Goal: Task Accomplishment & Management: Manage account settings

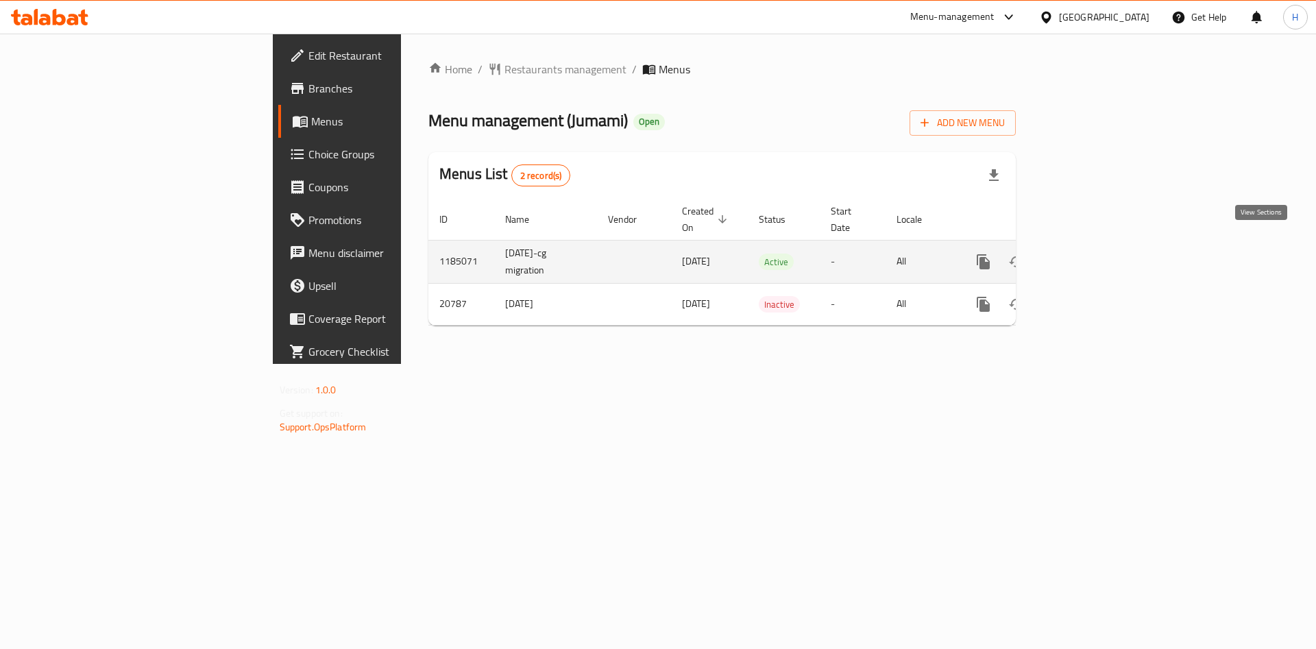
click at [1098, 254] on link "enhanced table" at bounding box center [1082, 261] width 33 height 33
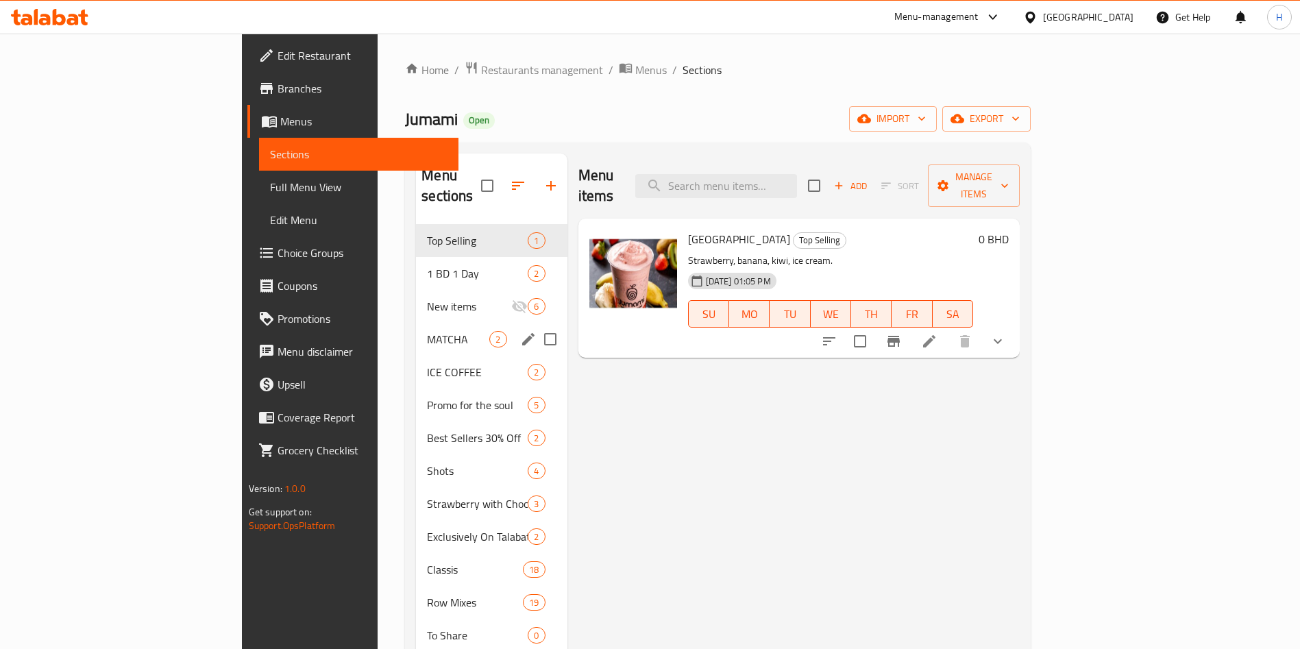
click at [416, 323] on div "MATCHA 2" at bounding box center [491, 339] width 151 height 33
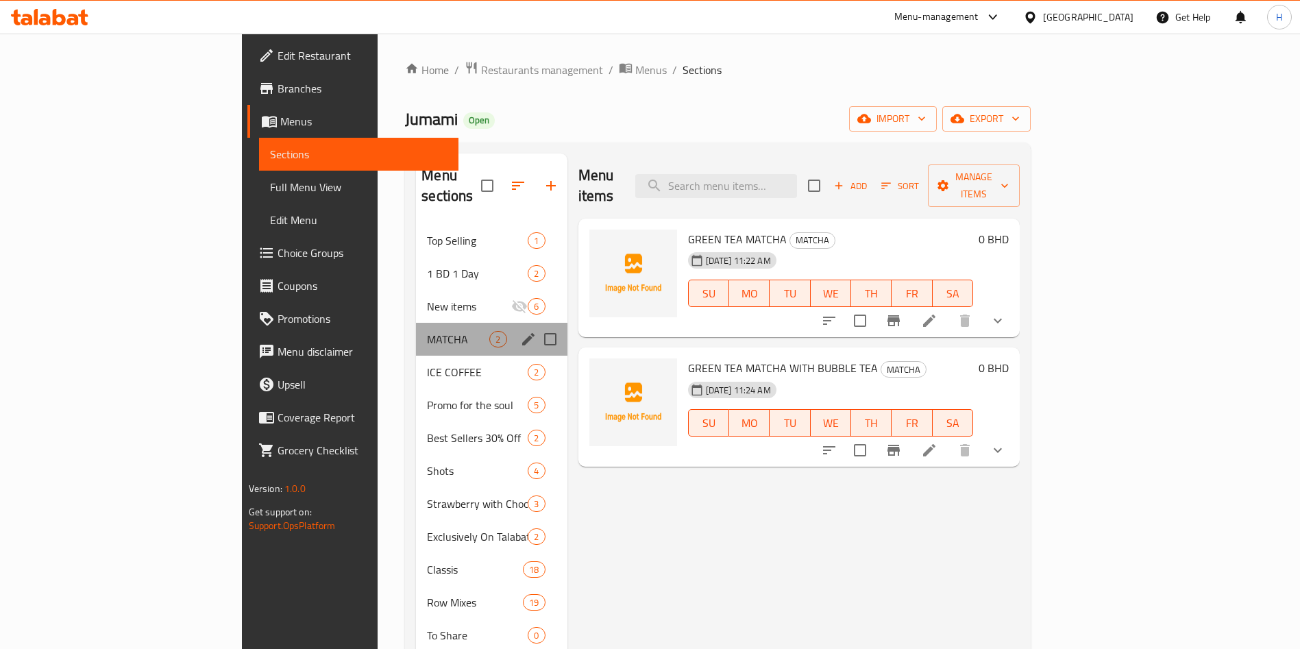
click at [518, 329] on div "Menu sections" at bounding box center [528, 339] width 21 height 21
click at [520, 331] on icon "edit" at bounding box center [528, 339] width 16 height 16
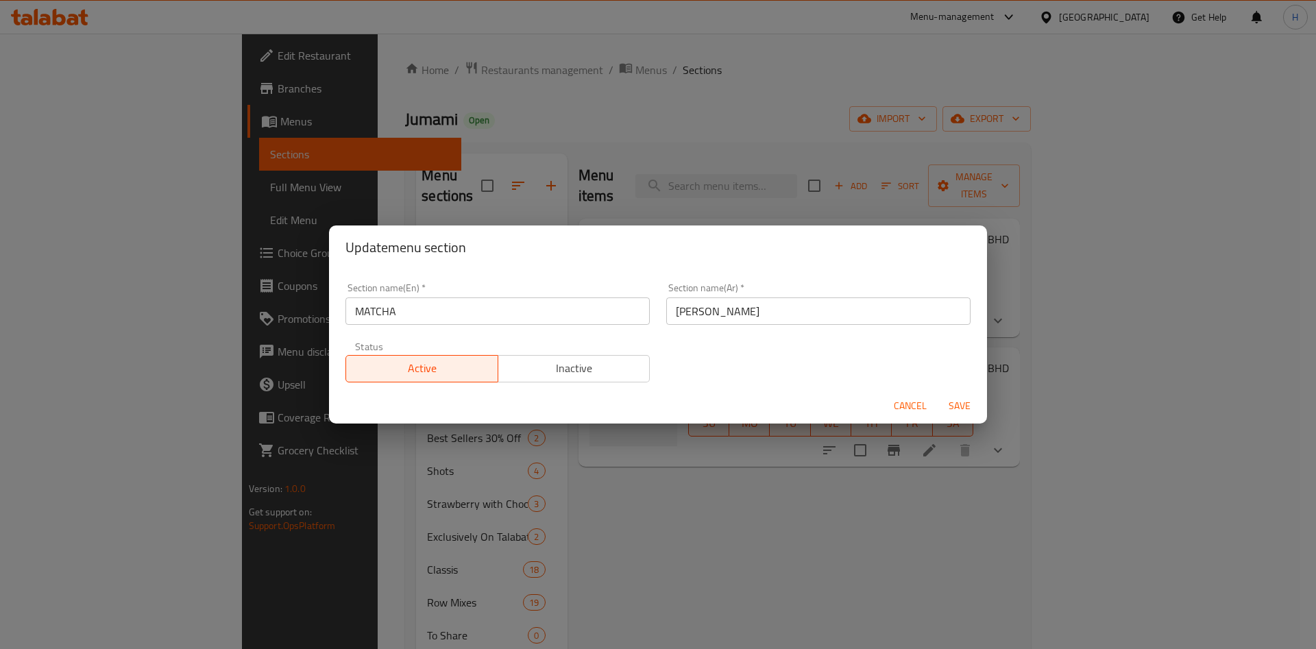
click at [519, 367] on span "Inactive" at bounding box center [574, 368] width 141 height 20
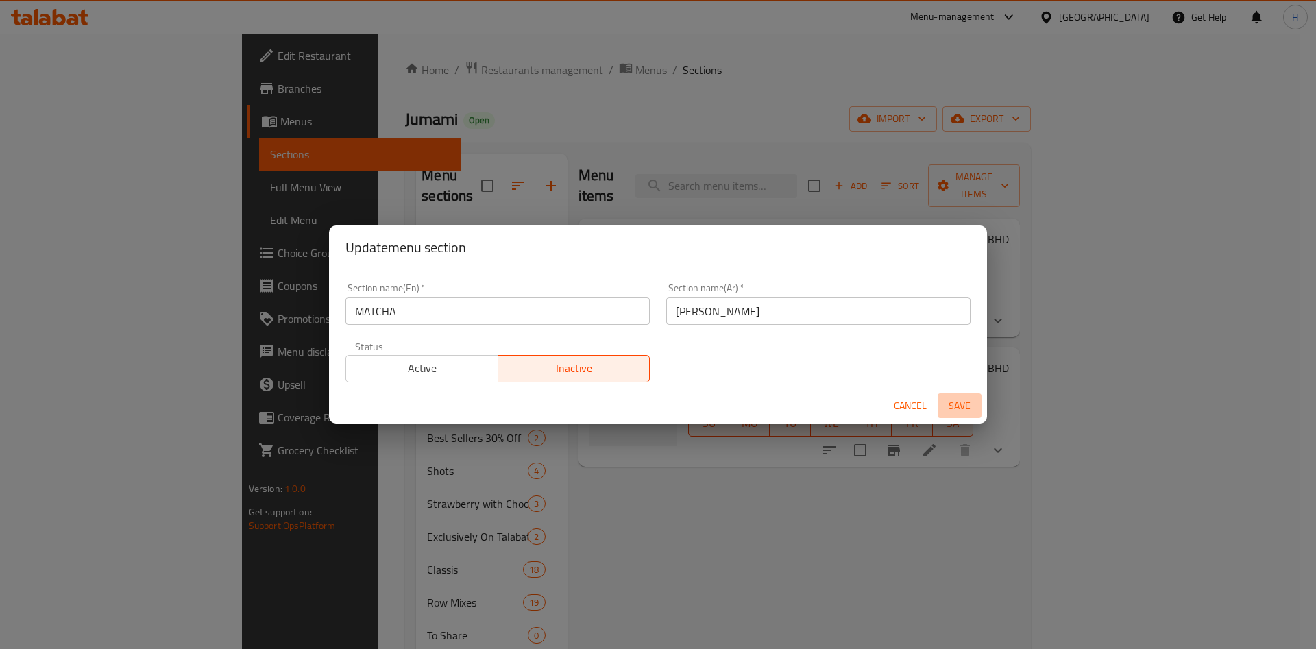
click at [959, 408] on span "Save" at bounding box center [959, 405] width 33 height 17
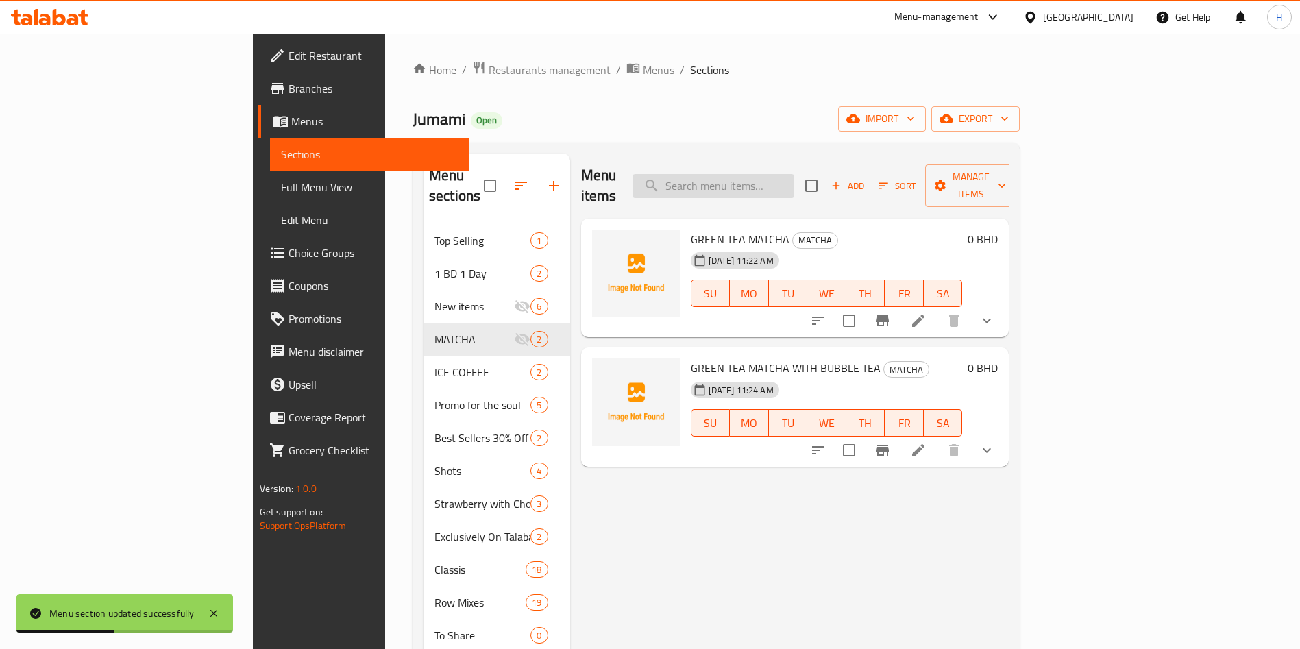
click at [794, 186] on input "search" at bounding box center [713, 186] width 162 height 24
paste input "WHEATGRASS"
type input "WHEATGRASS"
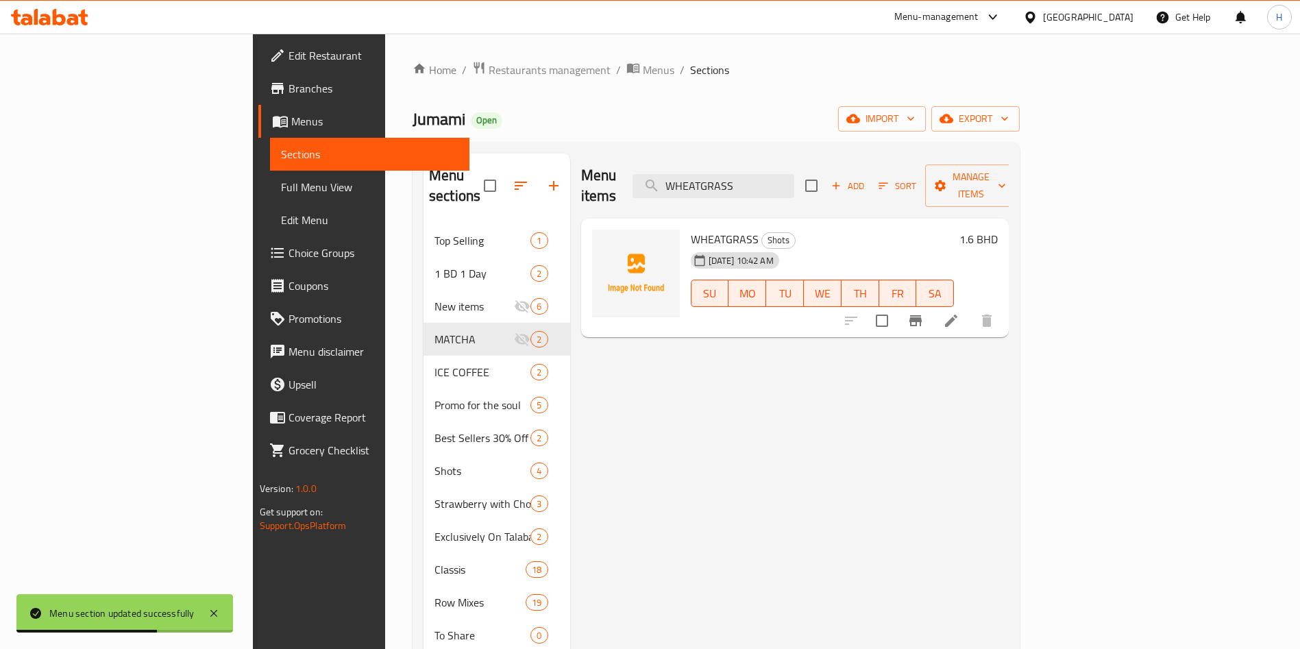
click at [922, 315] on icon "Branch-specific-item" at bounding box center [915, 320] width 12 height 11
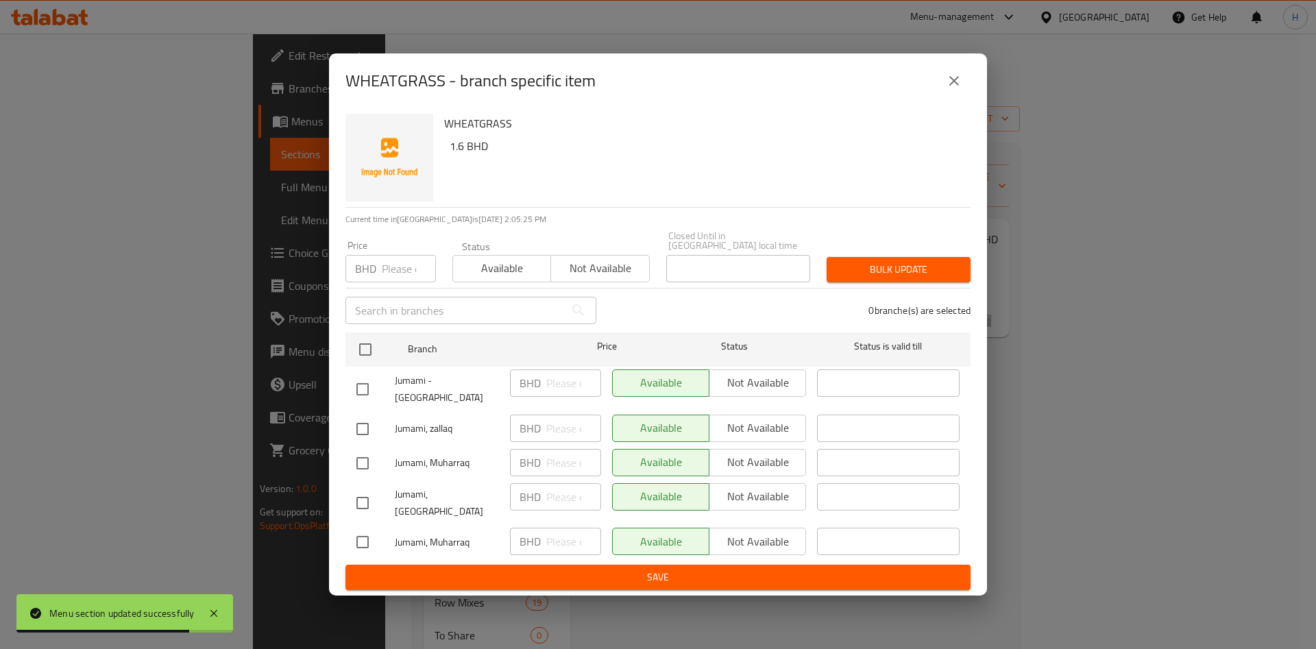
click at [688, 393] on div "Available Not available" at bounding box center [709, 382] width 194 height 27
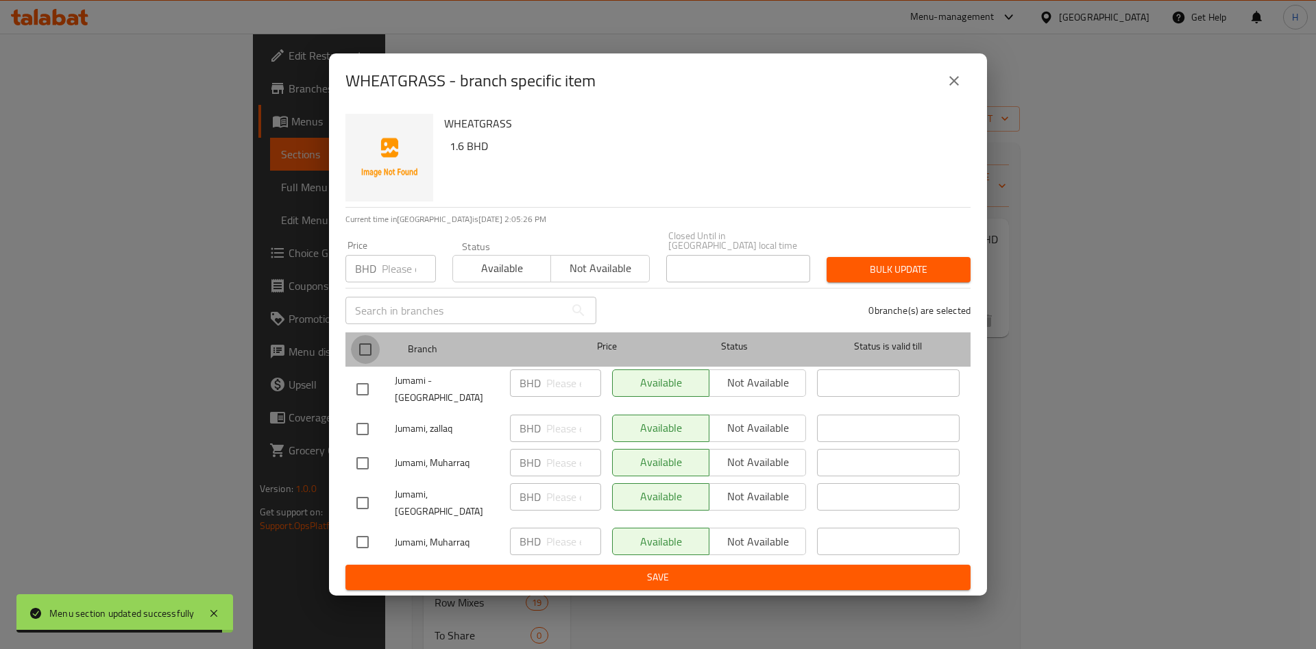
click at [369, 355] on input "checkbox" at bounding box center [365, 349] width 29 height 29
checkbox input "true"
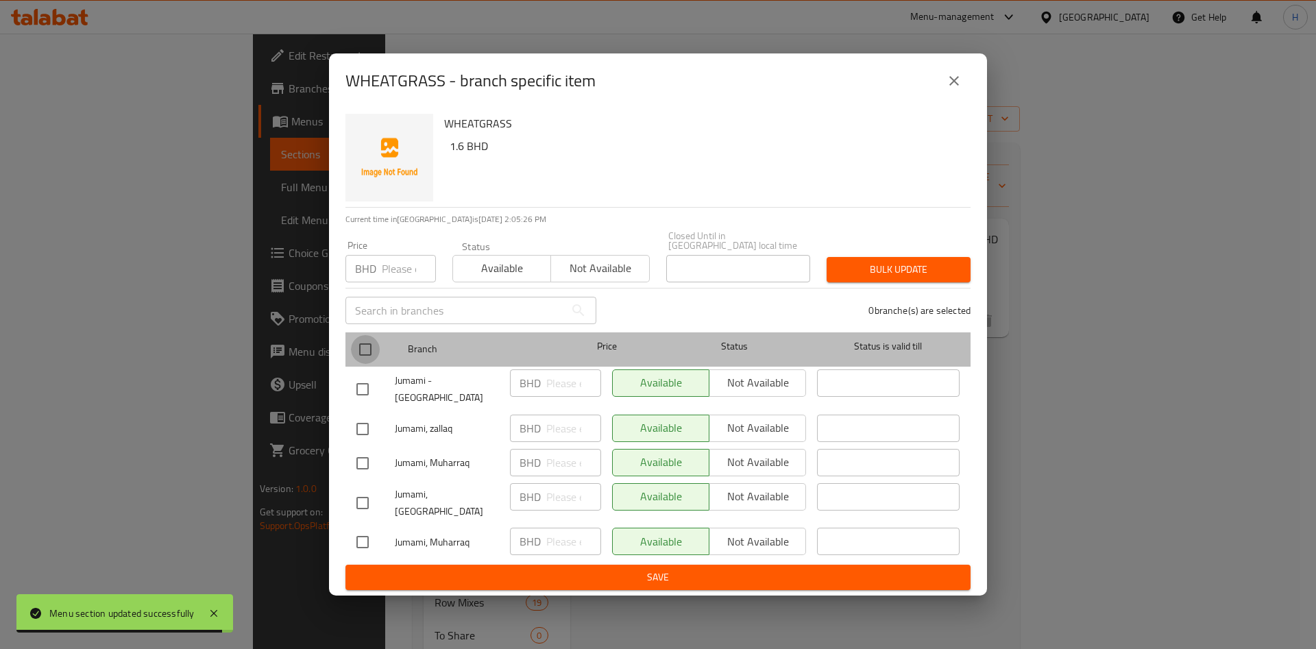
checkbox input "true"
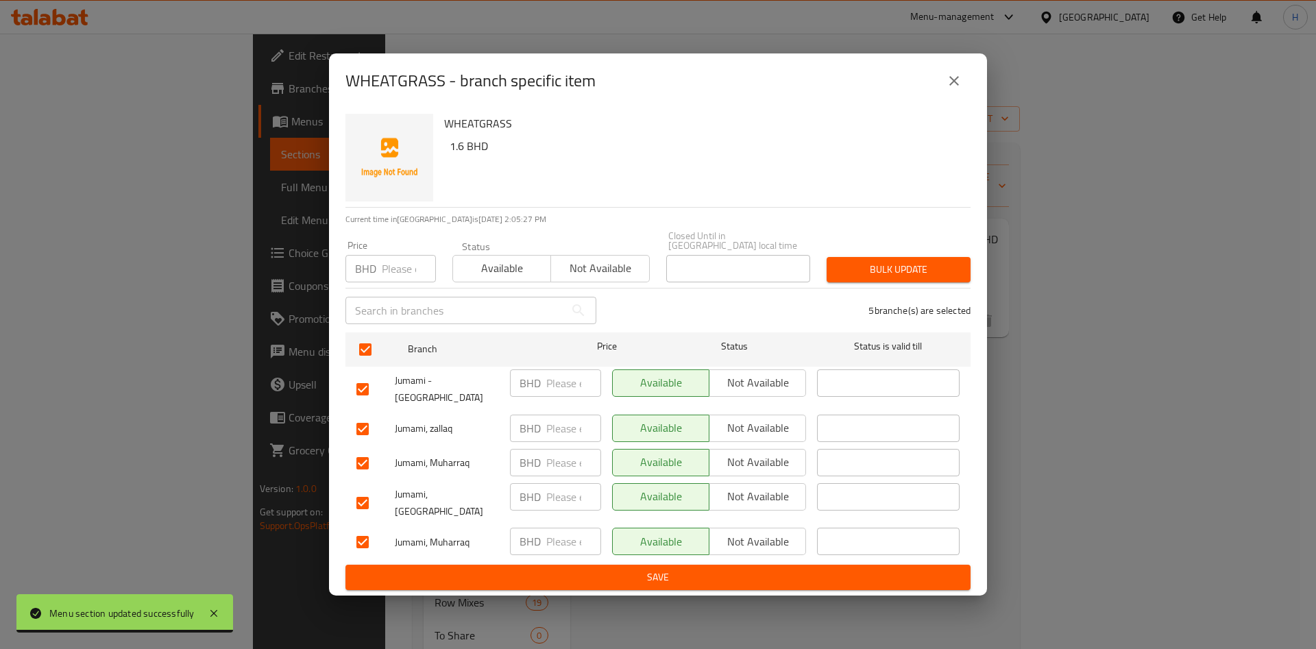
click at [786, 382] on span "Not available" at bounding box center [758, 383] width 86 height 20
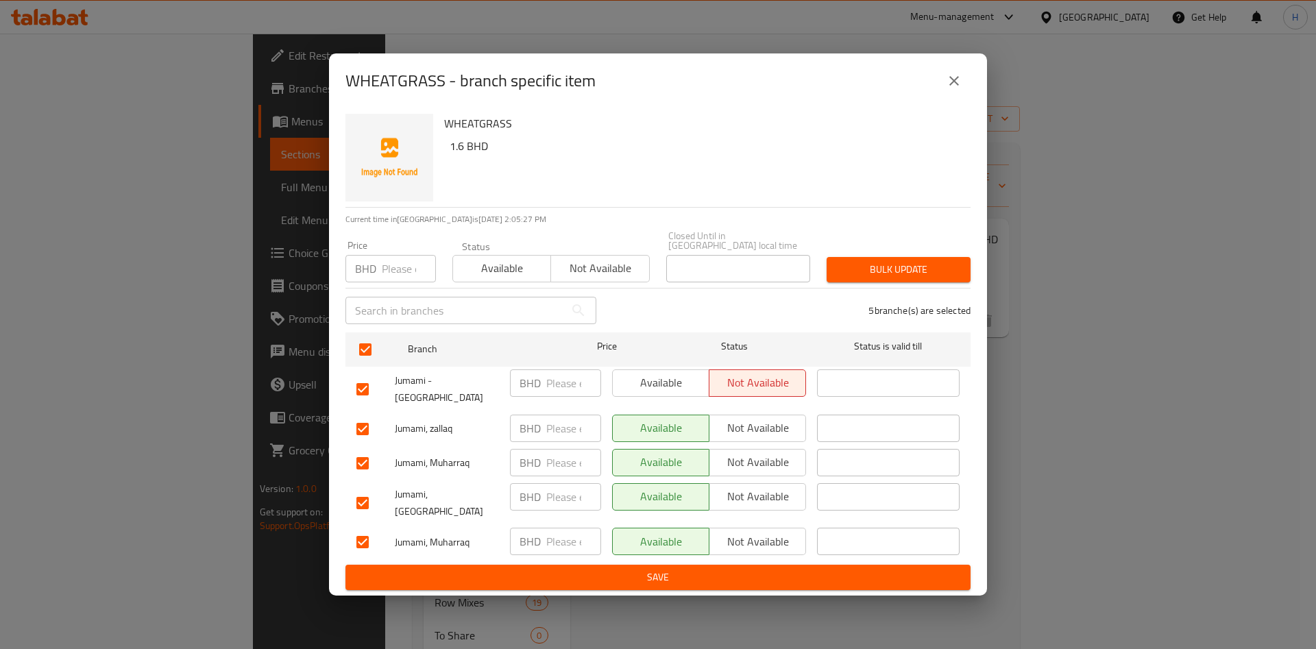
click at [868, 273] on span "Bulk update" at bounding box center [898, 269] width 122 height 17
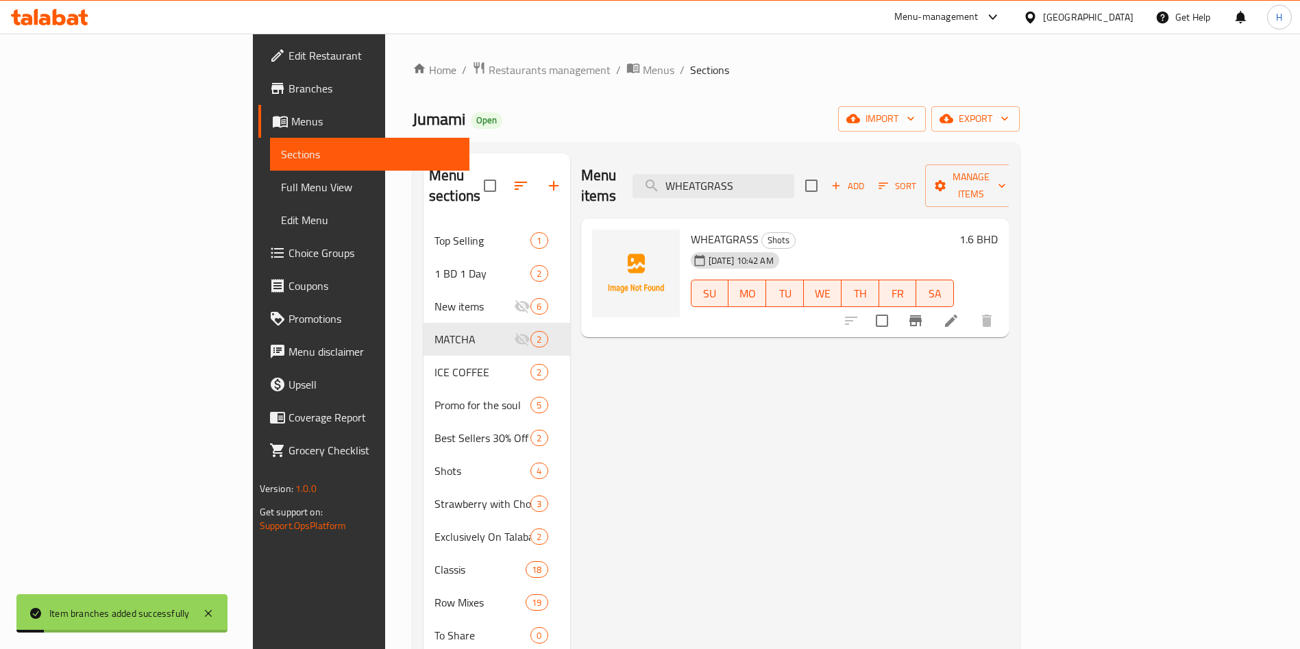
click at [922, 315] on icon "Branch-specific-item" at bounding box center [915, 320] width 12 height 11
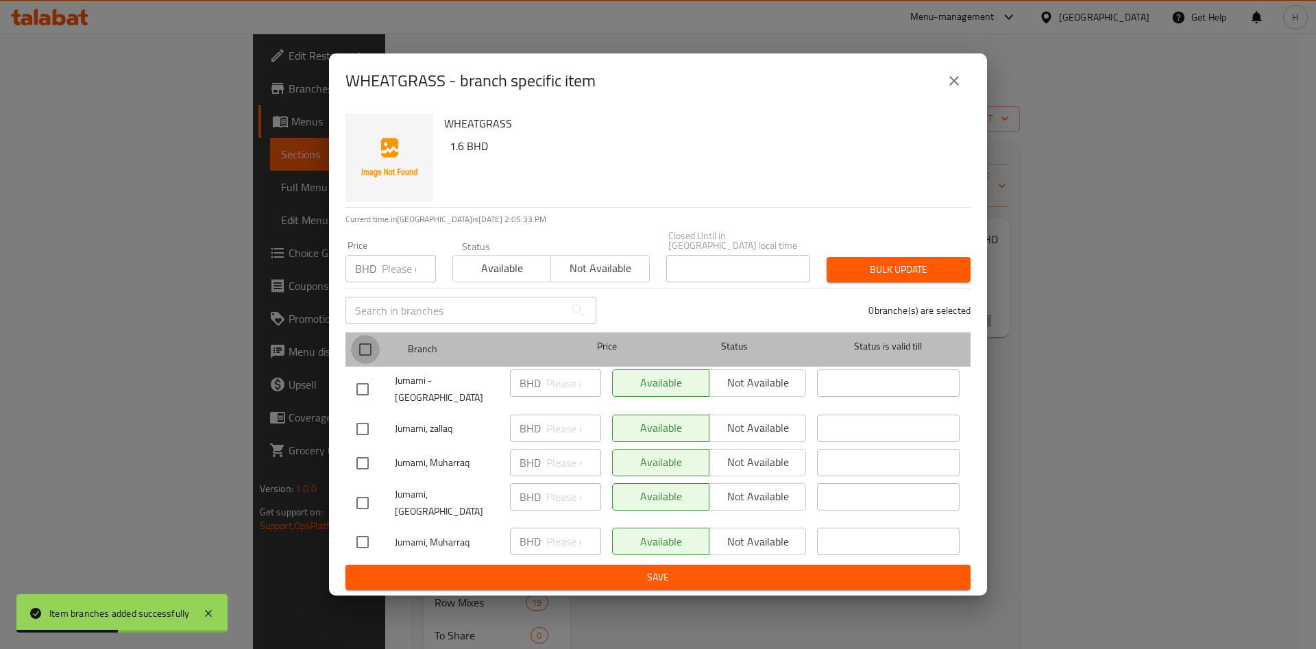
drag, startPoint x: 356, startPoint y: 358, endPoint x: 389, endPoint y: 363, distance: 32.6
click at [357, 358] on input "checkbox" at bounding box center [365, 349] width 29 height 29
checkbox input "true"
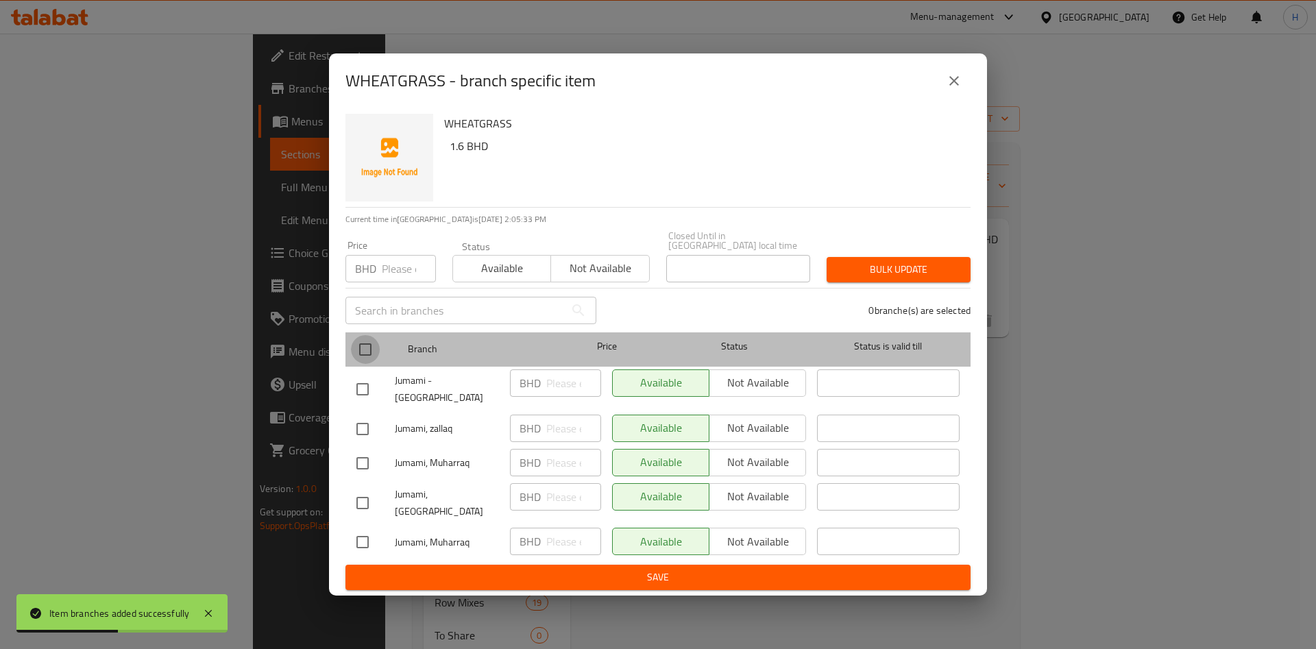
checkbox input "true"
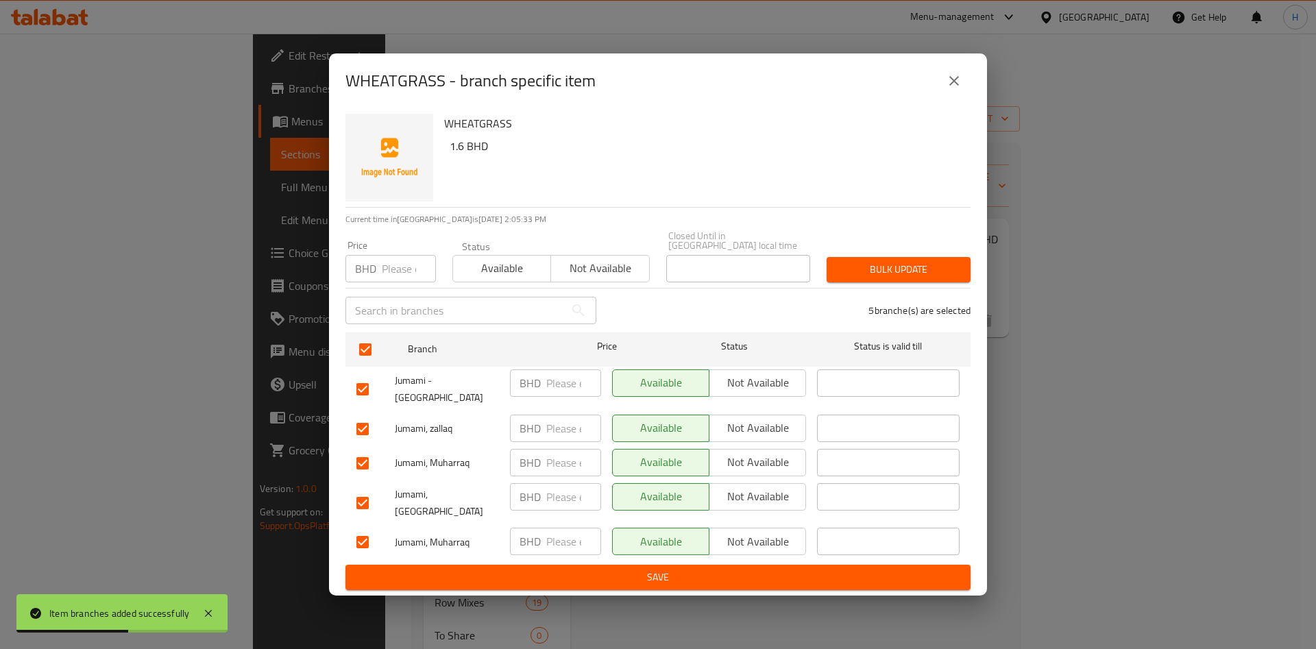
click at [767, 393] on span "Not available" at bounding box center [758, 383] width 86 height 20
click at [770, 419] on span "Not available" at bounding box center [758, 428] width 86 height 20
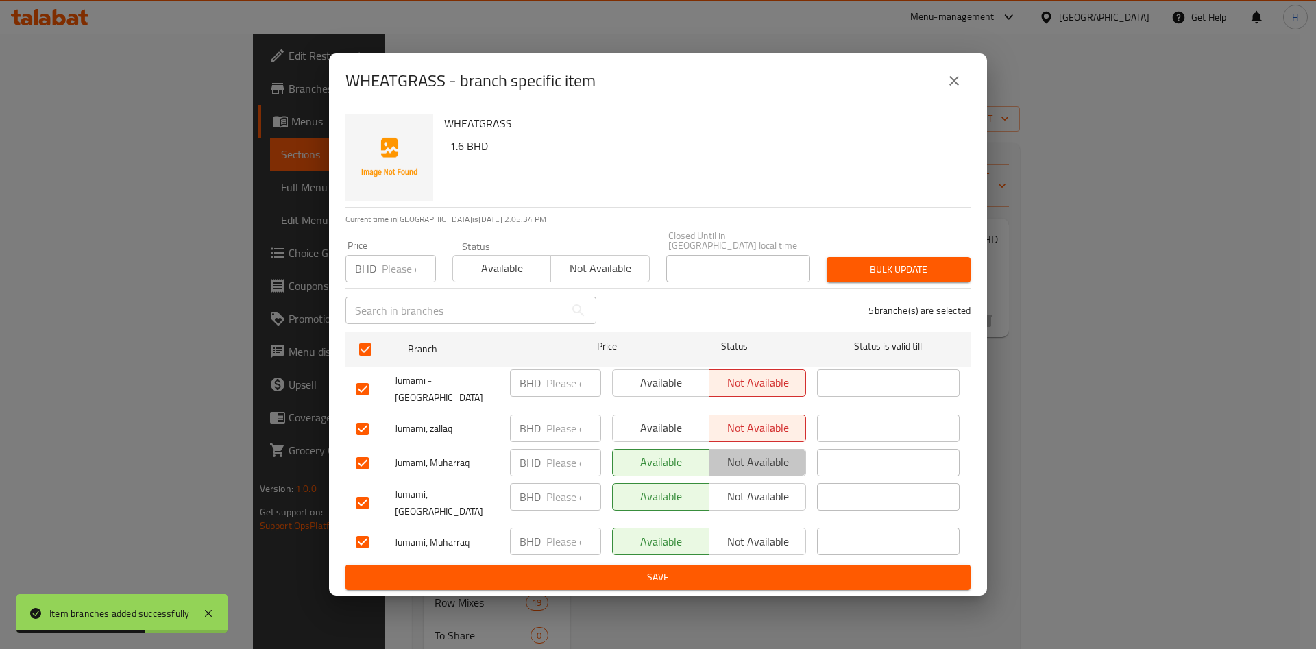
drag, startPoint x: 778, startPoint y: 451, endPoint x: 778, endPoint y: 492, distance: 41.1
click at [778, 453] on span "Not available" at bounding box center [758, 462] width 86 height 20
click at [778, 494] on span "Not available" at bounding box center [758, 497] width 86 height 20
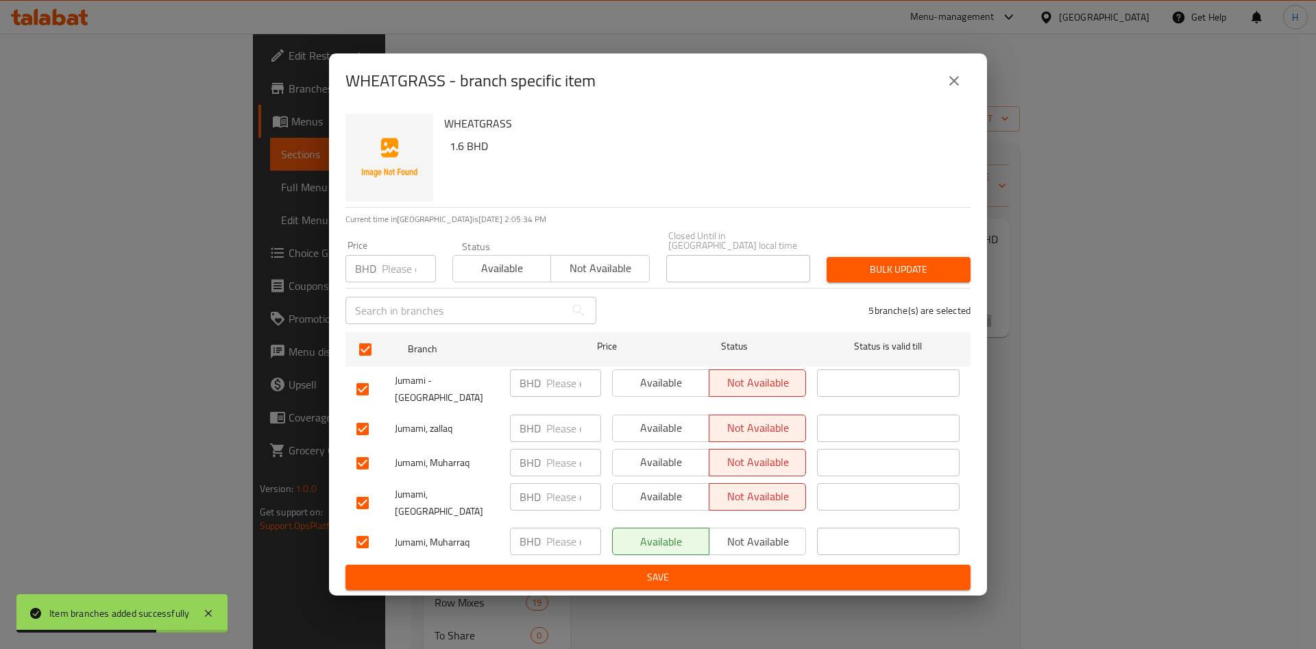
click at [774, 532] on span "Not available" at bounding box center [758, 542] width 86 height 20
click at [768, 569] on span "Save" at bounding box center [657, 577] width 603 height 17
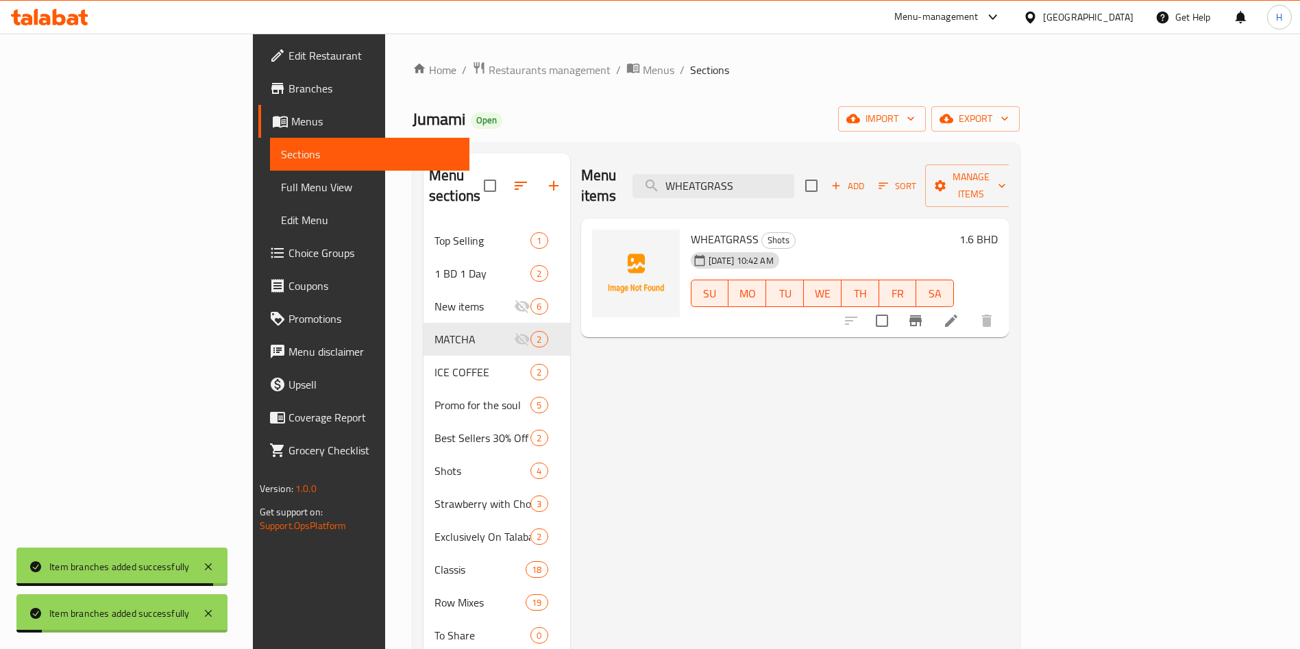
drag, startPoint x: 844, startPoint y: 160, endPoint x: 665, endPoint y: 173, distance: 180.0
click at [665, 173] on div "Menu items WHEATGRASS Add Sort Manage items" at bounding box center [795, 185] width 428 height 65
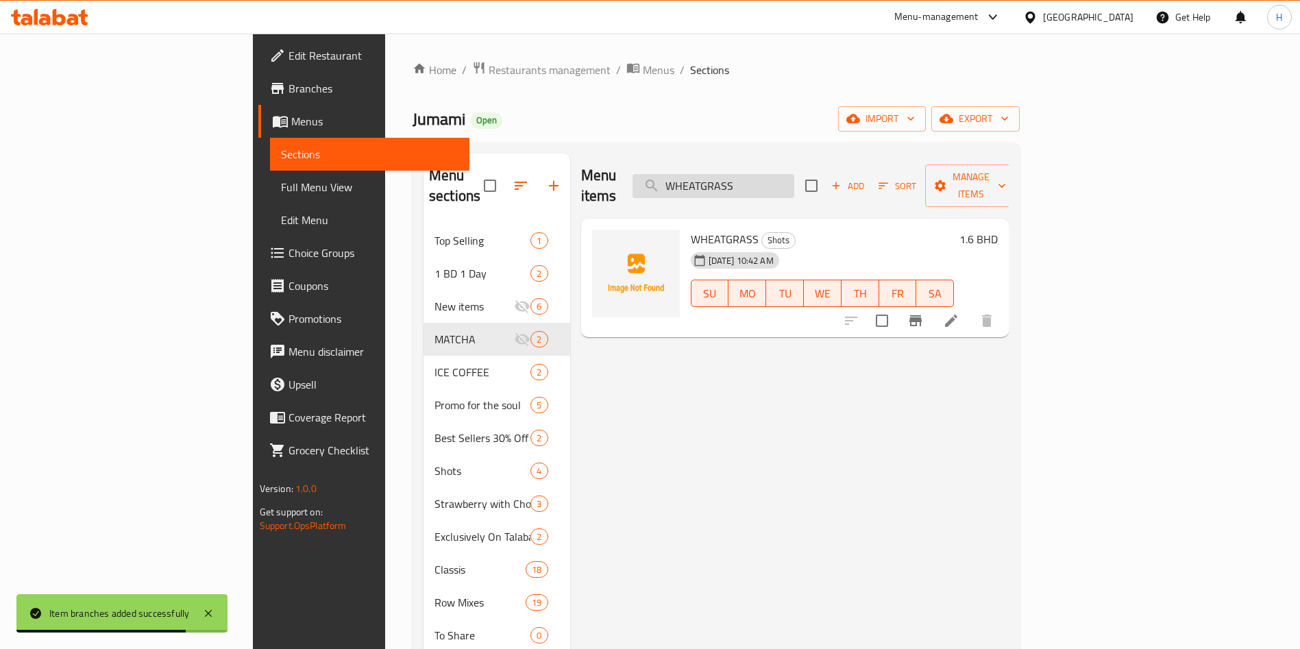
click at [794, 183] on input "WHEATGRASS" at bounding box center [713, 186] width 162 height 24
paste input "VITA C"
type input "VITA C"
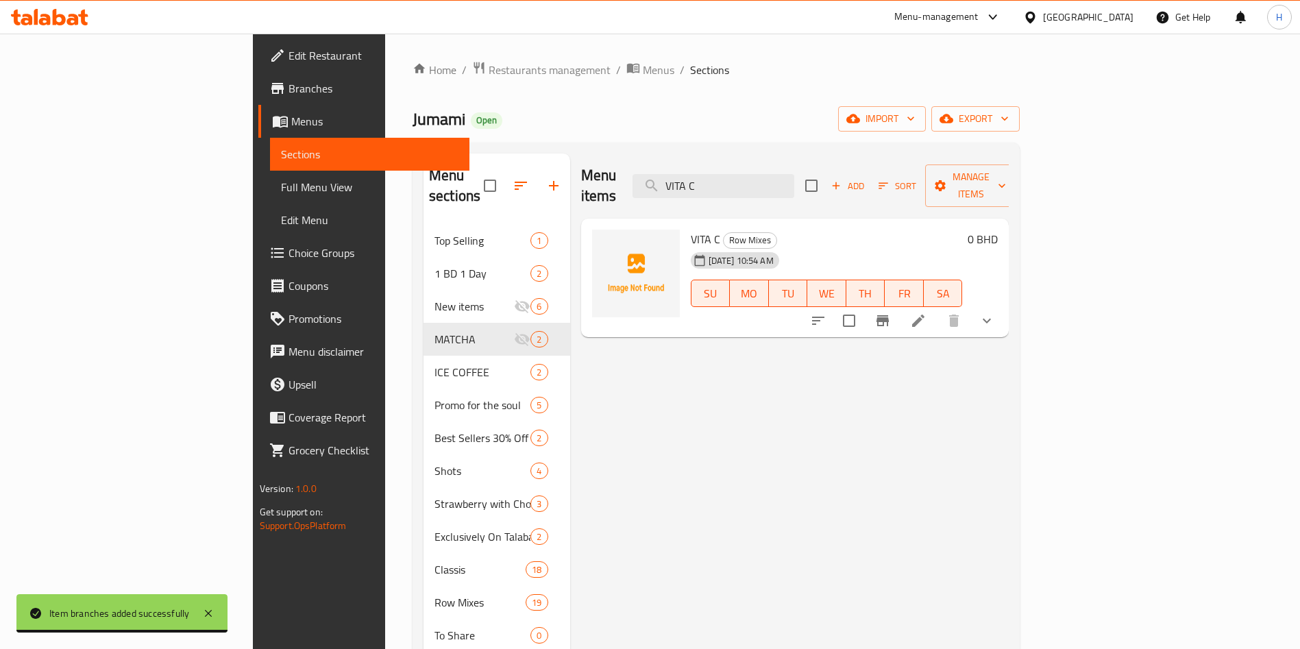
click at [926, 312] on icon at bounding box center [918, 320] width 16 height 16
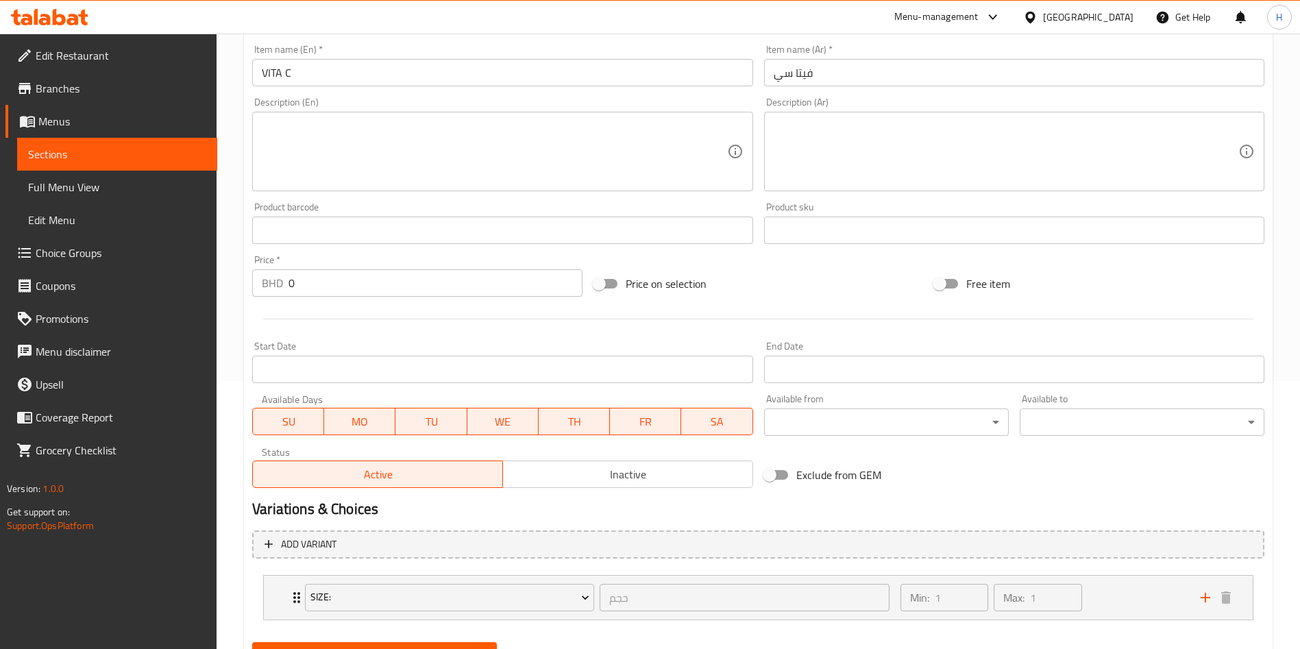
scroll to position [333, 0]
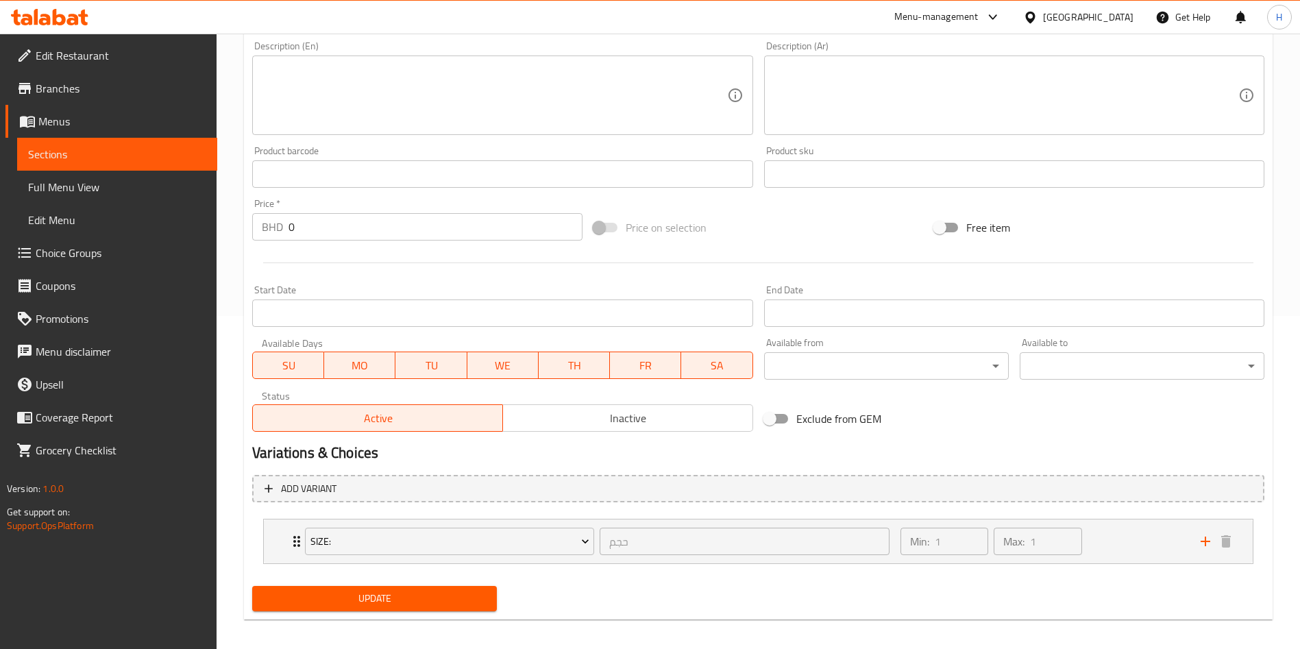
click at [698, 419] on span "Inactive" at bounding box center [627, 418] width 239 height 20
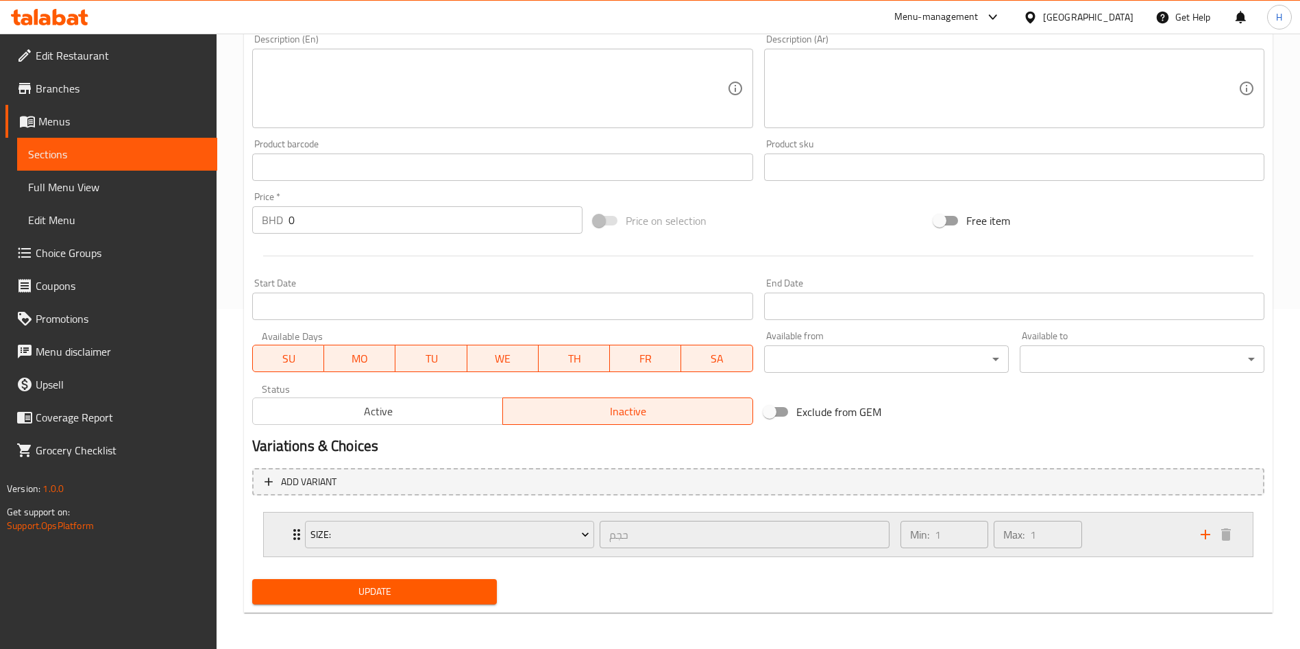
scroll to position [342, 0]
click at [463, 589] on span "Update" at bounding box center [374, 589] width 223 height 17
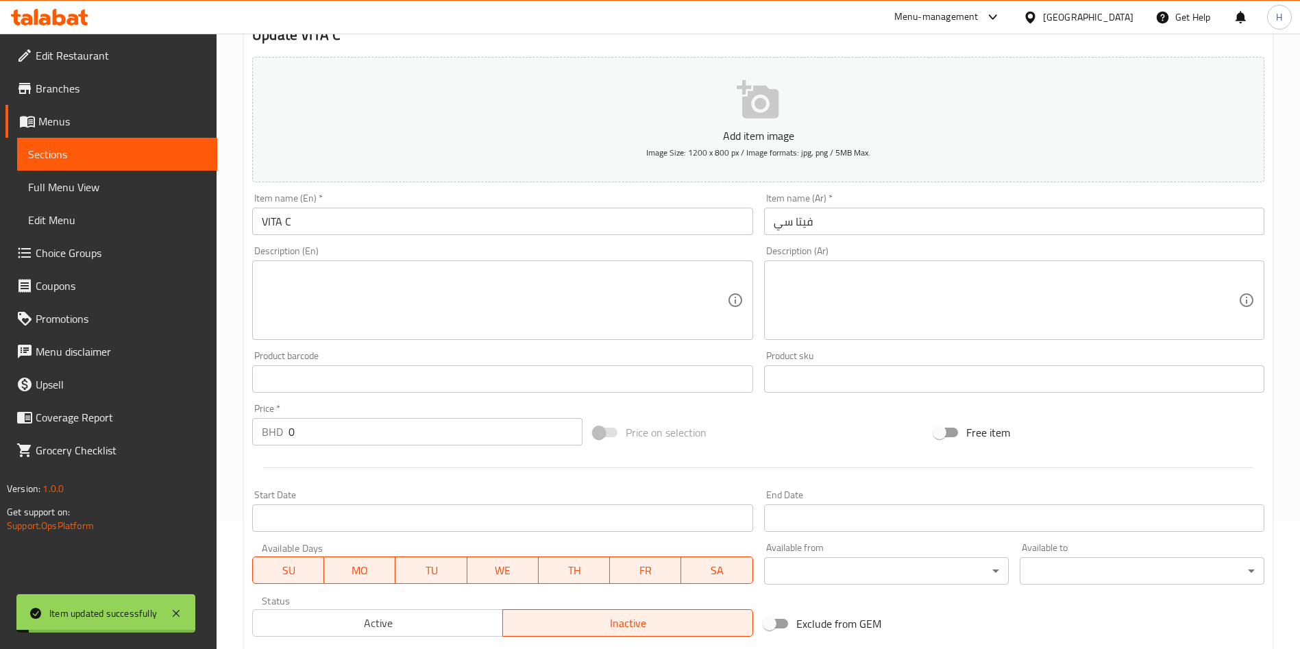
scroll to position [0, 0]
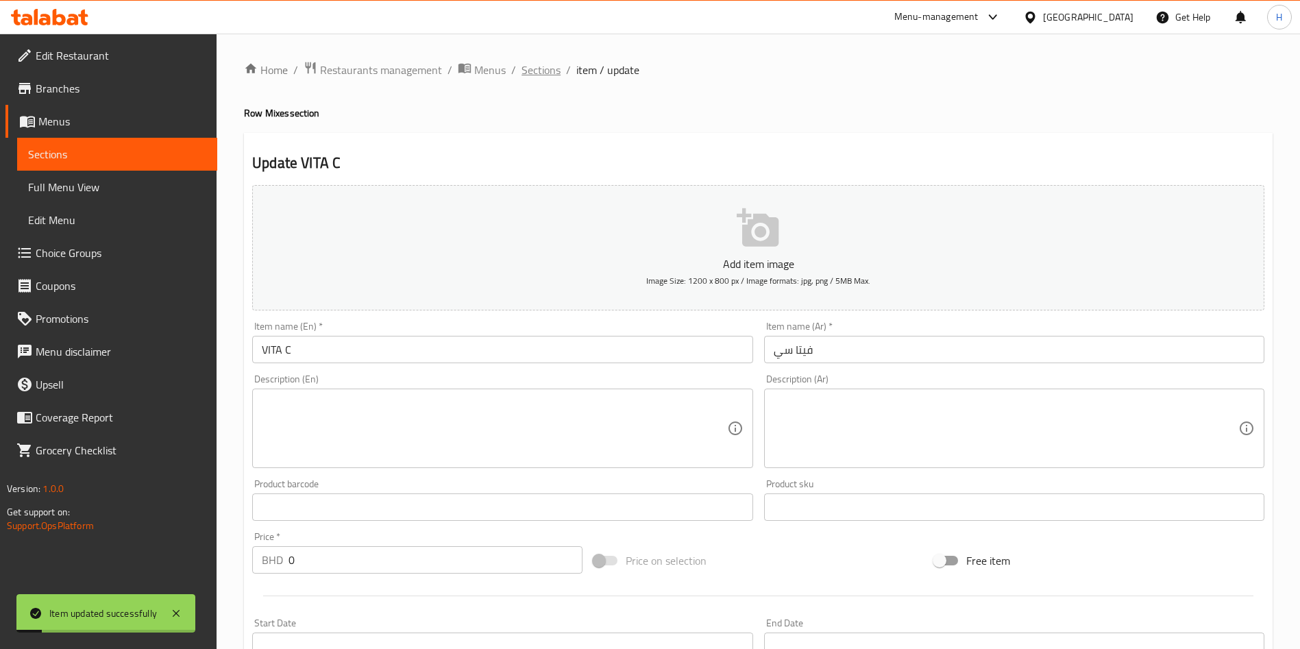
click at [551, 67] on span "Sections" at bounding box center [540, 70] width 39 height 16
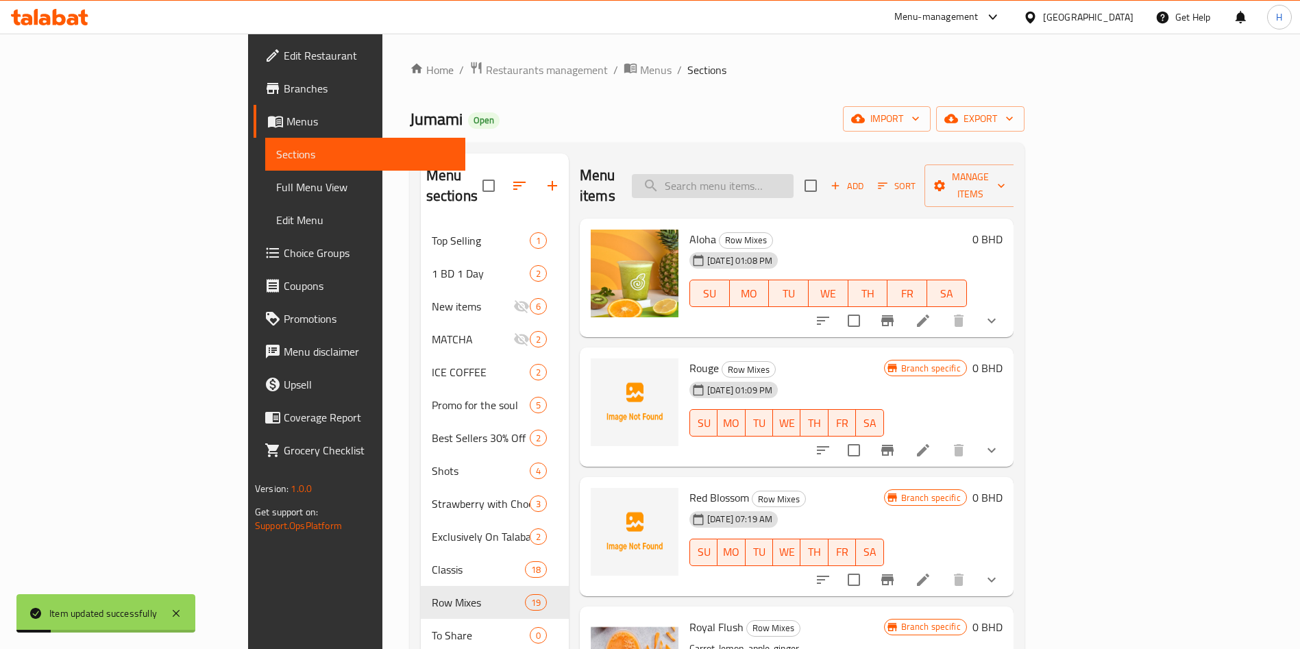
click at [793, 174] on input "search" at bounding box center [713, 186] width 162 height 24
paste input "RED BLOSSOM"
type input "RED BLOSSOM"
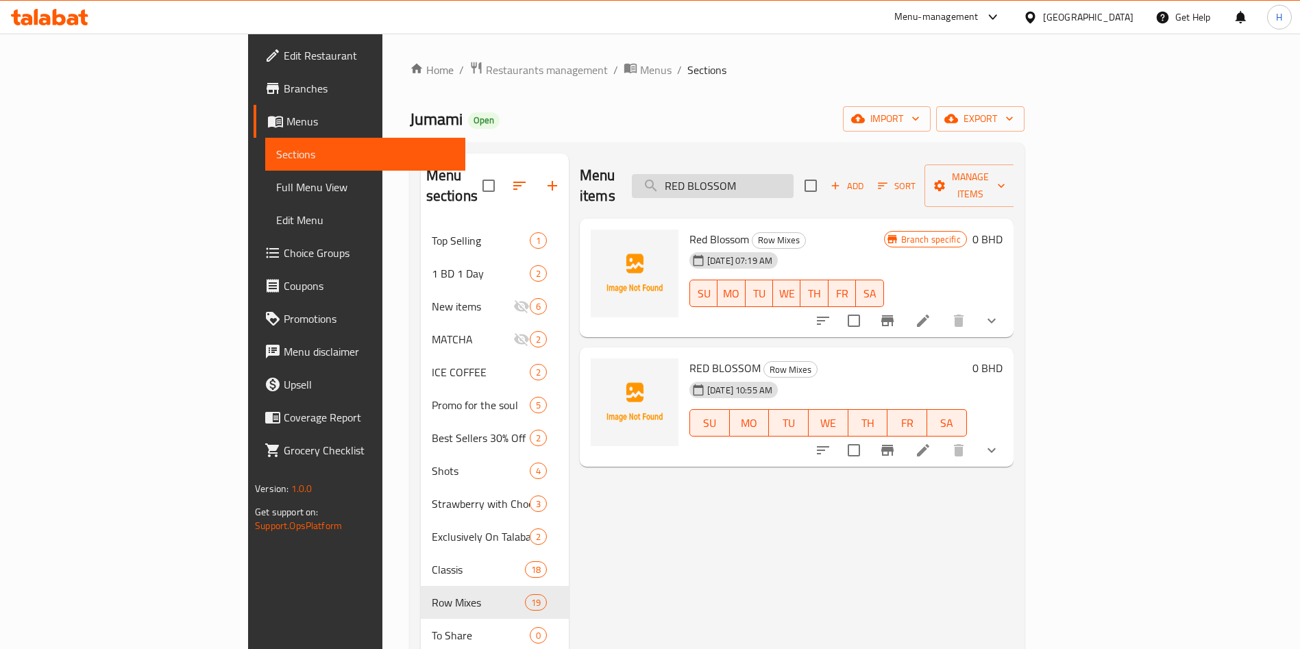
click at [793, 181] on input "RED BLOSSOM" at bounding box center [713, 186] width 162 height 24
click at [894, 445] on icon "Branch-specific-item" at bounding box center [887, 450] width 12 height 11
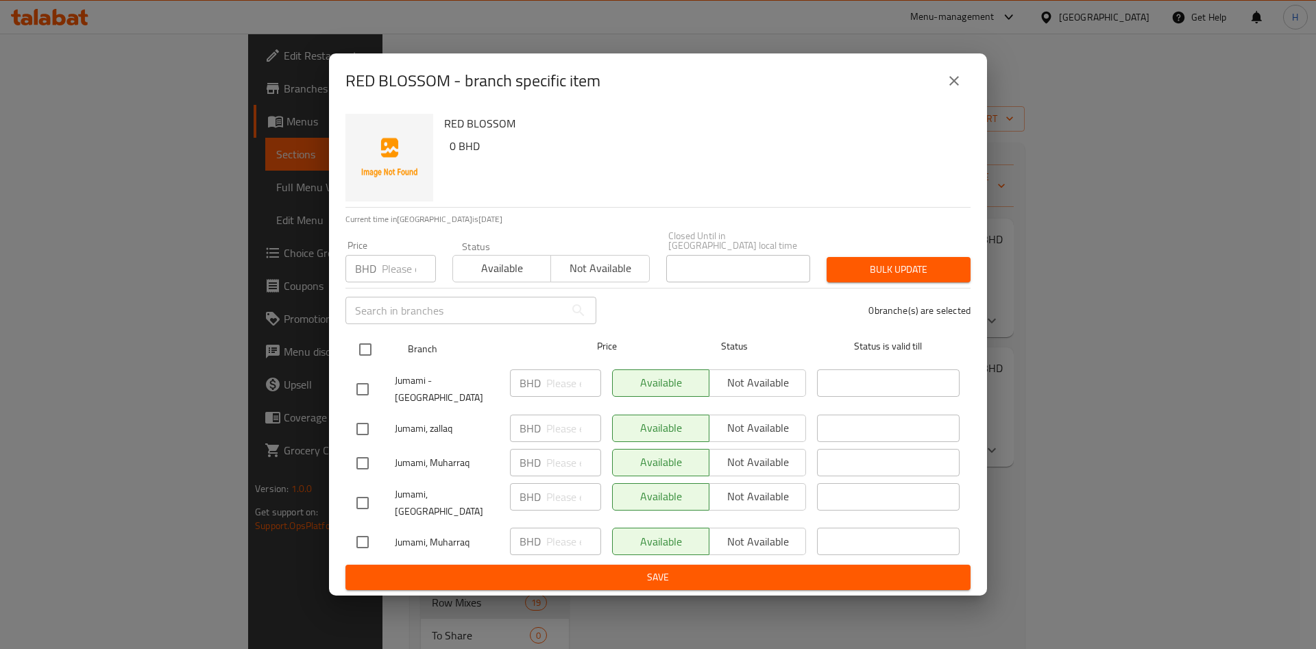
click at [373, 354] on input "checkbox" at bounding box center [365, 349] width 29 height 29
checkbox input "true"
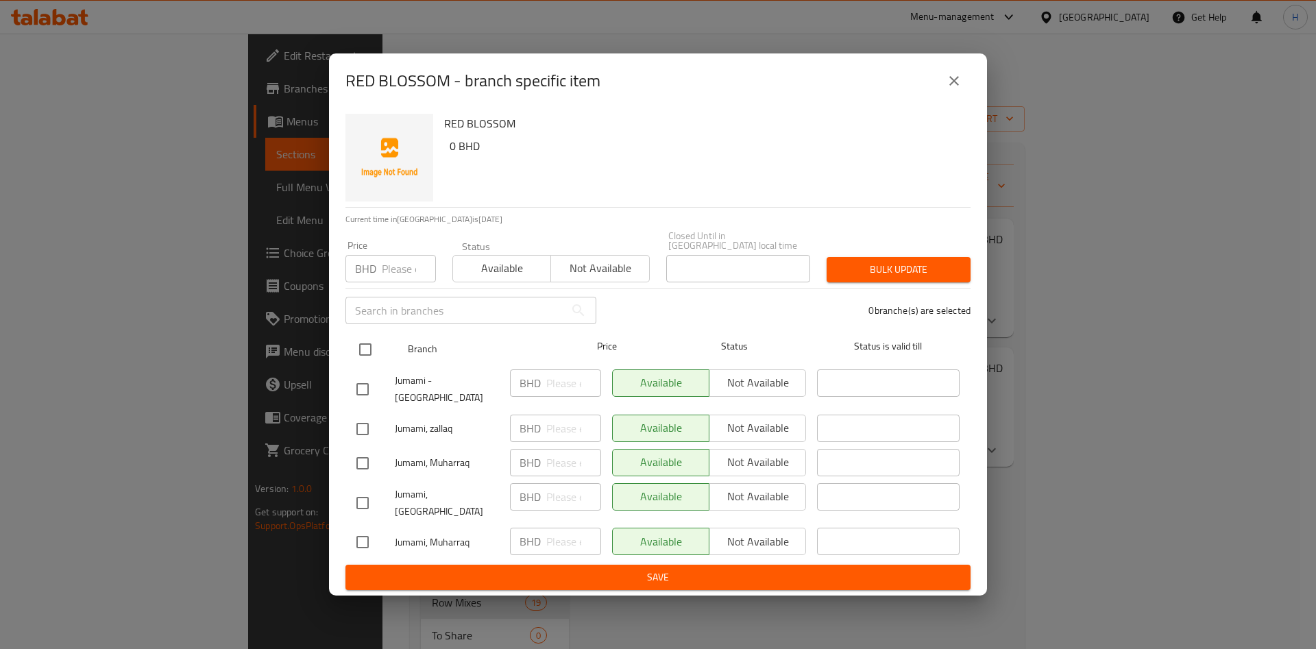
checkbox input "true"
drag, startPoint x: 748, startPoint y: 382, endPoint x: 759, endPoint y: 413, distance: 32.5
click at [749, 384] on span "Not available" at bounding box center [758, 383] width 86 height 20
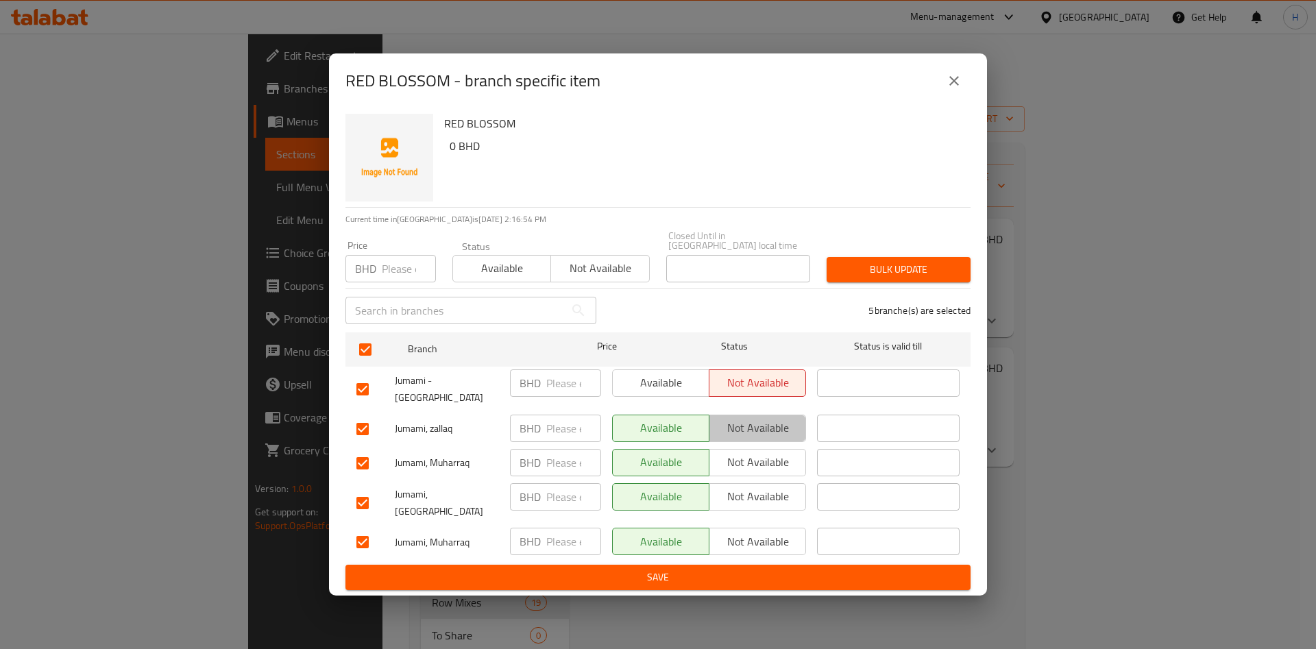
drag, startPoint x: 763, startPoint y: 423, endPoint x: 765, endPoint y: 457, distance: 33.6
click at [763, 425] on span "Not available" at bounding box center [758, 428] width 86 height 20
click at [765, 458] on span "Not available" at bounding box center [758, 462] width 86 height 20
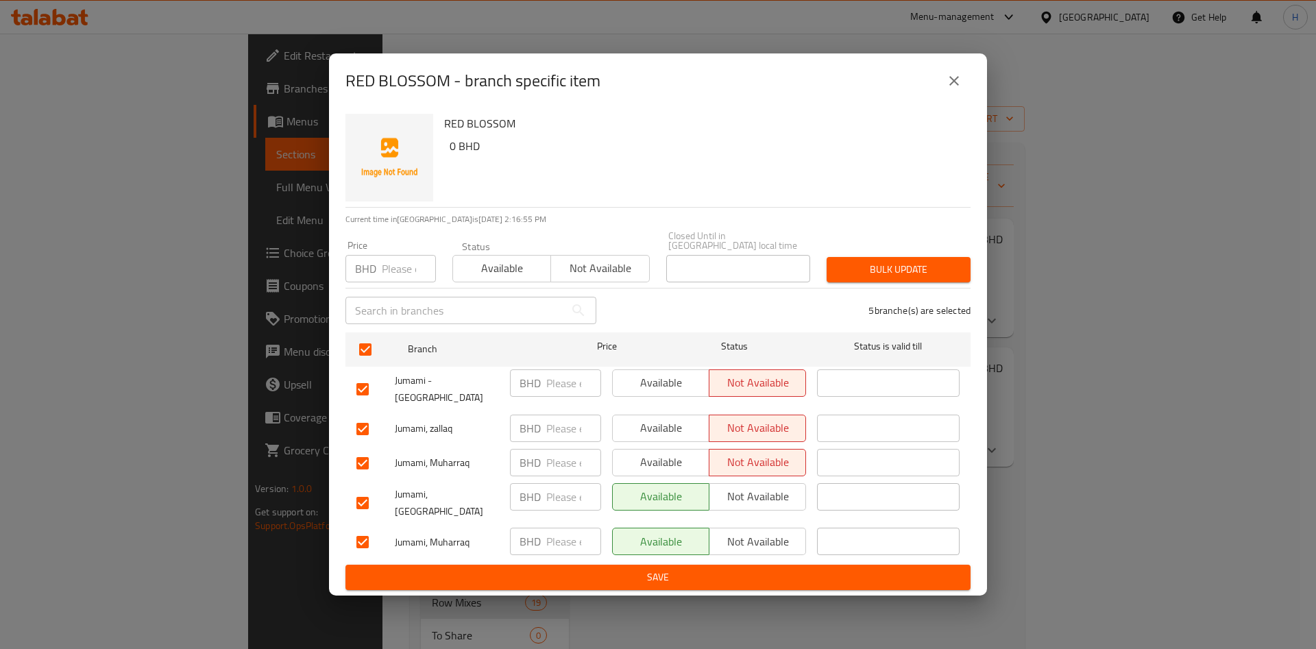
click at [766, 483] on button "Not available" at bounding box center [757, 496] width 97 height 27
click at [769, 528] on button "Not available" at bounding box center [757, 541] width 97 height 27
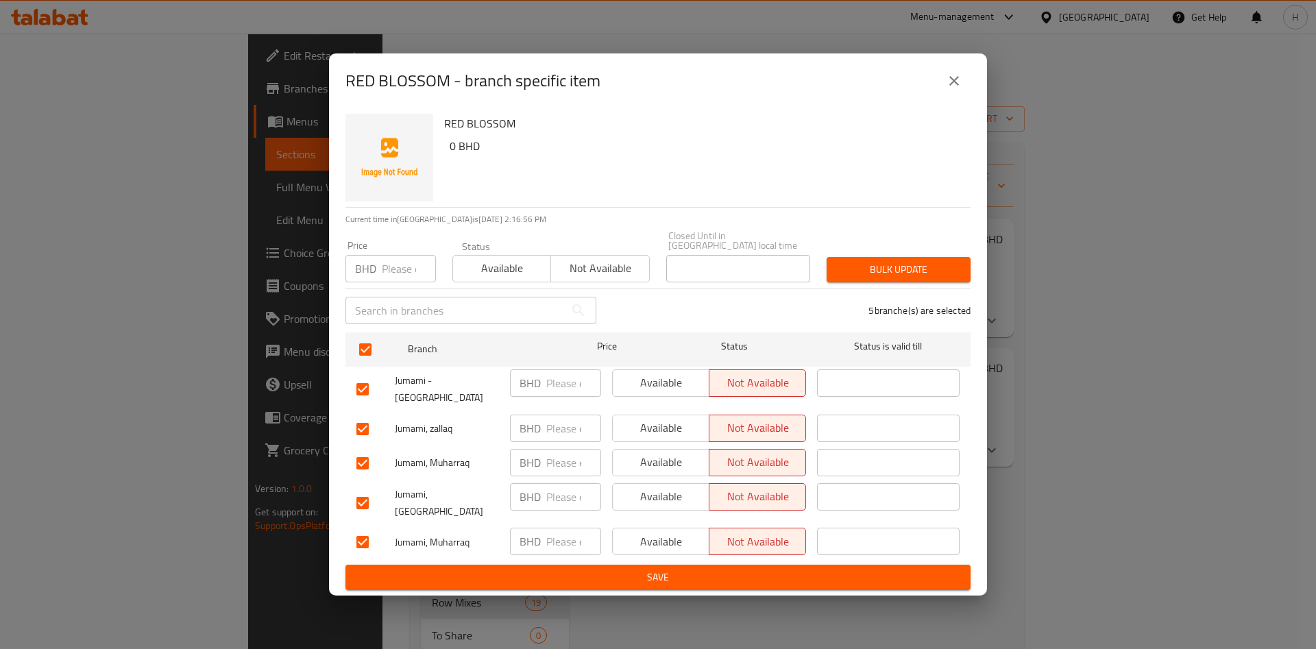
click at [781, 569] on span "Save" at bounding box center [657, 577] width 603 height 17
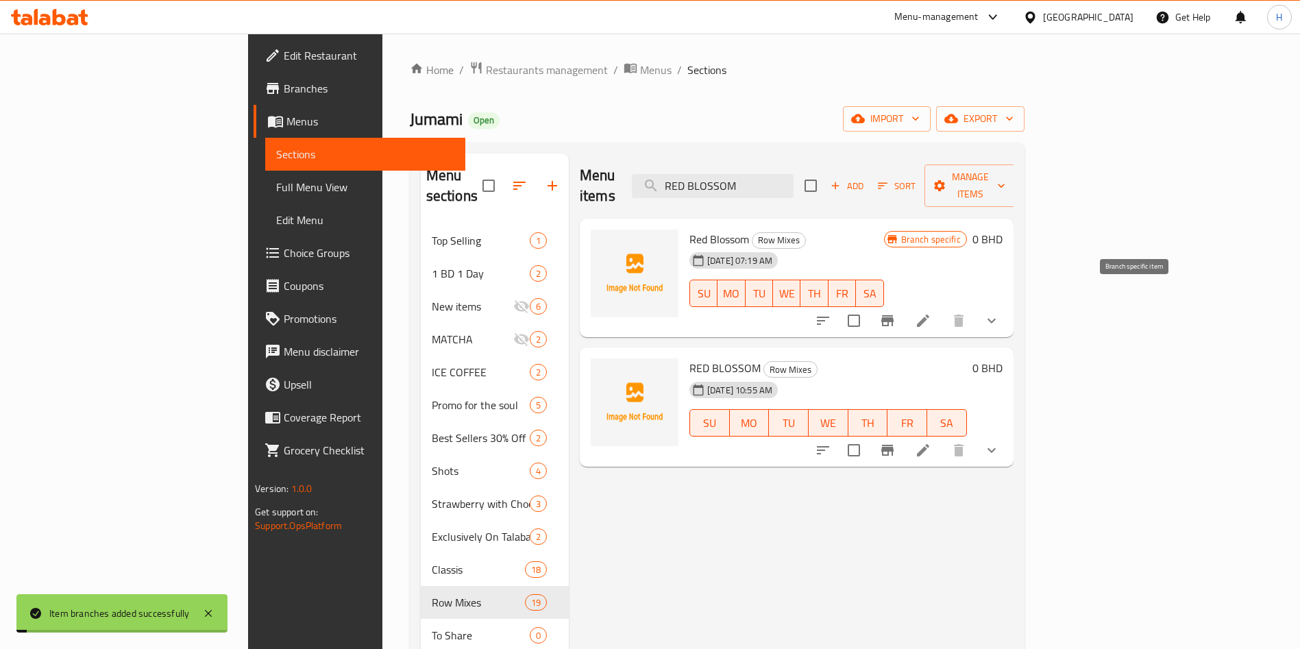
click at [904, 308] on button "Branch-specific-item" at bounding box center [887, 320] width 33 height 33
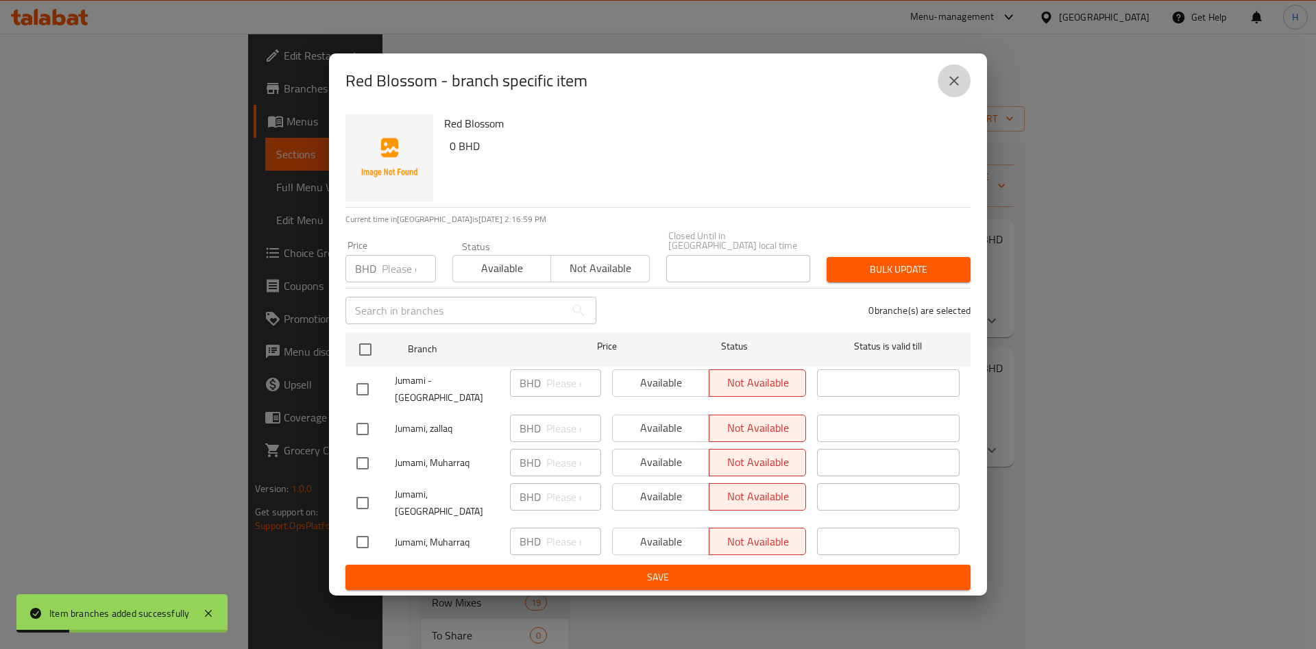
click at [960, 89] on icon "close" at bounding box center [954, 81] width 16 height 16
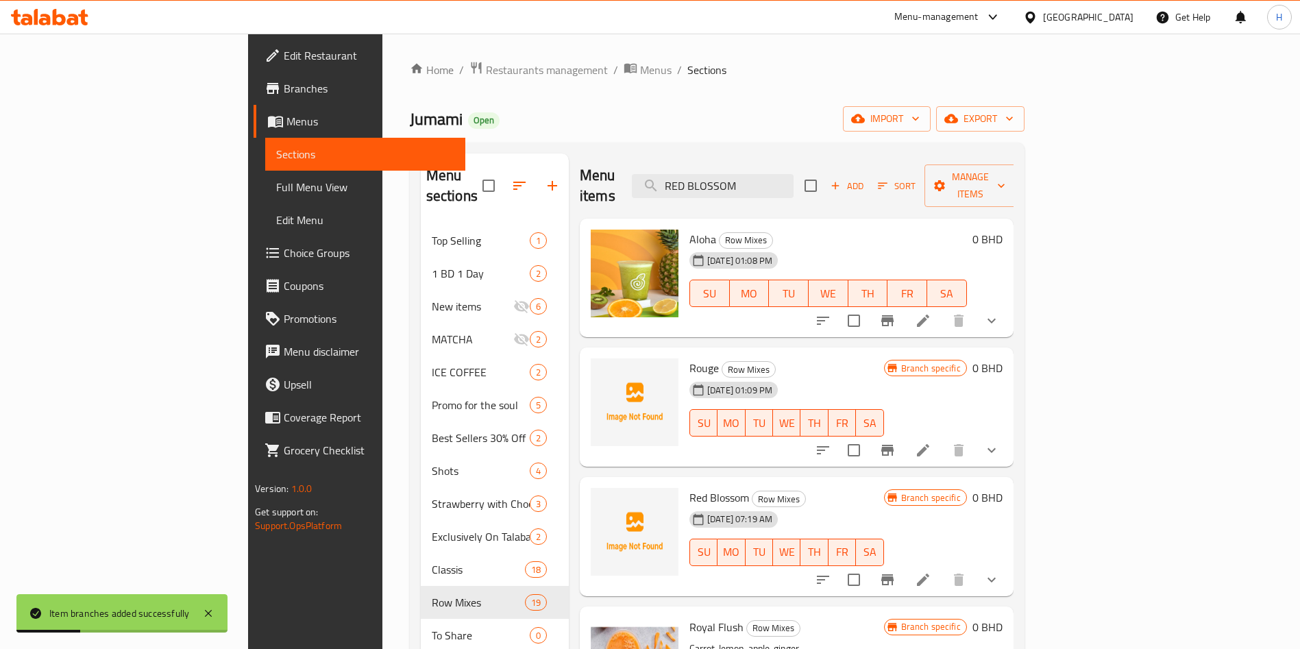
click at [421, 213] on div "Menu sections Top Selling 1 1 BD 1 Day 2 New items 6 MATCHA 2 ICE COFFEE 2 Prom…" at bounding box center [717, 602] width 593 height 898
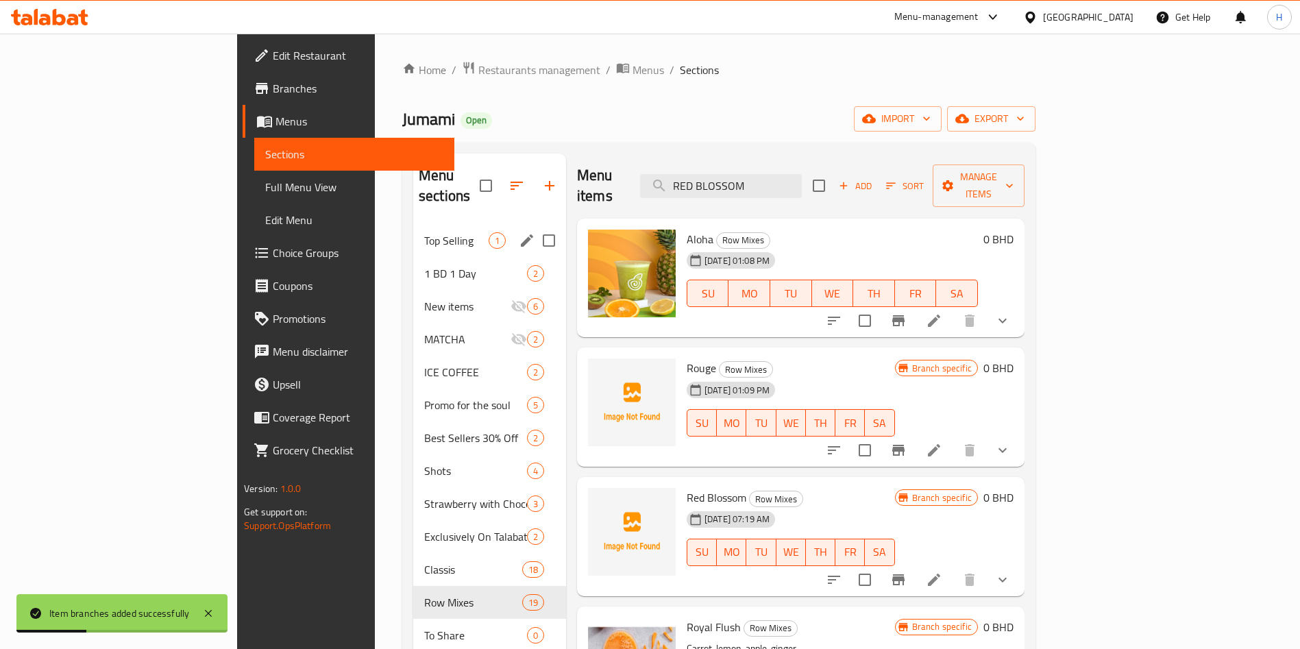
paste input "MALTESERS"
type input "MALTESERS"
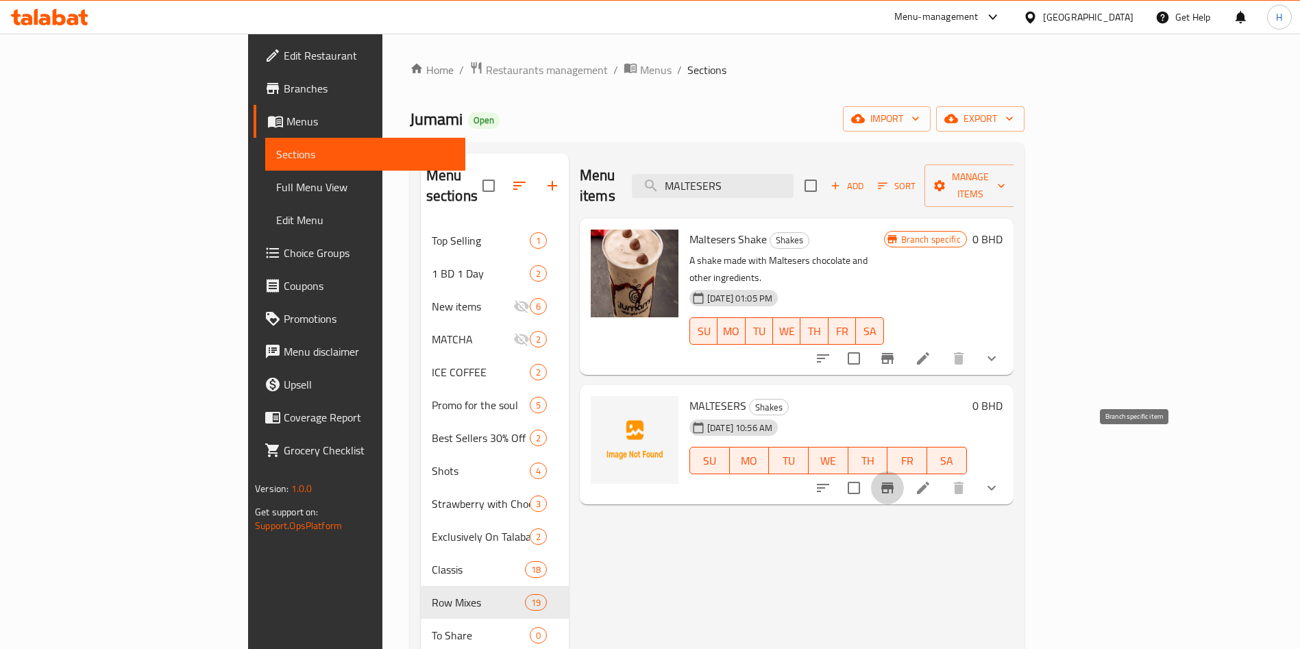
click at [896, 480] on icon "Branch-specific-item" at bounding box center [887, 488] width 16 height 16
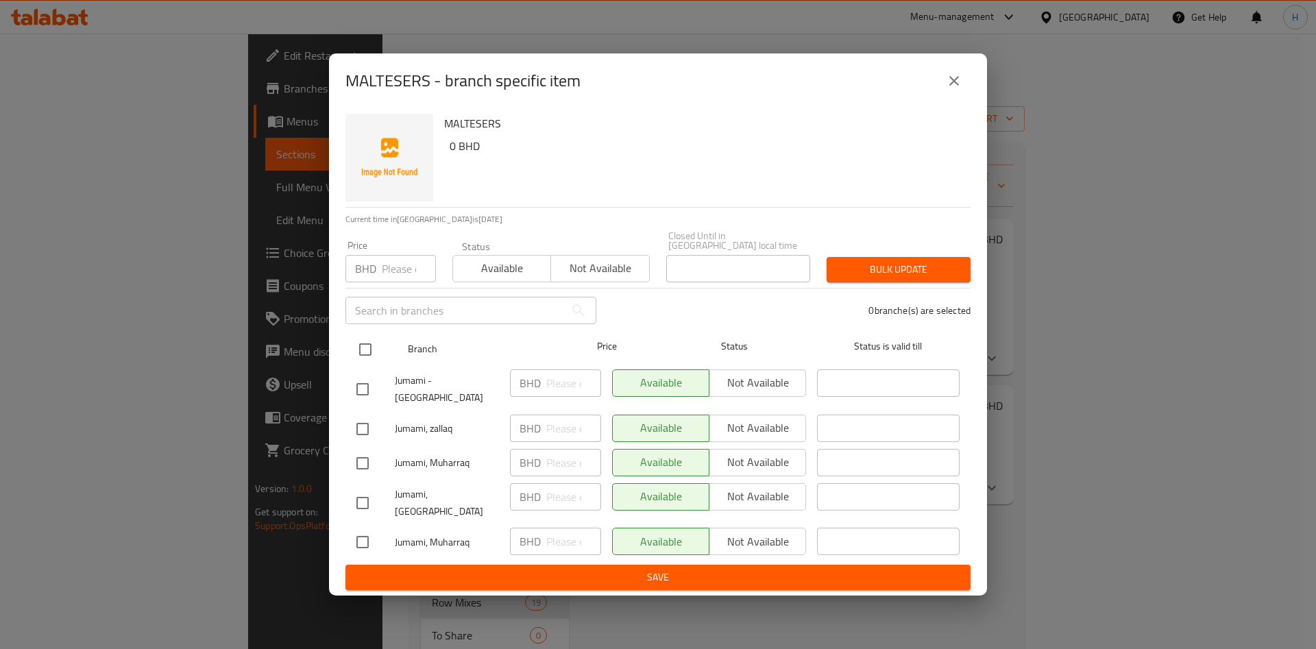
drag, startPoint x: 354, startPoint y: 343, endPoint x: 794, endPoint y: 395, distance: 443.0
click at [354, 343] on input "checkbox" at bounding box center [365, 349] width 29 height 29
checkbox input "true"
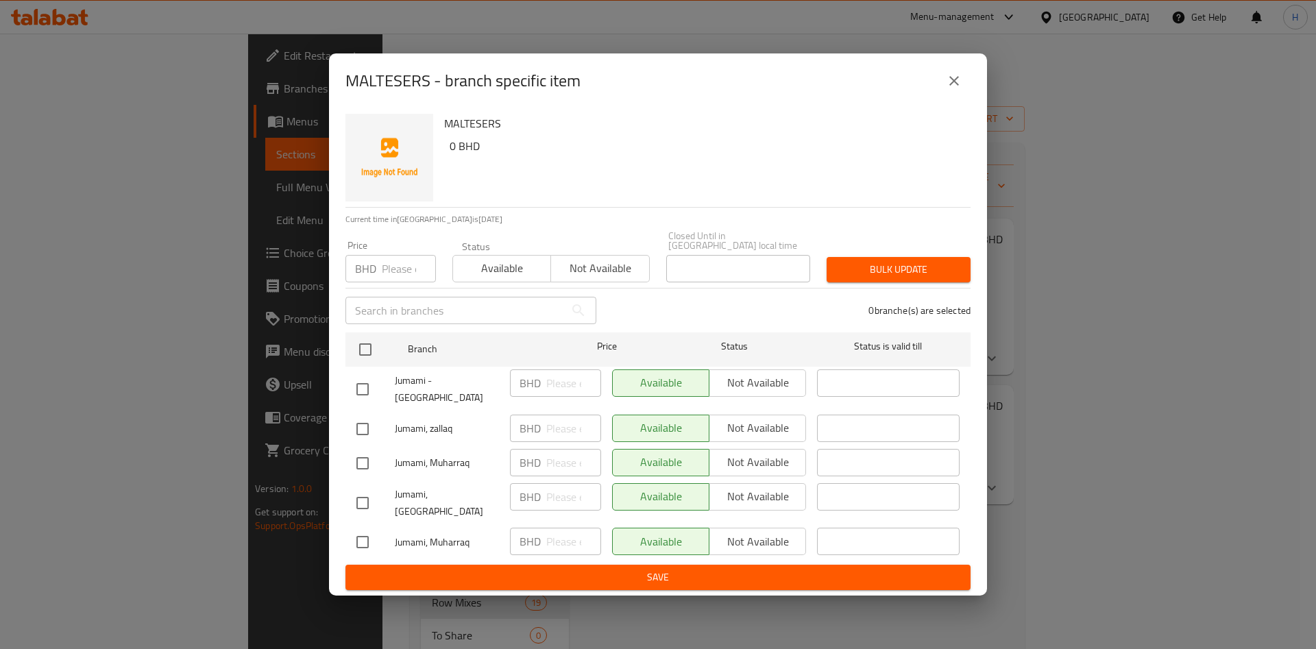
checkbox input "true"
click at [780, 387] on span "Not available" at bounding box center [758, 383] width 86 height 20
click at [789, 418] on span "Not available" at bounding box center [758, 428] width 86 height 20
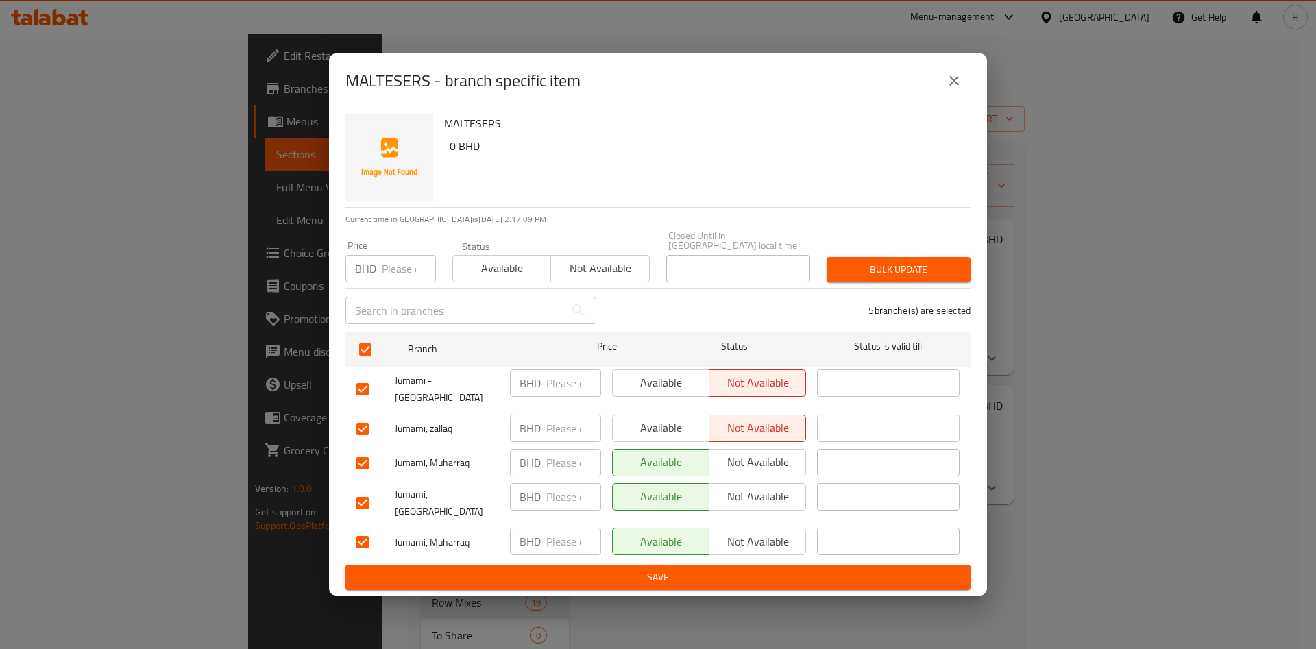
drag, startPoint x: 782, startPoint y: 458, endPoint x: 783, endPoint y: 473, distance: 15.1
click at [781, 459] on span "Not available" at bounding box center [758, 462] width 86 height 20
drag, startPoint x: 783, startPoint y: 491, endPoint x: 783, endPoint y: 517, distance: 26.7
click at [783, 491] on span "Not available" at bounding box center [758, 497] width 86 height 20
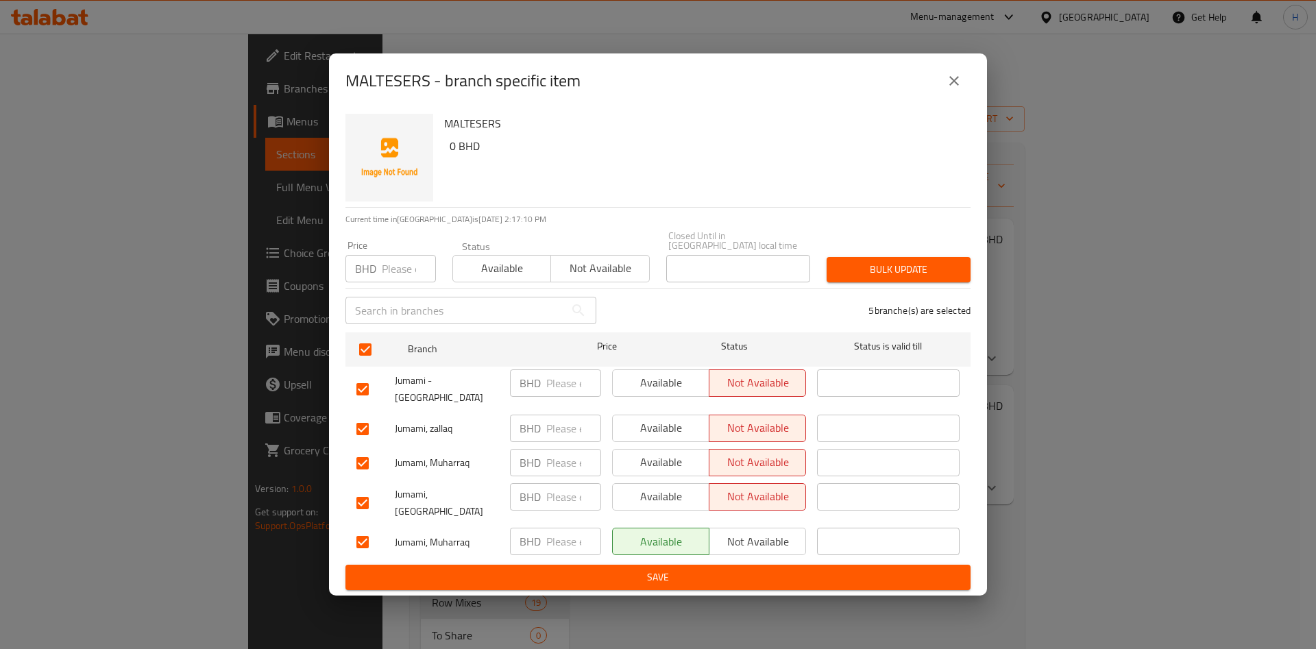
click at [783, 532] on span "Not available" at bounding box center [758, 542] width 86 height 20
click at [794, 570] on button "Save" at bounding box center [657, 577] width 625 height 25
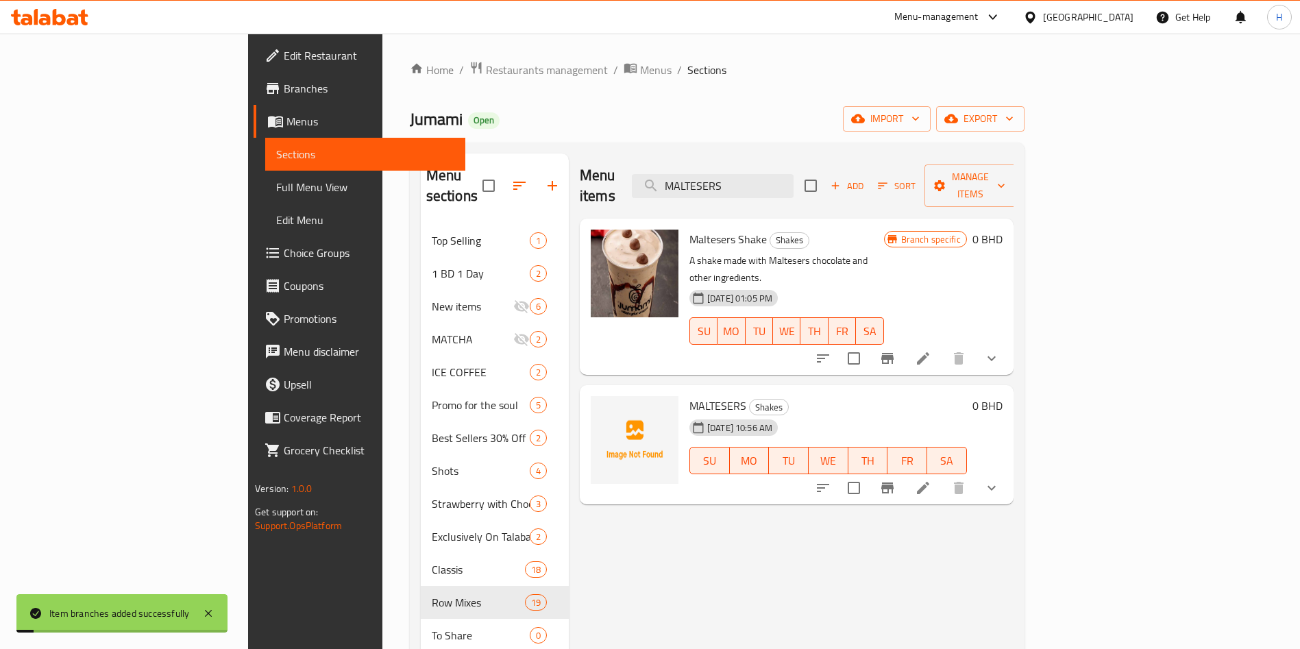
drag, startPoint x: 854, startPoint y: 185, endPoint x: 527, endPoint y: 176, distance: 327.0
click at [580, 177] on div "Menu items MALTESERS Add Sort Manage items" at bounding box center [797, 185] width 434 height 65
paste input "BOUNTY"
type input "BOUNTY"
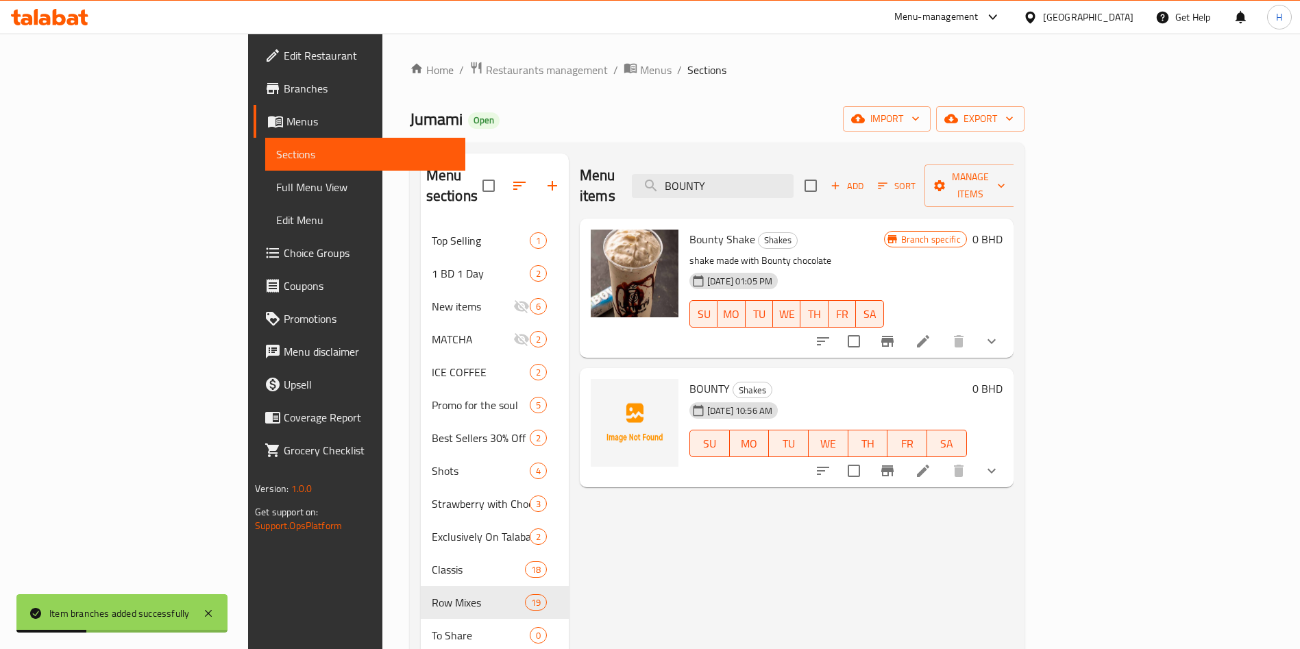
click at [896, 463] on icon "Branch-specific-item" at bounding box center [887, 471] width 16 height 16
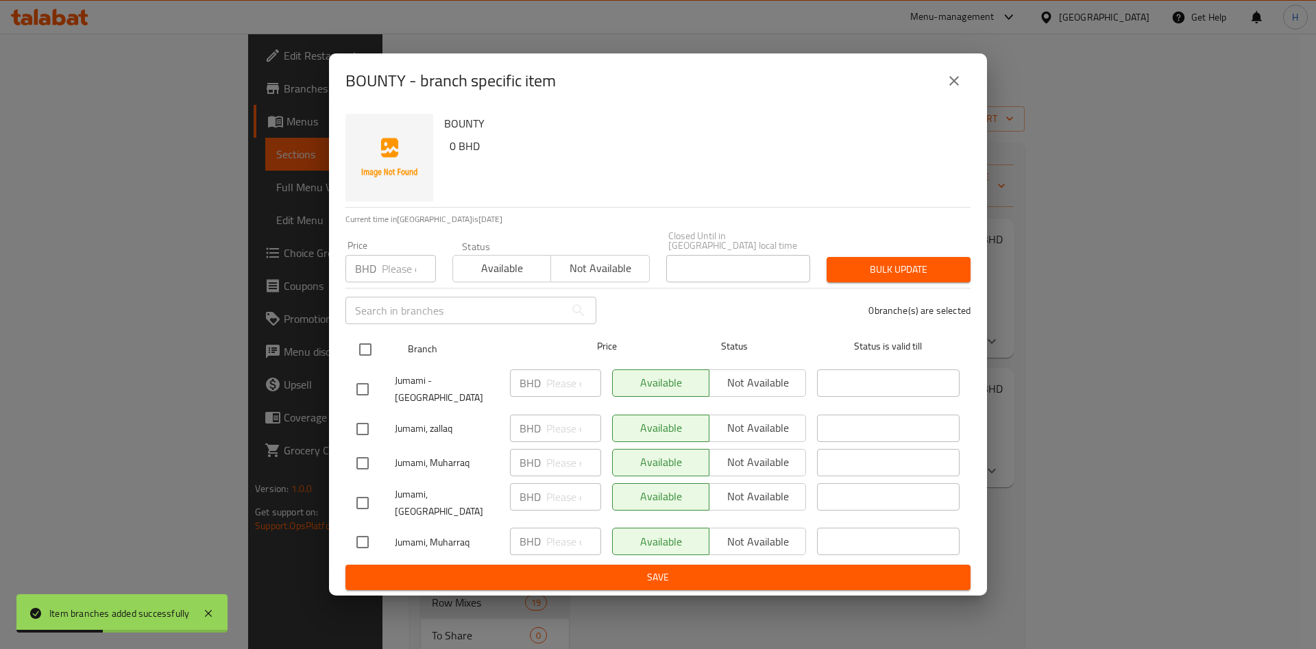
click at [362, 360] on input "checkbox" at bounding box center [365, 349] width 29 height 29
checkbox input "true"
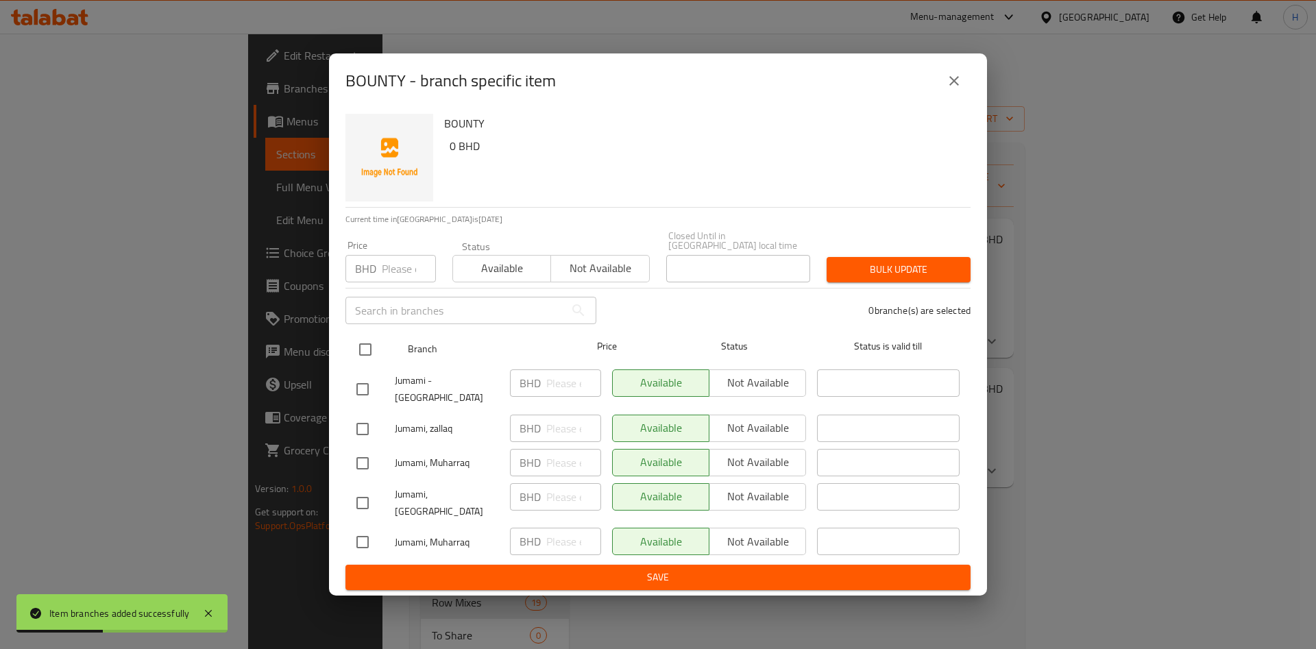
checkbox input "true"
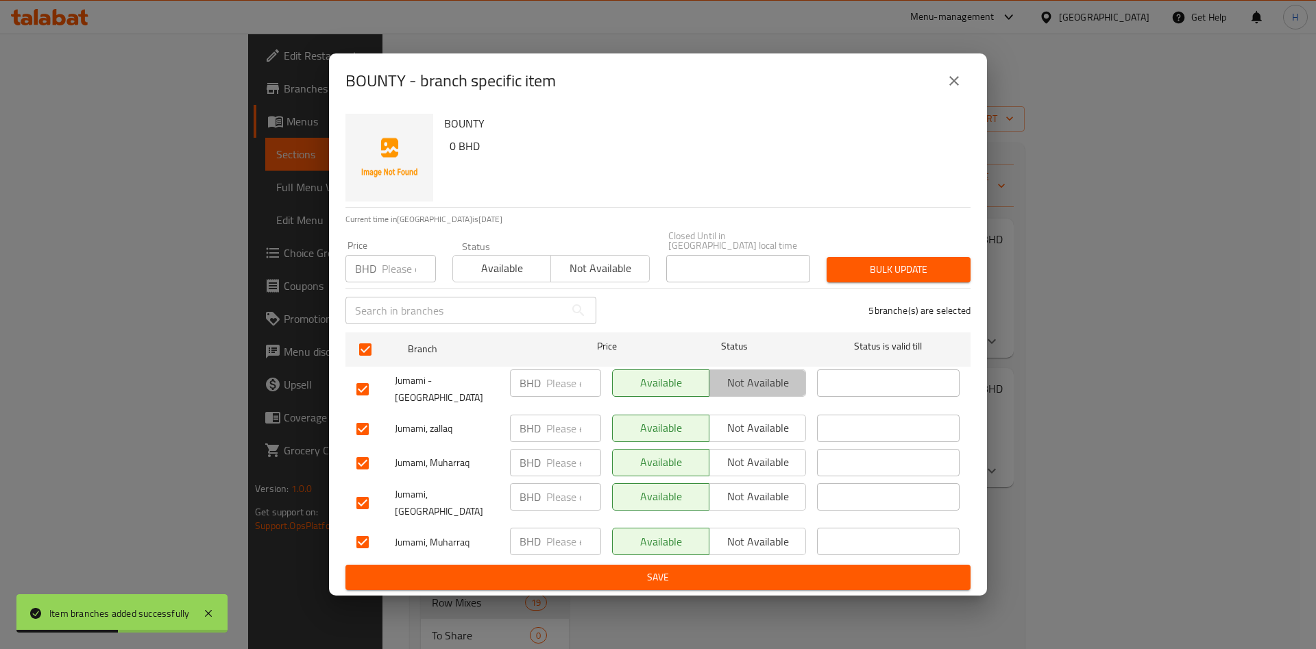
click at [739, 382] on span "Not available" at bounding box center [758, 383] width 86 height 20
drag, startPoint x: 764, startPoint y: 422, endPoint x: 765, endPoint y: 455, distance: 32.9
click at [764, 423] on span "Not available" at bounding box center [758, 428] width 86 height 20
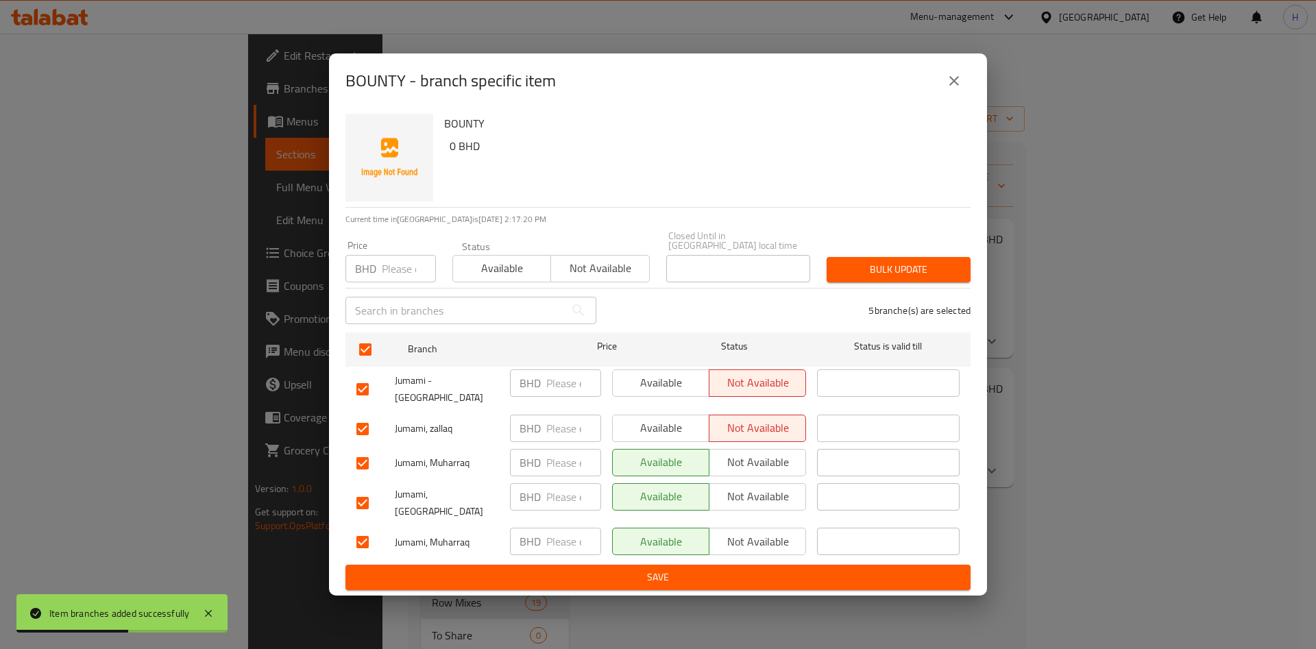
click at [765, 456] on span "Not available" at bounding box center [758, 462] width 86 height 20
click at [768, 502] on button "Not available" at bounding box center [757, 496] width 97 height 27
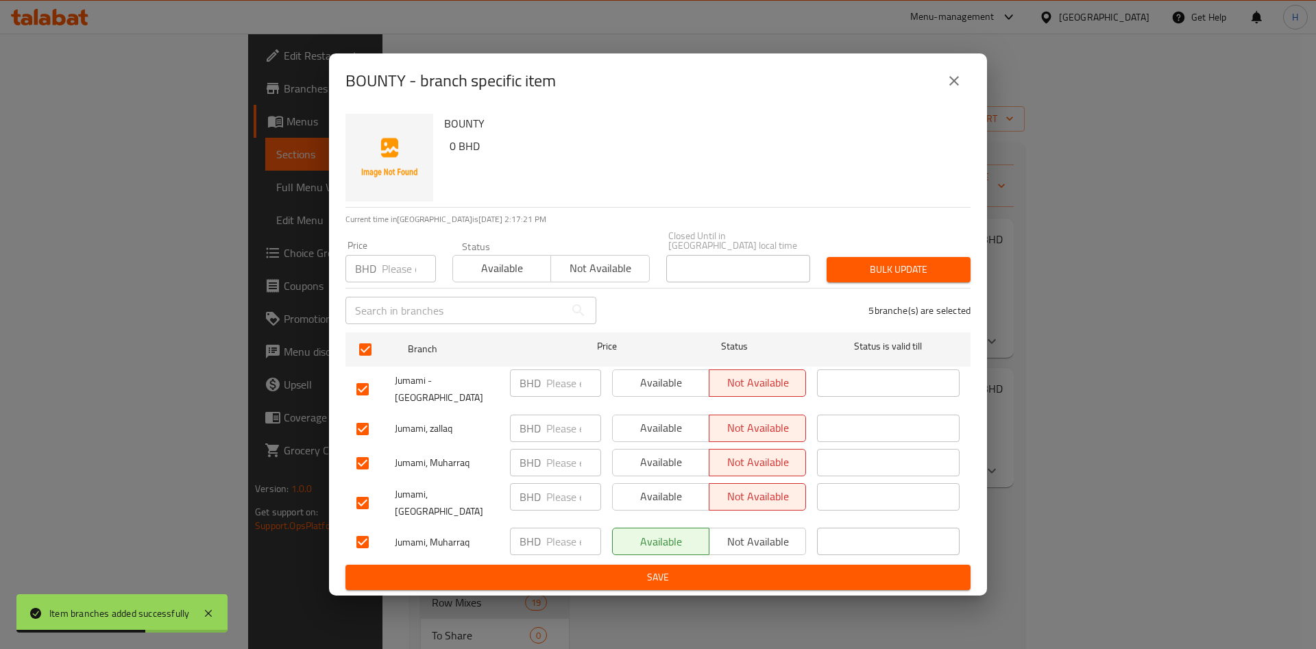
click at [773, 532] on span "Not available" at bounding box center [758, 542] width 86 height 20
click at [782, 569] on span "Save" at bounding box center [657, 577] width 603 height 17
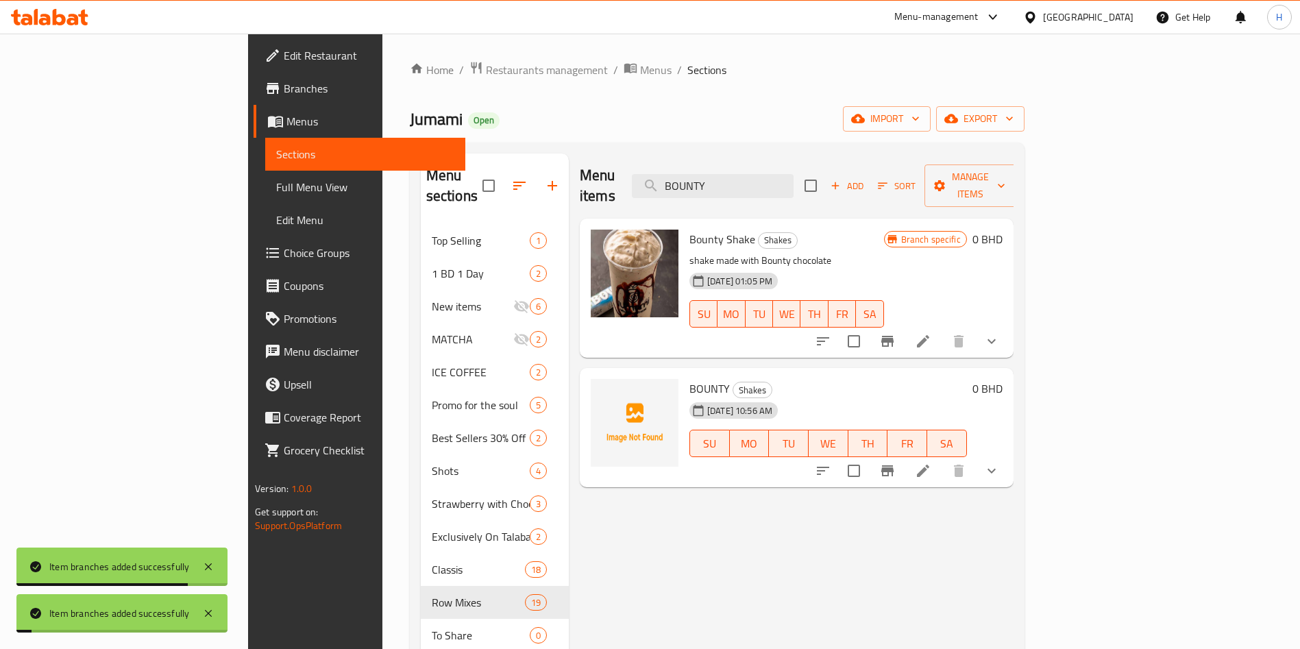
drag, startPoint x: 838, startPoint y: 172, endPoint x: 122, endPoint y: 238, distance: 719.1
click at [248, 238] on div "Edit Restaurant Branches Menus Sections Full Menu View Edit Menu Choice Groups …" at bounding box center [650, 562] width 804 height 1057
paste input "RAHASH MILK SHAKE"
type input "RAHASH MILK SHAKE"
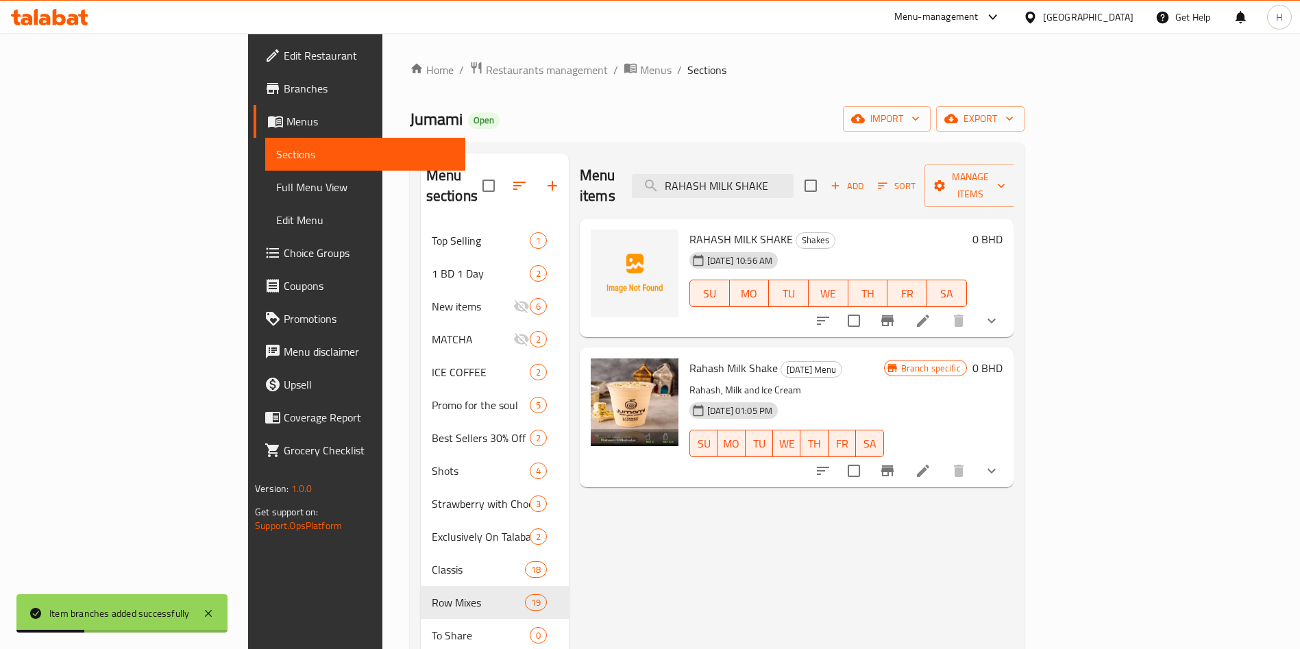
click at [894, 315] on icon "Branch-specific-item" at bounding box center [887, 320] width 12 height 11
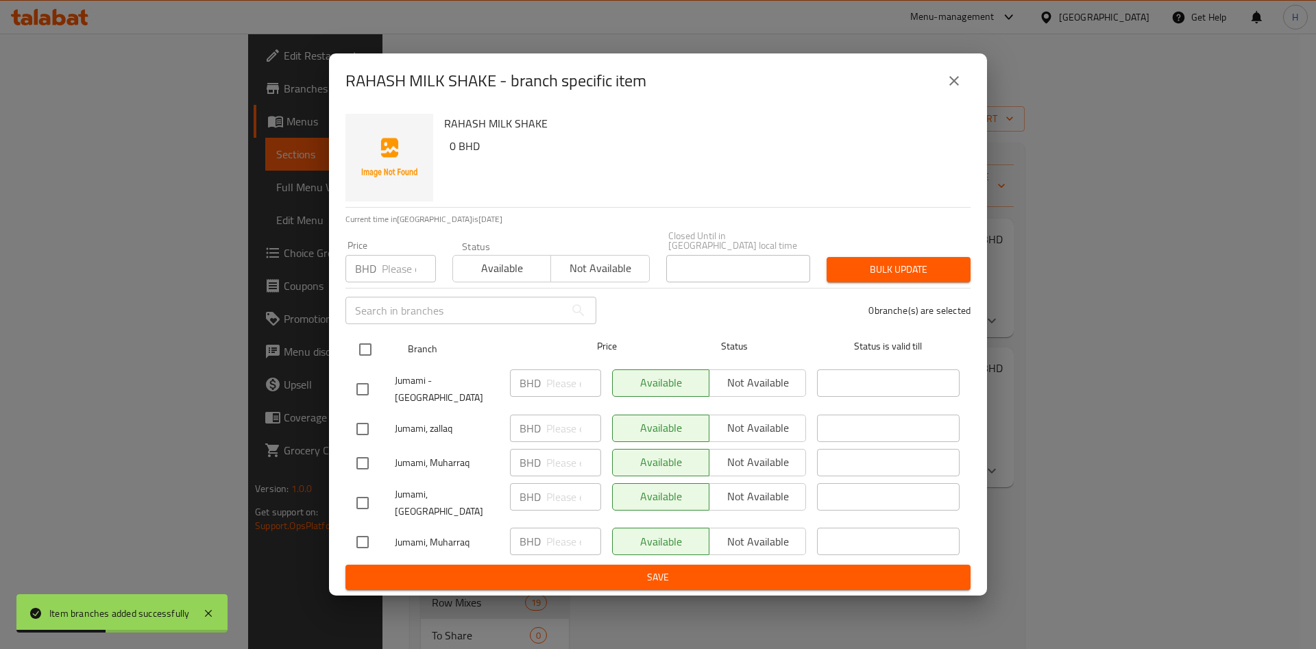
click at [359, 357] on input "checkbox" at bounding box center [365, 349] width 29 height 29
checkbox input "true"
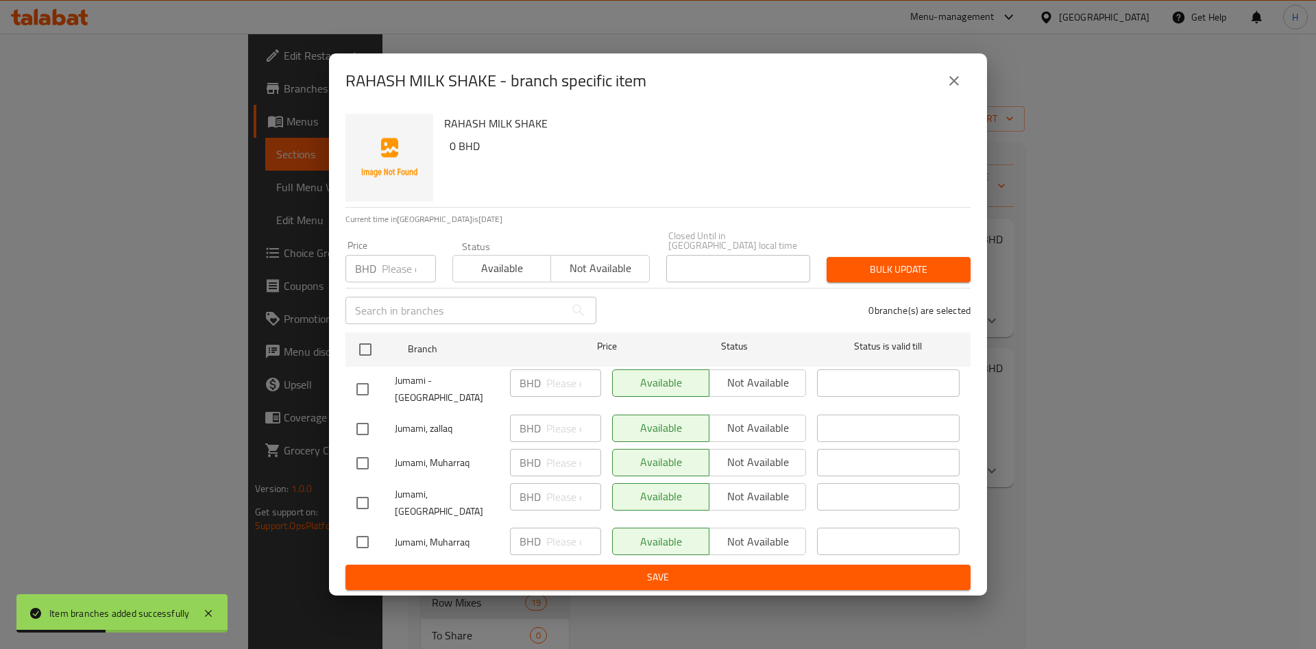
checkbox input "true"
drag, startPoint x: 732, startPoint y: 395, endPoint x: 754, endPoint y: 422, distance: 34.6
click at [734, 393] on span "Not available" at bounding box center [758, 383] width 86 height 20
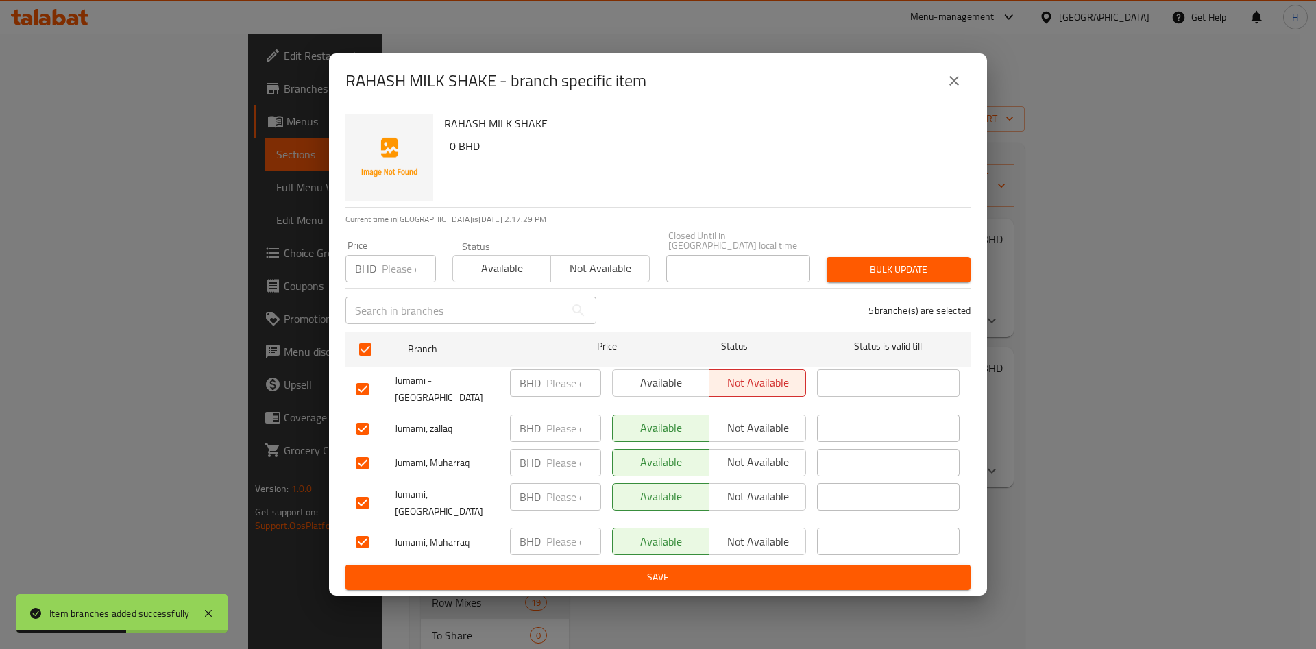
drag, startPoint x: 754, startPoint y: 422, endPoint x: 766, endPoint y: 452, distance: 32.6
click at [754, 426] on span "Not available" at bounding box center [758, 428] width 86 height 20
click at [767, 454] on span "Not available" at bounding box center [758, 462] width 86 height 20
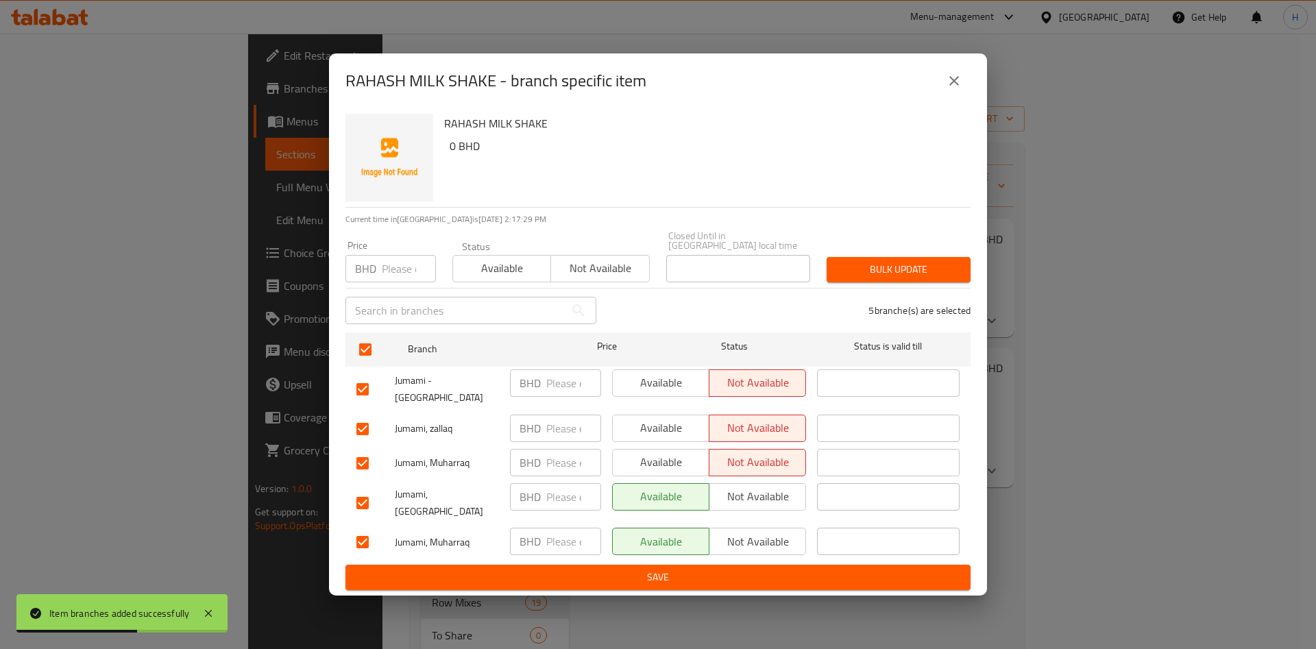
click at [770, 491] on span "Not available" at bounding box center [758, 497] width 86 height 20
click at [772, 532] on span "Not available" at bounding box center [758, 542] width 86 height 20
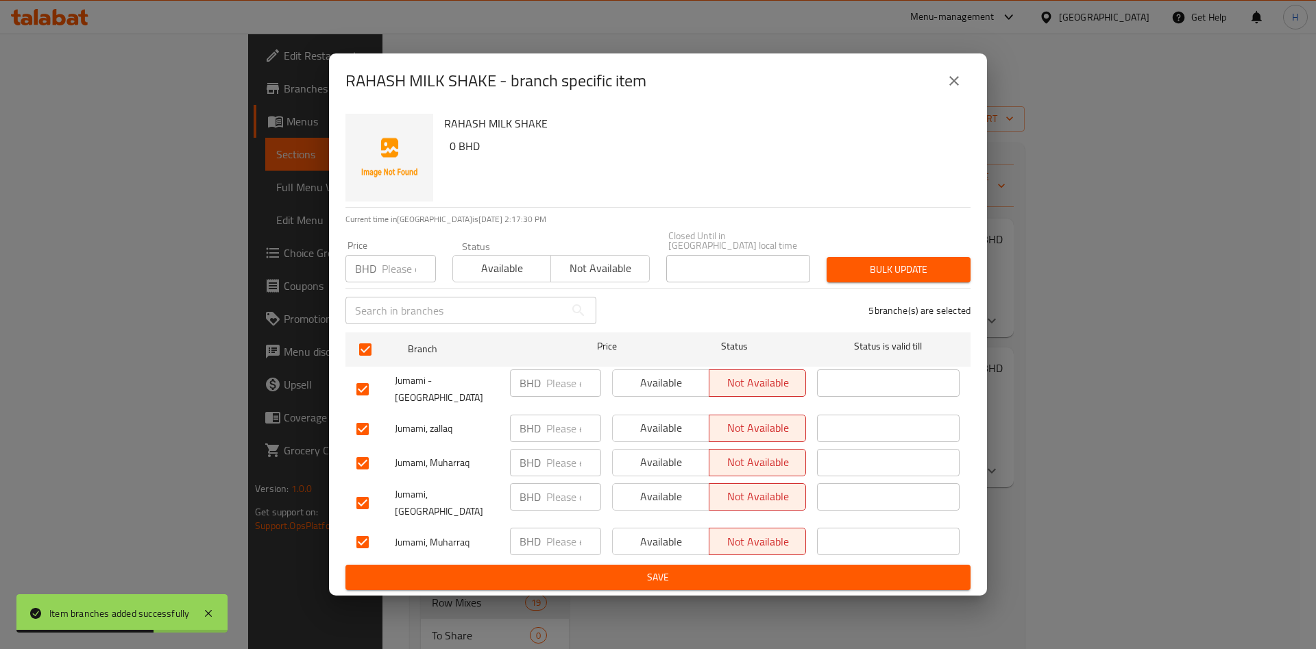
click at [778, 545] on div "Available Not available" at bounding box center [708, 542] width 205 height 40
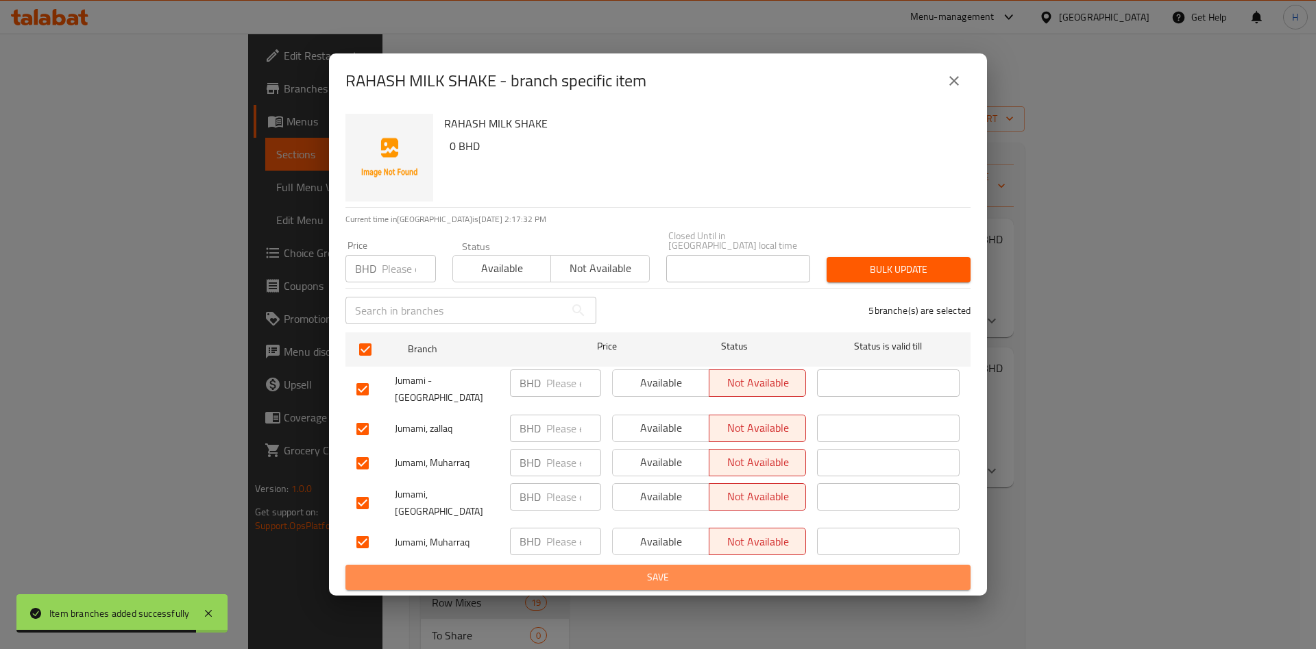
click at [908, 569] on span "Save" at bounding box center [657, 577] width 603 height 17
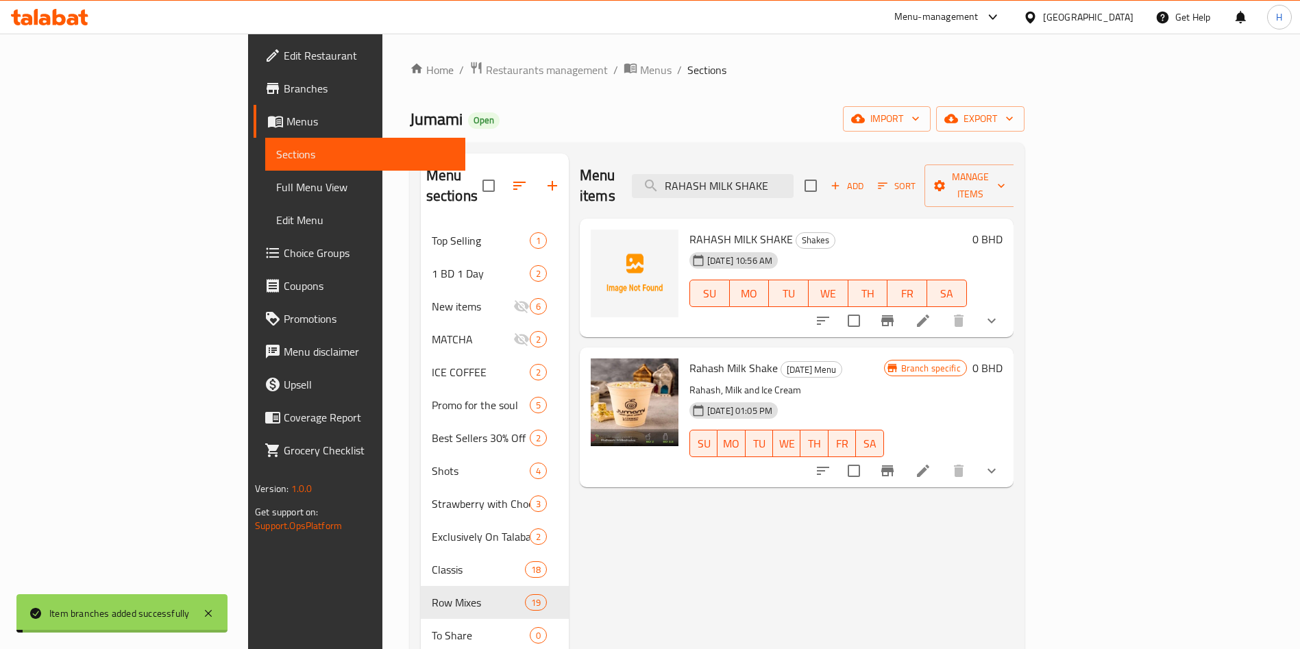
click at [896, 463] on icon "Branch-specific-item" at bounding box center [887, 471] width 16 height 16
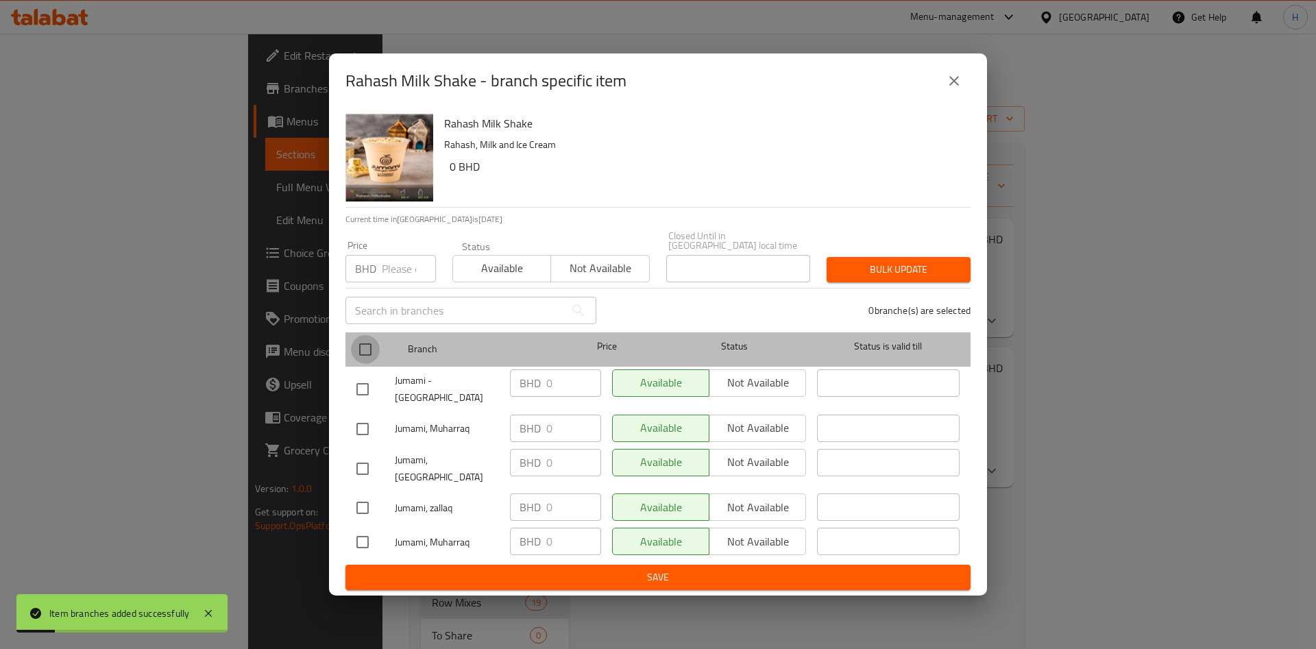
drag, startPoint x: 354, startPoint y: 354, endPoint x: 368, endPoint y: 354, distance: 14.4
click at [356, 354] on input "checkbox" at bounding box center [365, 349] width 29 height 29
checkbox input "true"
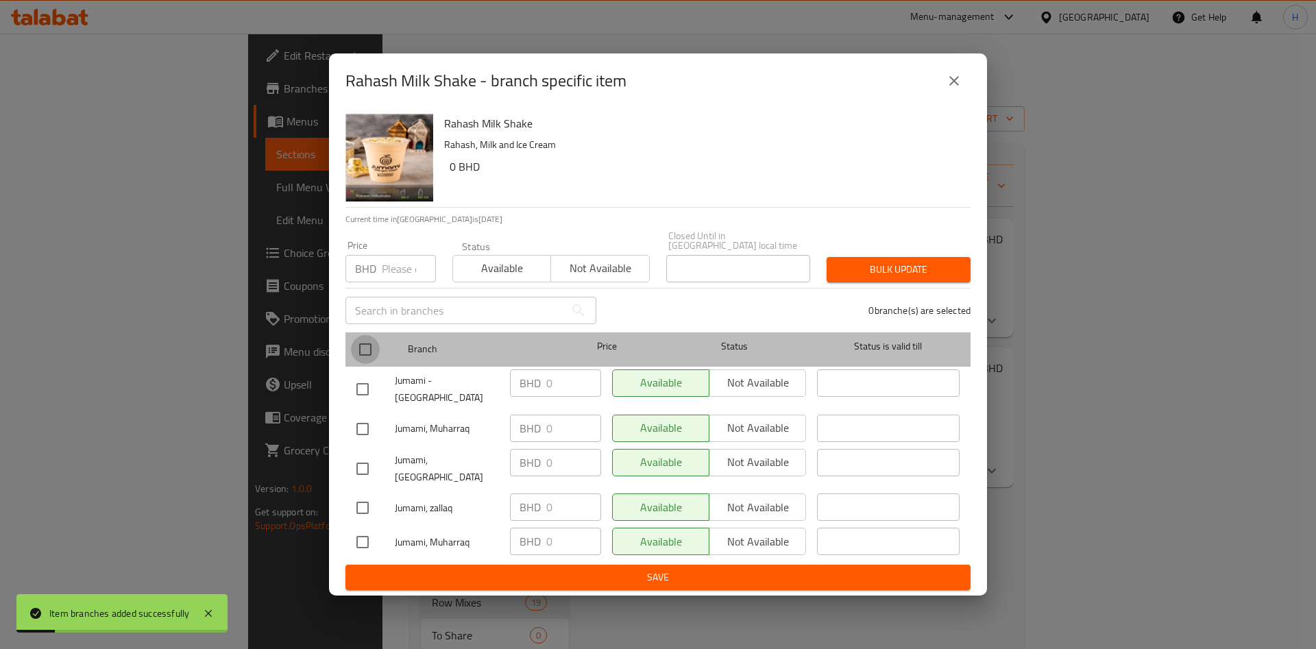
checkbox input "true"
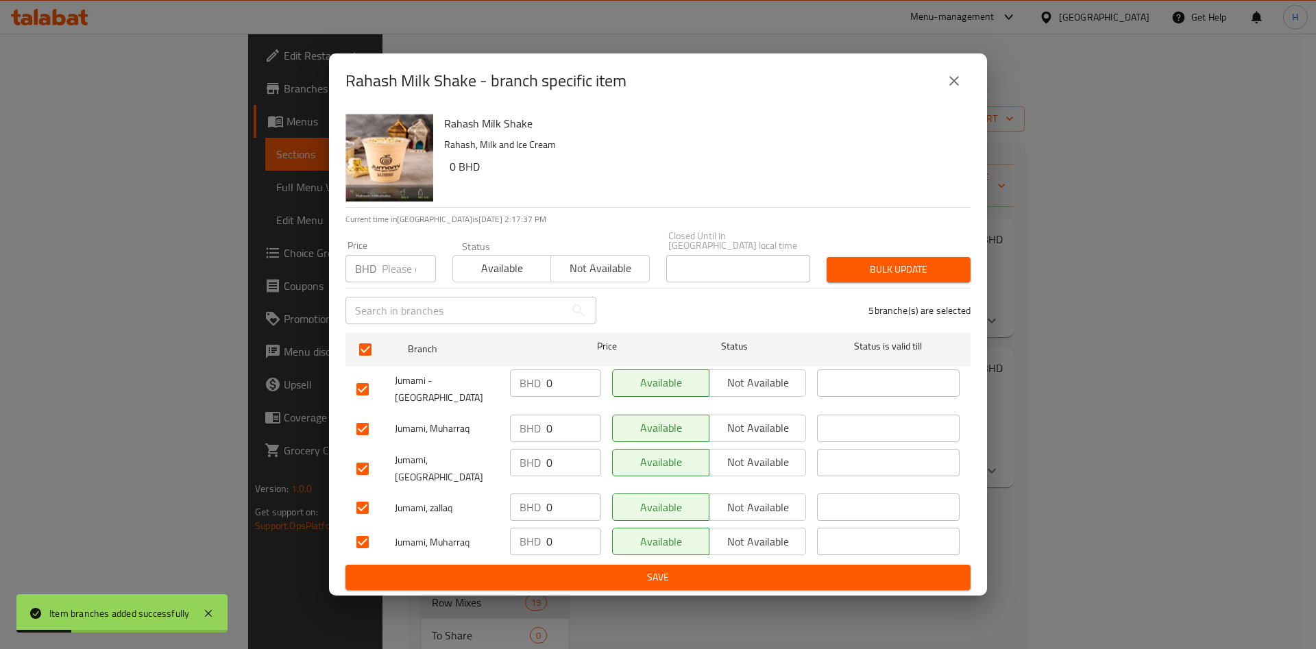
drag, startPoint x: 771, startPoint y: 380, endPoint x: 778, endPoint y: 395, distance: 16.9
click at [772, 381] on span "Not available" at bounding box center [758, 383] width 86 height 20
drag, startPoint x: 781, startPoint y: 420, endPoint x: 781, endPoint y: 431, distance: 11.0
click at [781, 422] on span "Not available" at bounding box center [758, 428] width 86 height 20
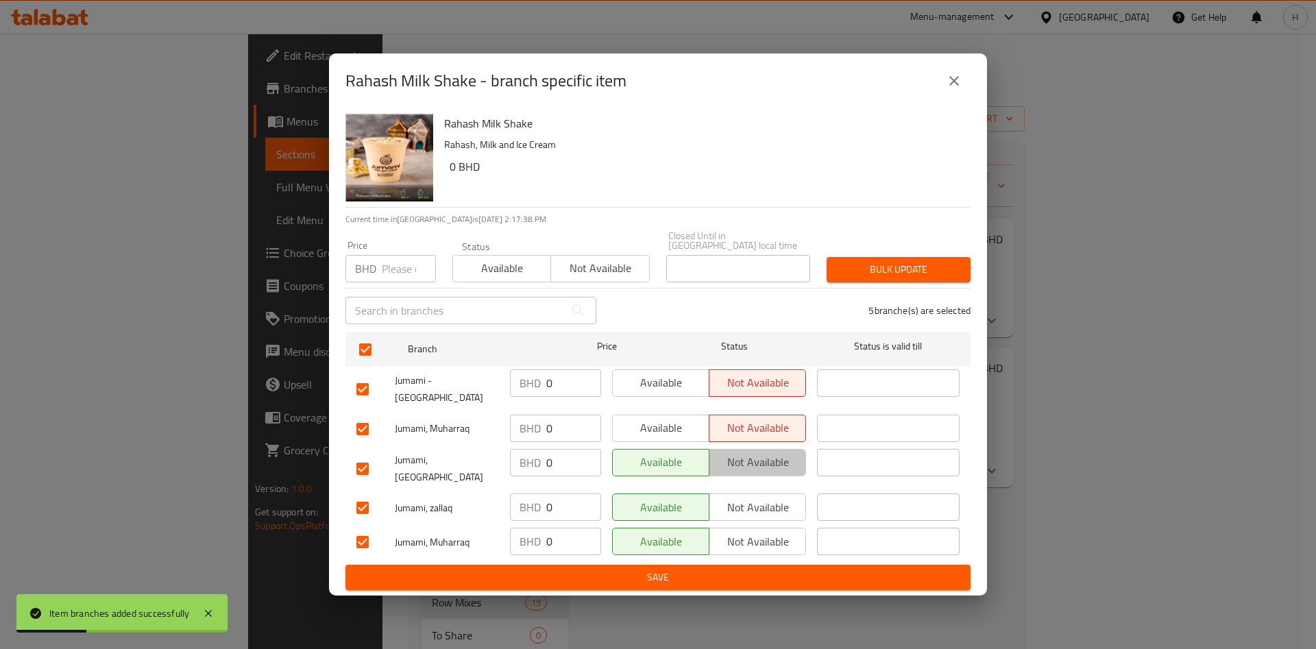
drag, startPoint x: 780, startPoint y: 452, endPoint x: 780, endPoint y: 484, distance: 31.5
click at [780, 454] on span "Not available" at bounding box center [758, 462] width 86 height 20
click at [780, 497] on span "Not available" at bounding box center [758, 507] width 86 height 20
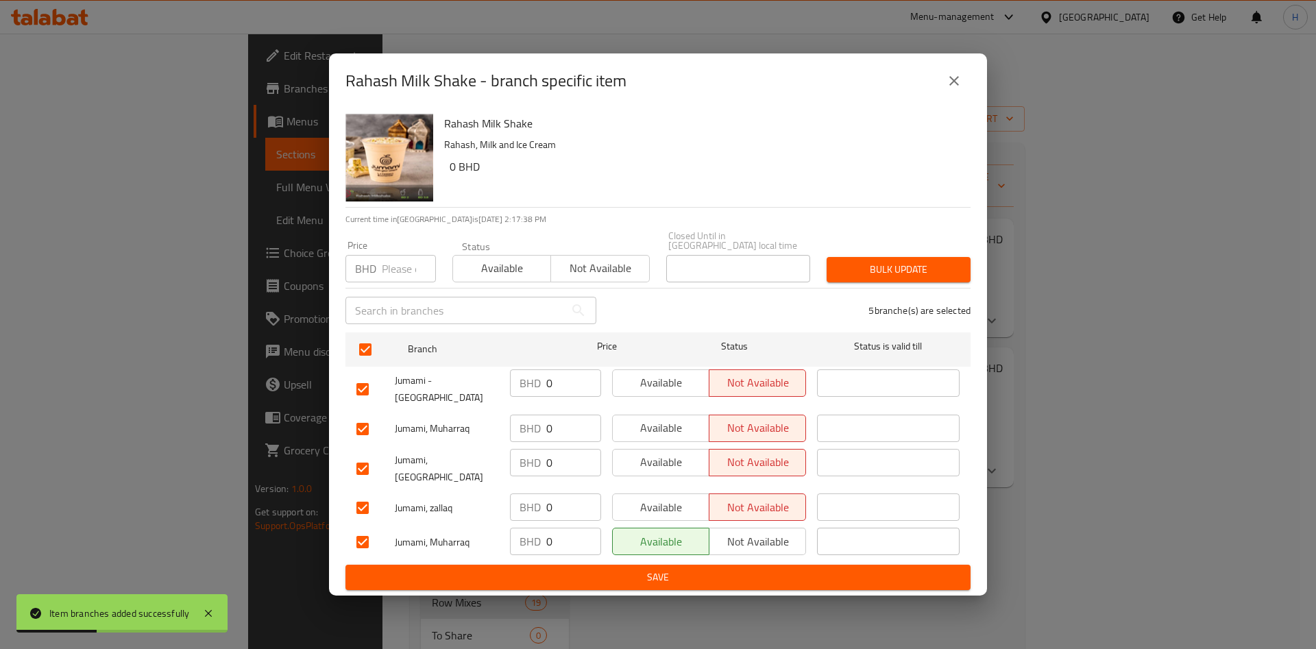
click at [780, 532] on span "Not available" at bounding box center [758, 542] width 86 height 20
click at [790, 569] on span "Save" at bounding box center [657, 577] width 603 height 17
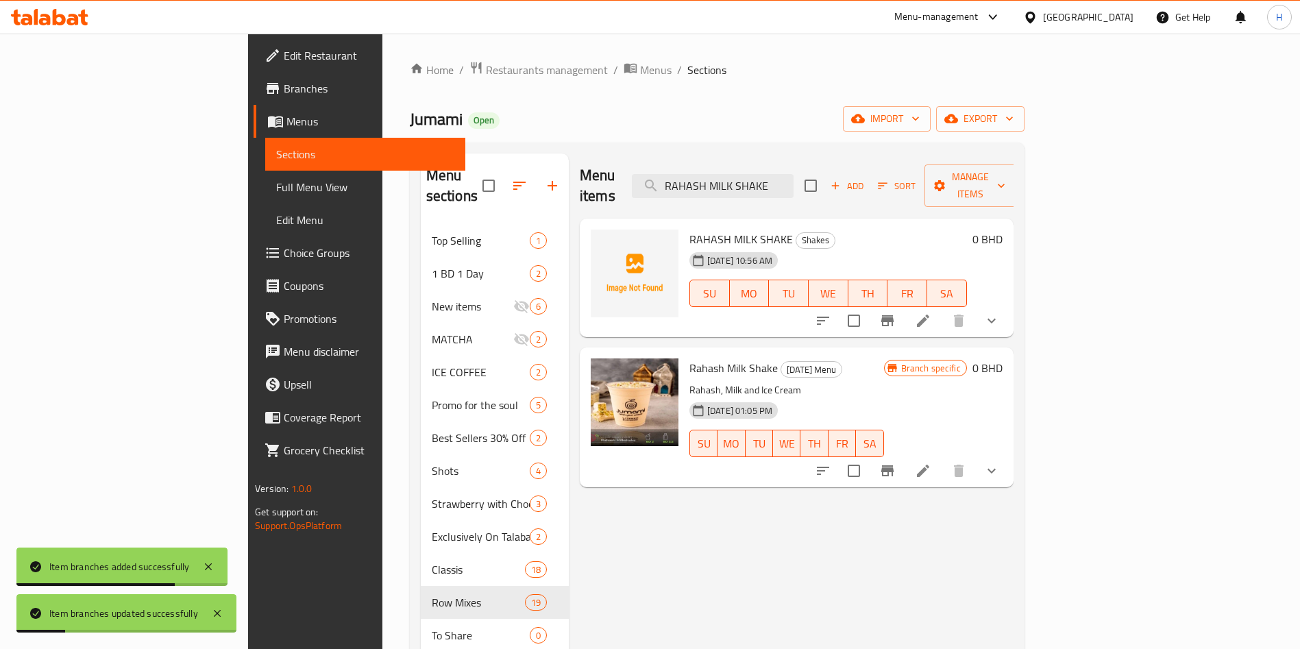
click at [382, 254] on div "Home / Restaurants management / Menus / Sections Jumami Open import export Menu…" at bounding box center [716, 562] width 669 height 1057
paste input "SAHOOR"
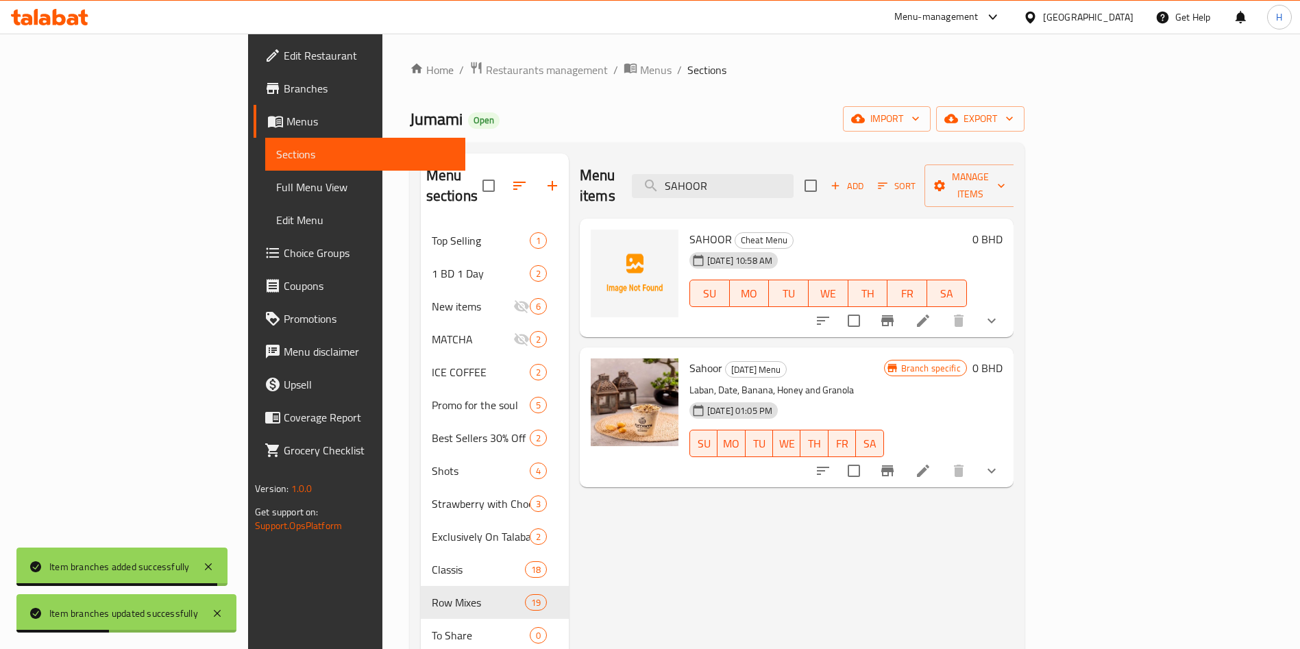
type input "SAHOOR"
click at [894, 465] on icon "Branch-specific-item" at bounding box center [887, 470] width 12 height 11
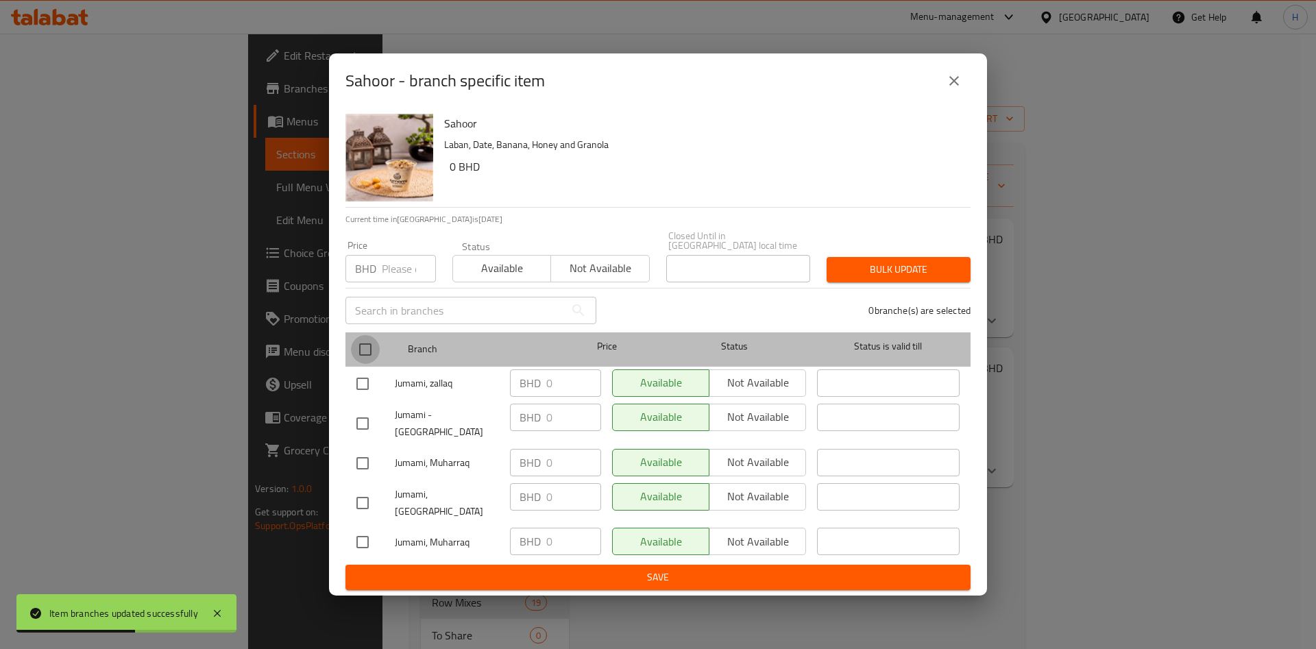
click at [361, 356] on input "checkbox" at bounding box center [365, 349] width 29 height 29
checkbox input "true"
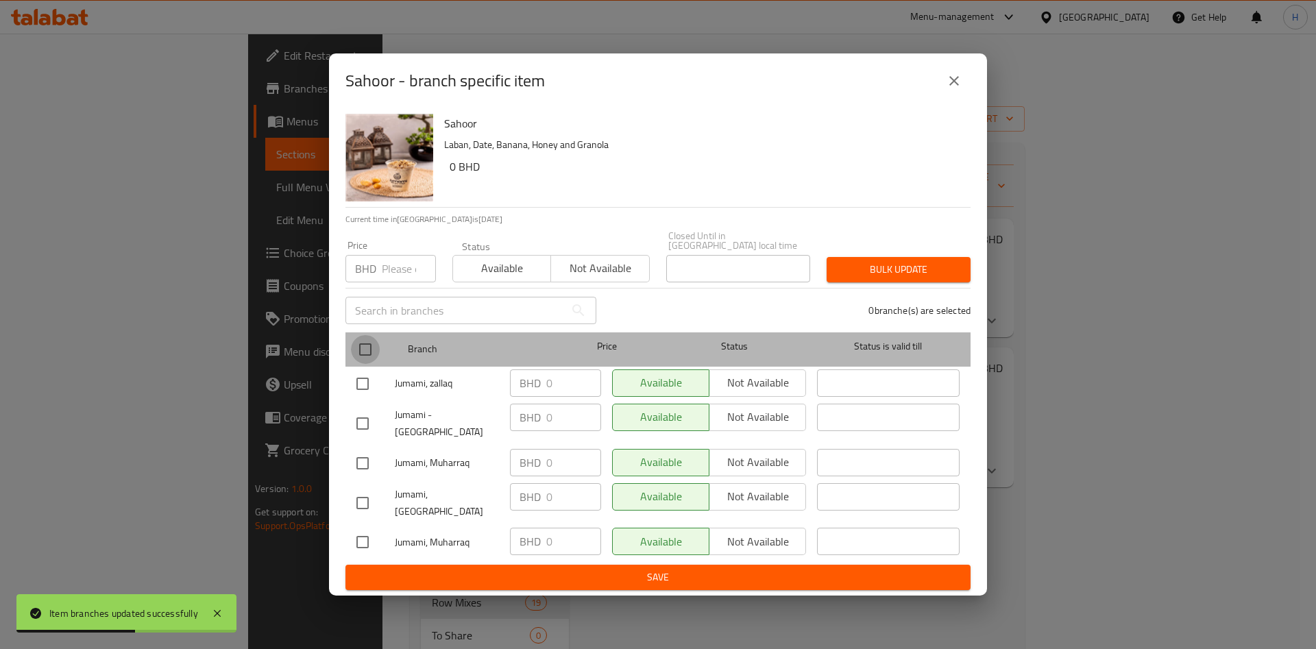
checkbox input "true"
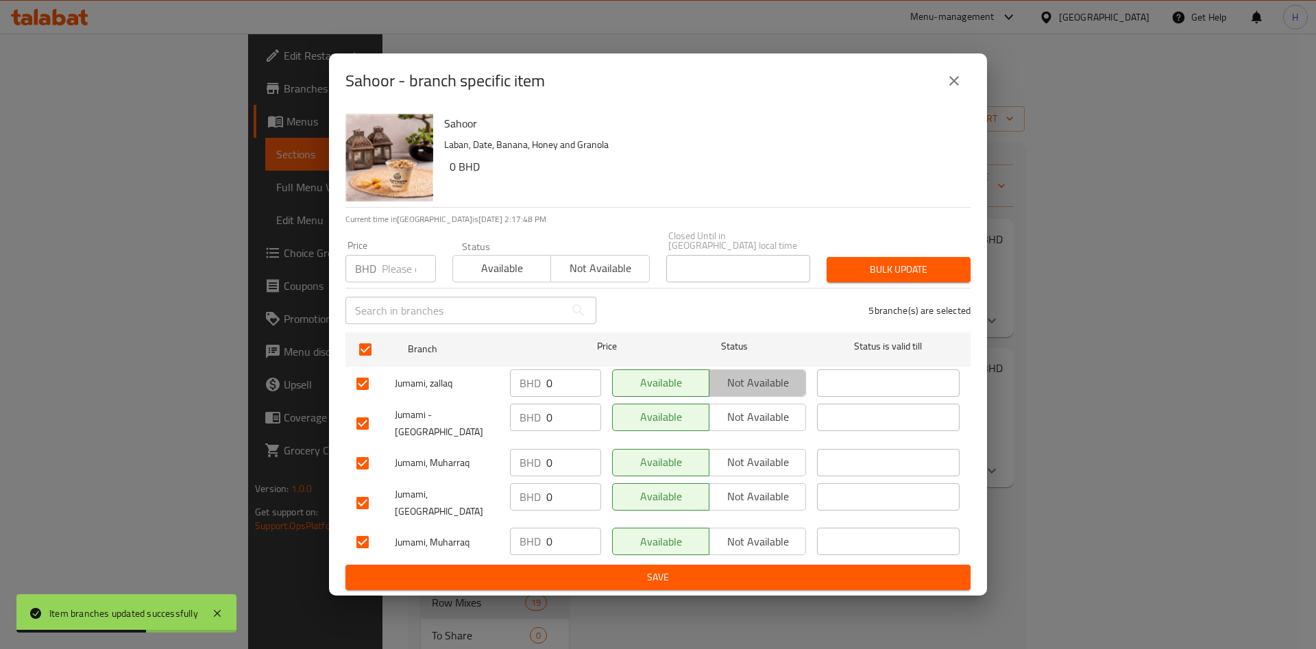
drag, startPoint x: 772, startPoint y: 384, endPoint x: 778, endPoint y: 424, distance: 40.2
click at [772, 386] on span "Not available" at bounding box center [758, 383] width 86 height 20
click at [780, 427] on span "Not available" at bounding box center [758, 417] width 86 height 20
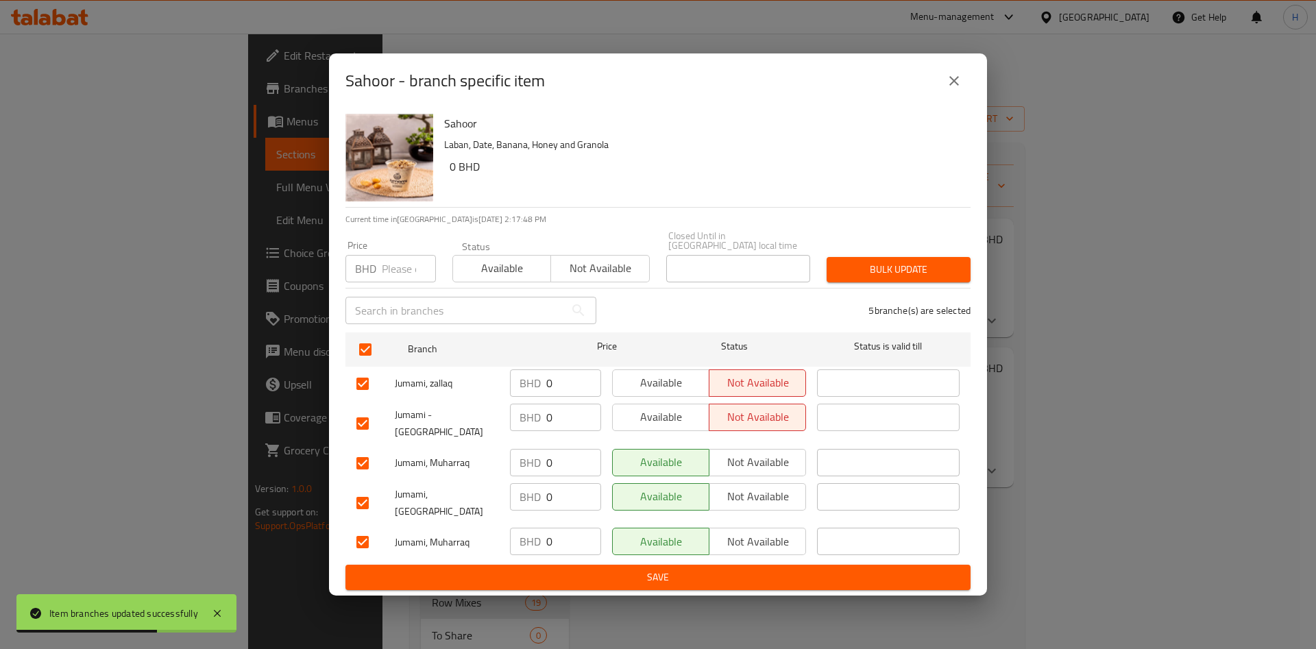
click at [779, 458] on span "Not available" at bounding box center [758, 462] width 86 height 20
click at [781, 493] on span "Not available" at bounding box center [758, 497] width 86 height 20
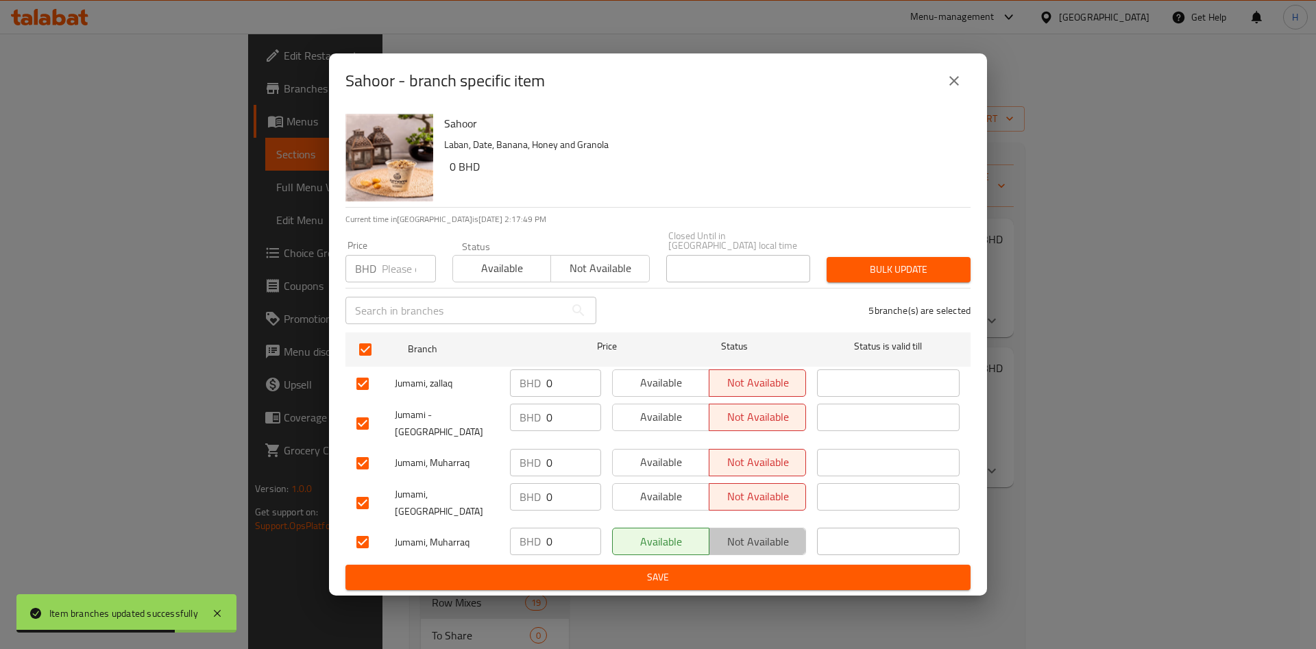
click at [781, 532] on span "Not available" at bounding box center [758, 542] width 86 height 20
click at [789, 543] on div "Available Not available" at bounding box center [708, 542] width 205 height 40
click at [833, 569] on span "Save" at bounding box center [657, 577] width 603 height 17
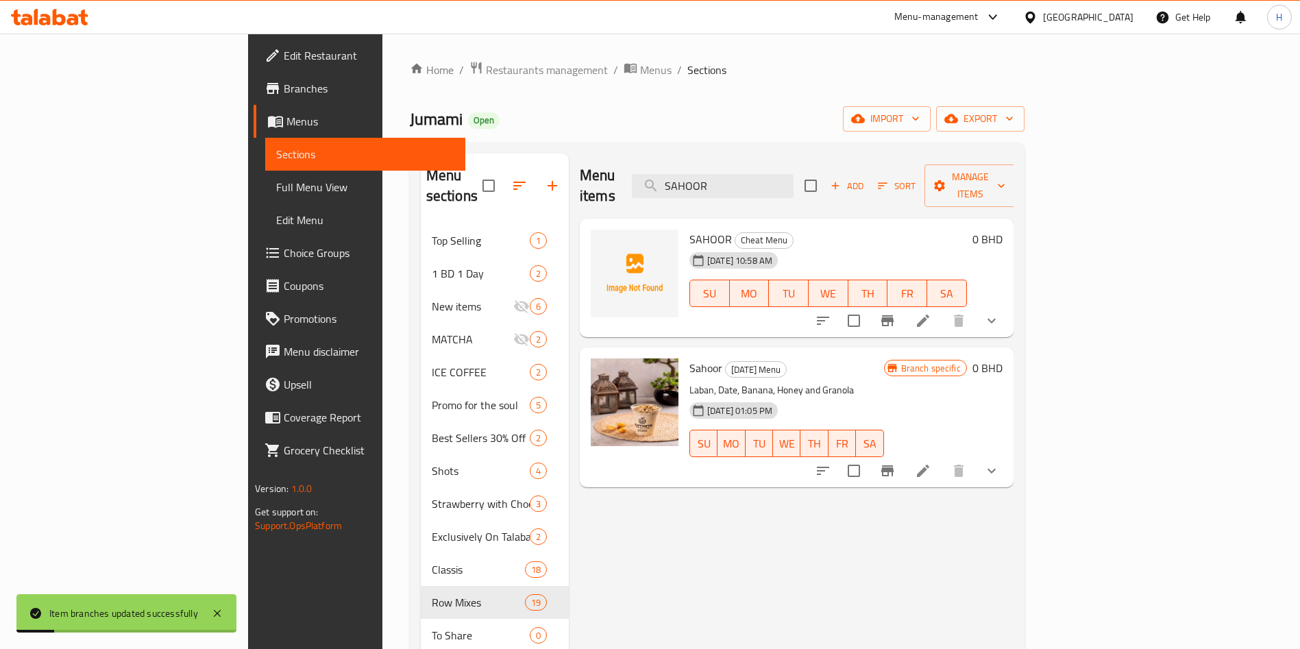
drag, startPoint x: 738, startPoint y: 184, endPoint x: 260, endPoint y: 195, distance: 477.7
click at [421, 195] on div "Menu sections Top Selling 1 1 BD 1 Day 2 New items 6 MATCHA 2 ICE COFFEE 2 Prom…" at bounding box center [717, 602] width 593 height 898
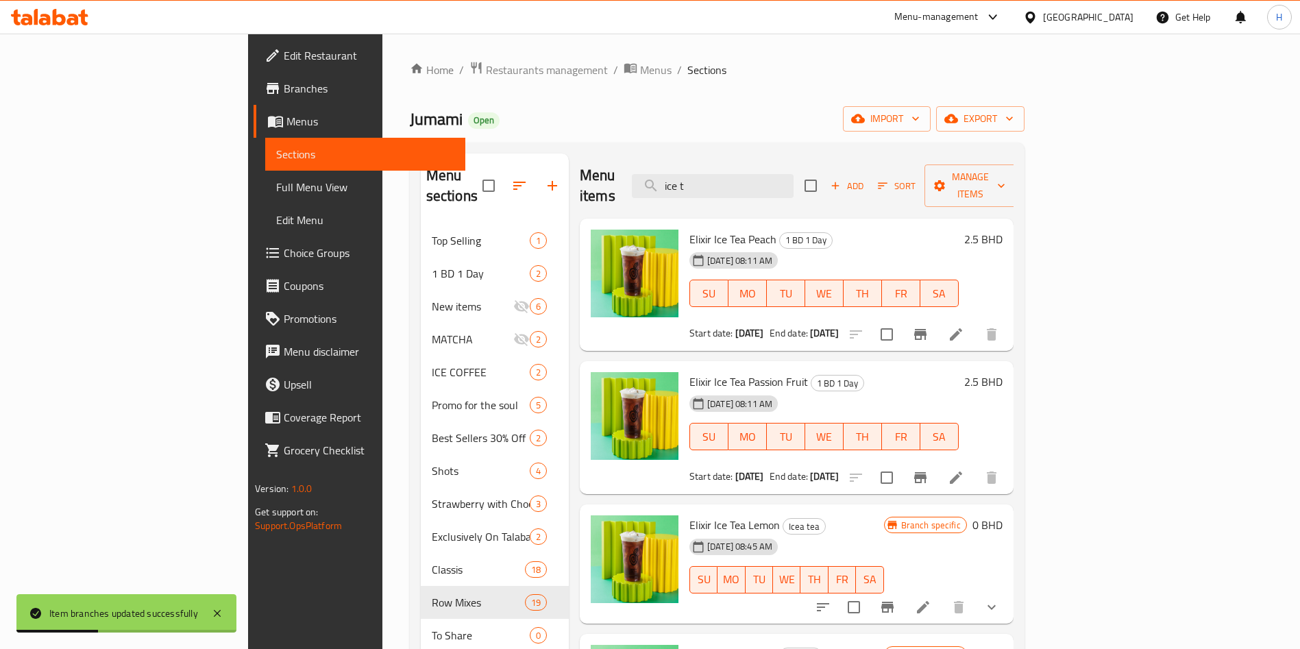
type input "ice t"
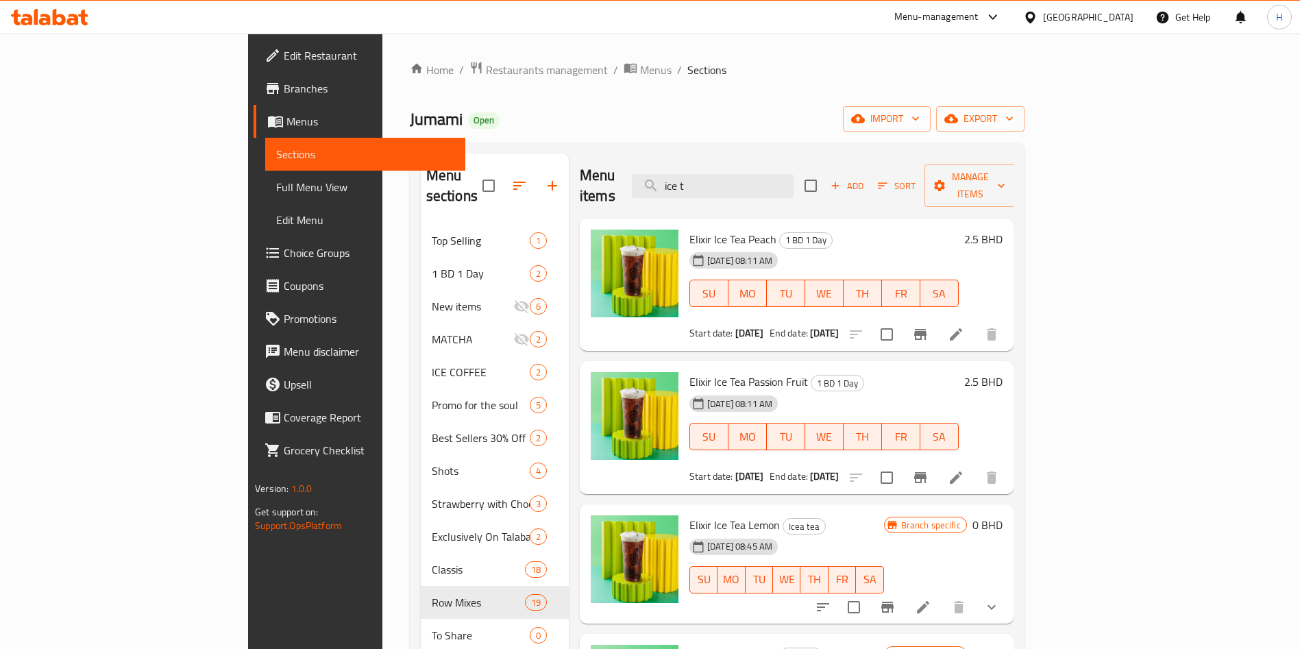
drag, startPoint x: 1031, startPoint y: 171, endPoint x: 1067, endPoint y: 188, distance: 40.2
click at [825, 171] on input "checkbox" at bounding box center [810, 185] width 29 height 29
checkbox input "true"
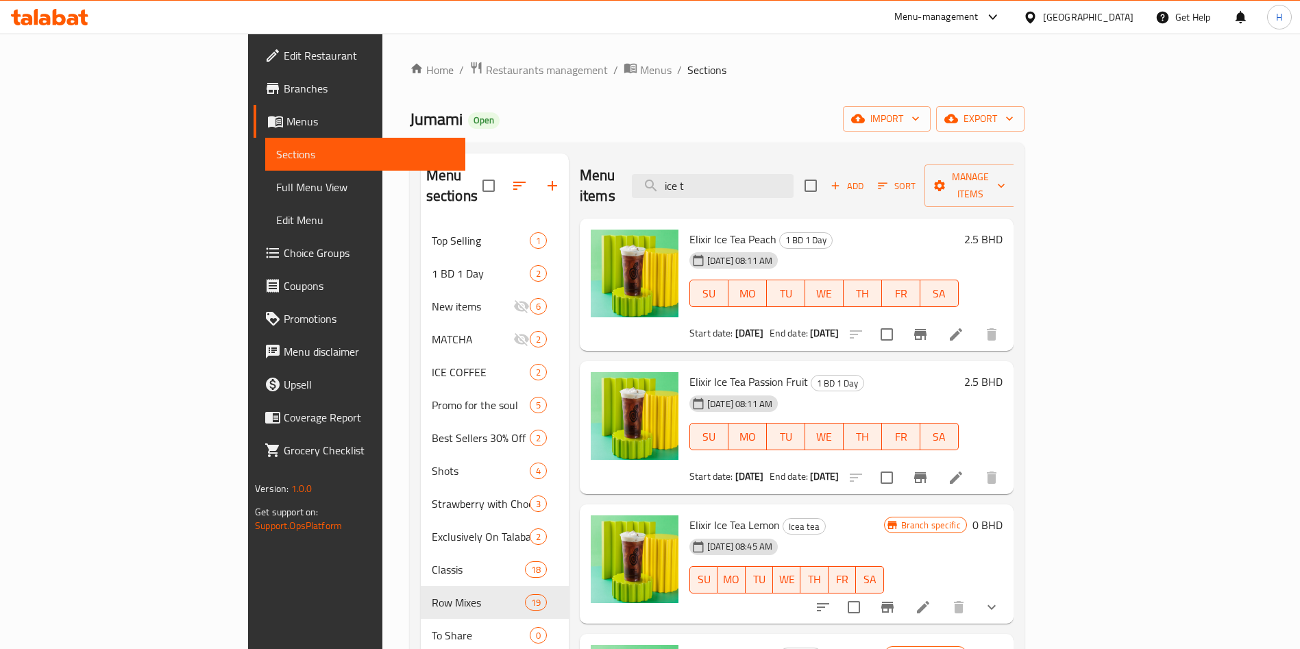
checkbox input "true"
click at [1016, 186] on button "Manage items" at bounding box center [970, 185] width 92 height 42
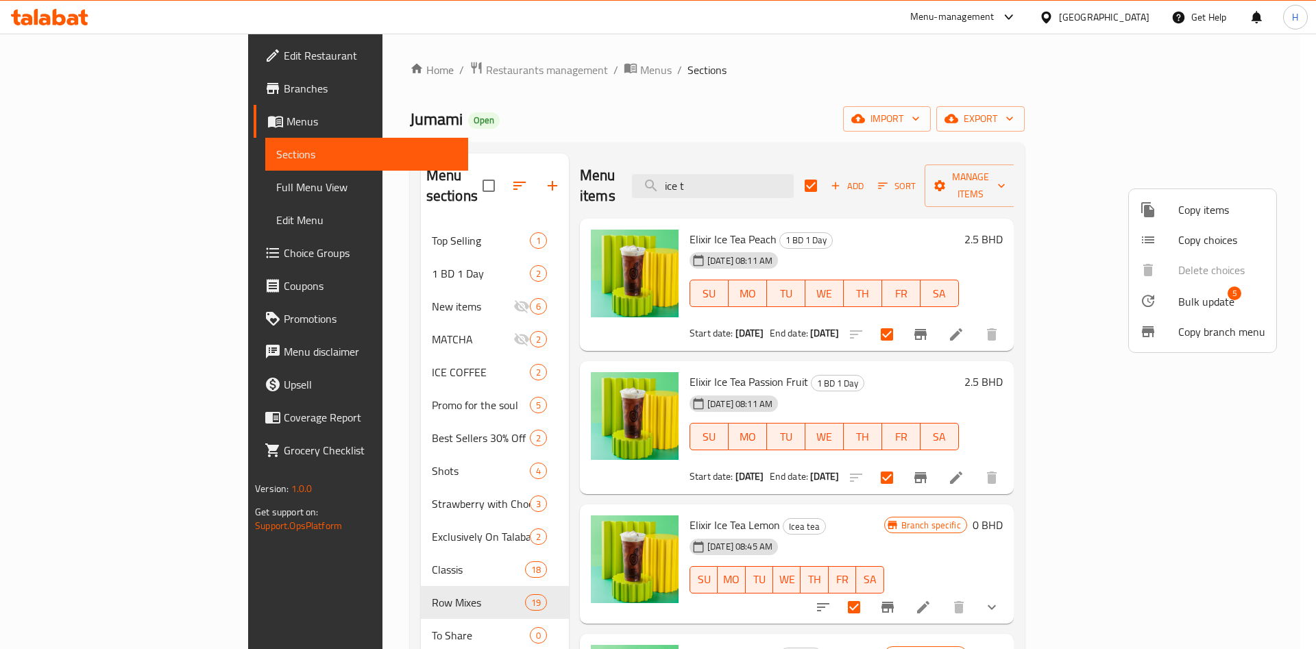
click at [1184, 285] on li "Bulk update 5" at bounding box center [1202, 301] width 147 height 32
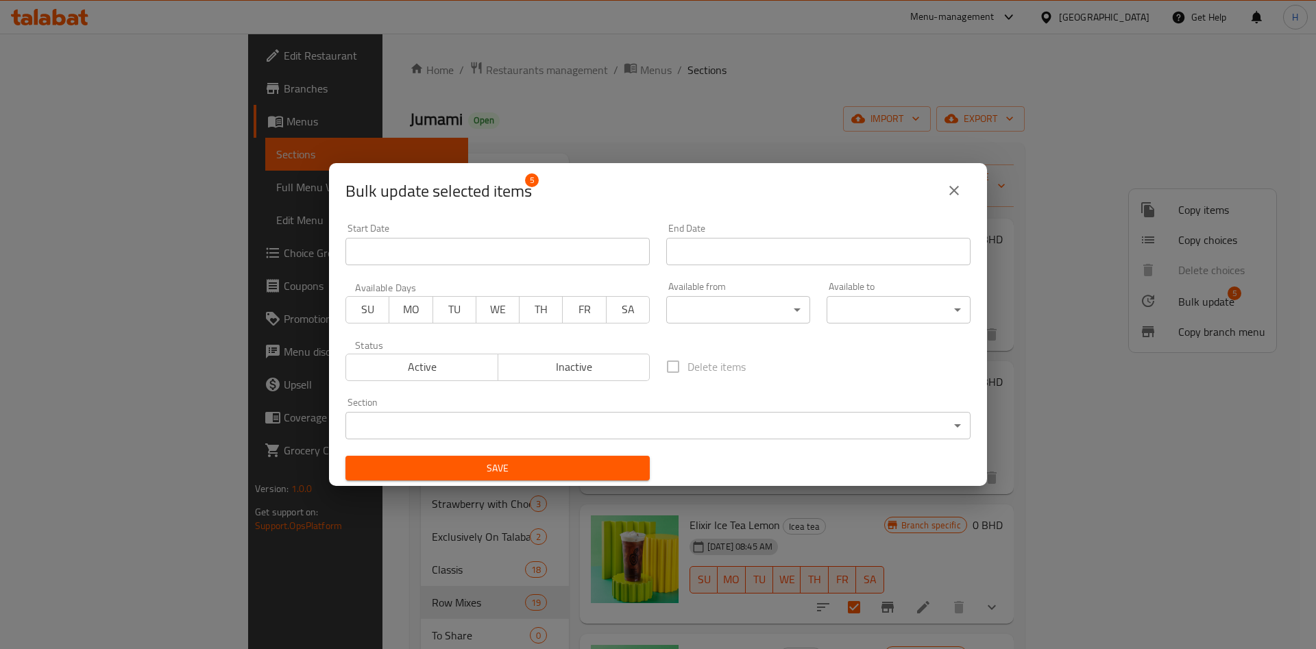
drag, startPoint x: 960, startPoint y: 200, endPoint x: 795, endPoint y: 142, distance: 175.1
click at [959, 200] on button "close" at bounding box center [953, 190] width 33 height 33
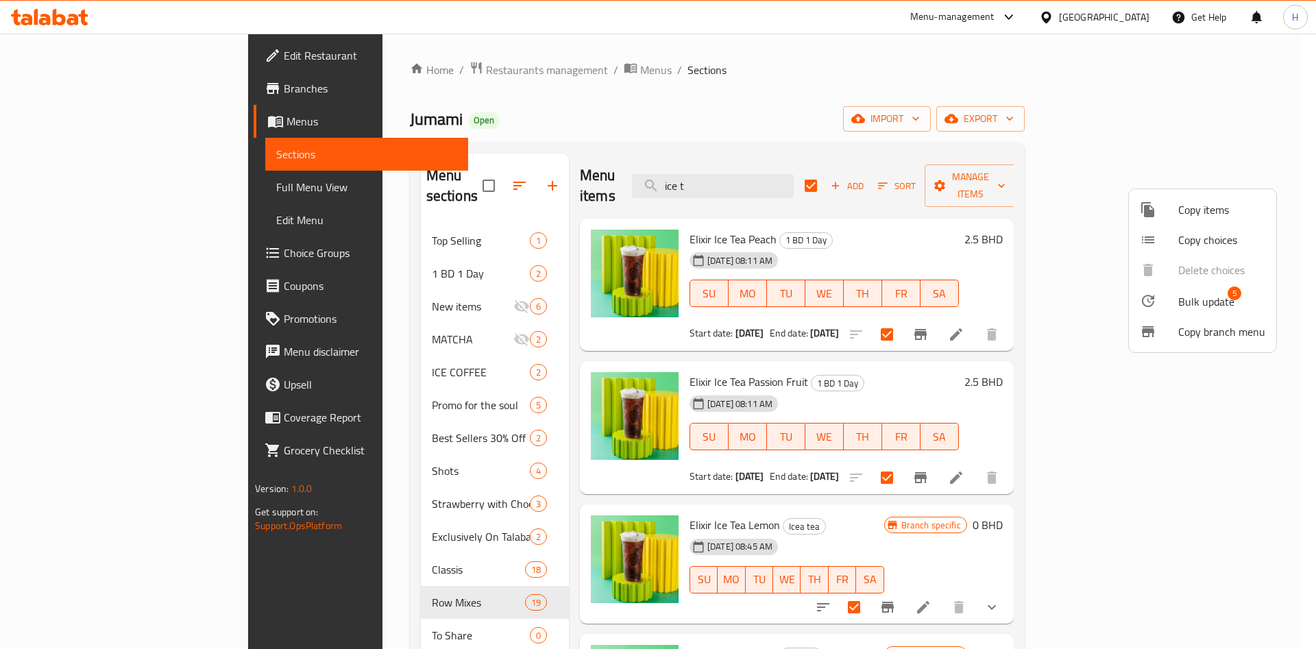
drag, startPoint x: 761, startPoint y: 201, endPoint x: 366, endPoint y: 242, distance: 397.4
click at [366, 242] on div at bounding box center [658, 324] width 1316 height 649
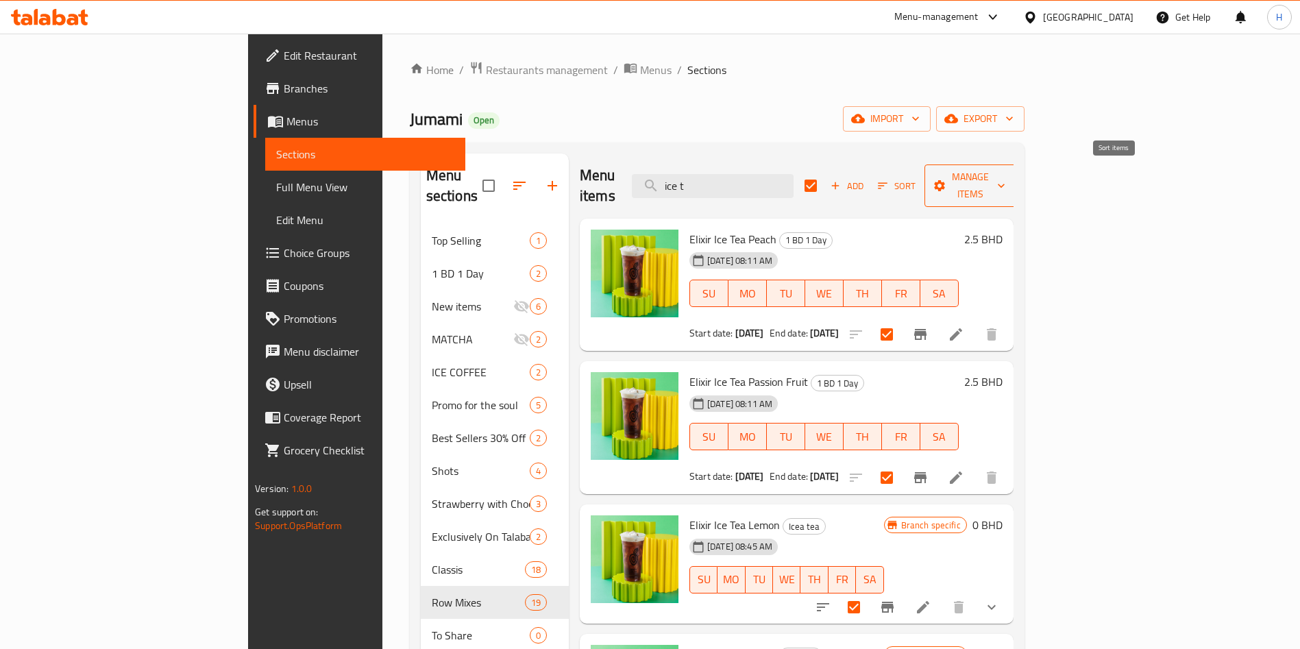
click at [1005, 173] on span "Manage items" at bounding box center [970, 186] width 70 height 34
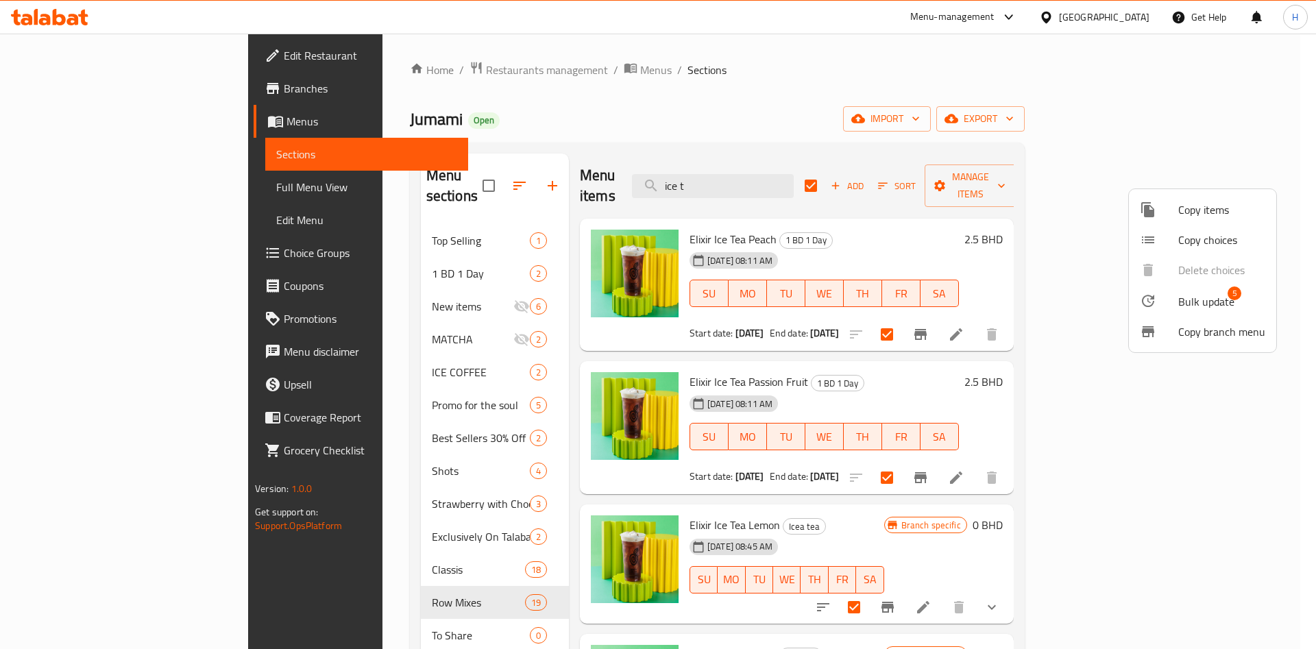
click at [1237, 296] on span "5" at bounding box center [1234, 293] width 14 height 14
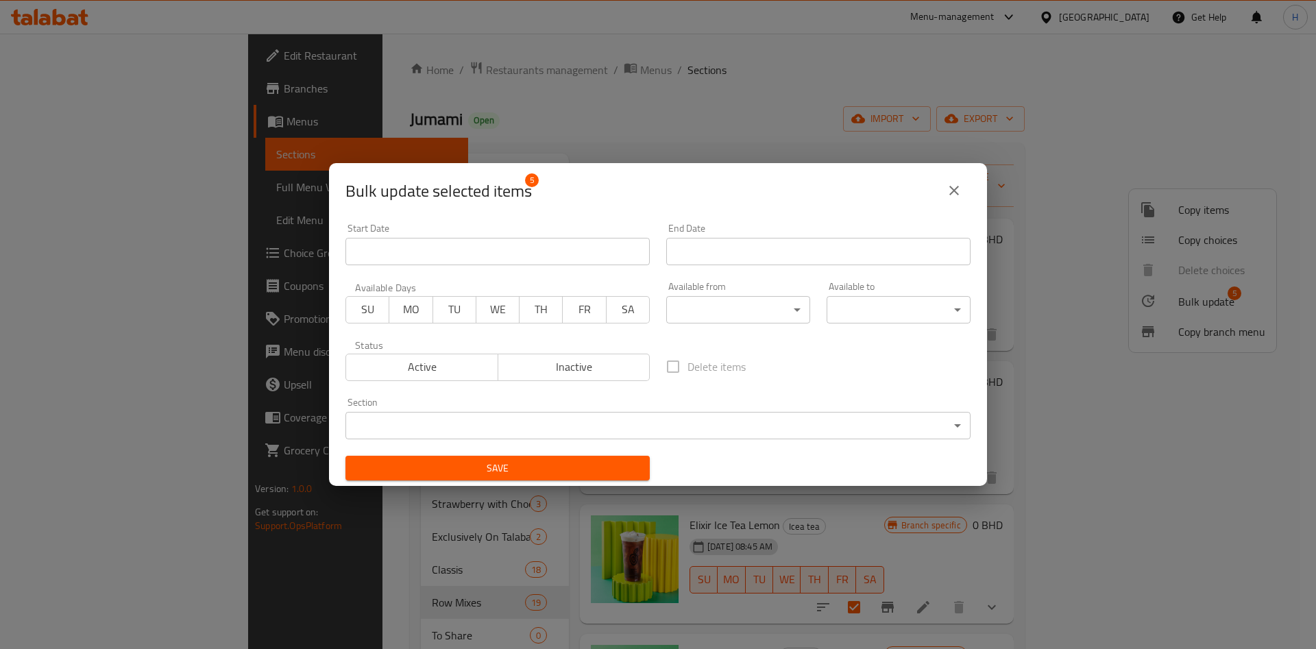
click at [545, 363] on span "Inactive" at bounding box center [574, 367] width 141 height 20
click at [552, 467] on span "Save" at bounding box center [497, 468] width 282 height 17
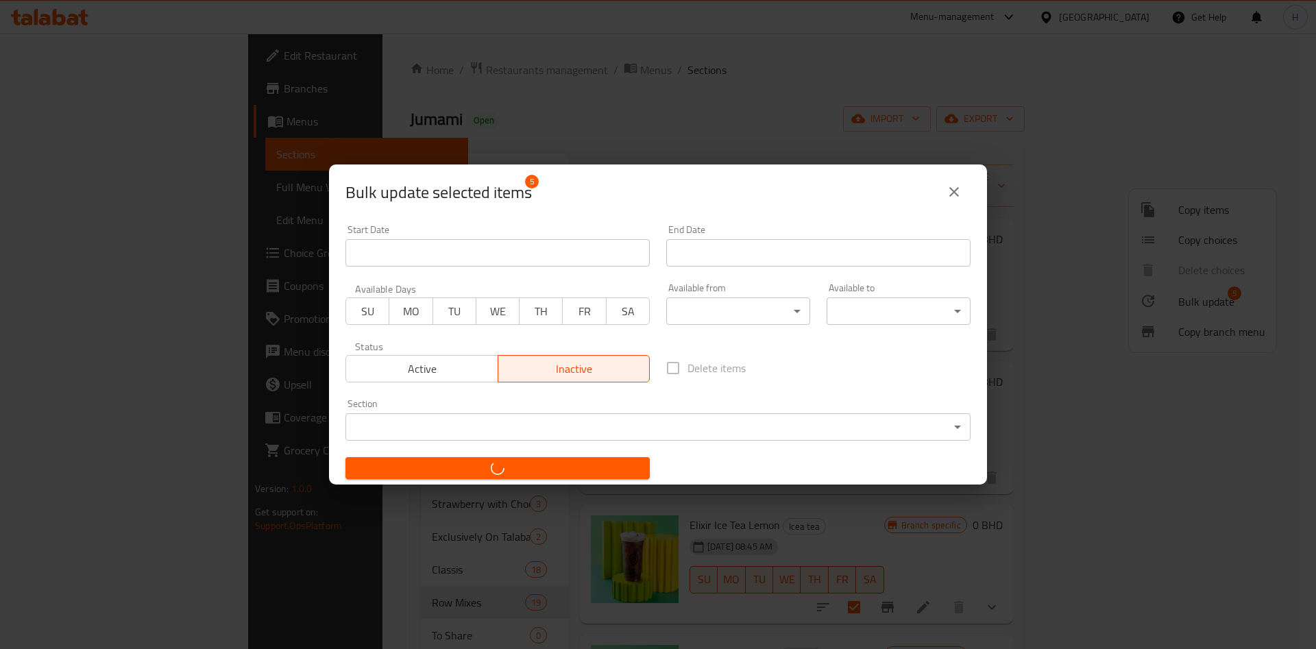
checkbox input "false"
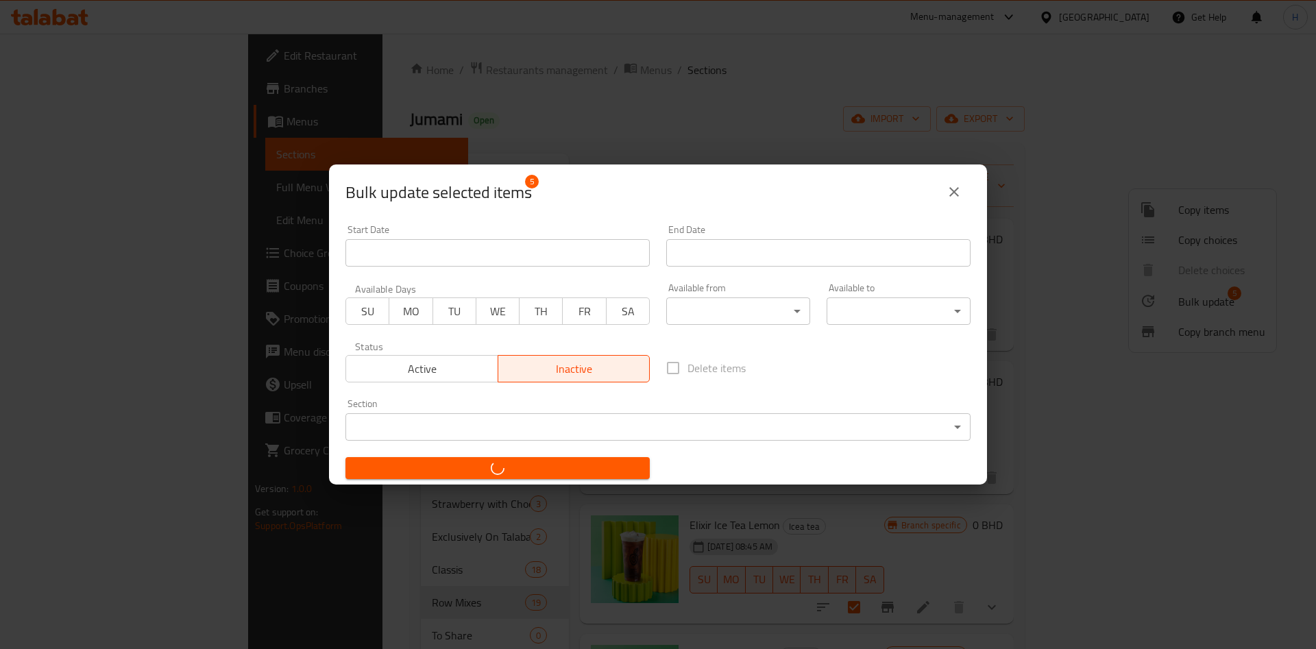
checkbox input "false"
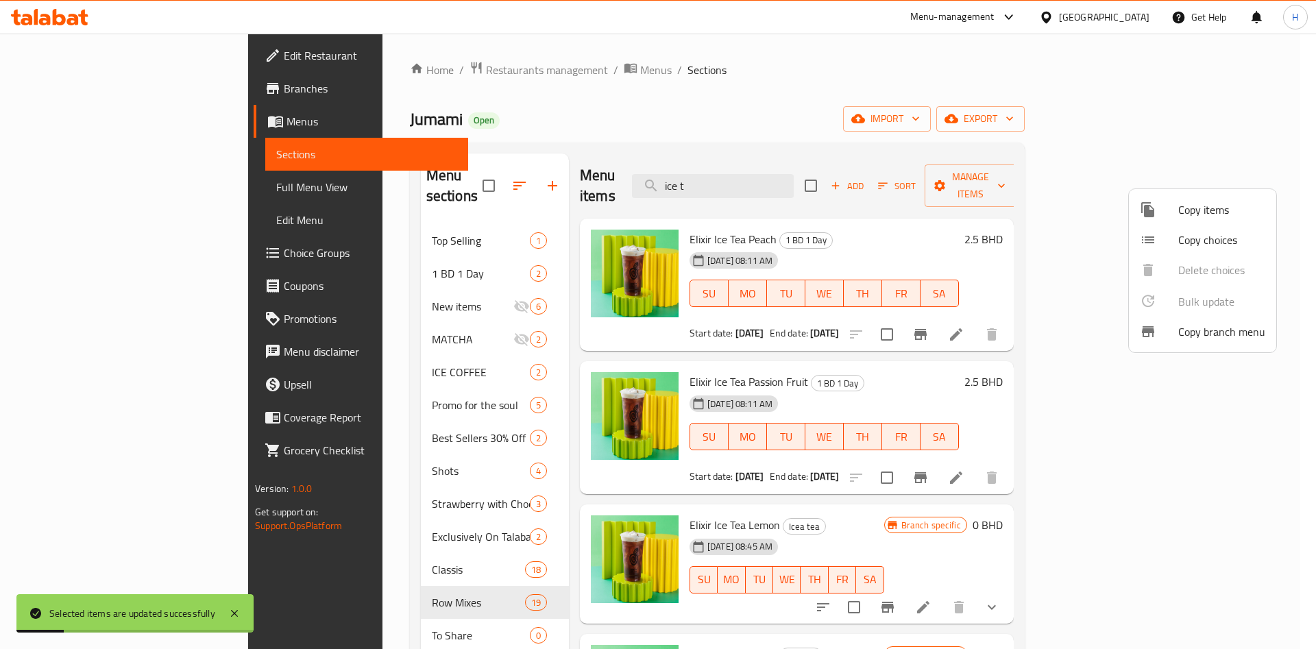
drag, startPoint x: 770, startPoint y: 170, endPoint x: 548, endPoint y: 163, distance: 221.4
click at [548, 163] on div at bounding box center [658, 324] width 1316 height 649
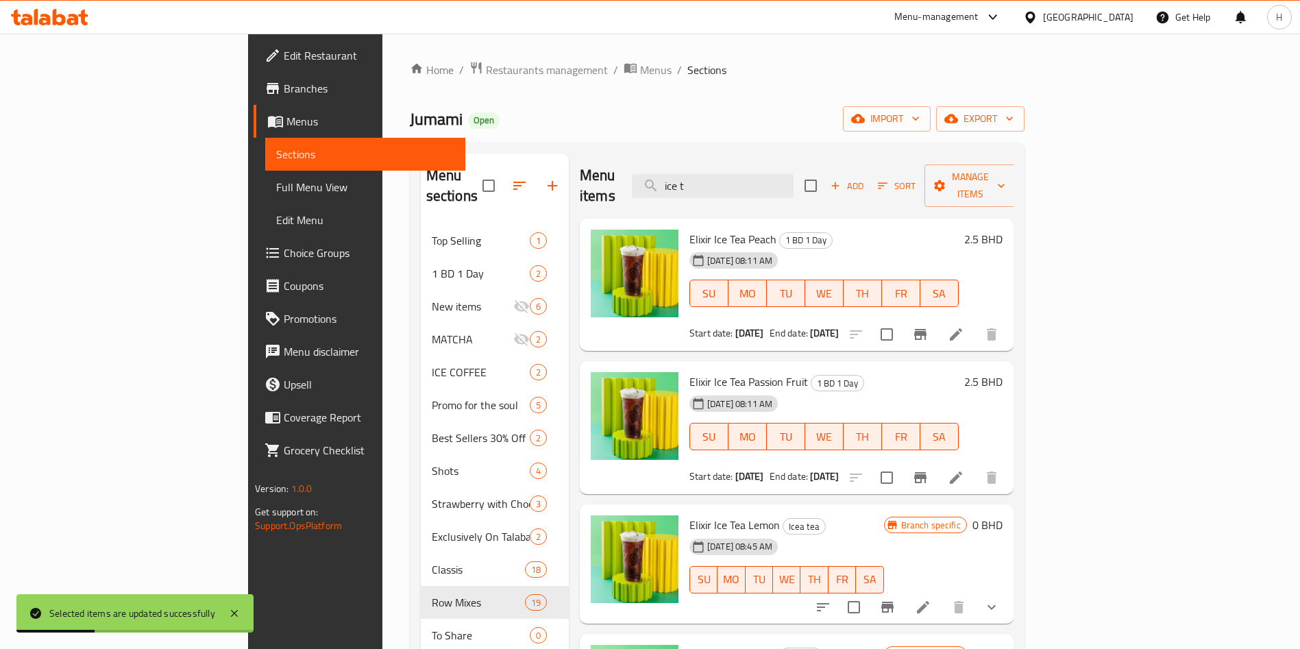
drag, startPoint x: 838, startPoint y: 176, endPoint x: 577, endPoint y: 138, distance: 263.8
click at [577, 138] on div "Home / Restaurants management / Menus / Sections Jumami Open import export Menu…" at bounding box center [717, 562] width 615 height 1002
type input "boba"
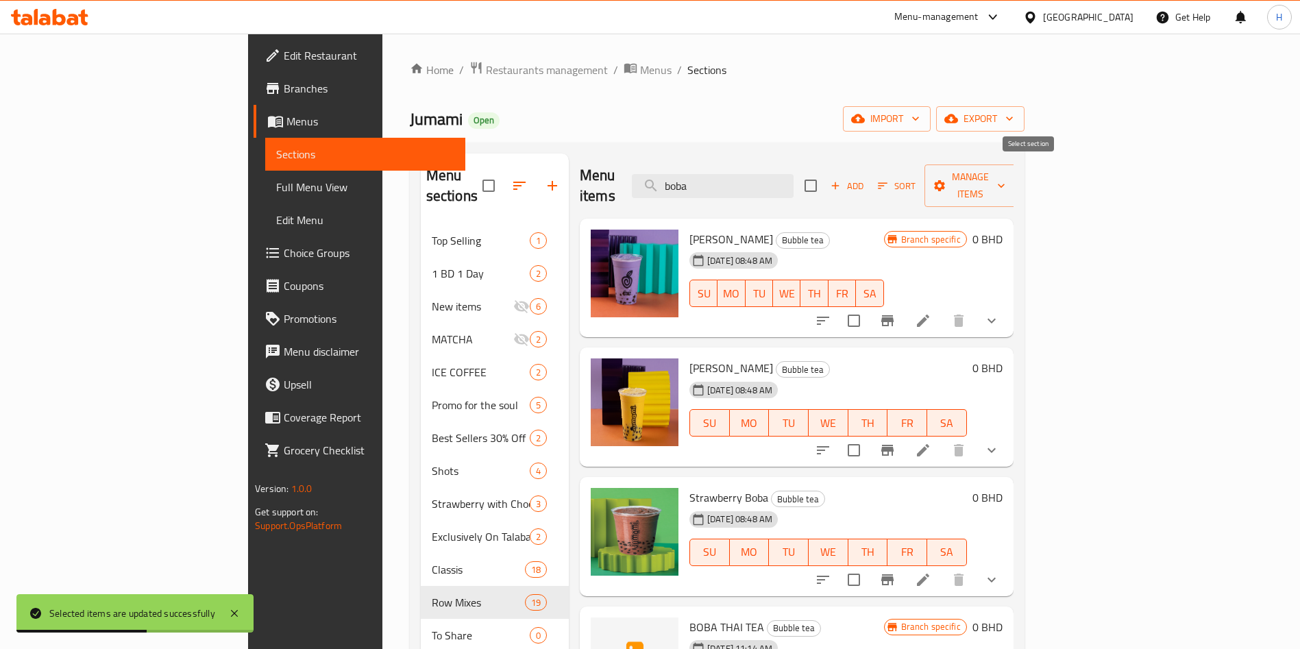
click at [825, 171] on input "checkbox" at bounding box center [810, 185] width 29 height 29
checkbox input "true"
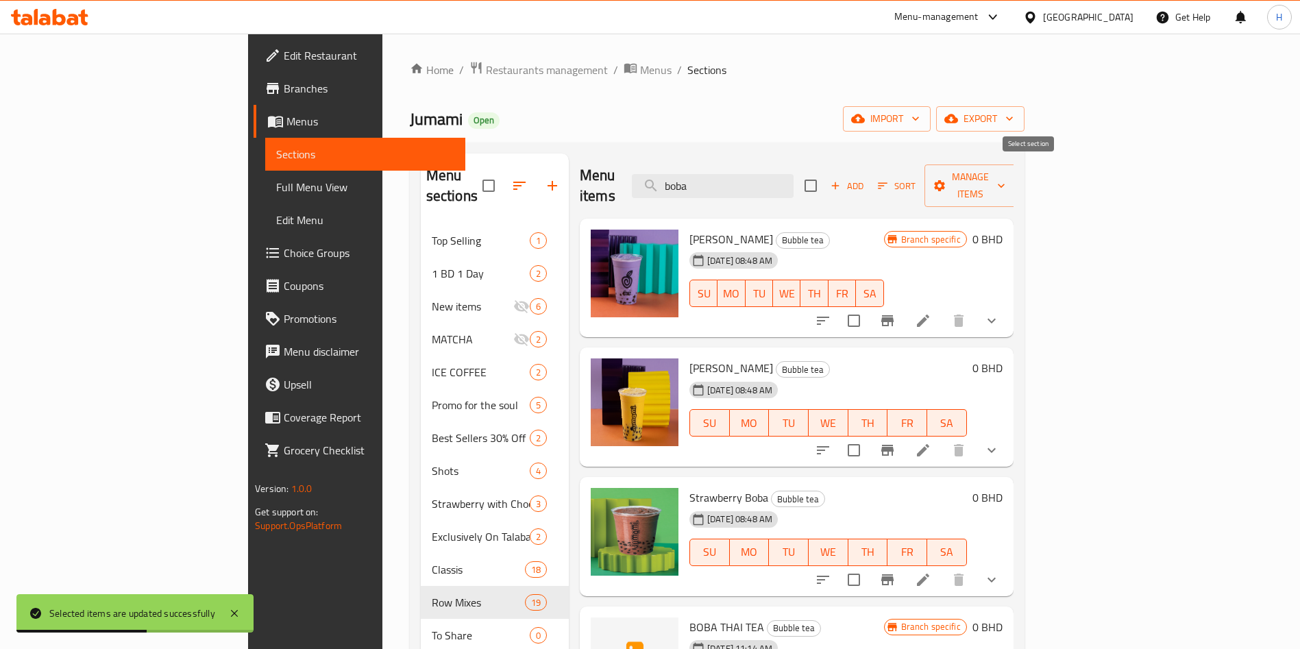
checkbox input "true"
click at [1005, 180] on span "Manage items" at bounding box center [970, 186] width 70 height 34
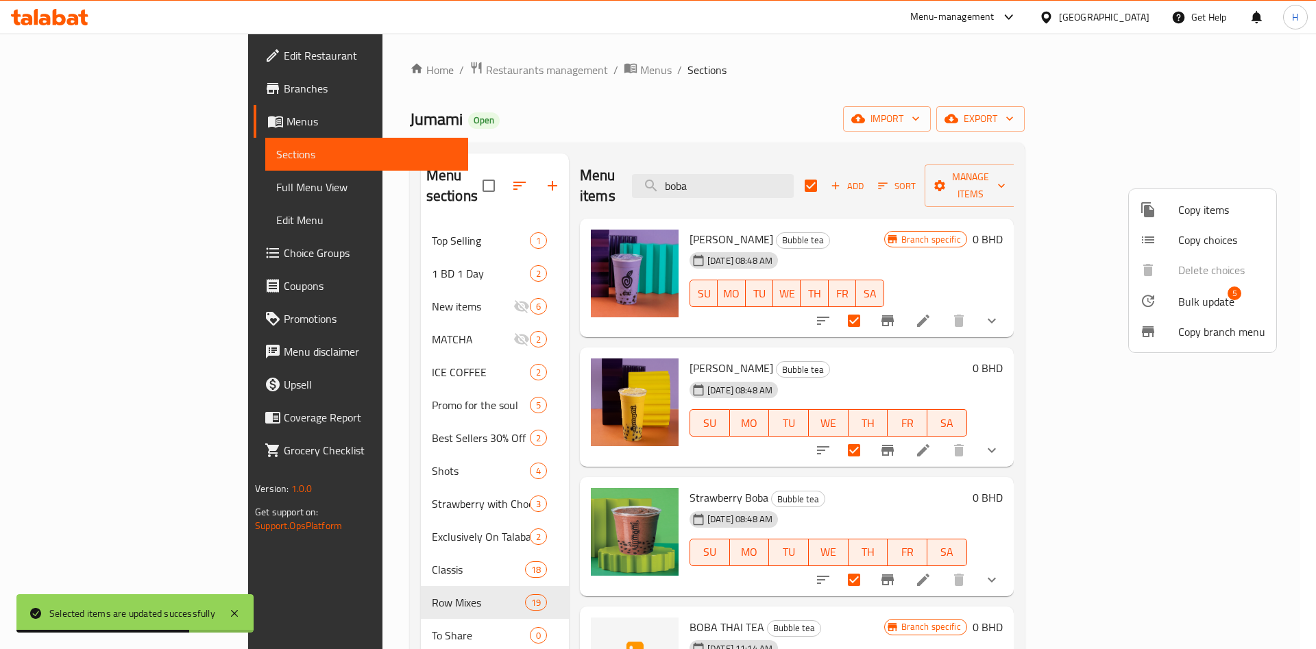
click at [1210, 308] on span "Bulk update" at bounding box center [1206, 301] width 56 height 16
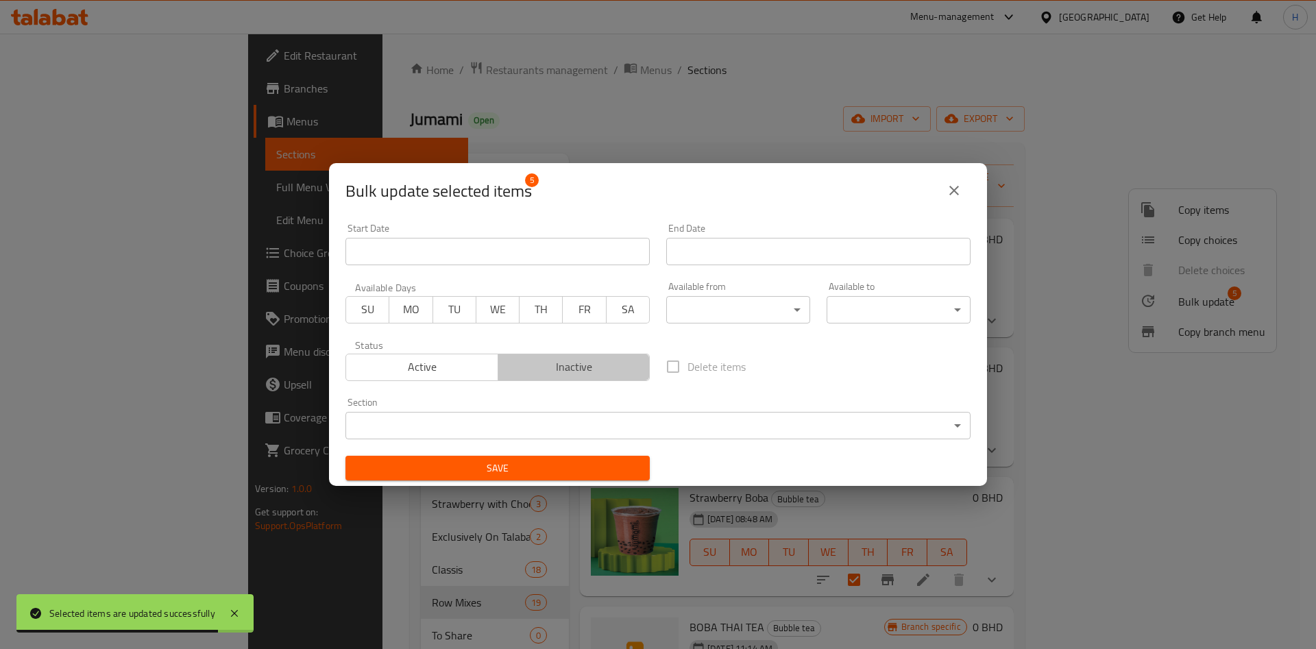
click at [580, 373] on span "Inactive" at bounding box center [574, 367] width 141 height 20
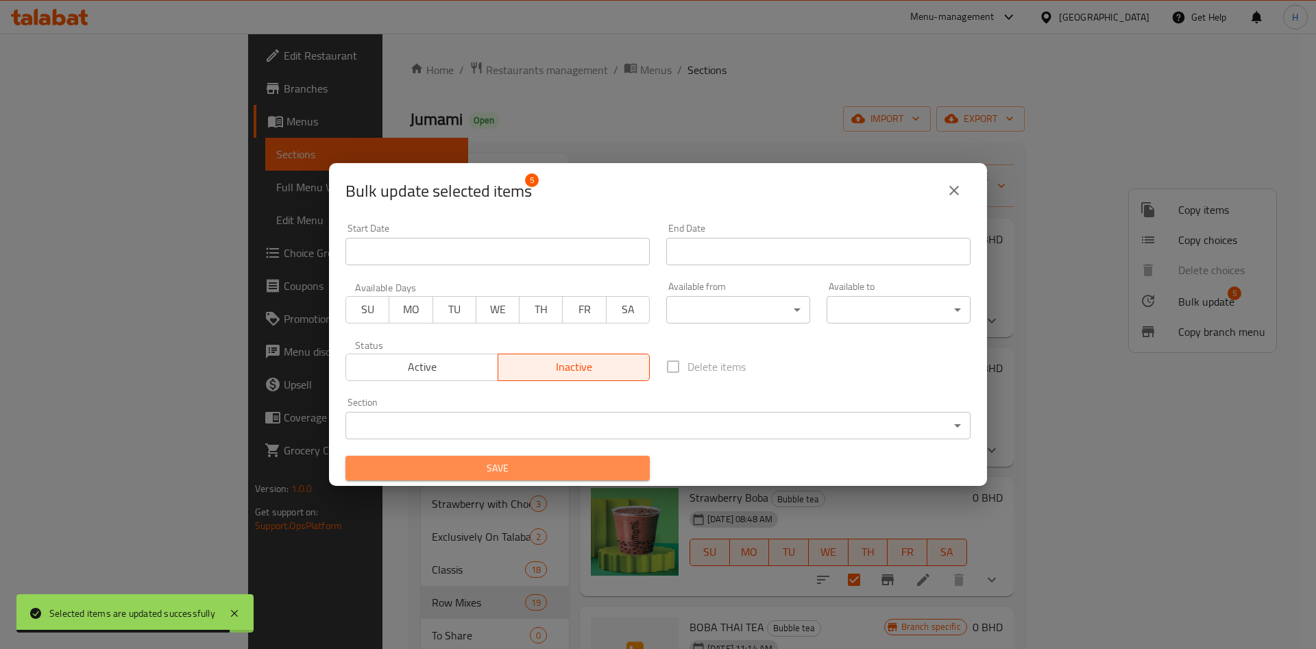
click at [581, 460] on span "Save" at bounding box center [497, 468] width 282 height 17
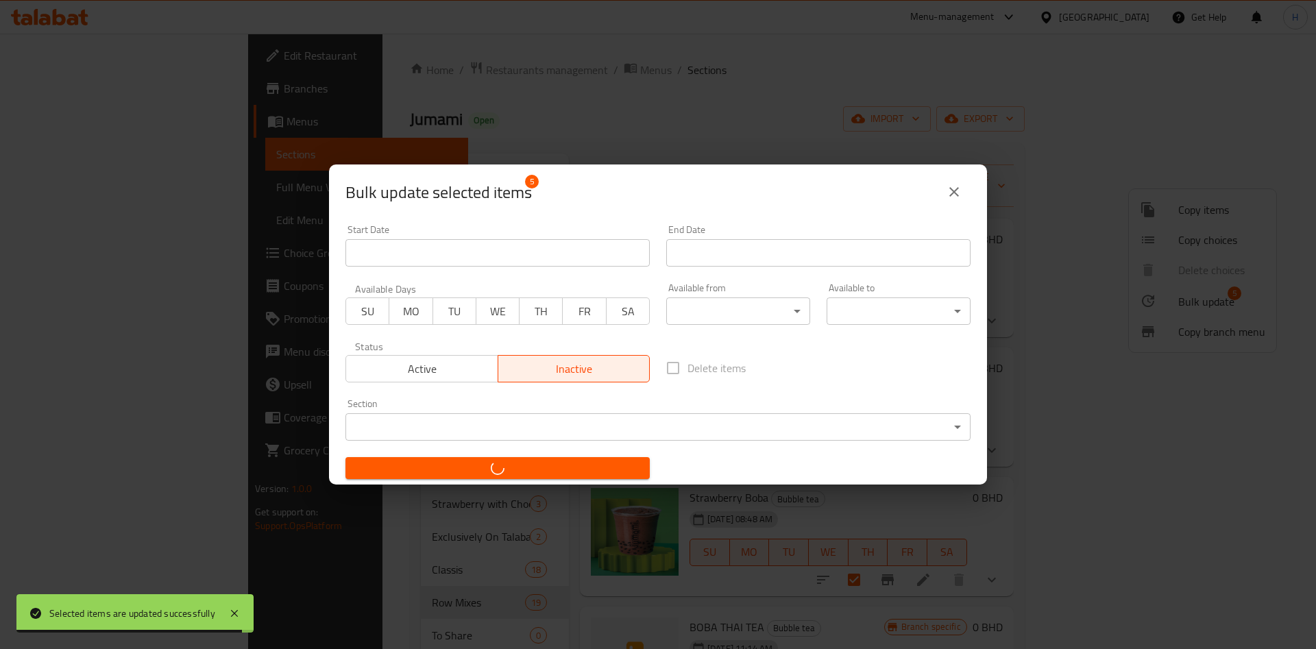
checkbox input "false"
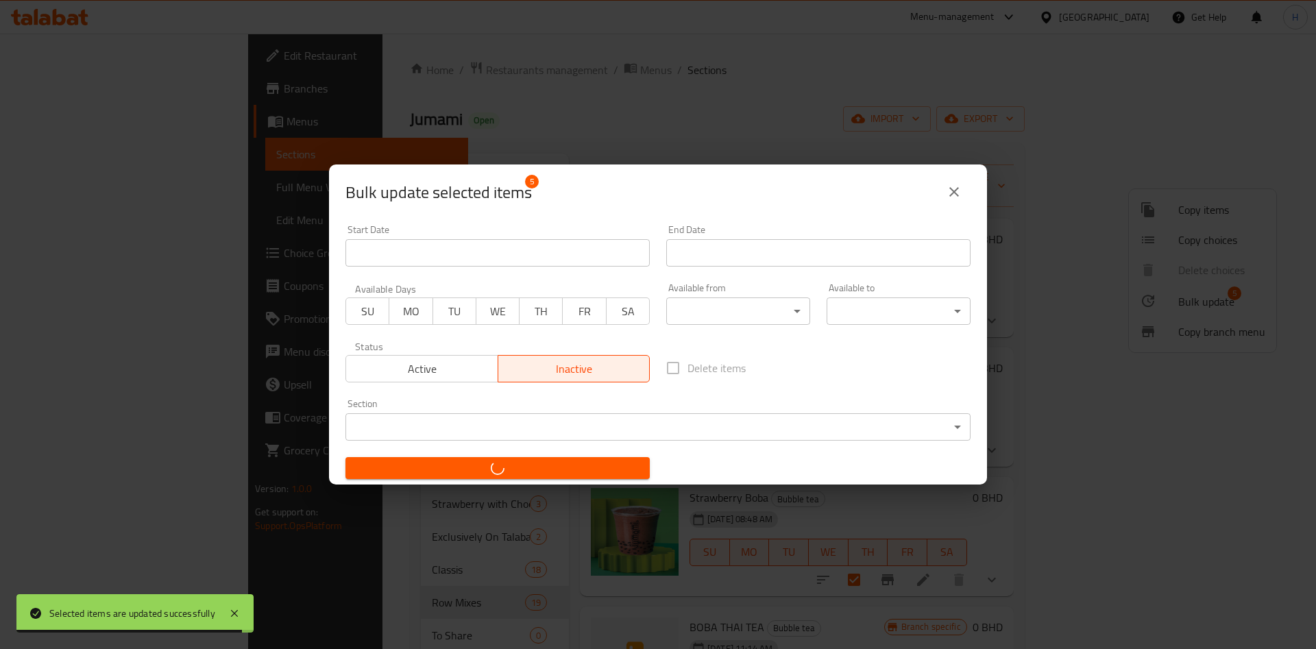
checkbox input "false"
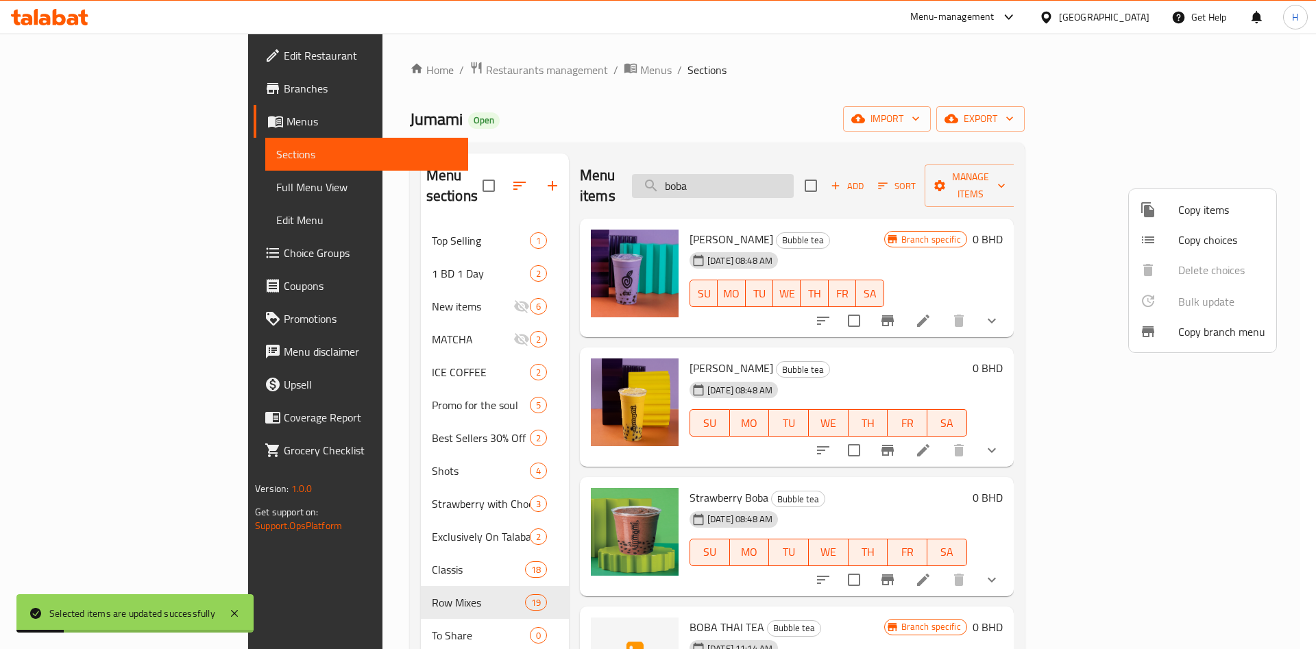
drag, startPoint x: 831, startPoint y: 160, endPoint x: 809, endPoint y: 170, distance: 24.2
click at [810, 166] on div at bounding box center [658, 324] width 1316 height 649
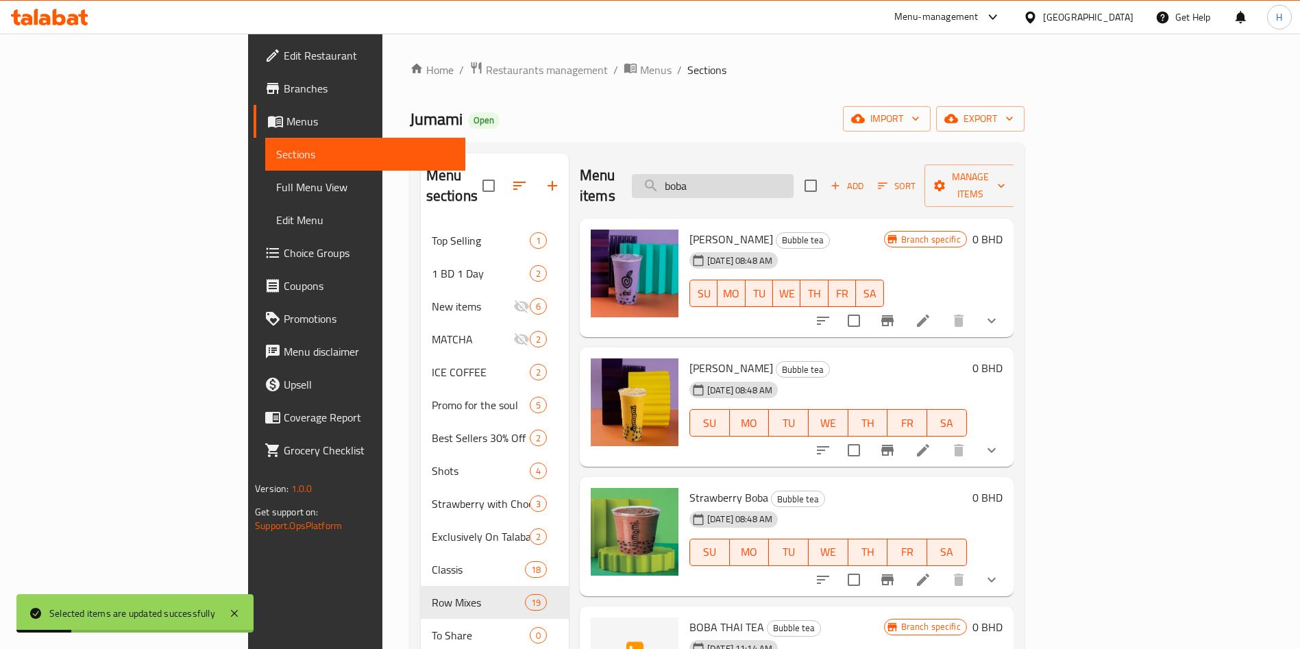
click at [793, 174] on input "boba" at bounding box center [713, 186] width 162 height 24
drag, startPoint x: 810, startPoint y: 171, endPoint x: 464, endPoint y: 153, distance: 346.5
click at [464, 158] on div "Menu sections Top Selling 1 1 BD 1 Day 2 New items 6 MATCHA 2 ICE COFFEE 2 Prom…" at bounding box center [717, 602] width 593 height 898
paste input "SAFFRON"
type input "SAFFRON"
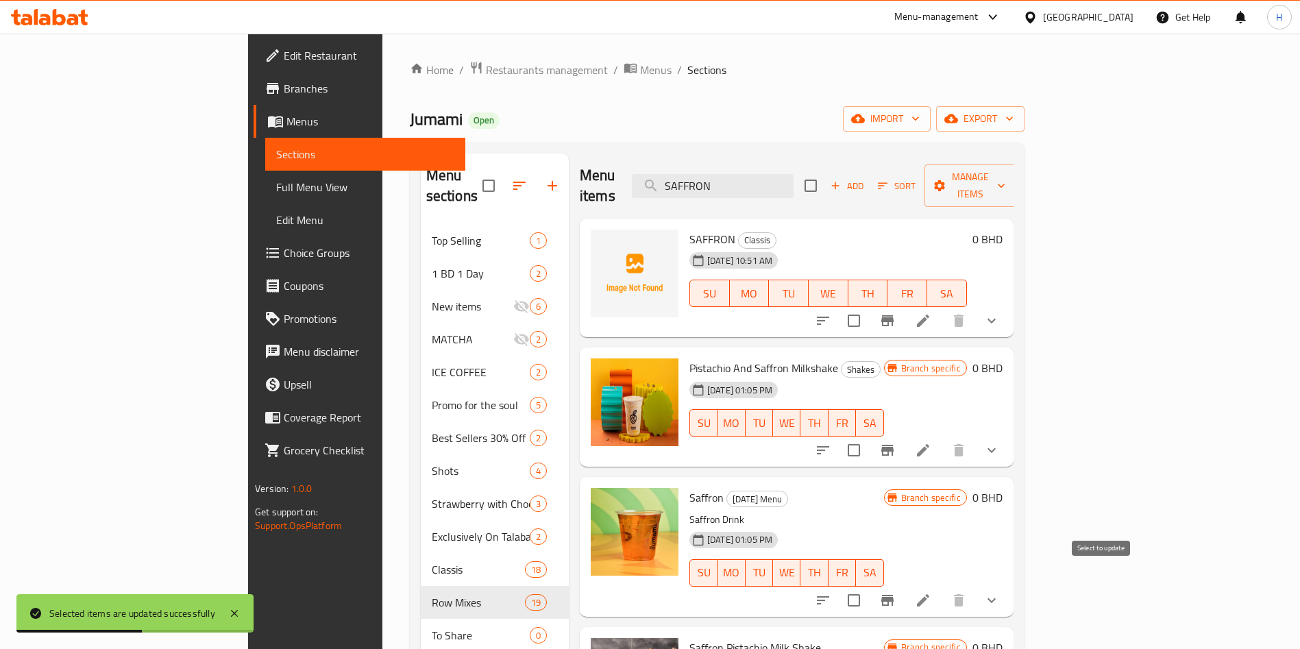
click at [868, 586] on input "checkbox" at bounding box center [853, 600] width 29 height 29
checkbox input "true"
click at [868, 306] on input "checkbox" at bounding box center [853, 320] width 29 height 29
click at [1005, 169] on span "Manage items" at bounding box center [970, 186] width 70 height 34
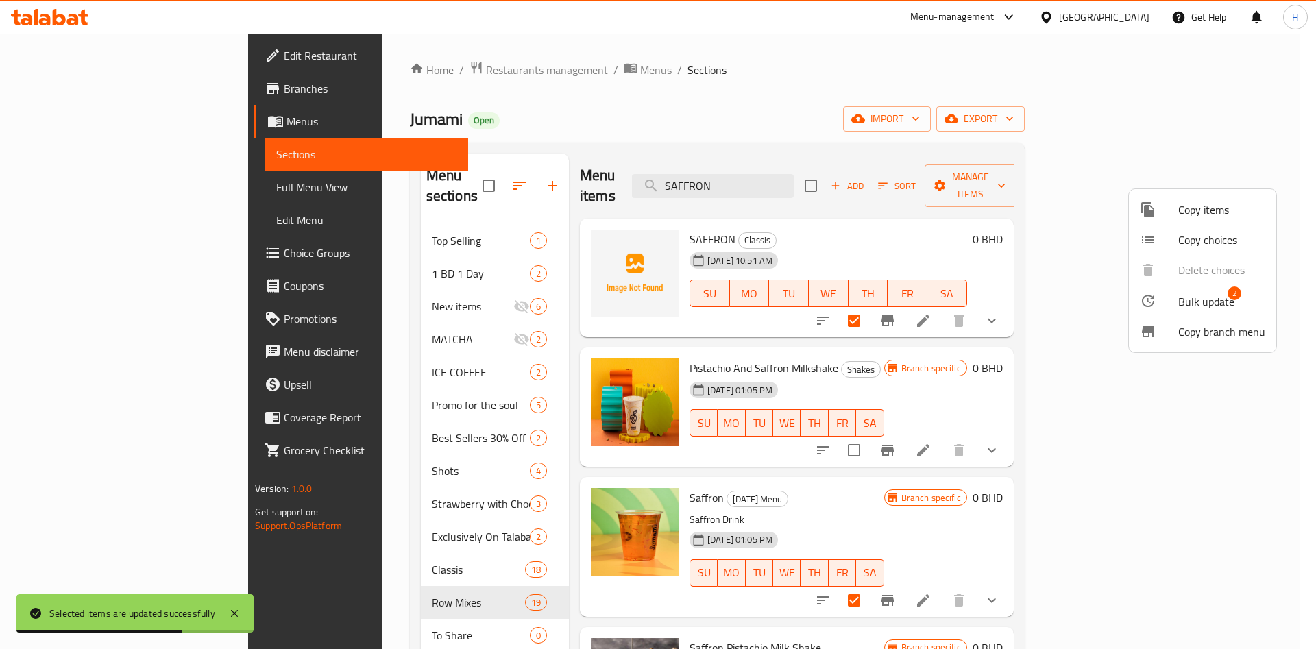
click at [1174, 311] on li "Bulk update 2" at bounding box center [1202, 301] width 147 height 32
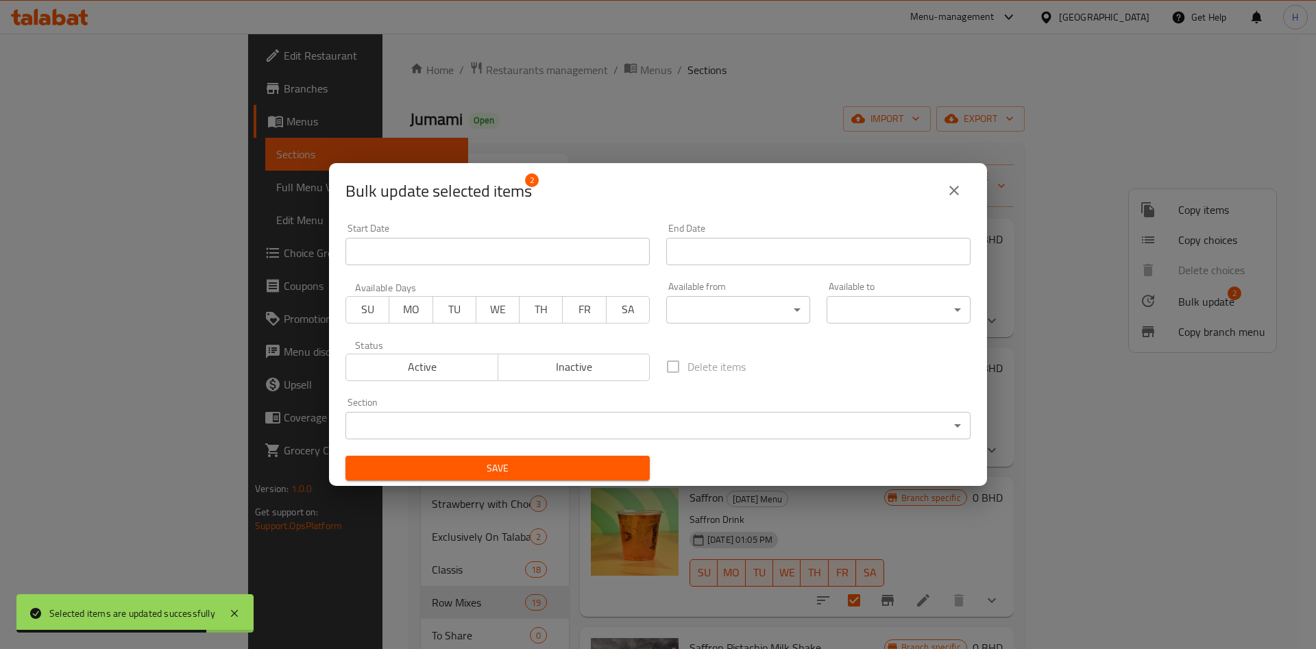
click at [580, 364] on span "Inactive" at bounding box center [574, 367] width 141 height 20
click at [569, 469] on span "Save" at bounding box center [497, 468] width 282 height 17
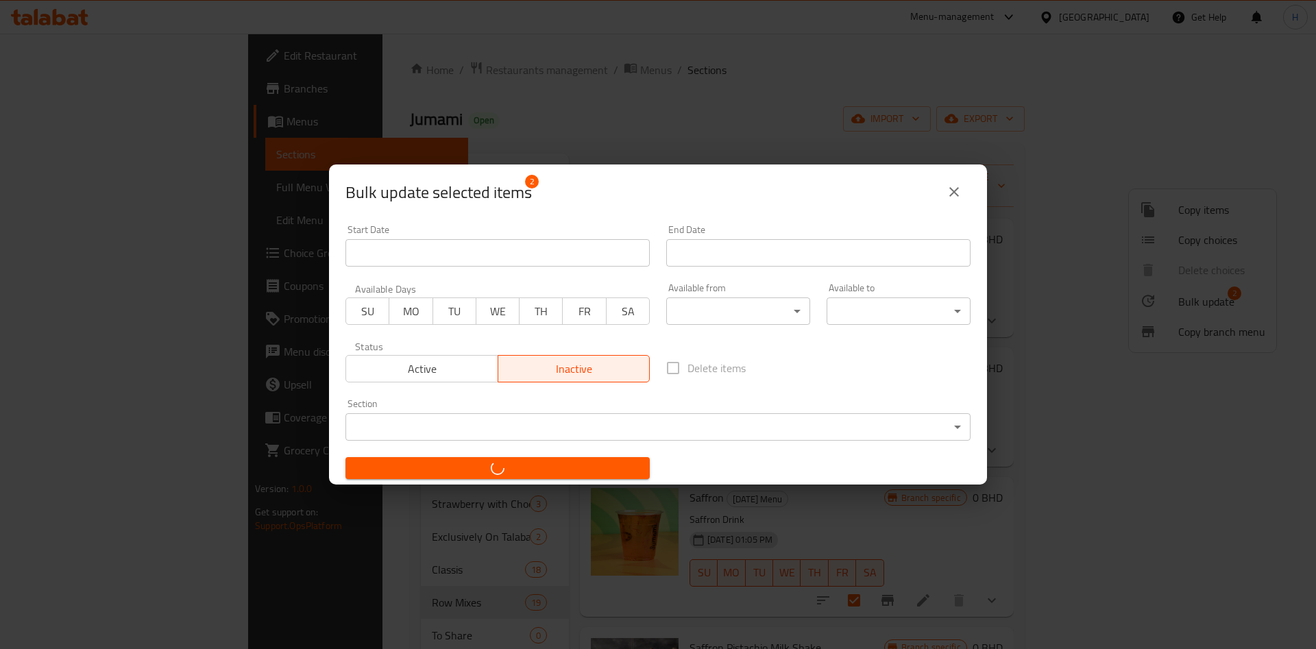
checkbox input "false"
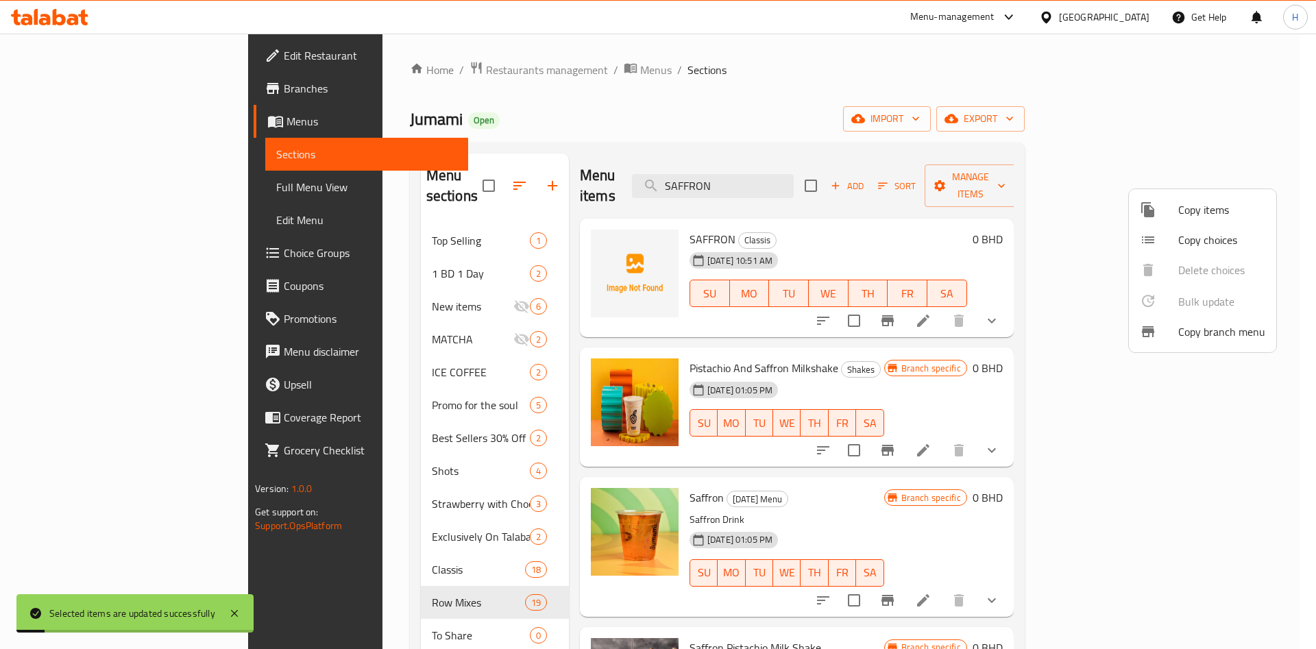
click at [850, 162] on div at bounding box center [658, 324] width 1316 height 649
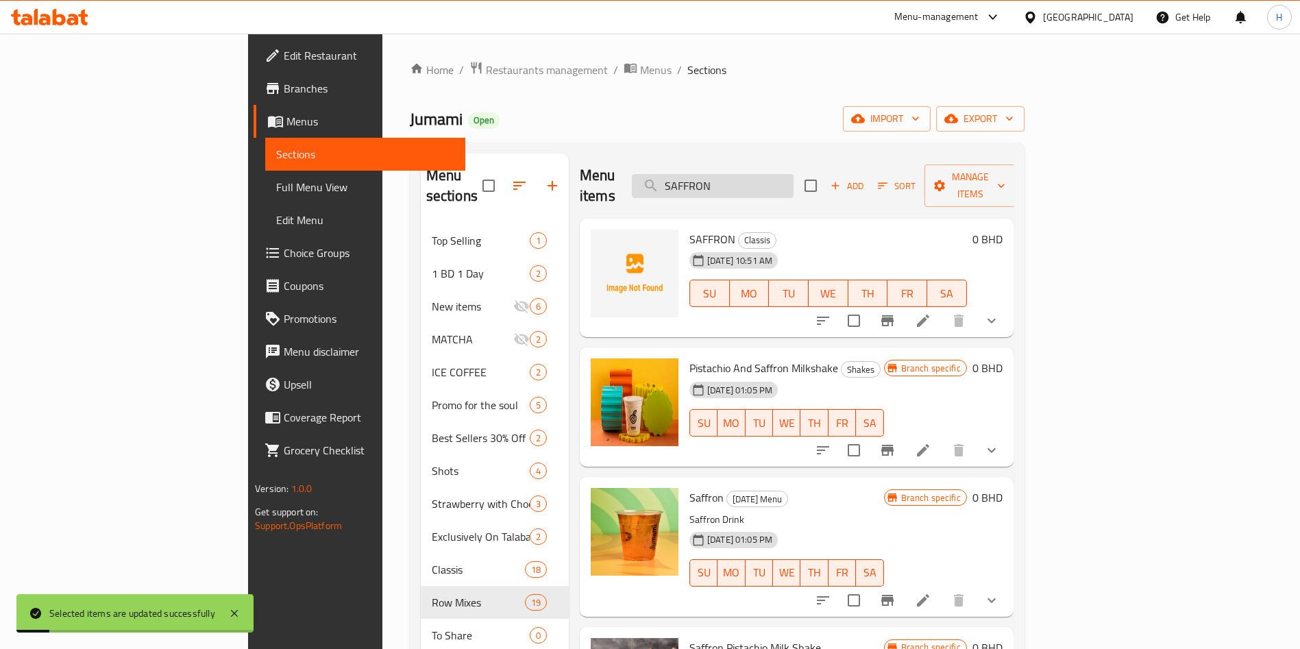
click at [793, 174] on input "SAFFRON" at bounding box center [713, 186] width 162 height 24
drag, startPoint x: 847, startPoint y: 168, endPoint x: 234, endPoint y: 210, distance: 614.7
click at [382, 210] on div "Home / Restaurants management / Menus / Sections Jumami Open import export Menu…" at bounding box center [716, 562] width 669 height 1057
paste input "AVOCADO WITH NUTS"
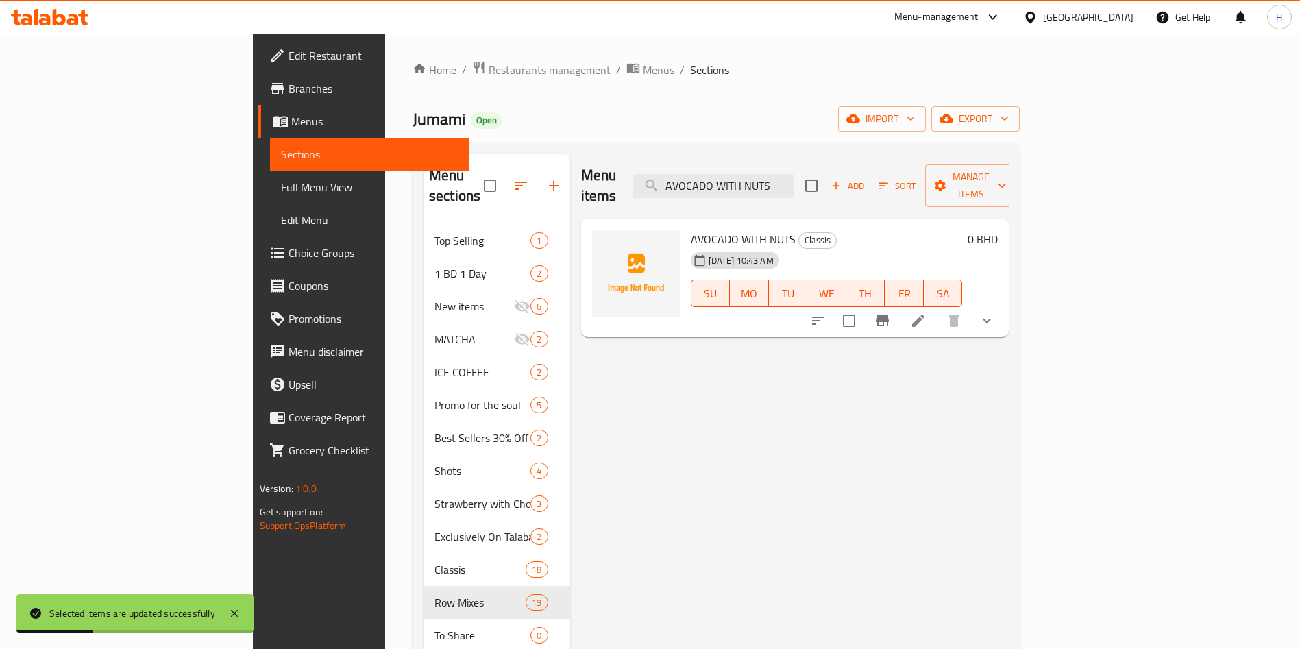
type input "AVOCADO WITH NUTS"
click at [889, 315] on icon "Branch-specific-item" at bounding box center [882, 320] width 12 height 11
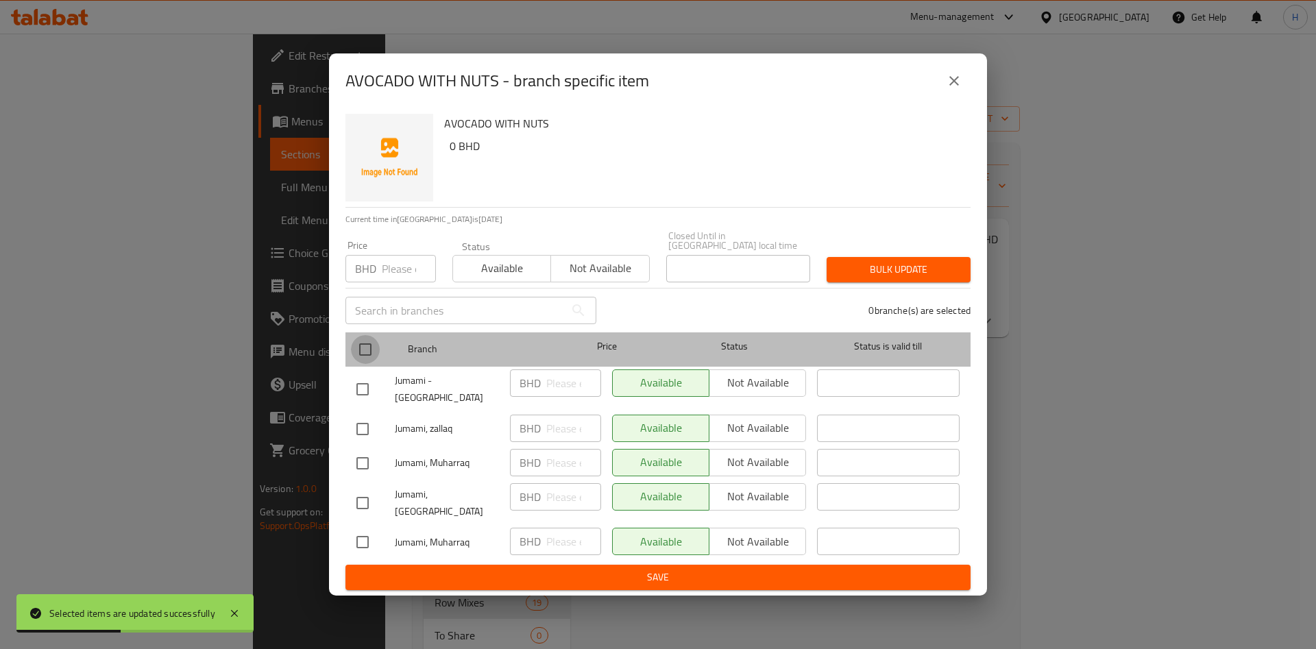
click at [368, 350] on input "checkbox" at bounding box center [365, 349] width 29 height 29
checkbox input "true"
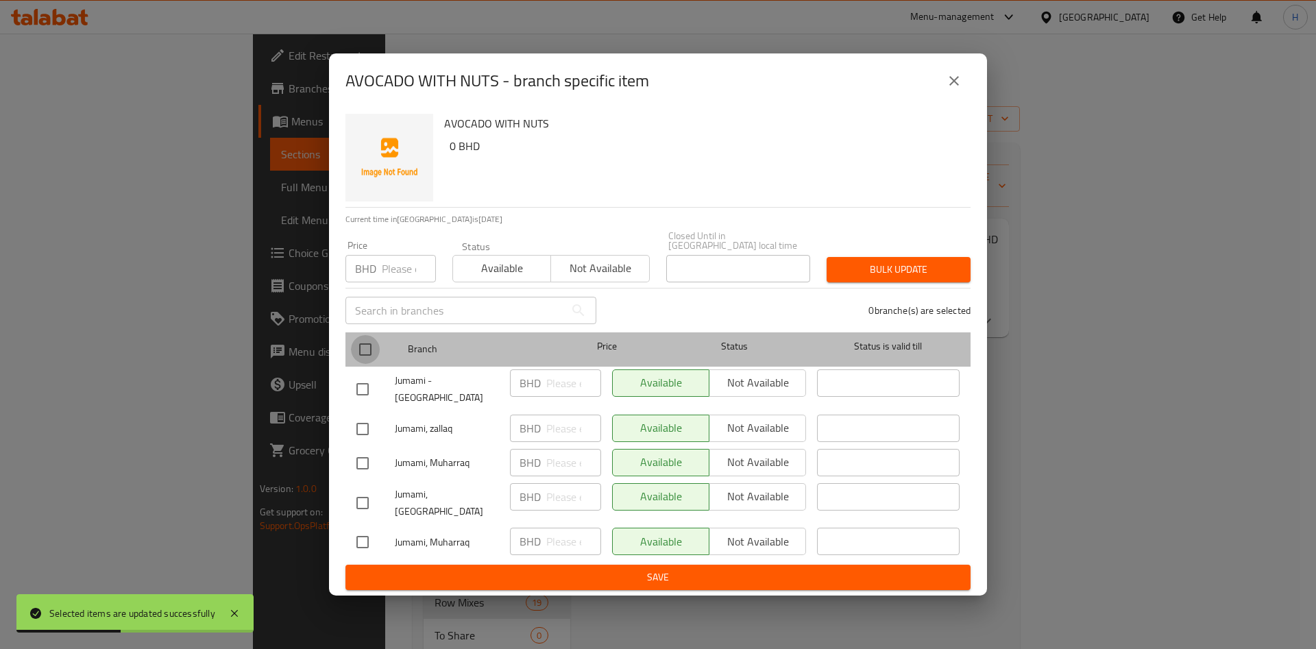
checkbox input "true"
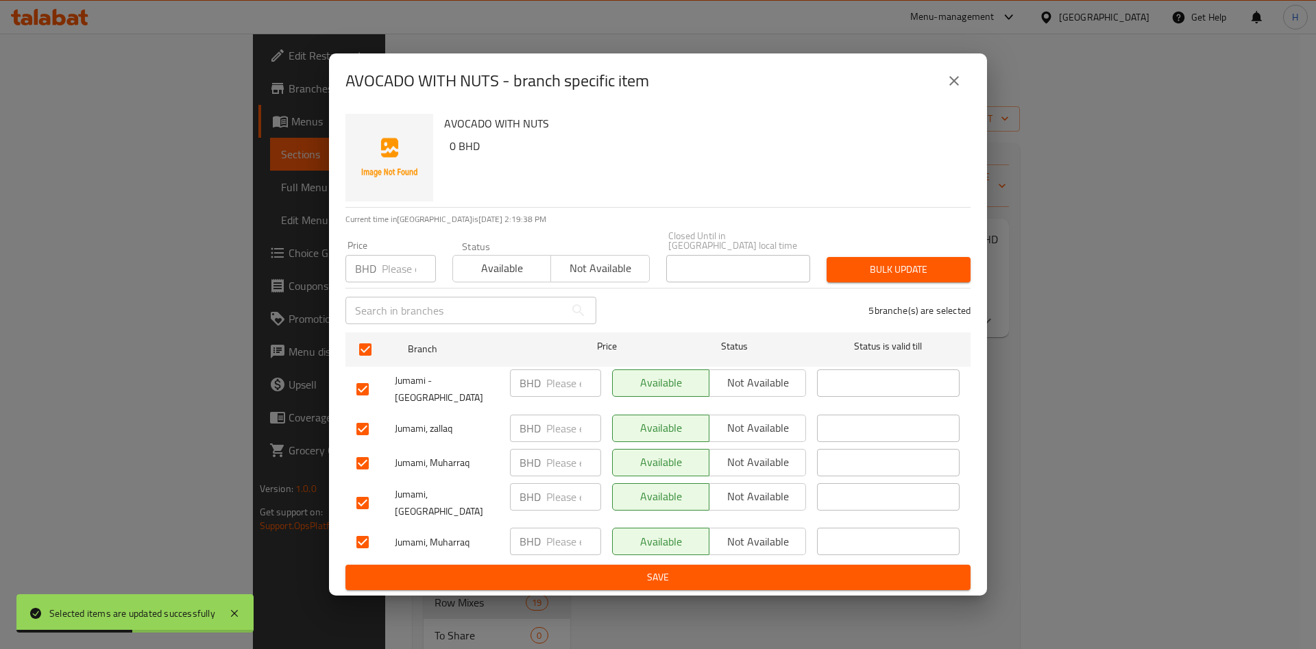
click at [776, 385] on span "Not available" at bounding box center [758, 383] width 86 height 20
click at [781, 424] on span "Not available" at bounding box center [758, 428] width 86 height 20
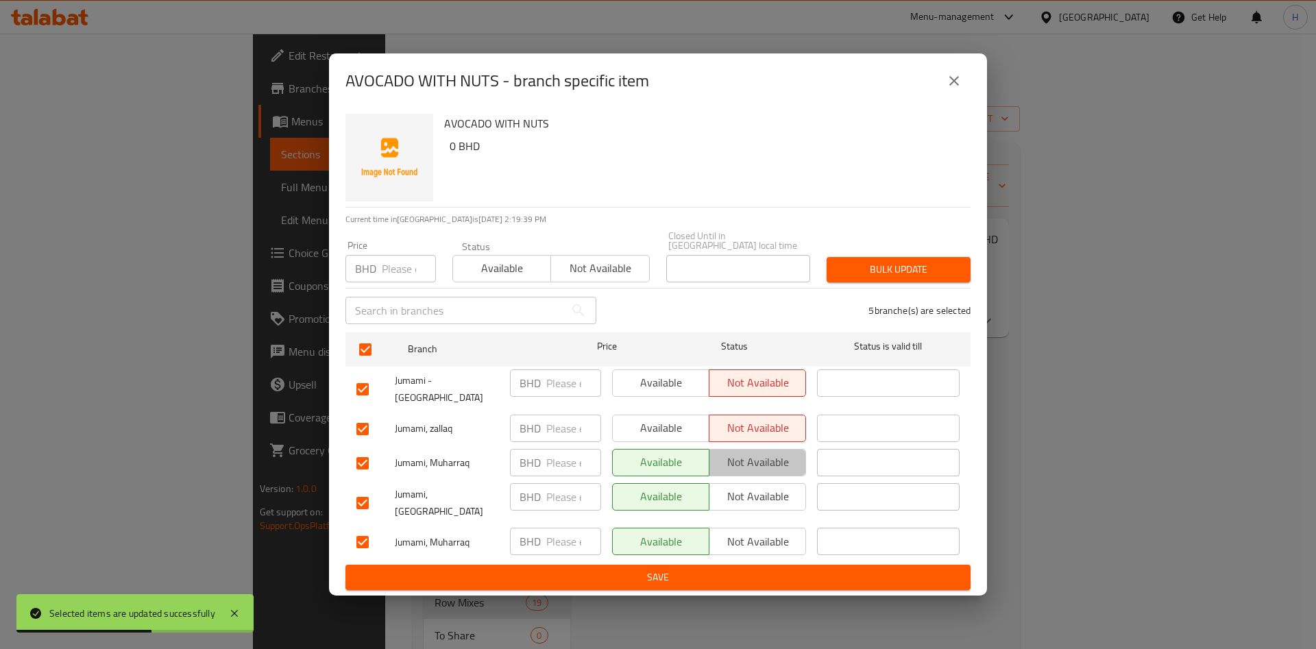
click at [779, 458] on span "Not available" at bounding box center [758, 462] width 86 height 20
click at [775, 495] on span "Not available" at bounding box center [758, 497] width 86 height 20
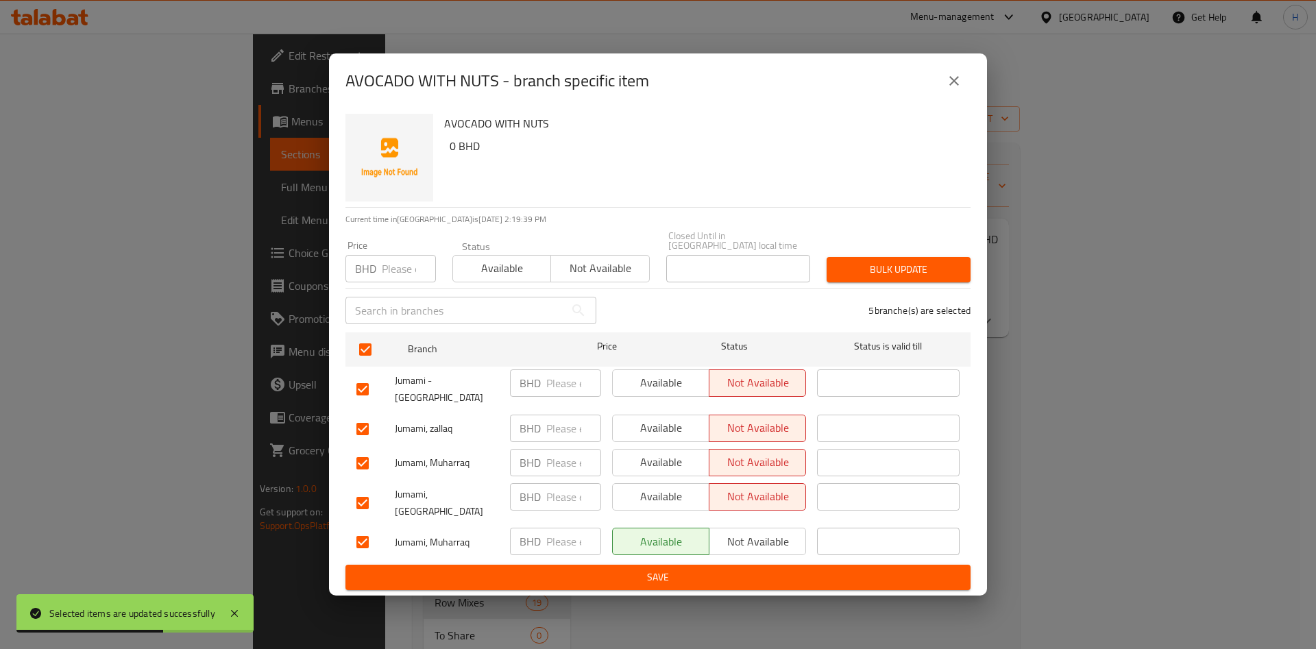
click at [777, 535] on span "Not available" at bounding box center [758, 542] width 86 height 20
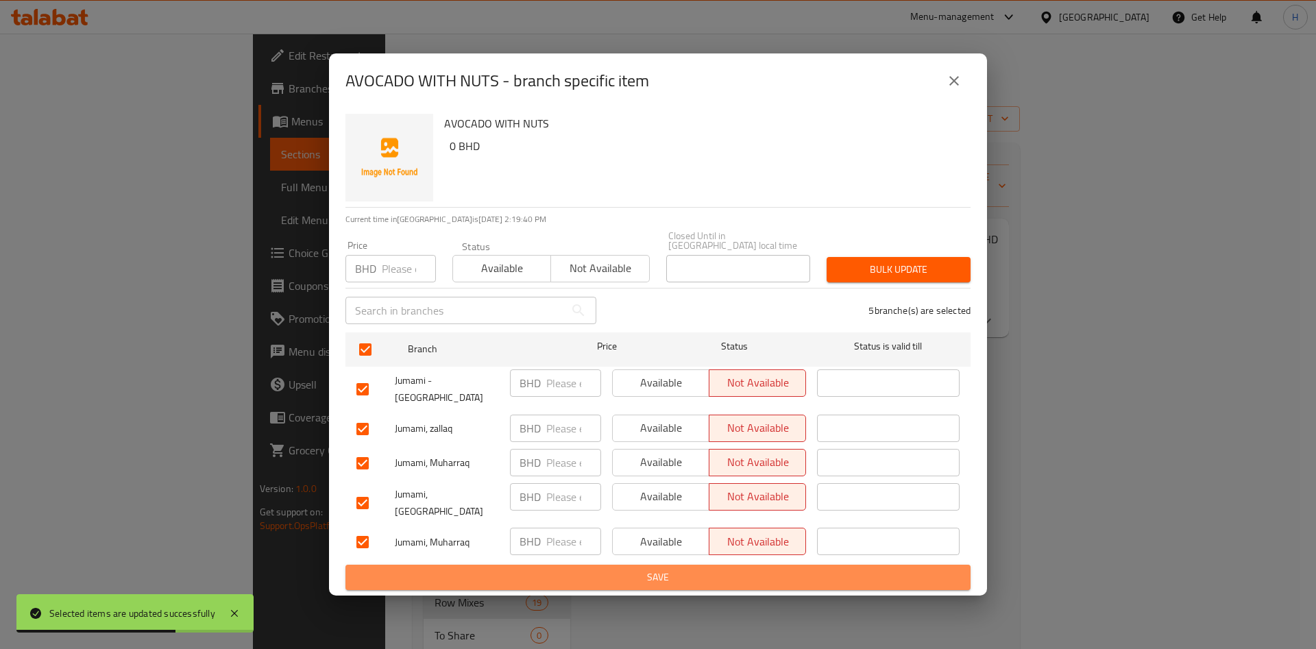
click at [782, 569] on span "Save" at bounding box center [657, 577] width 603 height 17
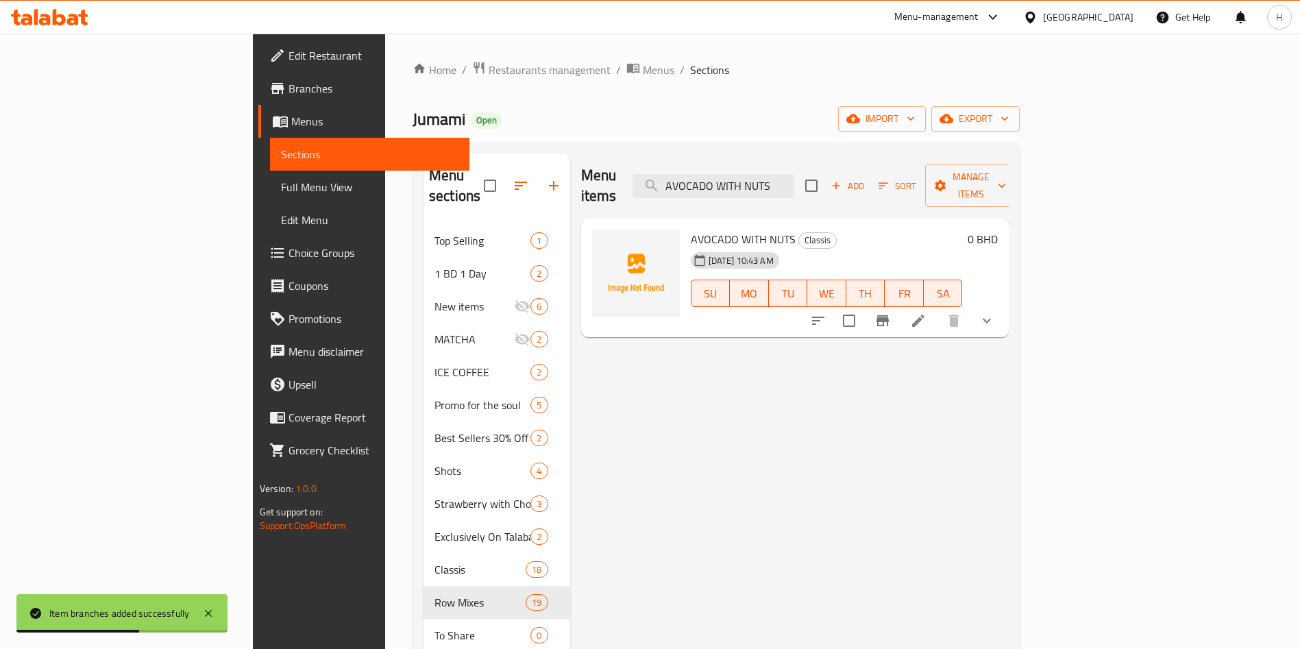
drag, startPoint x: 875, startPoint y: 182, endPoint x: 189, endPoint y: 280, distance: 692.8
click at [253, 275] on div "Edit Restaurant Branches Menus Sections Full Menu View Edit Menu Choice Groups …" at bounding box center [650, 562] width 795 height 1057
paste input "TAMER HINDI"
type input "TAMER HINDI"
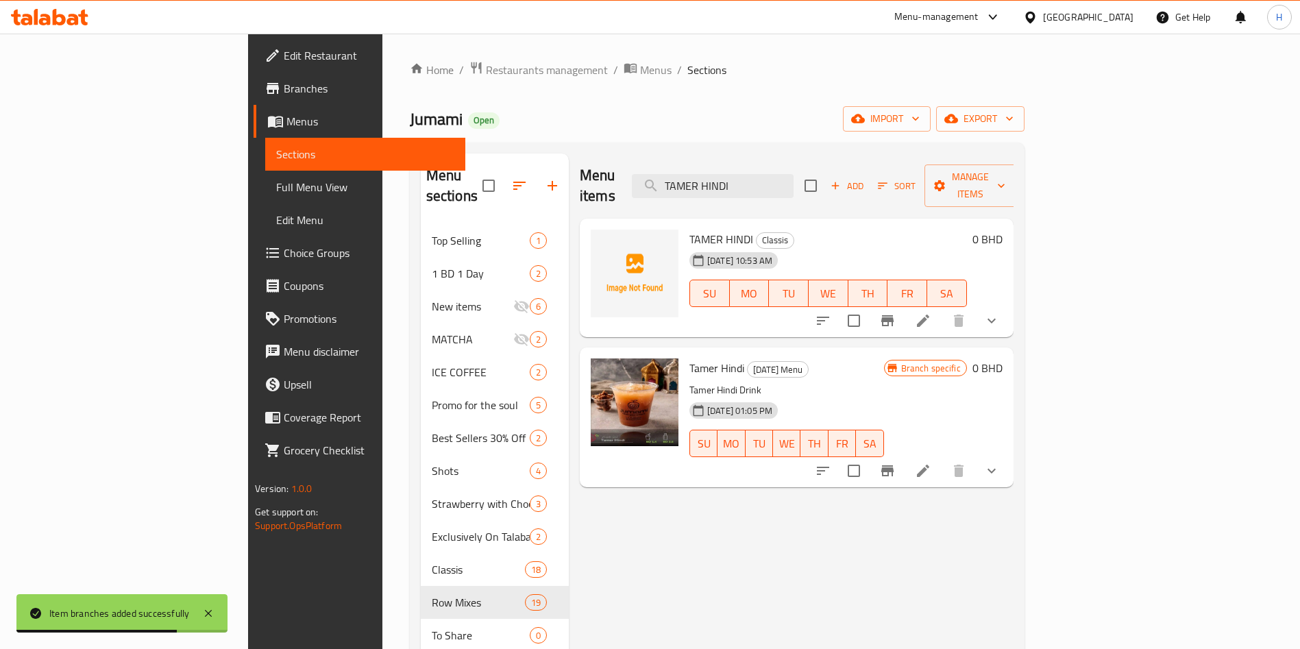
drag, startPoint x: 1103, startPoint y: 301, endPoint x: 1118, endPoint y: 385, distance: 85.7
click at [868, 306] on input "checkbox" at bounding box center [853, 320] width 29 height 29
checkbox input "true"
click at [868, 456] on input "checkbox" at bounding box center [853, 470] width 29 height 29
checkbox input "true"
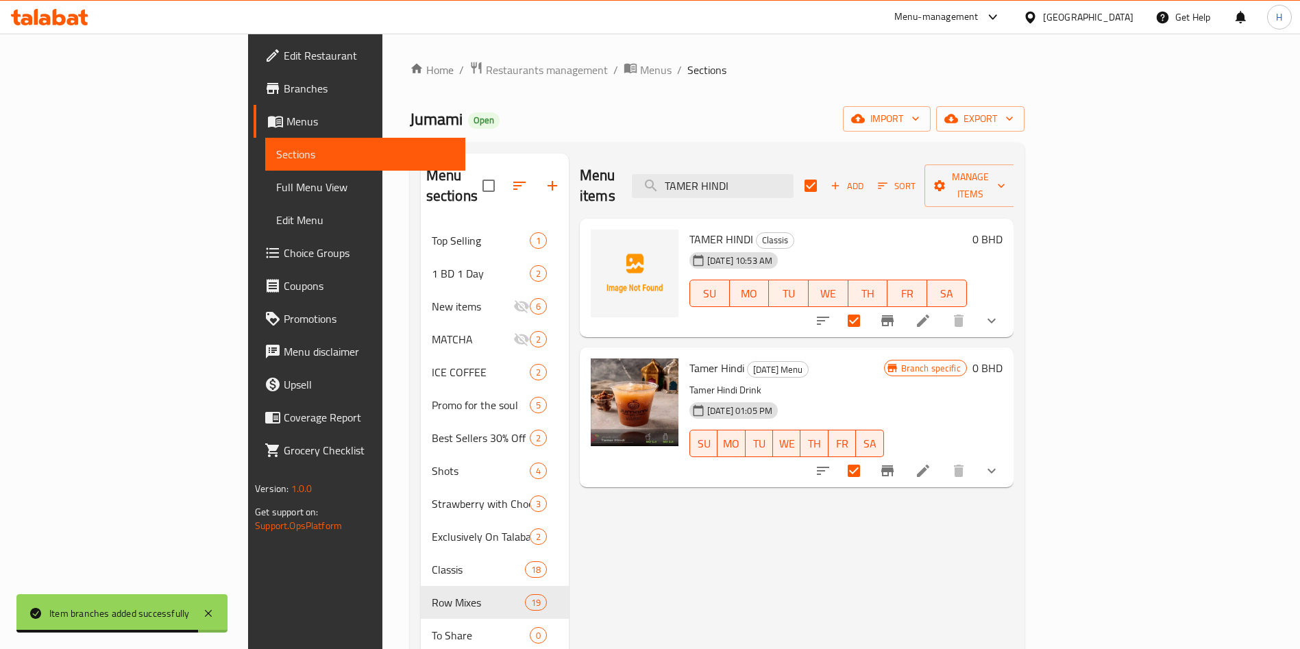
drag, startPoint x: 1168, startPoint y: 195, endPoint x: 1177, endPoint y: 185, distance: 12.6
click at [1013, 188] on div "Menu items TAMER HINDI Add Sort Manage items" at bounding box center [797, 185] width 434 height 65
click at [1005, 171] on span "Manage items" at bounding box center [970, 186] width 70 height 34
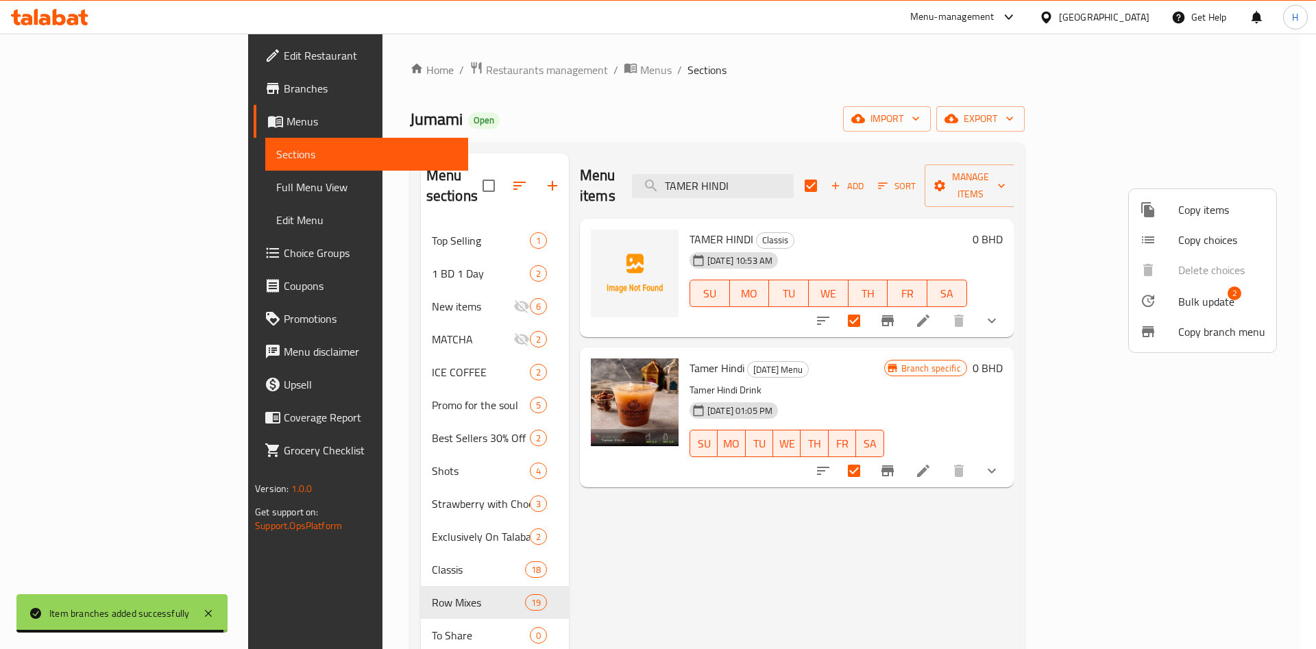
click at [1172, 307] on div at bounding box center [1159, 301] width 38 height 16
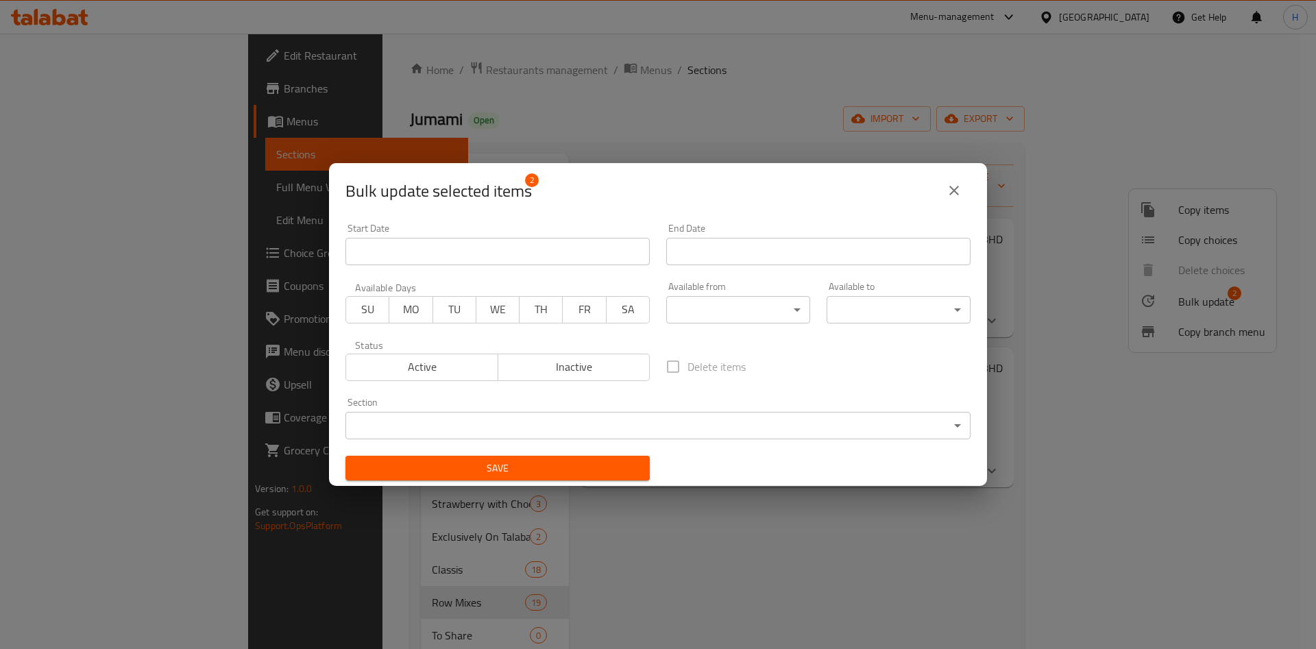
click at [585, 368] on span "Inactive" at bounding box center [574, 367] width 141 height 20
drag, startPoint x: 587, startPoint y: 465, endPoint x: 569, endPoint y: 474, distance: 19.9
click at [587, 465] on span "Save" at bounding box center [497, 468] width 282 height 17
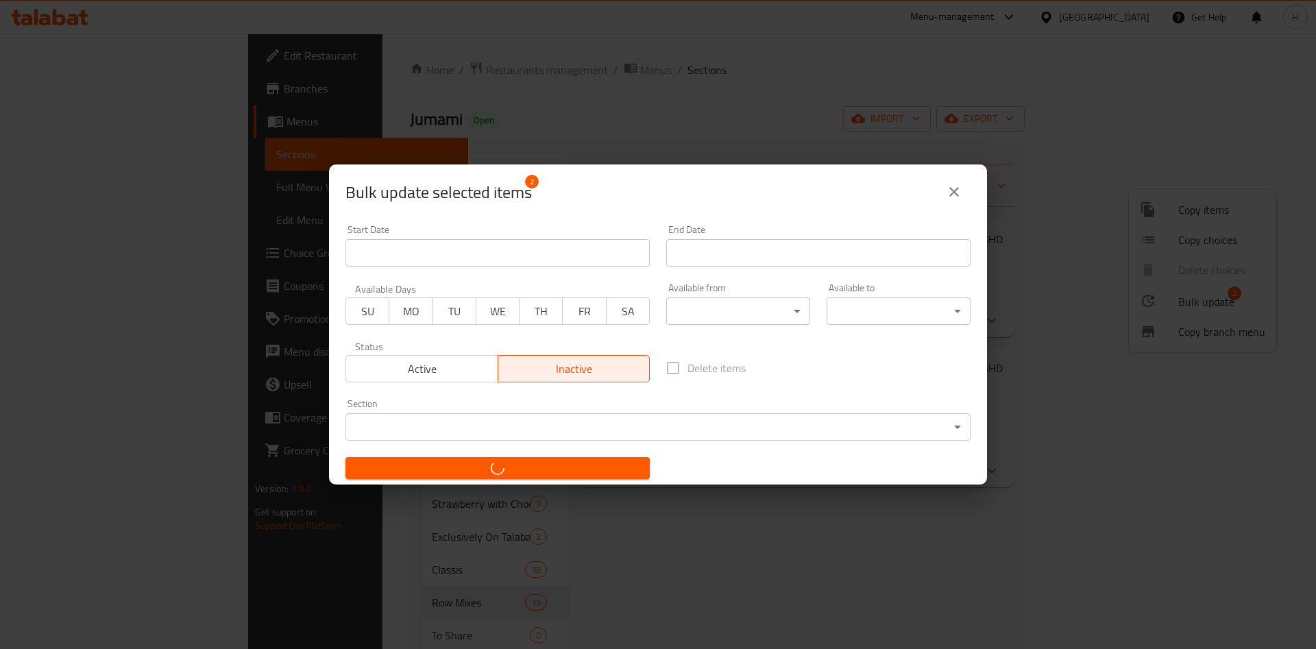
checkbox input "false"
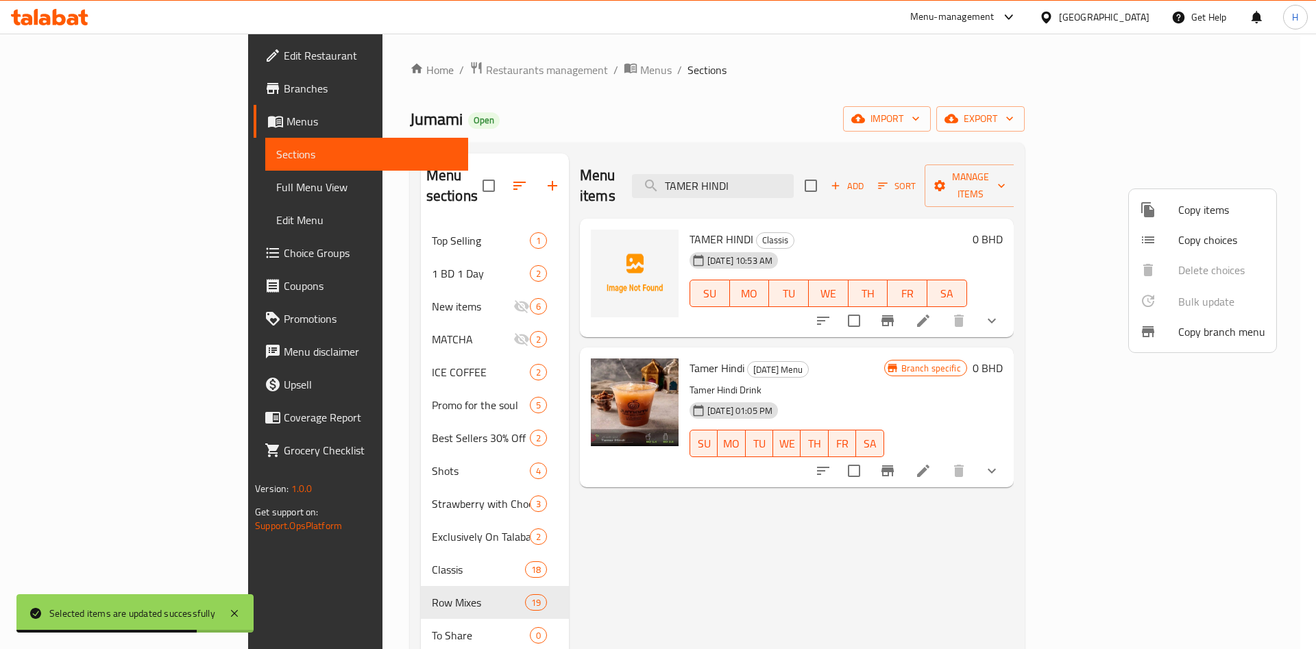
click at [862, 167] on div at bounding box center [658, 324] width 1316 height 649
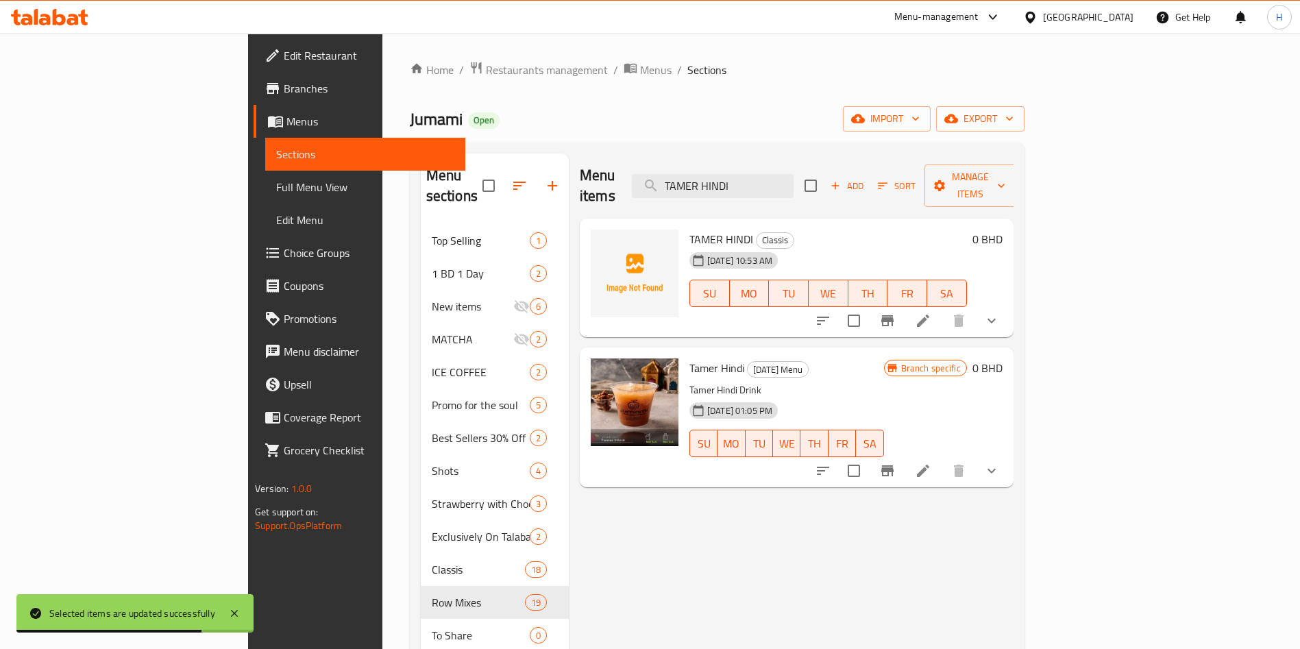
click at [793, 174] on input "TAMER HINDI" at bounding box center [713, 186] width 162 height 24
paste input "MOCHA ICE COFFEE LATTE"
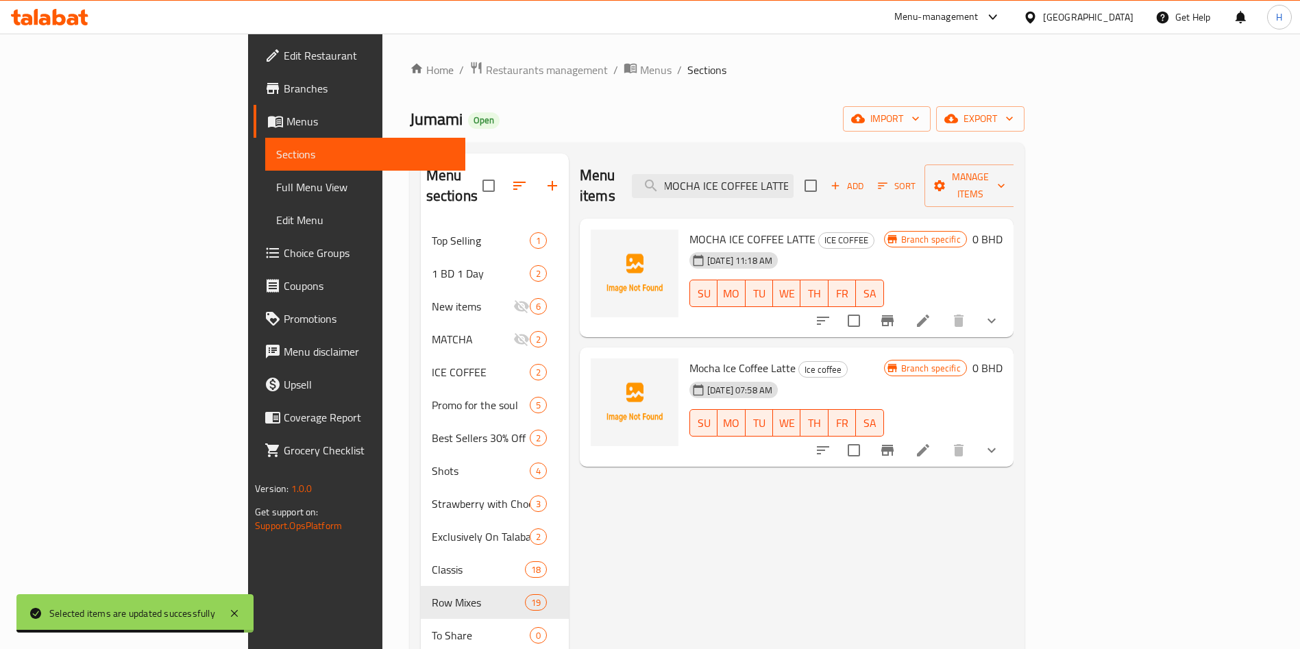
type input "MOCHA ICE COFFEE LATTE"
drag, startPoint x: 1031, startPoint y: 177, endPoint x: 1225, endPoint y: 195, distance: 195.4
click at [825, 177] on input "checkbox" at bounding box center [810, 185] width 29 height 29
checkbox input "true"
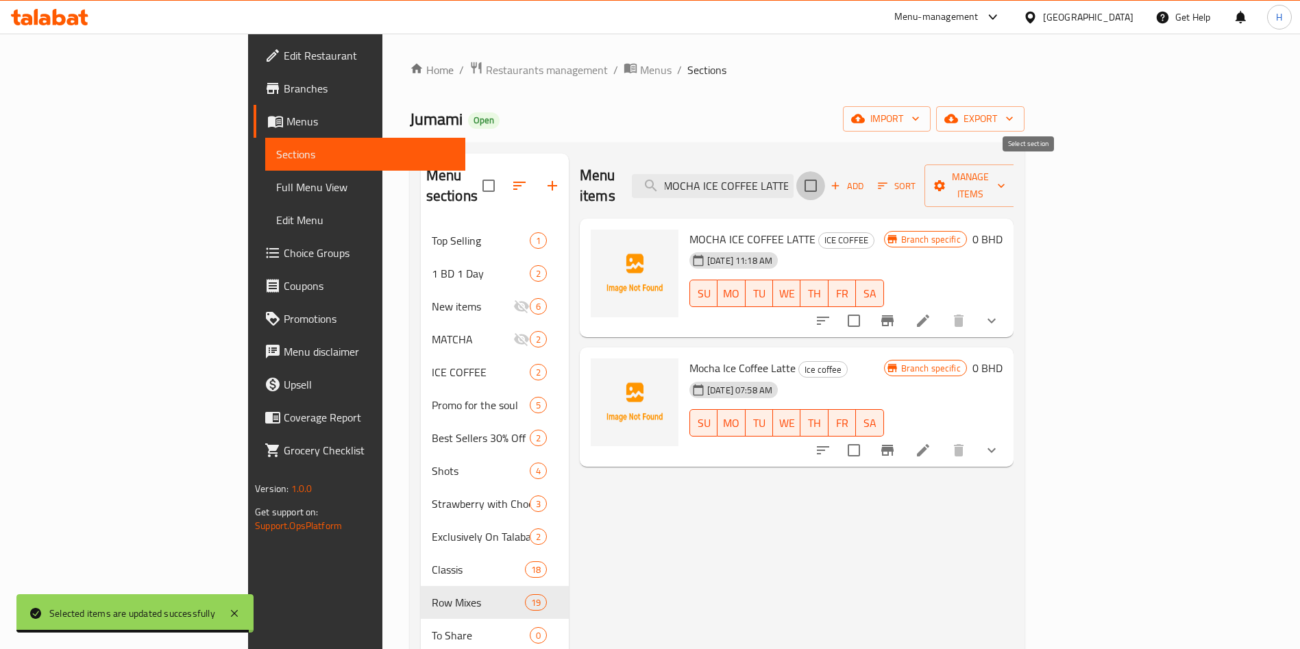
checkbox input "true"
click at [1013, 188] on div "Menu items MOCHA ICE COFFEE LATTE Add Sort Manage items" at bounding box center [797, 185] width 434 height 65
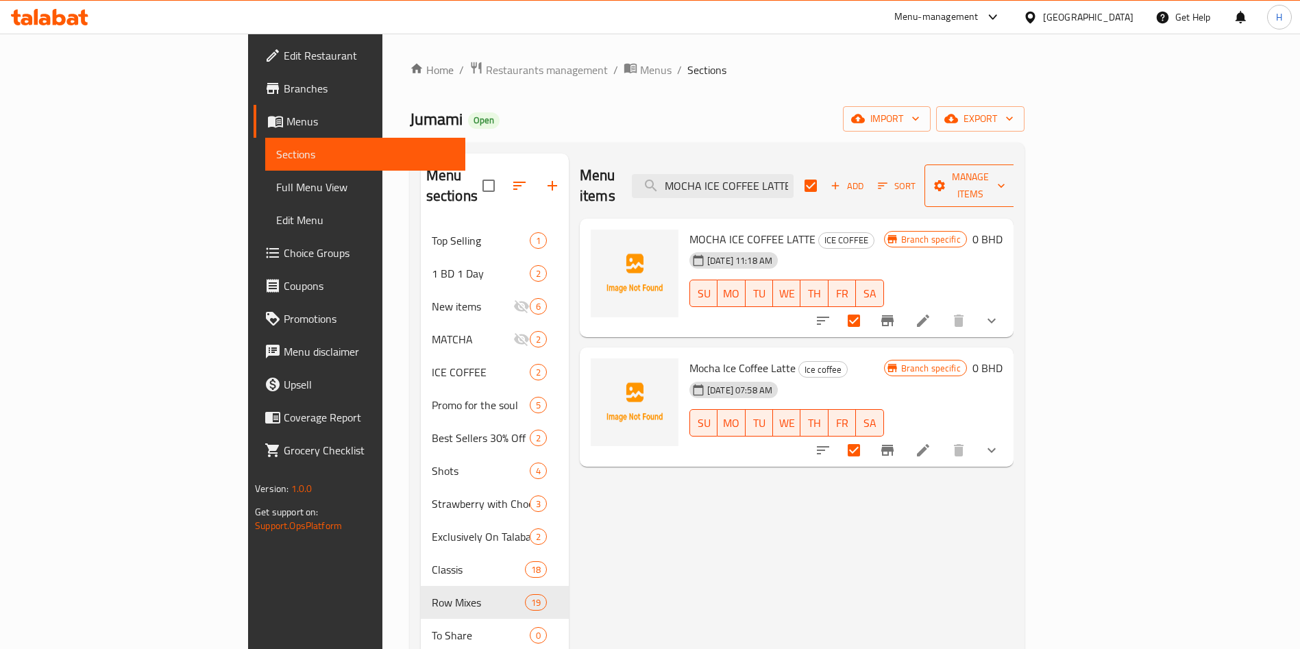
click at [1005, 179] on span "Manage items" at bounding box center [970, 186] width 70 height 34
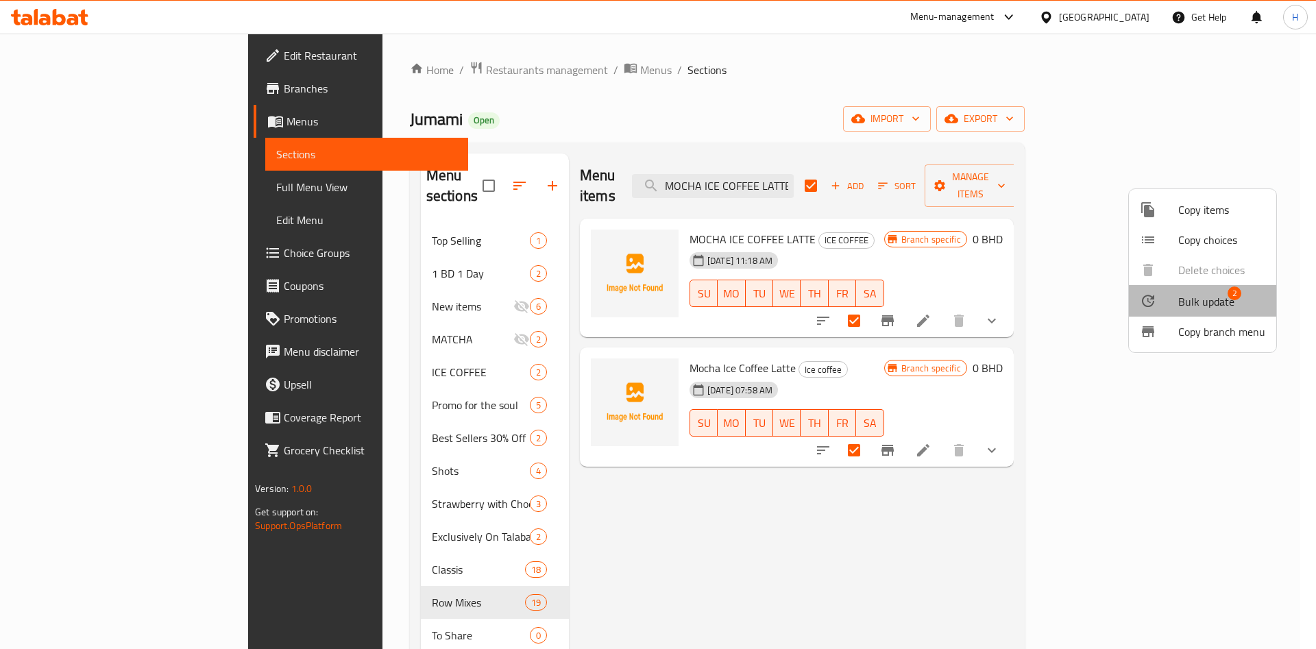
click at [1236, 299] on span "Bulk update 2" at bounding box center [1221, 301] width 87 height 18
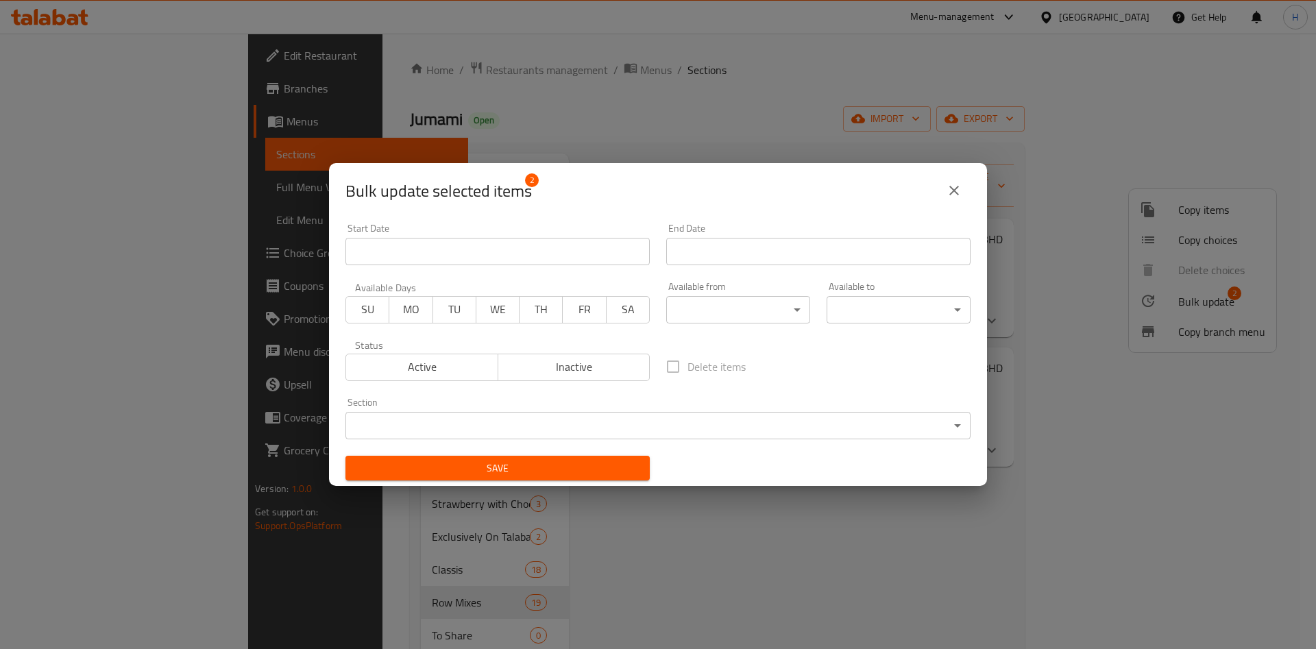
click at [605, 365] on span "Inactive" at bounding box center [574, 367] width 141 height 20
click at [593, 465] on span "Save" at bounding box center [497, 468] width 282 height 17
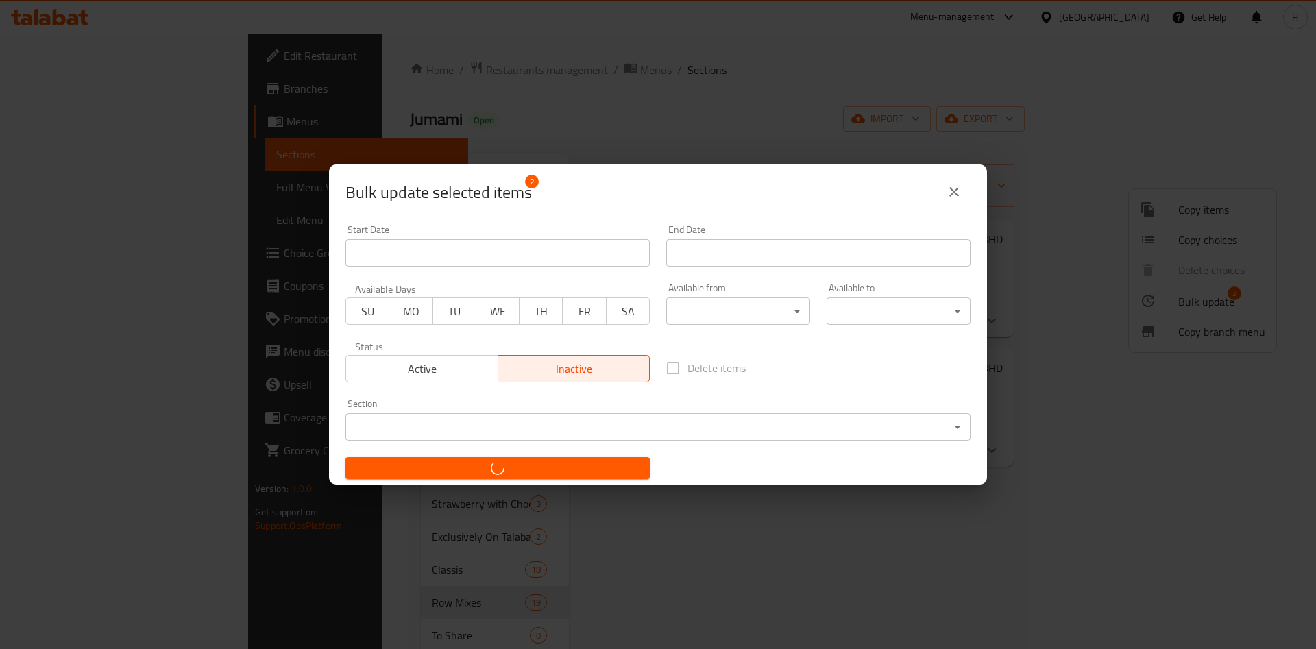
checkbox input "false"
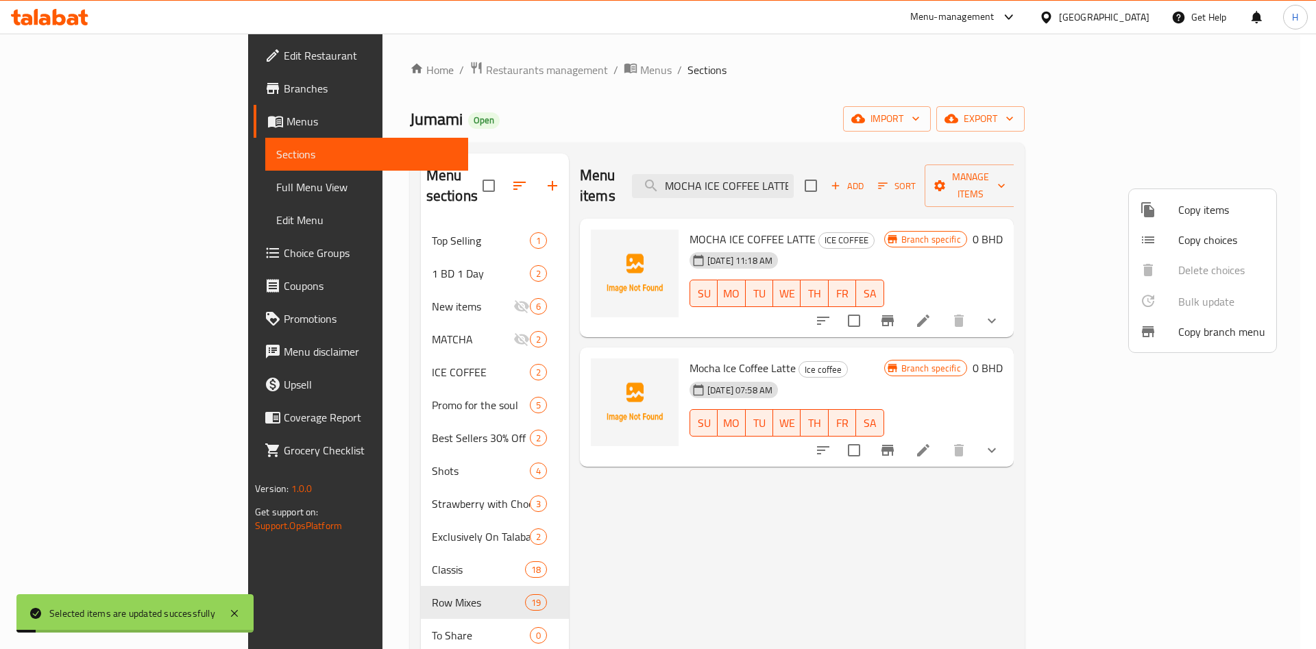
click at [829, 173] on div at bounding box center [658, 324] width 1316 height 649
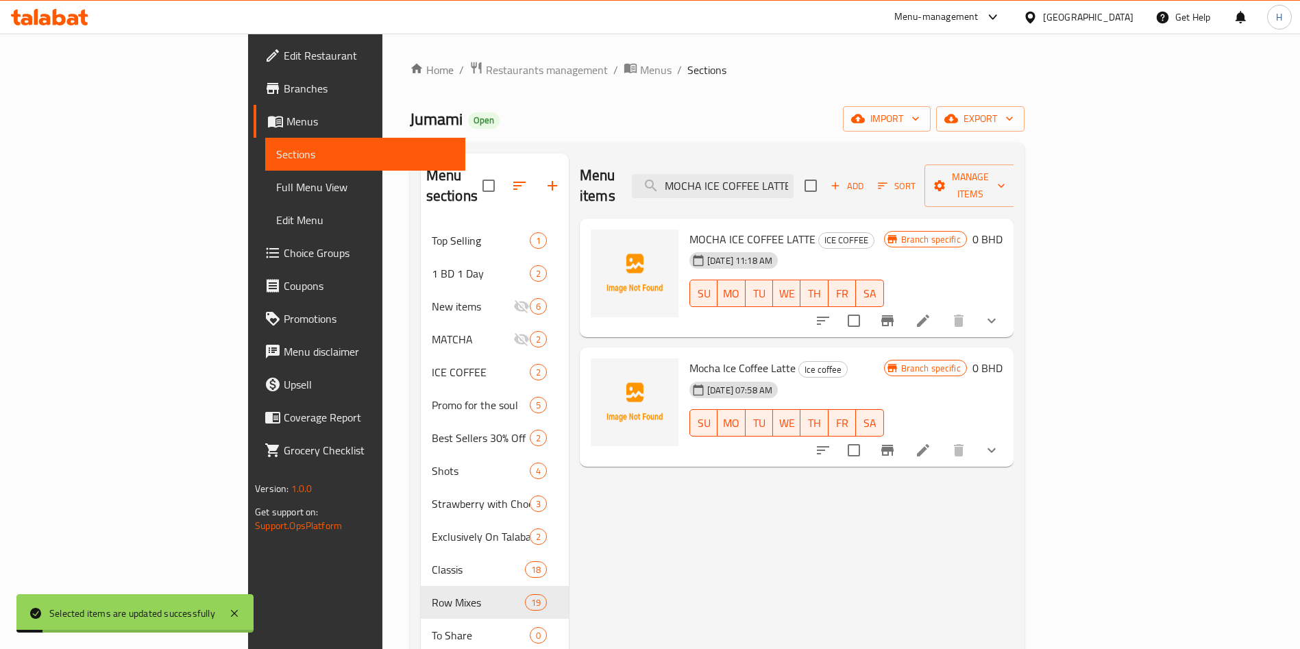
click at [793, 174] on input "MOCHA ICE COFFEE LATTE" at bounding box center [713, 186] width 162 height 24
paste input "CARAMEL"
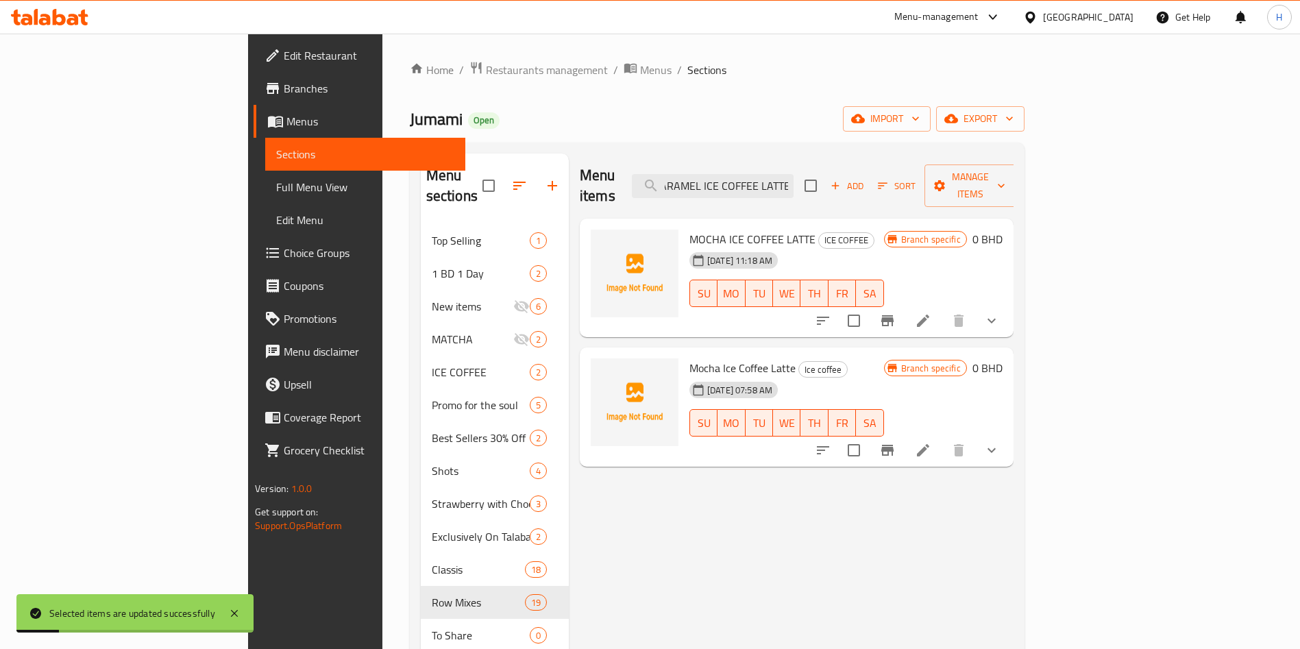
type input "CARAMEL ICE COFFEE LATTE"
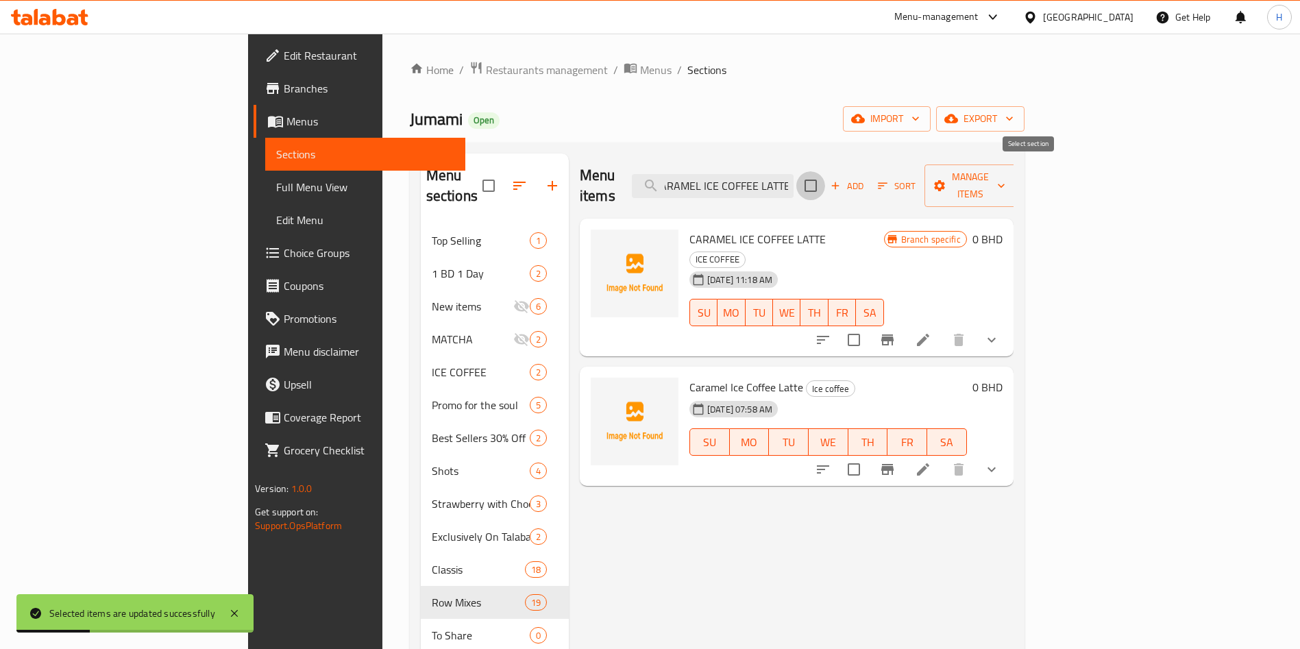
click at [825, 177] on input "checkbox" at bounding box center [810, 185] width 29 height 29
checkbox input "true"
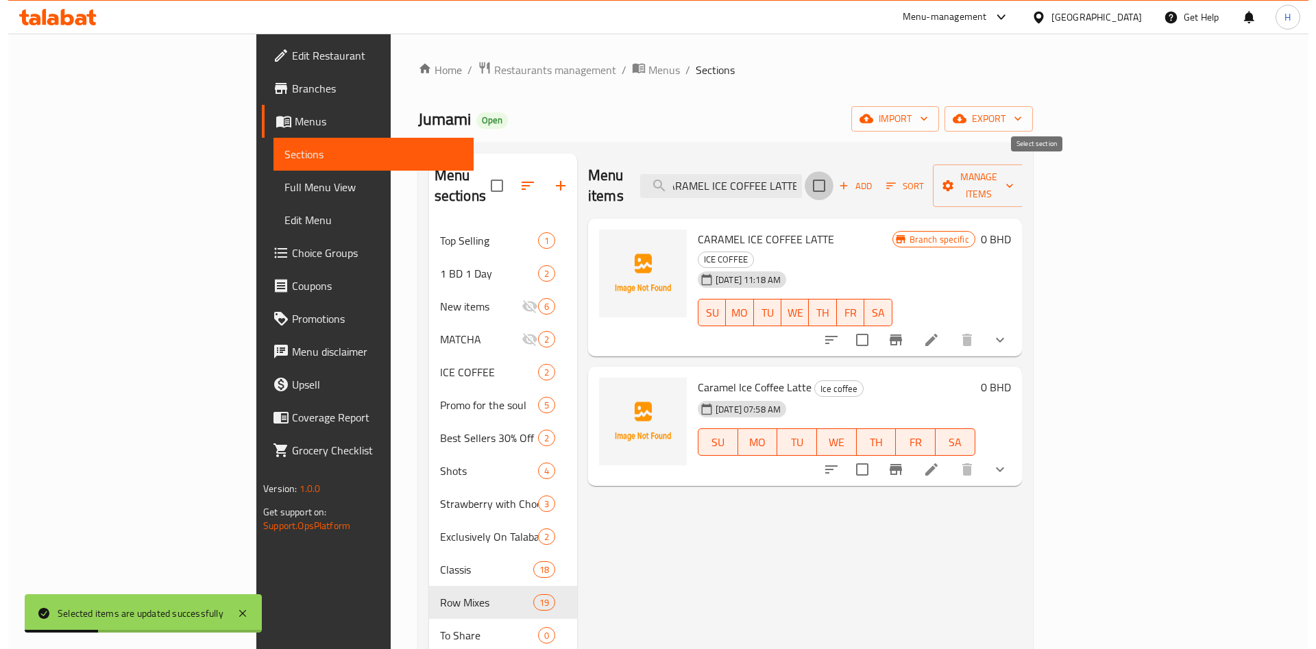
scroll to position [0, 0]
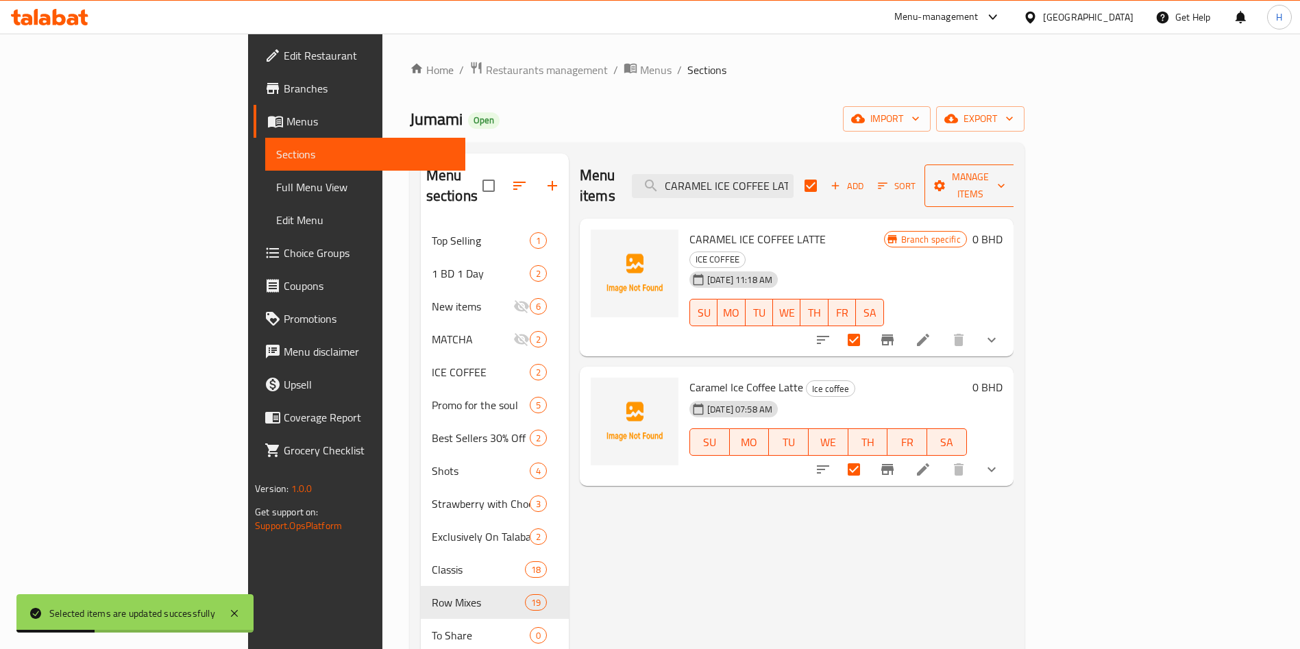
click at [1005, 173] on span "Manage items" at bounding box center [970, 186] width 70 height 34
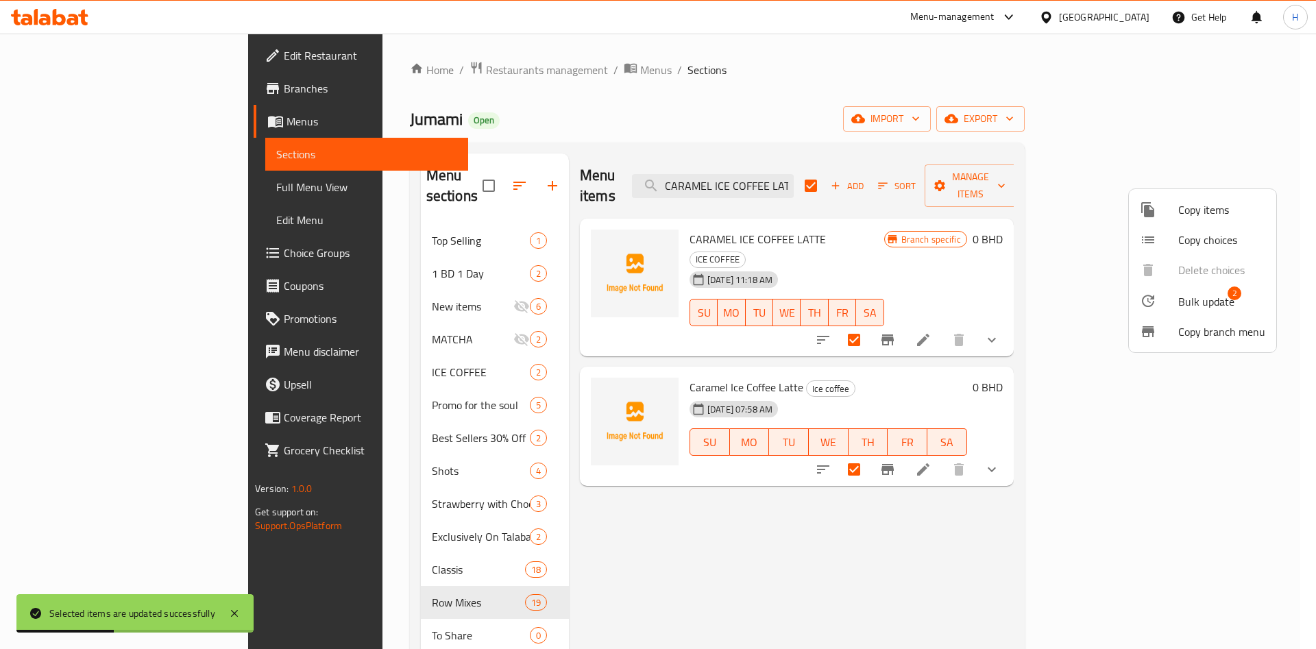
click at [1220, 293] on span "Bulk update" at bounding box center [1206, 301] width 56 height 16
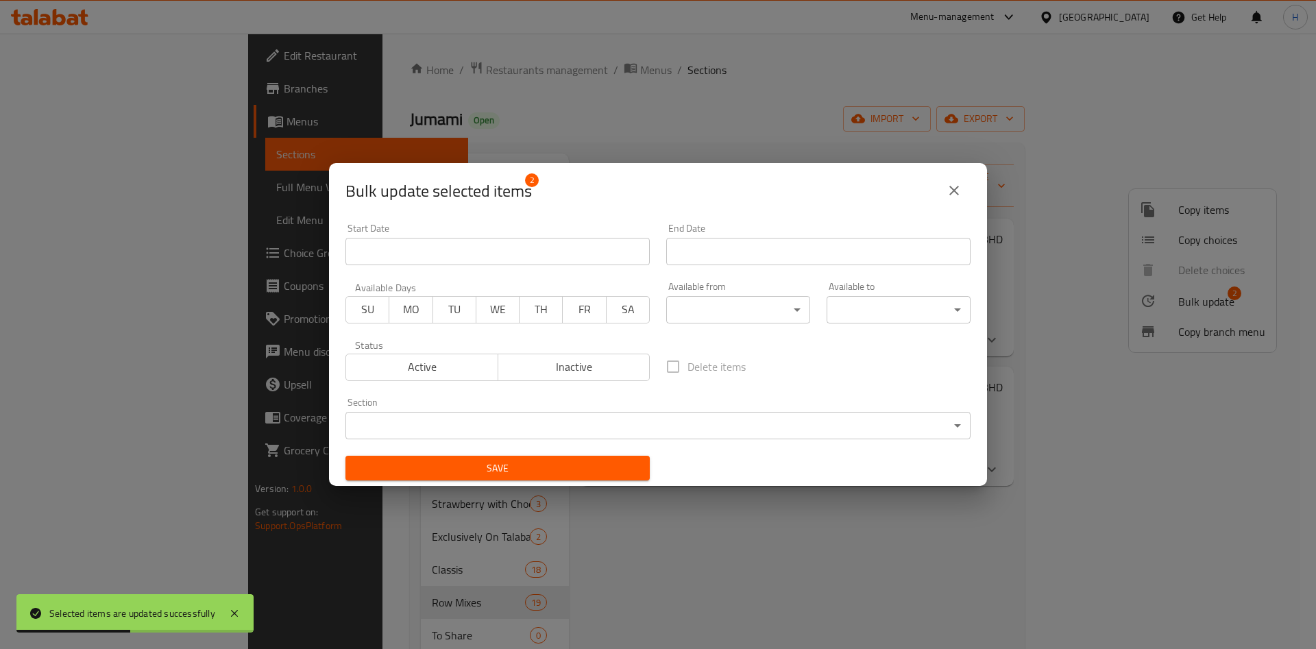
click at [567, 358] on span "Inactive" at bounding box center [574, 367] width 141 height 20
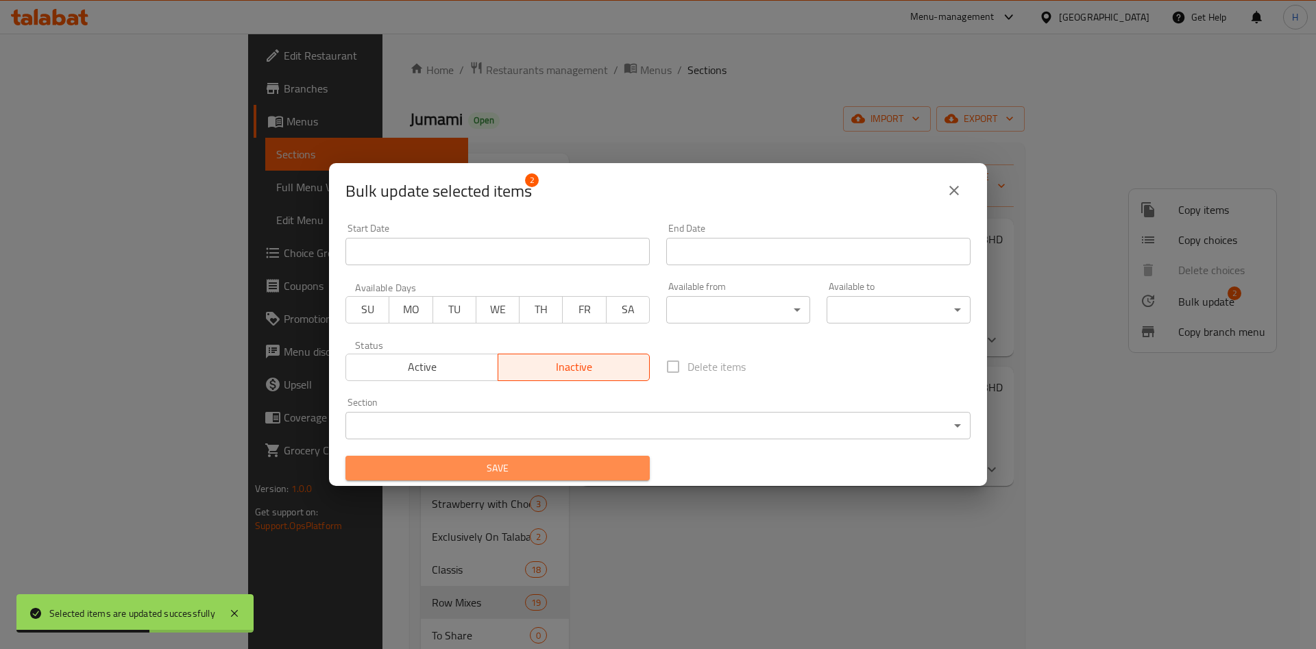
click at [586, 464] on span "Save" at bounding box center [497, 468] width 282 height 17
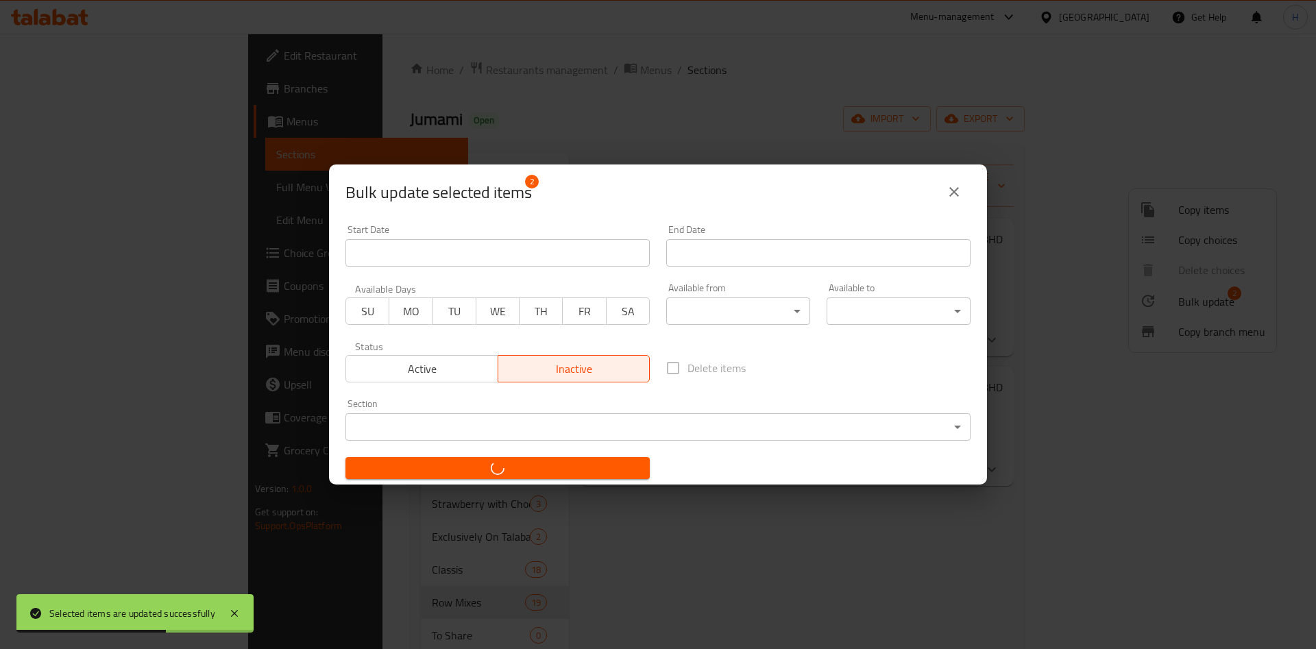
checkbox input "false"
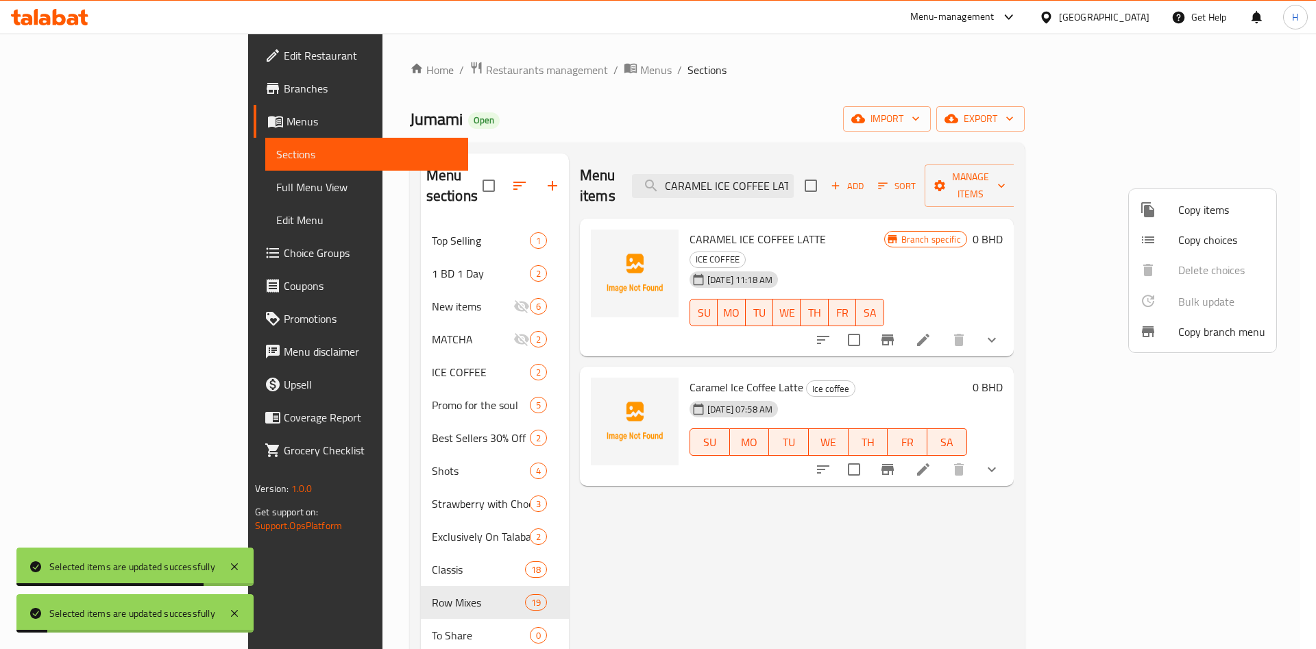
click at [830, 184] on div at bounding box center [658, 324] width 1316 height 649
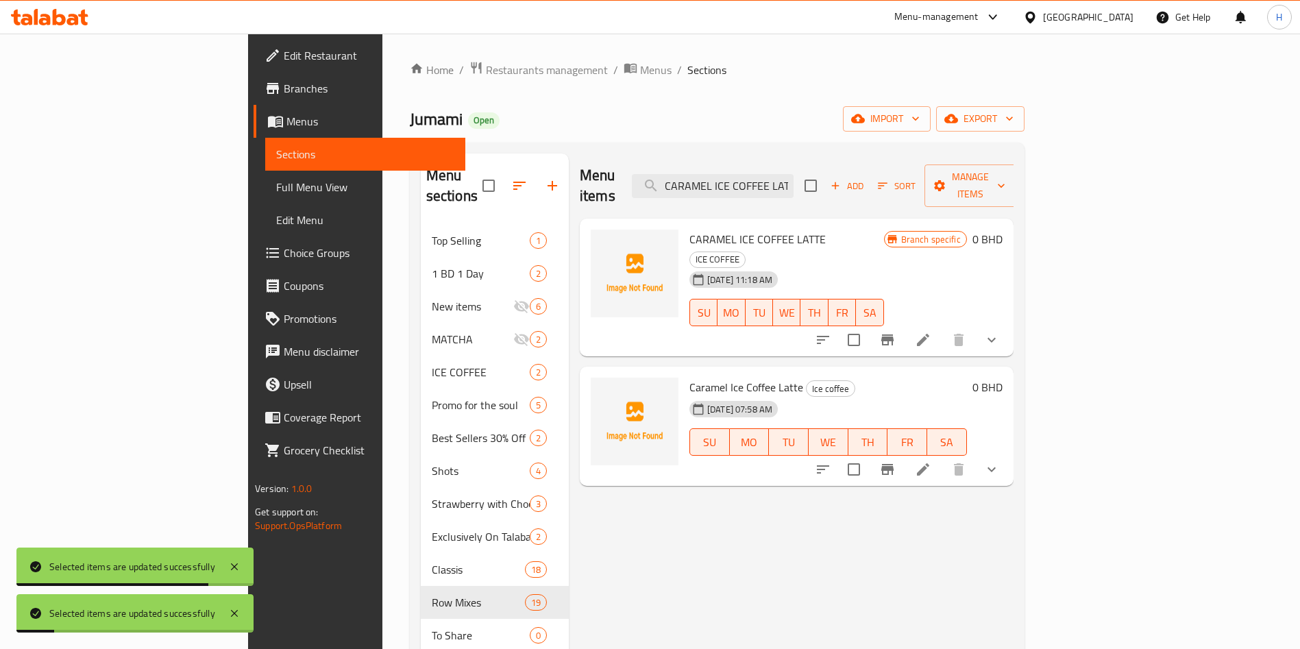
click at [793, 184] on input "CARAMEL ICE COFFEE LATTE" at bounding box center [713, 186] width 162 height 24
paste input "WHEATGRASS"
type input "WHEATGRASS"
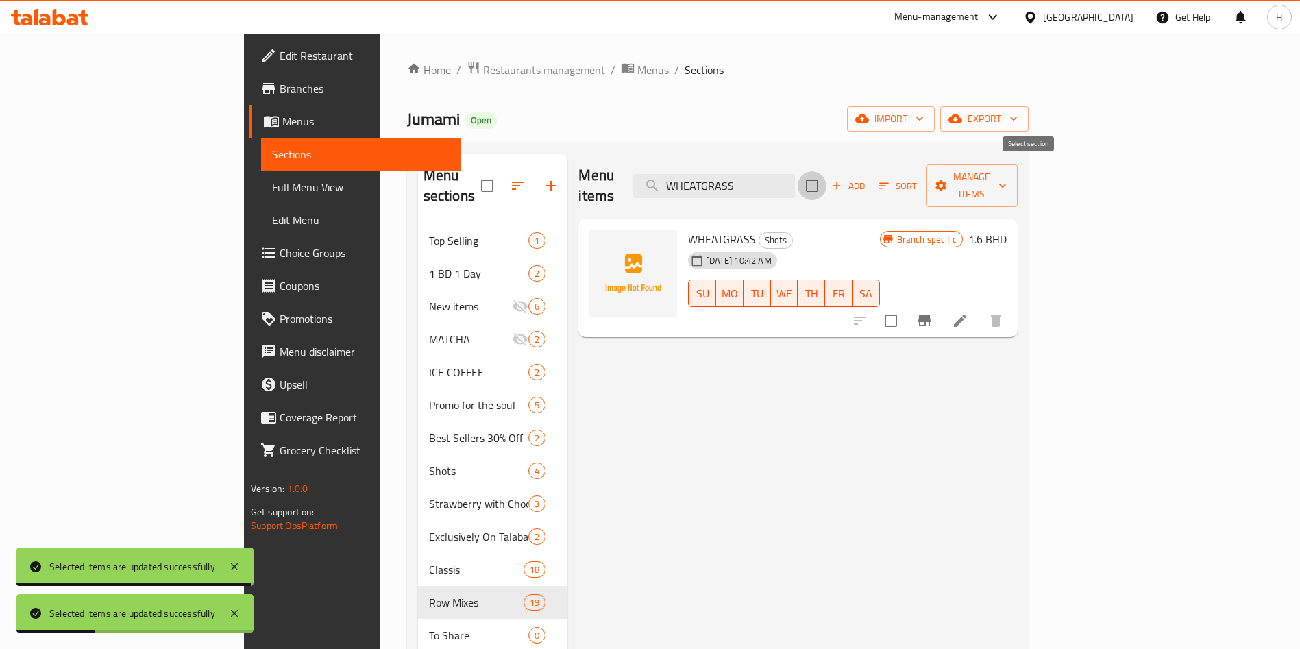
click at [826, 175] on input "checkbox" at bounding box center [812, 185] width 29 height 29
checkbox input "true"
click at [1018, 185] on button "Manage items" at bounding box center [972, 185] width 92 height 42
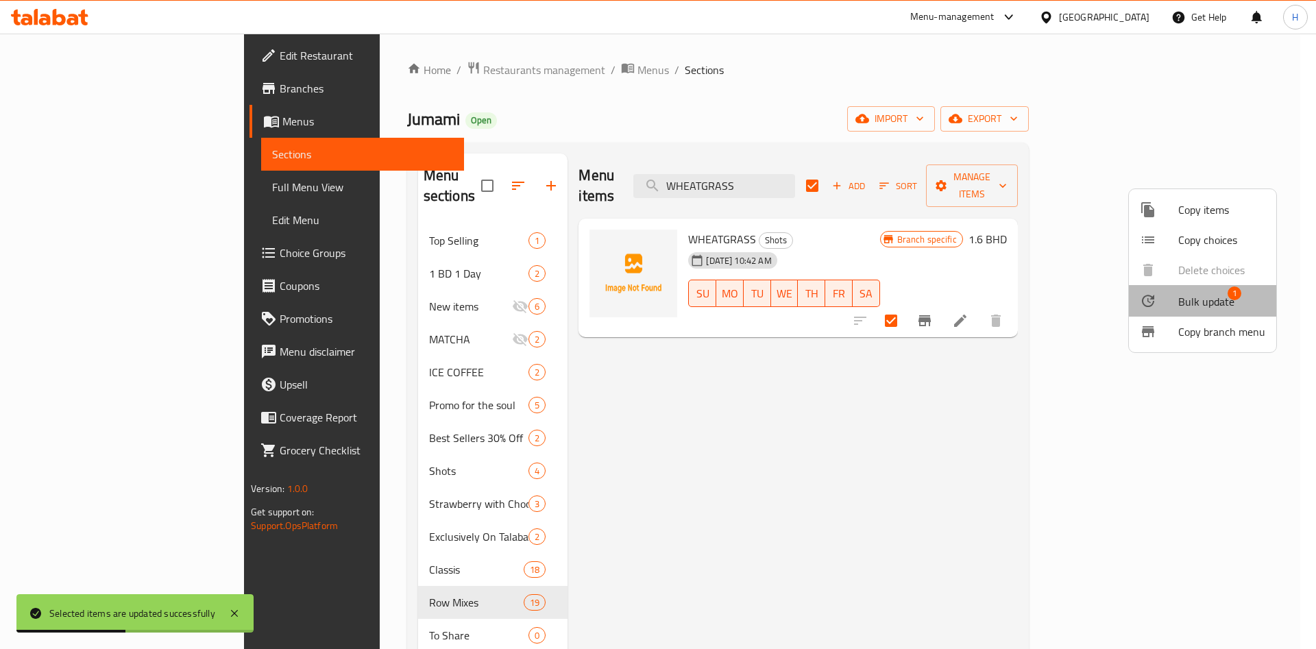
click at [1218, 297] on span "Bulk update" at bounding box center [1206, 301] width 56 height 16
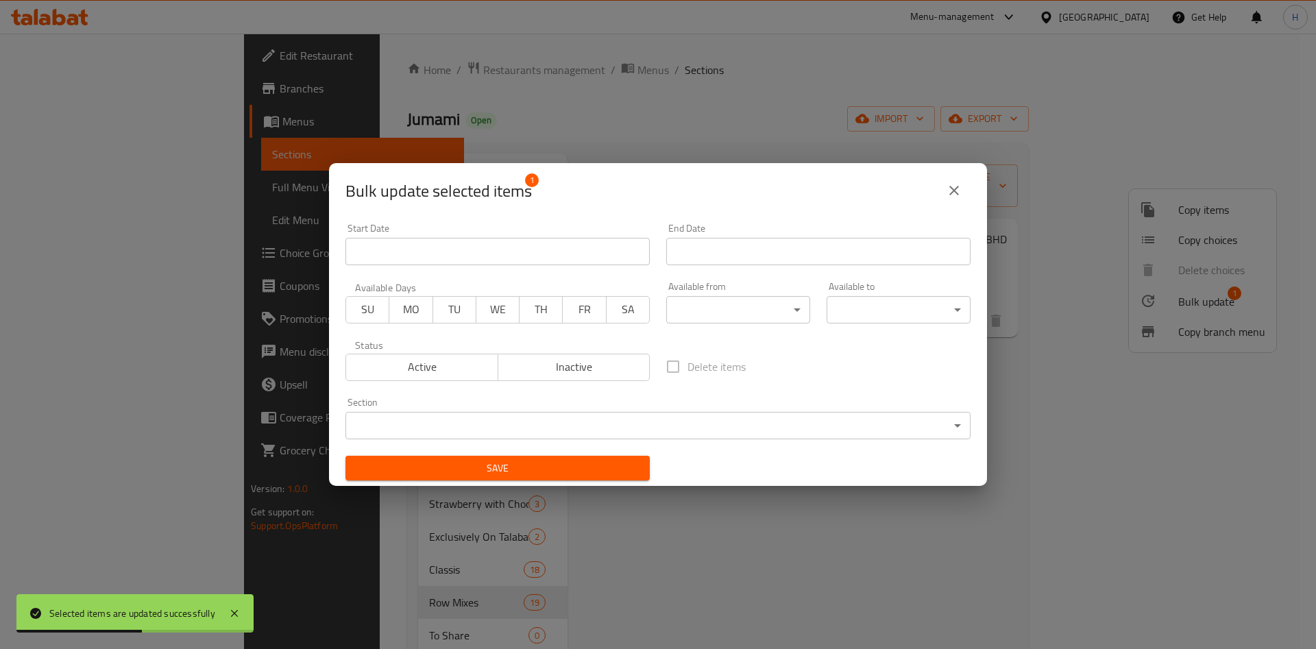
click at [606, 349] on div "Active Inactive" at bounding box center [497, 360] width 304 height 41
click at [606, 362] on span "Inactive" at bounding box center [574, 367] width 141 height 20
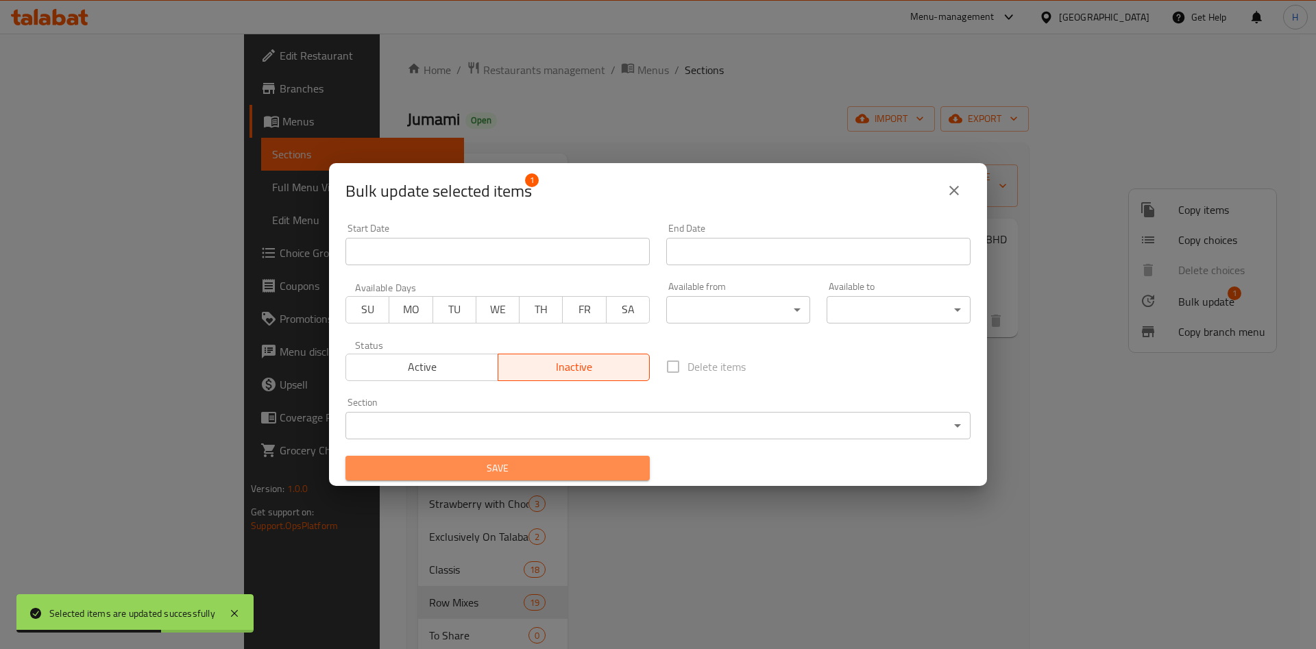
click at [597, 460] on span "Save" at bounding box center [497, 468] width 282 height 17
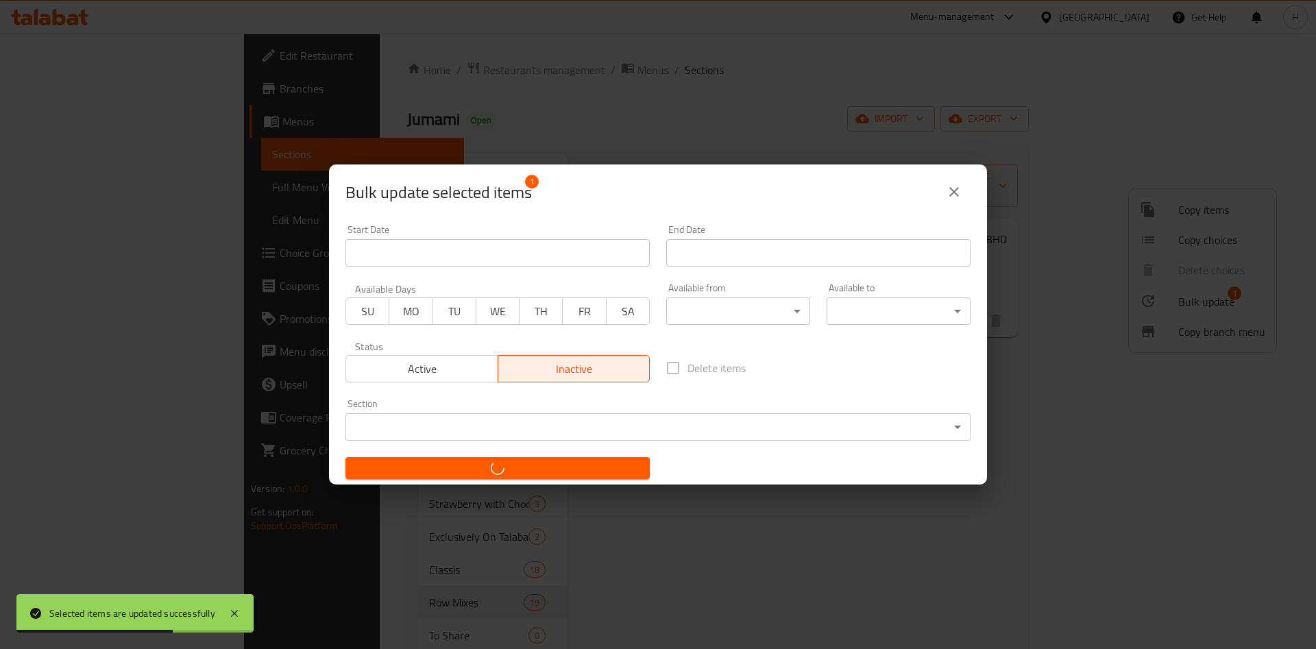
checkbox input "false"
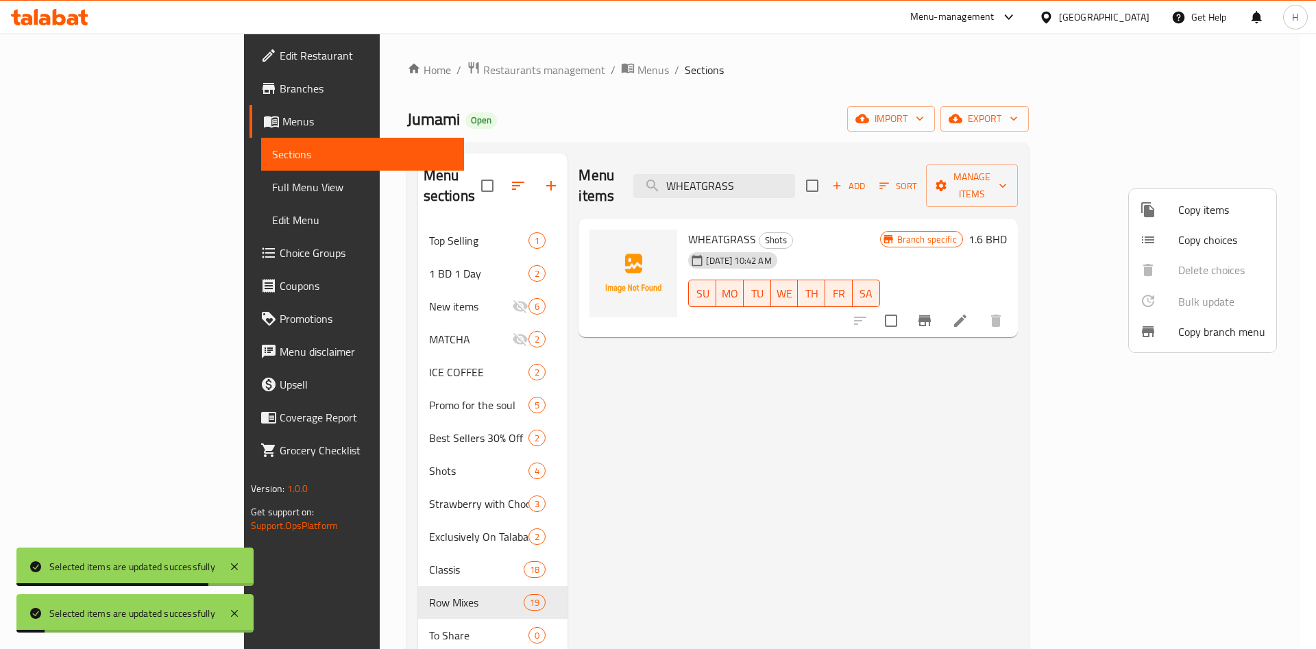
click at [848, 180] on div at bounding box center [658, 324] width 1316 height 649
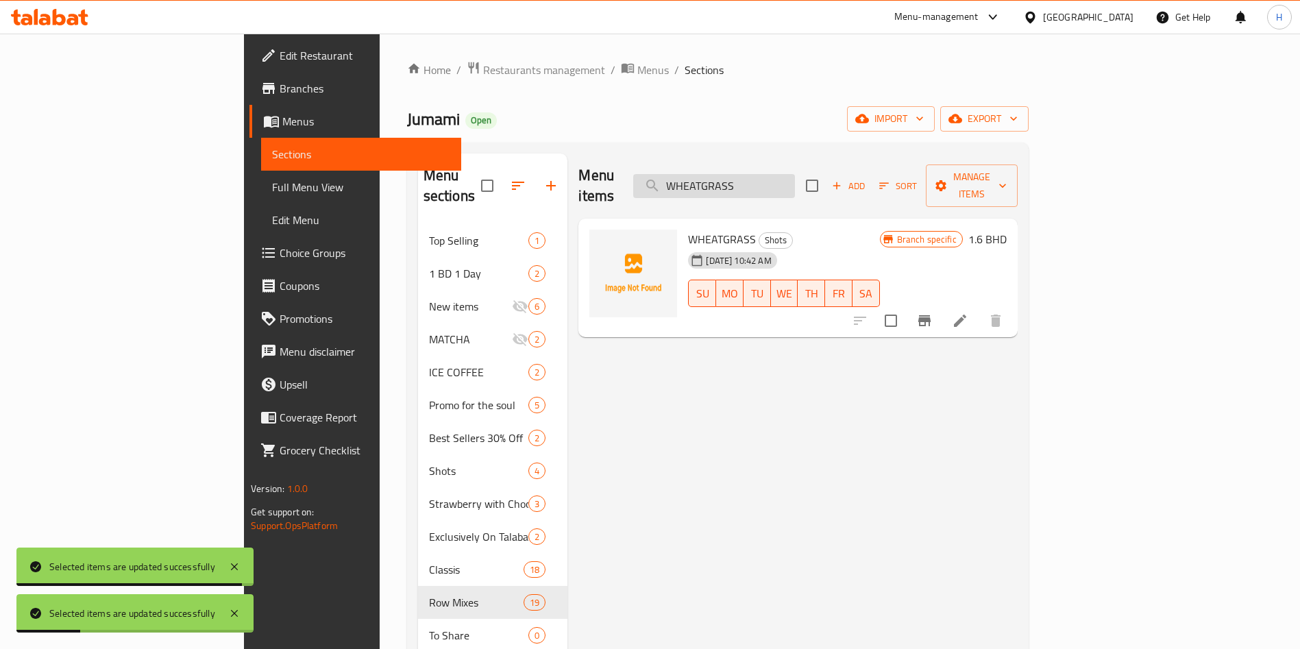
click at [795, 174] on input "WHEATGRASS" at bounding box center [714, 186] width 162 height 24
paste input "AVOCADO WITH NUT"
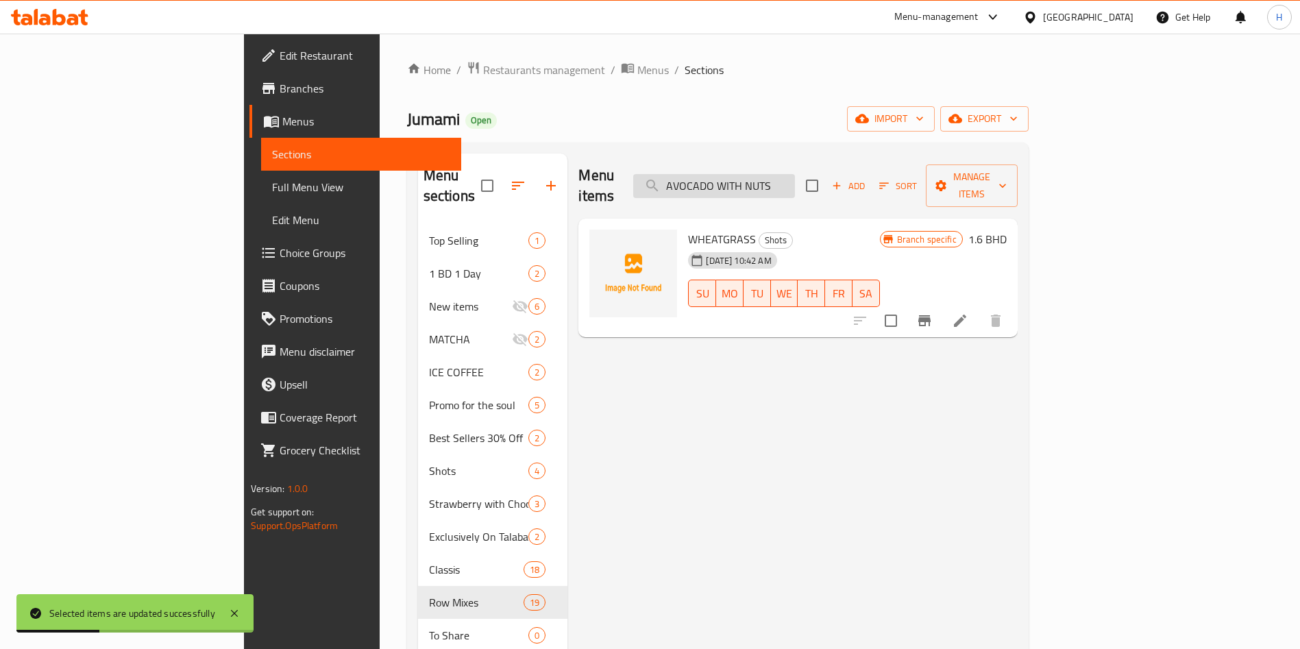
type input "AVOCADO WITH NUTS"
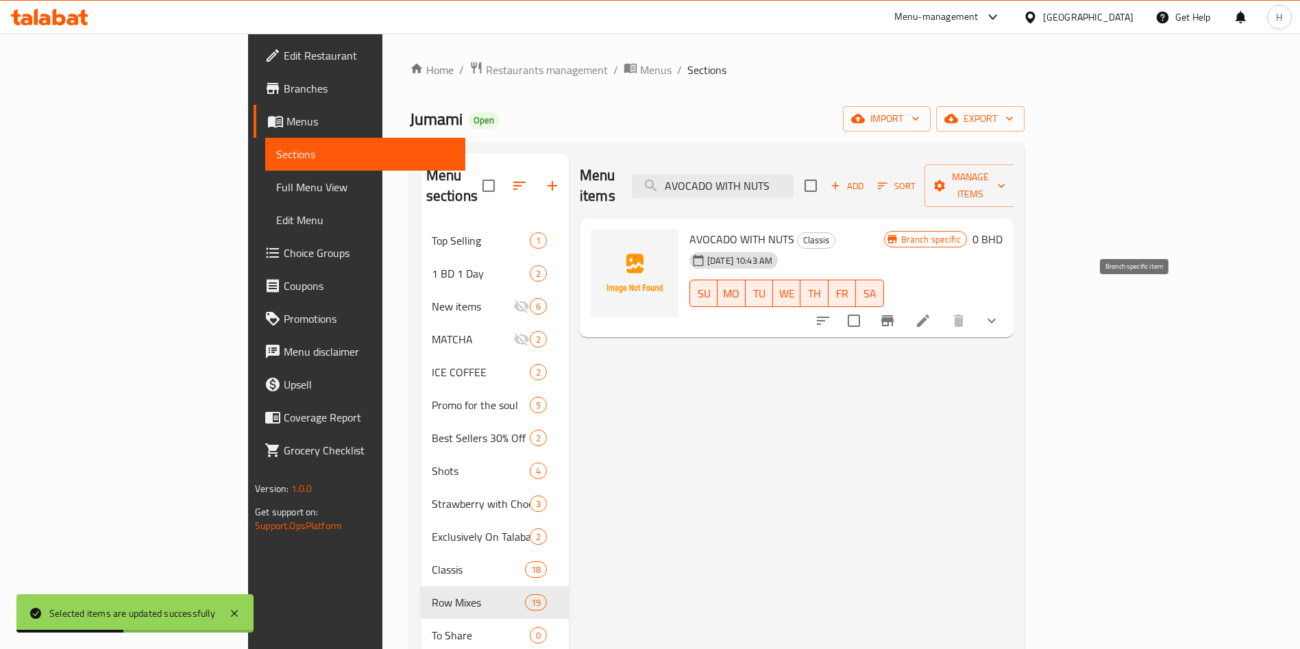
click at [942, 308] on li at bounding box center [923, 320] width 38 height 25
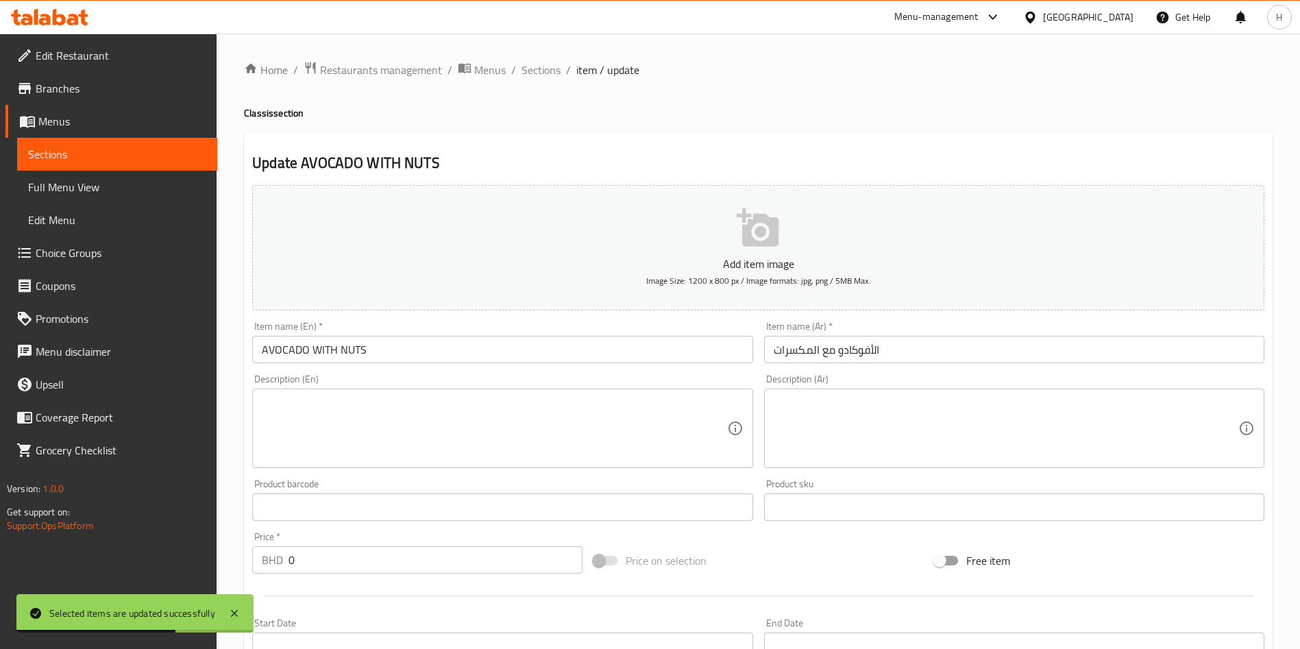
click at [539, 90] on div "Home / Restaurants management / Menus / Sections / item / update Classis sectio…" at bounding box center [758, 512] width 1029 height 902
click at [538, 74] on span "Sections" at bounding box center [540, 70] width 39 height 16
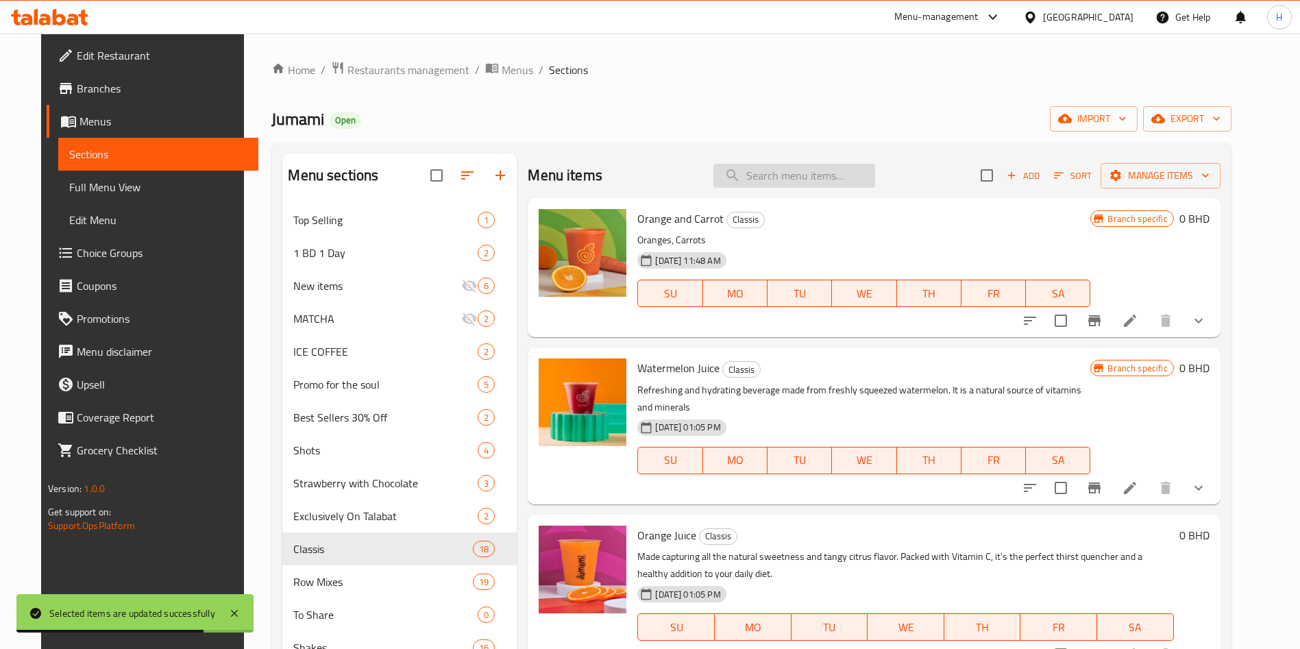
click at [859, 175] on input "search" at bounding box center [794, 176] width 162 height 24
paste input "AVOCADO WITH NUTS"
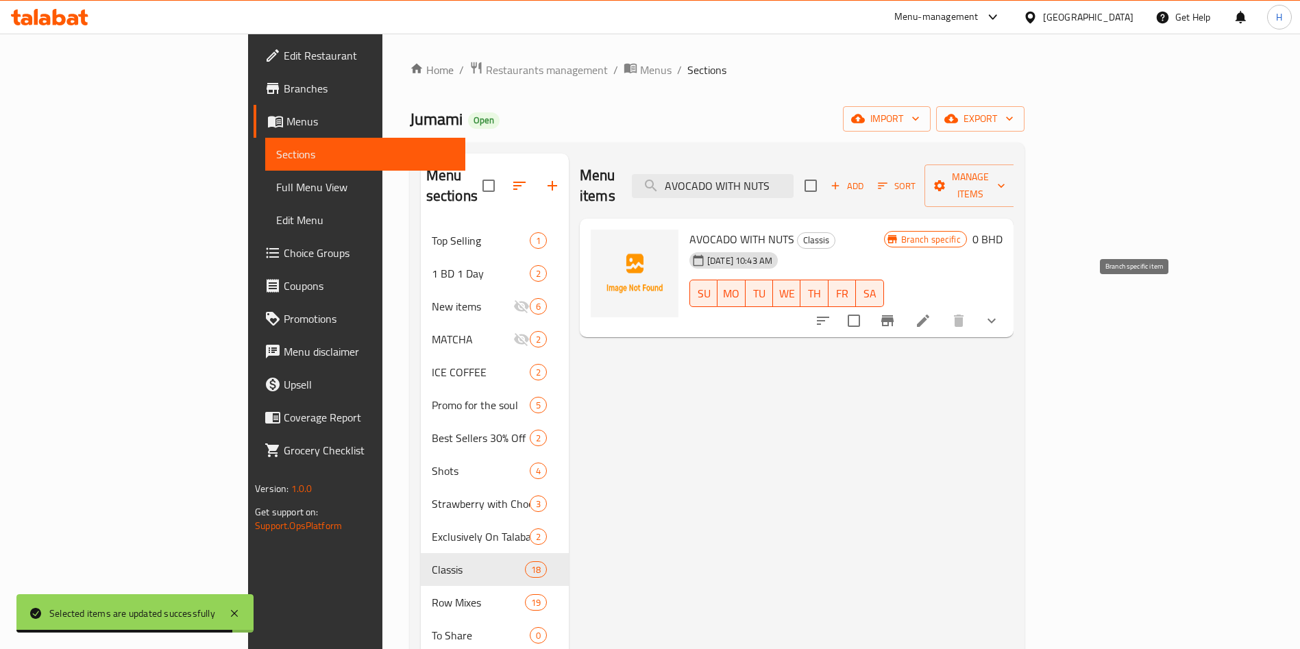
click at [896, 312] on icon "Branch-specific-item" at bounding box center [887, 320] width 16 height 16
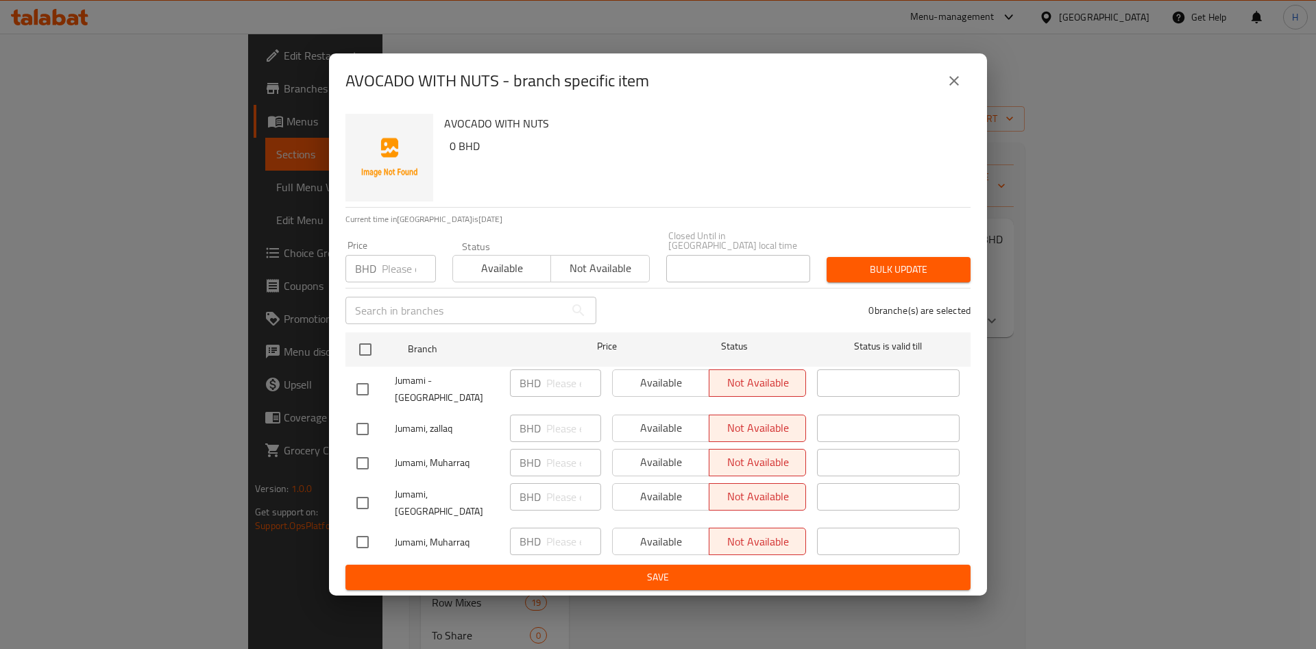
drag, startPoint x: 961, startPoint y: 87, endPoint x: 1130, endPoint y: 546, distance: 489.3
click at [959, 87] on button "close" at bounding box center [953, 80] width 33 height 33
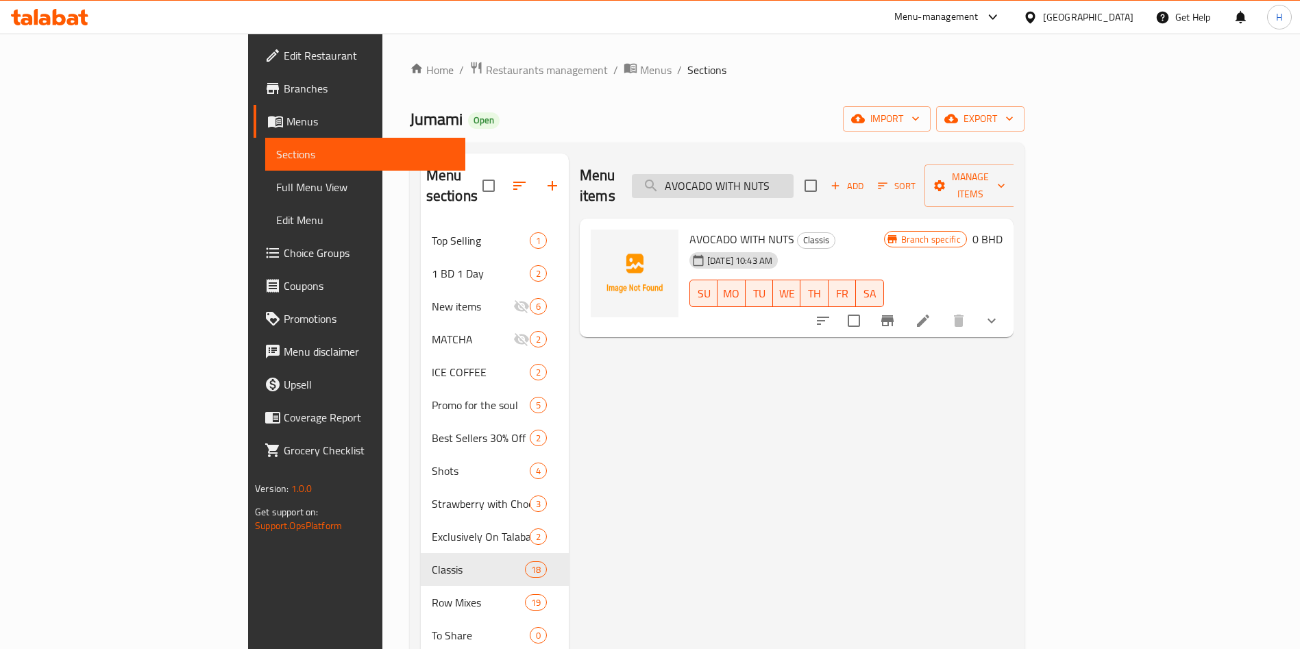
click at [793, 182] on input "AVOCADO WITH NUTS" at bounding box center [713, 186] width 162 height 24
click at [793, 180] on input "AVOCADO WITH NUTS" at bounding box center [713, 186] width 162 height 24
paste input "COCONUT STORM"
type input "COCONUT STORM"
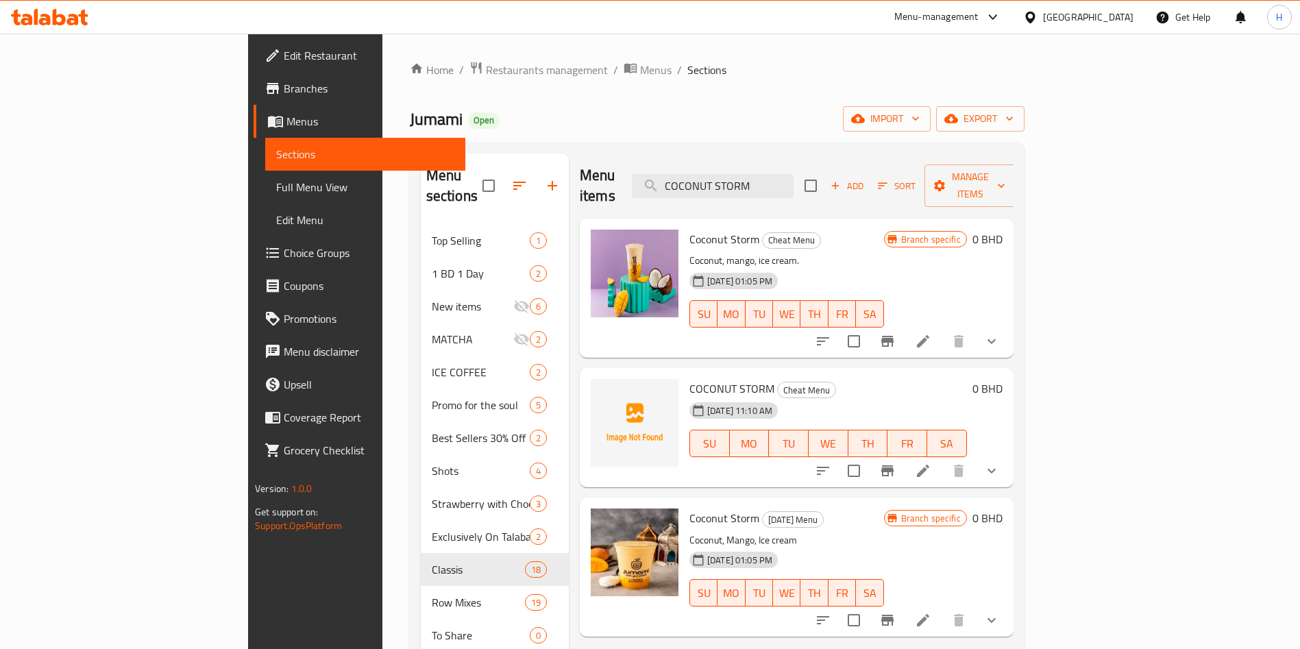
click at [825, 176] on input "checkbox" at bounding box center [810, 185] width 29 height 29
checkbox input "true"
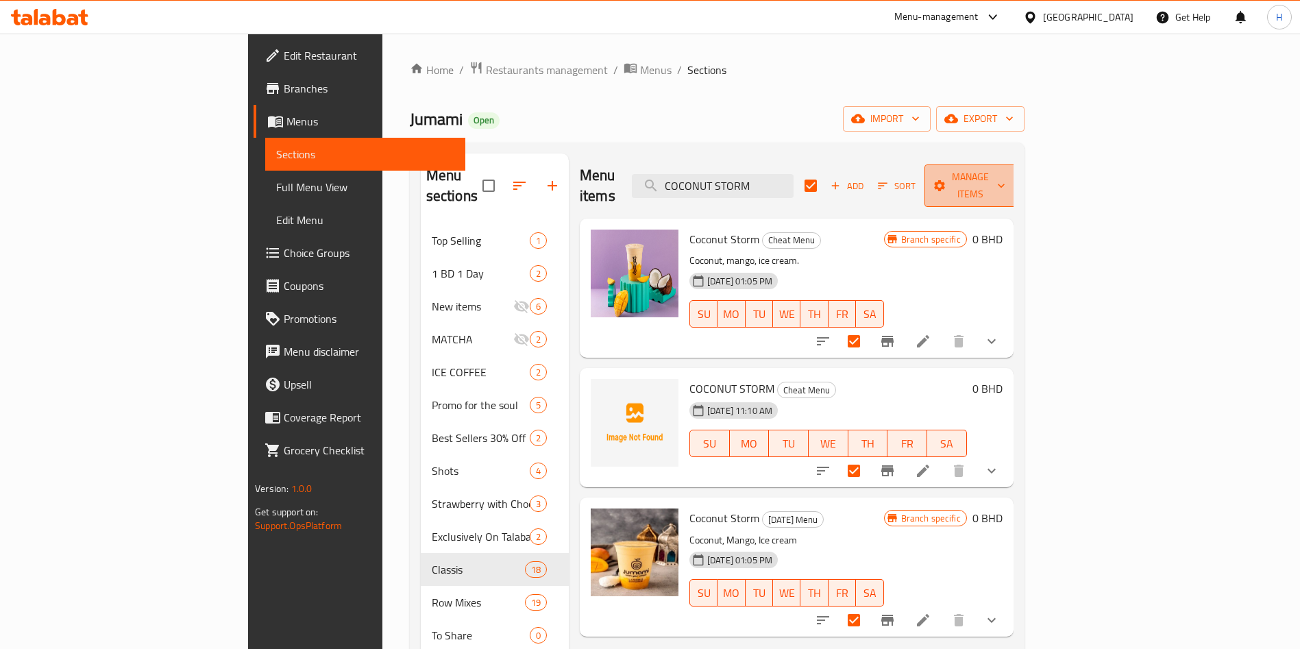
click at [1005, 171] on span "Manage items" at bounding box center [970, 186] width 70 height 34
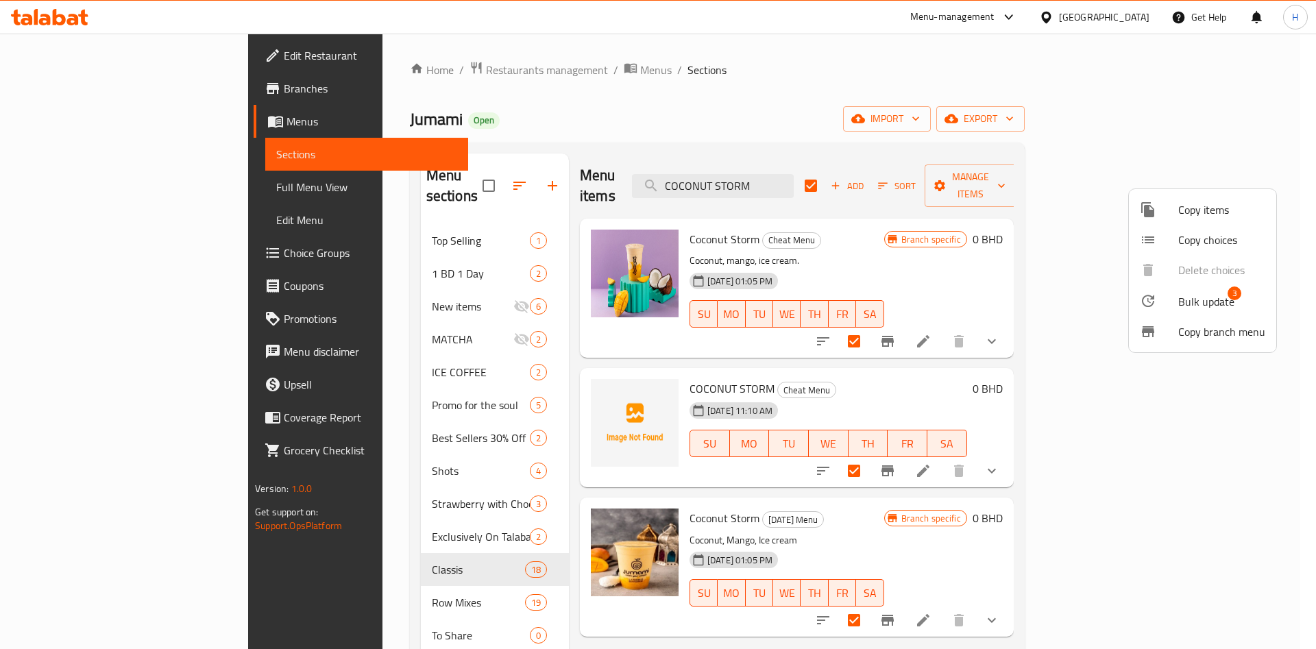
click at [1178, 299] on span "Bulk update" at bounding box center [1206, 301] width 56 height 16
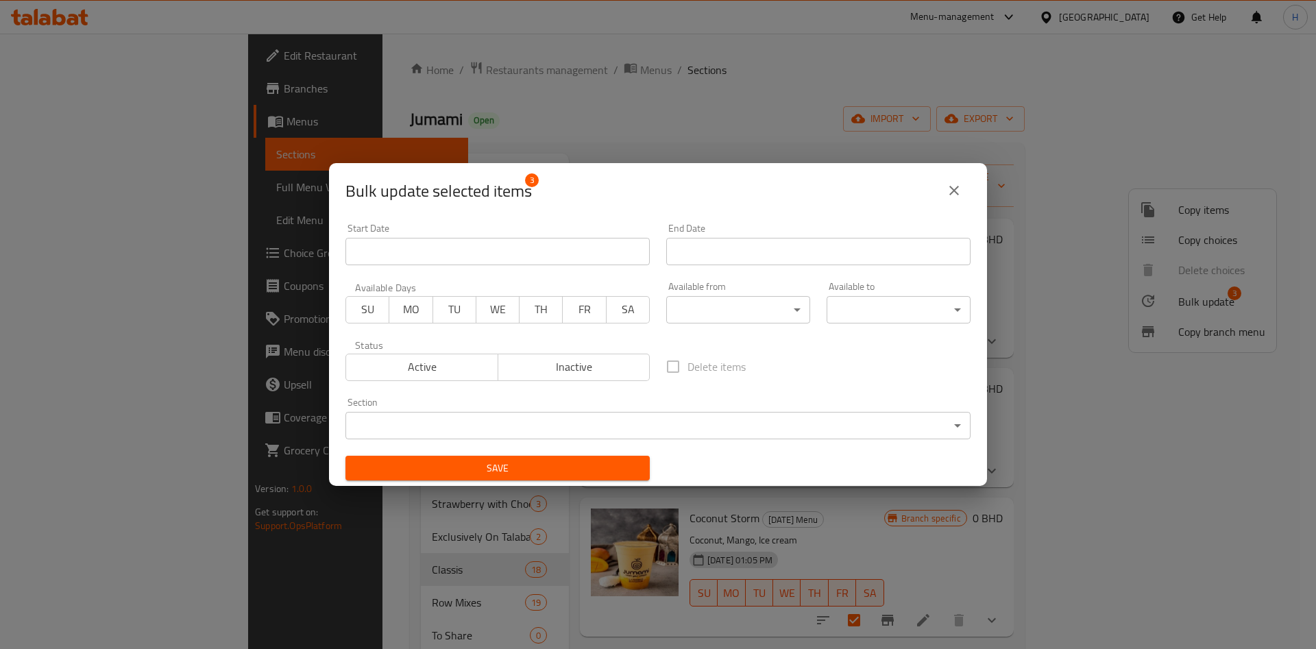
click at [542, 360] on span "Inactive" at bounding box center [574, 367] width 141 height 20
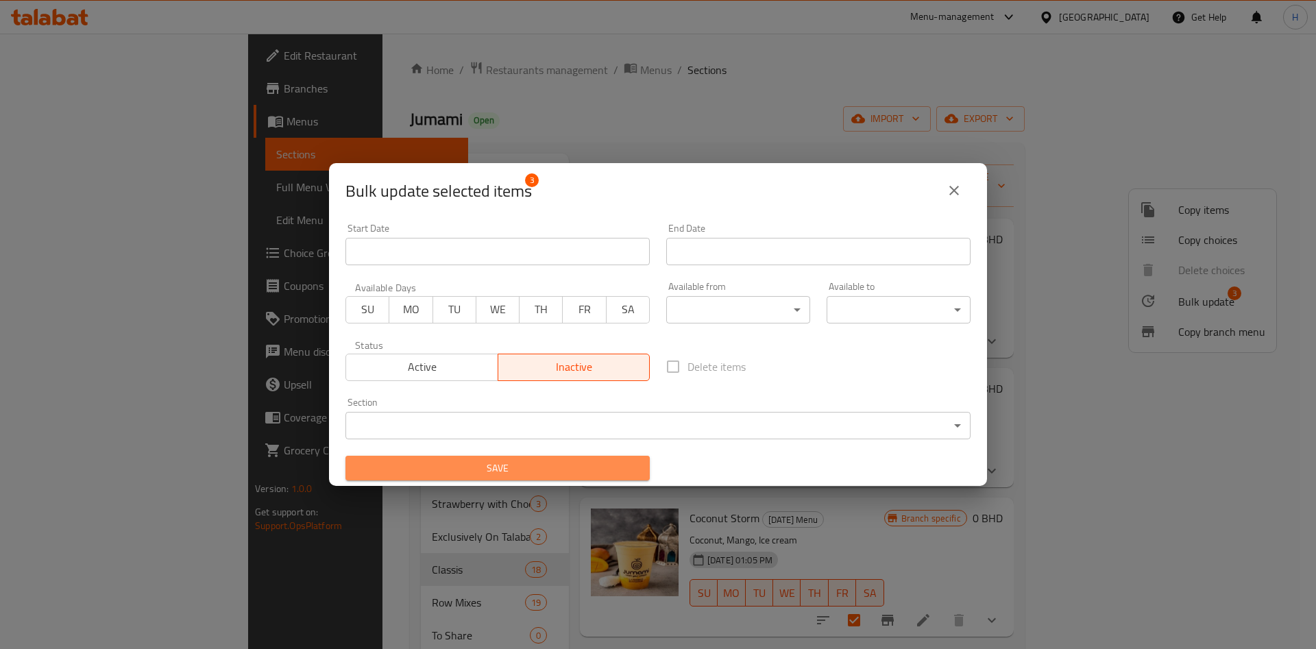
drag, startPoint x: 575, startPoint y: 467, endPoint x: 154, endPoint y: 16, distance: 616.7
click at [575, 467] on span "Save" at bounding box center [497, 468] width 282 height 17
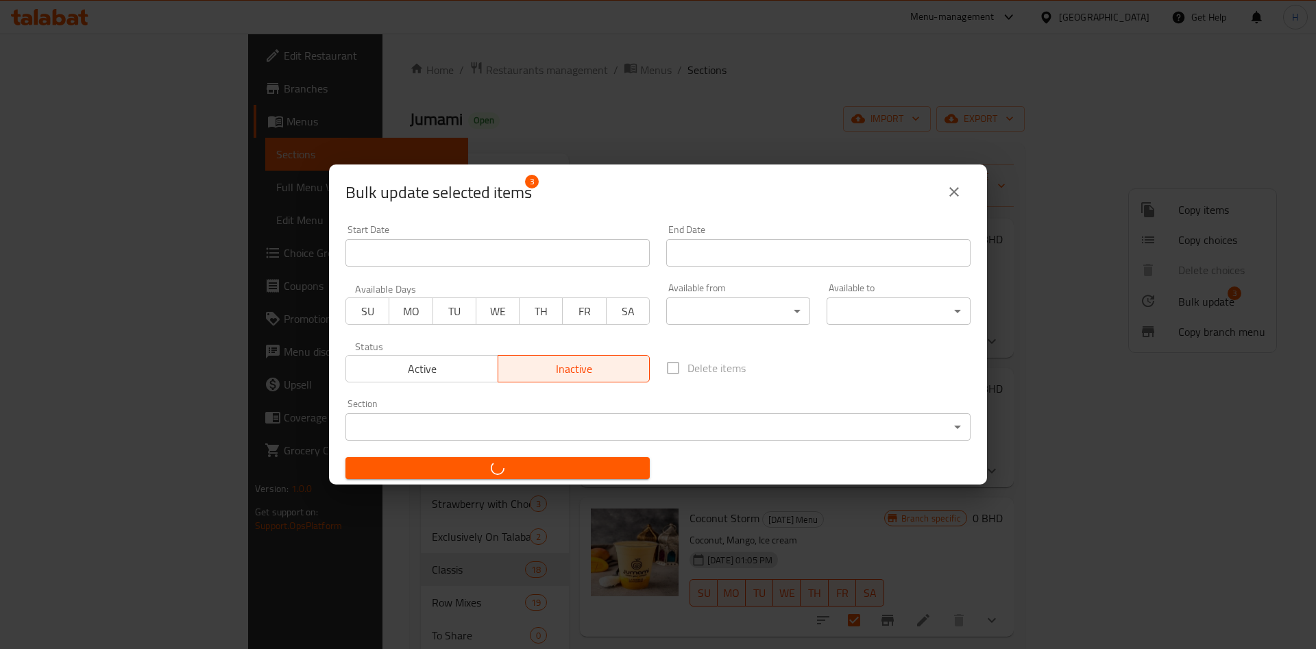
checkbox input "false"
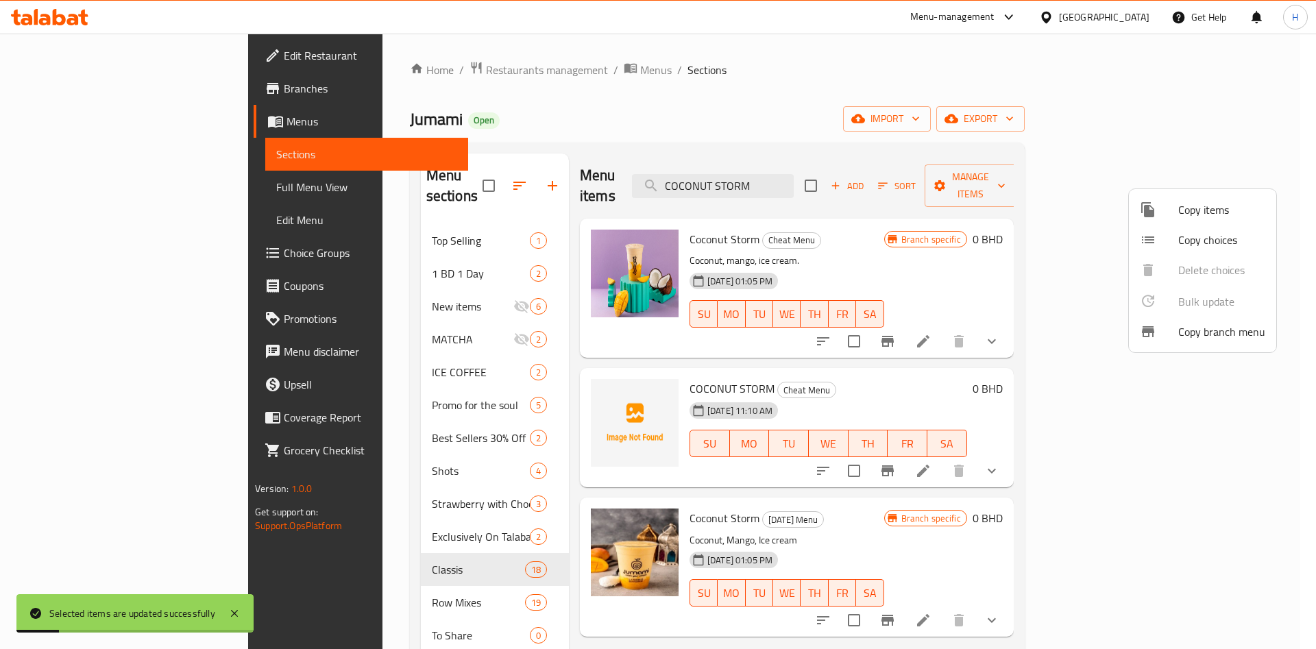
click at [838, 173] on div at bounding box center [658, 324] width 1316 height 649
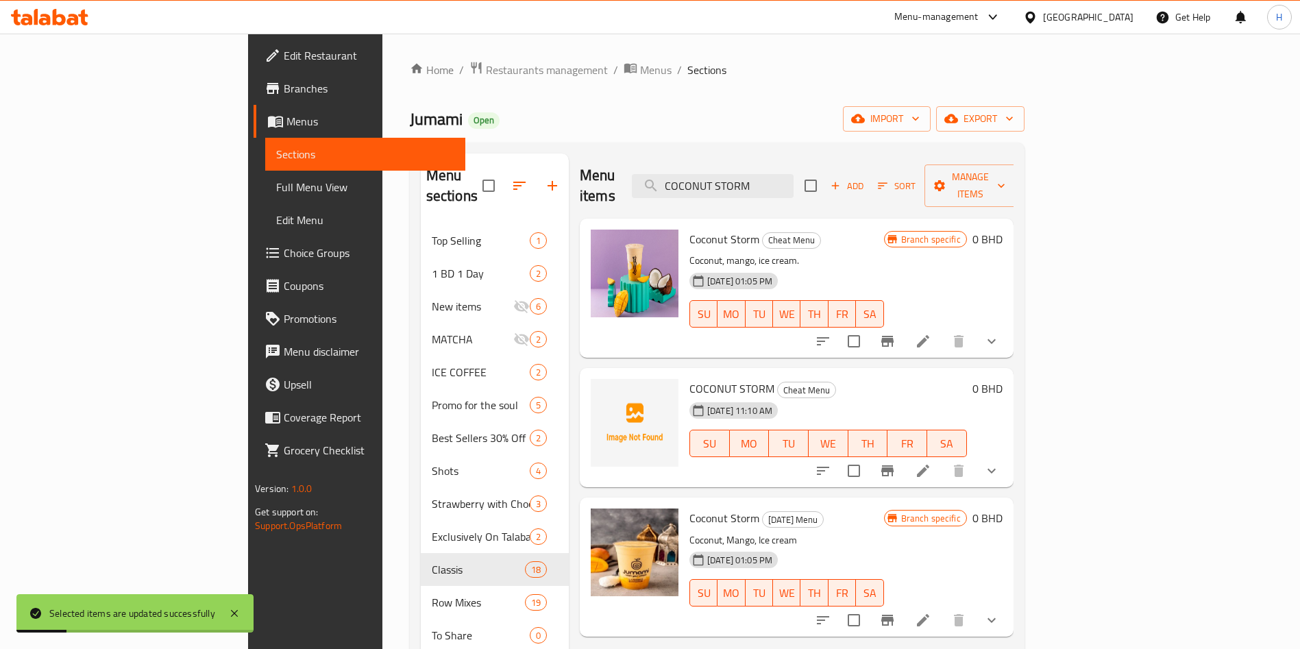
click at [793, 174] on input "COCONUT STORM" at bounding box center [713, 186] width 162 height 24
paste input "Watermelon"
type input "Watermelon"
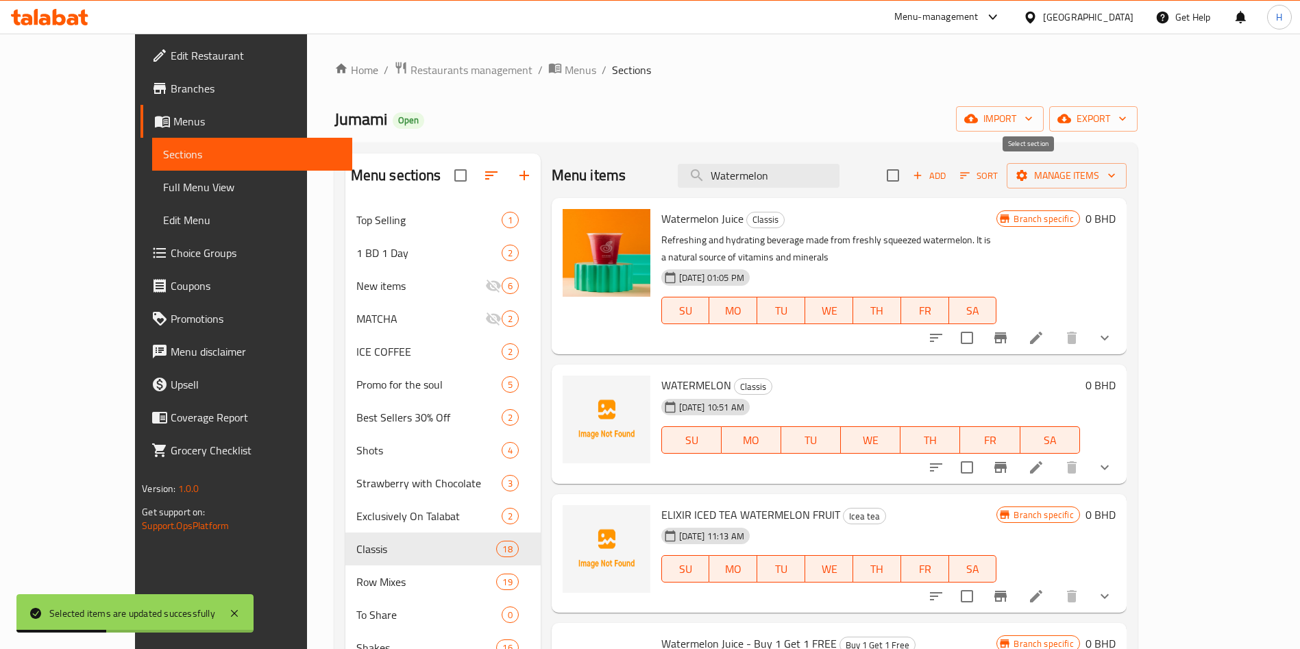
click at [907, 175] on input "checkbox" at bounding box center [892, 175] width 29 height 29
checkbox input "true"
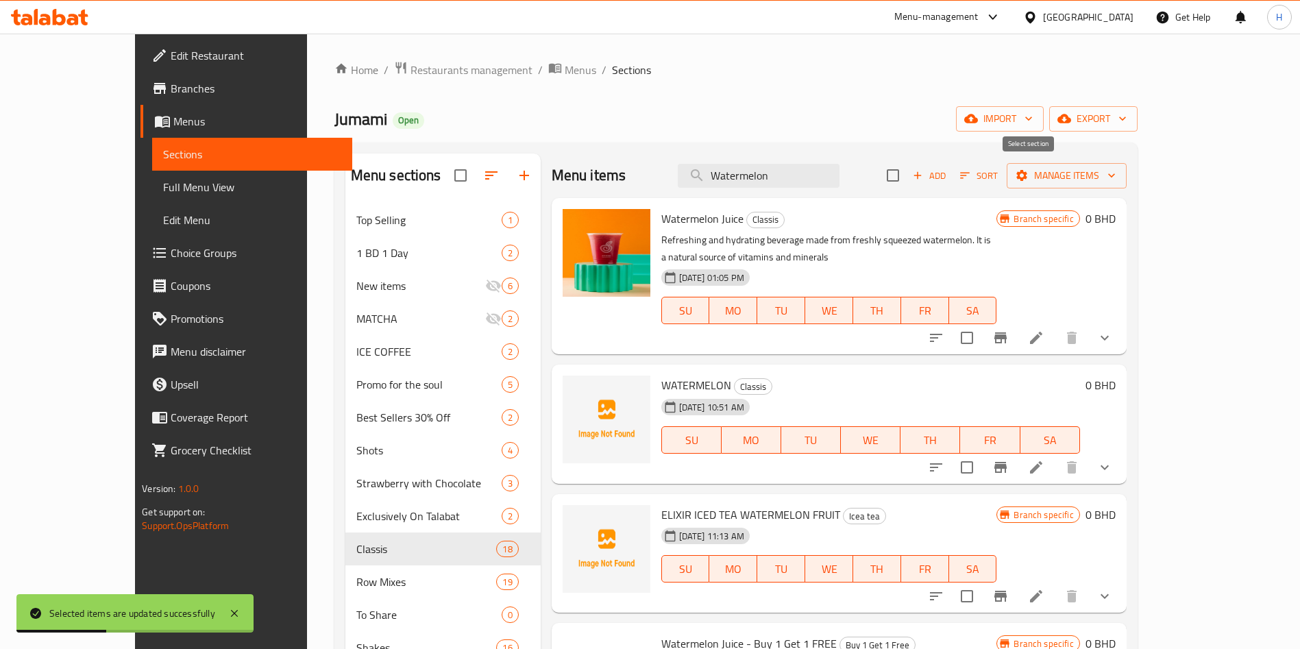
checkbox input "true"
drag, startPoint x: 1173, startPoint y: 187, endPoint x: 1181, endPoint y: 175, distance: 13.9
click at [1127, 186] on div "Add Sort Manage items" at bounding box center [1007, 175] width 240 height 29
click at [1116, 169] on span "Manage items" at bounding box center [1067, 175] width 98 height 17
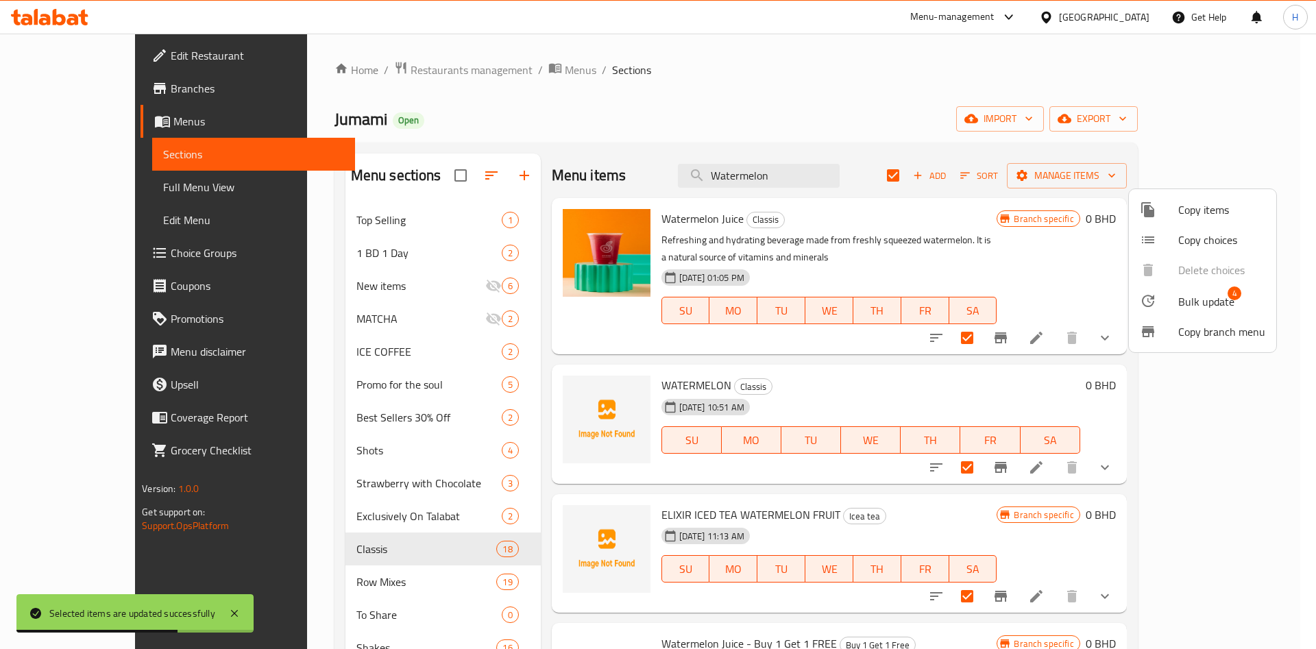
click at [1180, 305] on span "Bulk update" at bounding box center [1206, 301] width 56 height 16
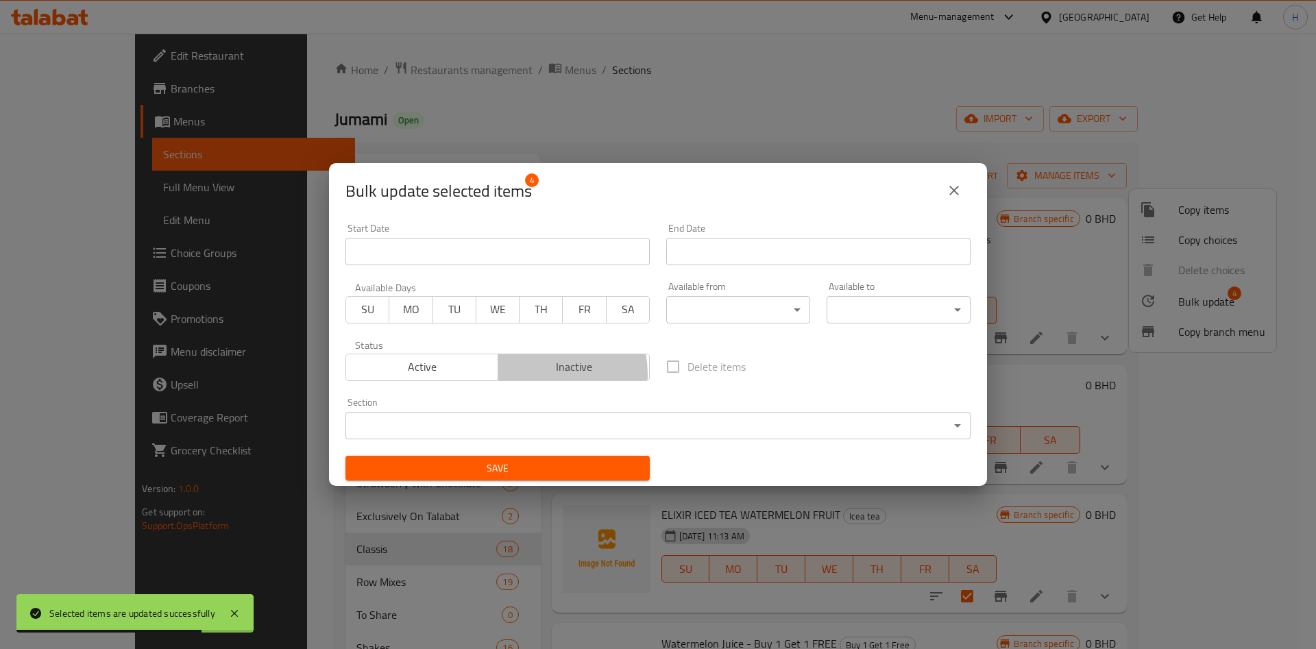
click at [514, 375] on span "Inactive" at bounding box center [574, 367] width 141 height 20
click at [578, 465] on span "Save" at bounding box center [497, 468] width 282 height 17
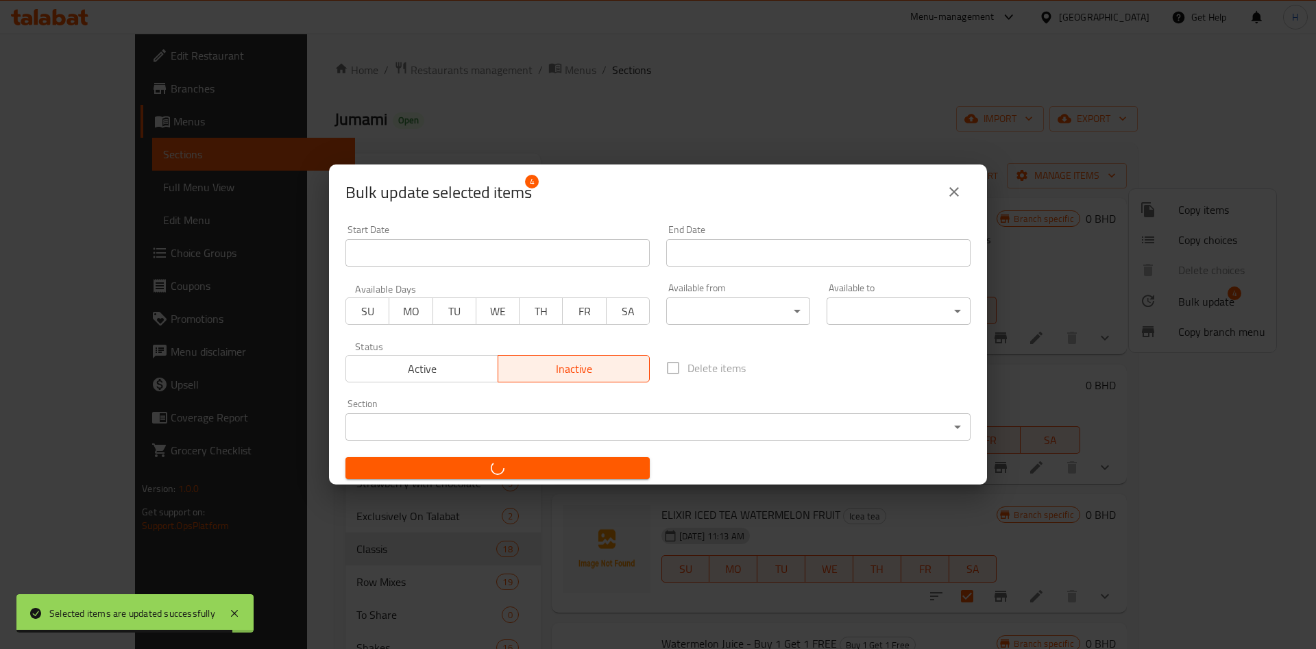
checkbox input "false"
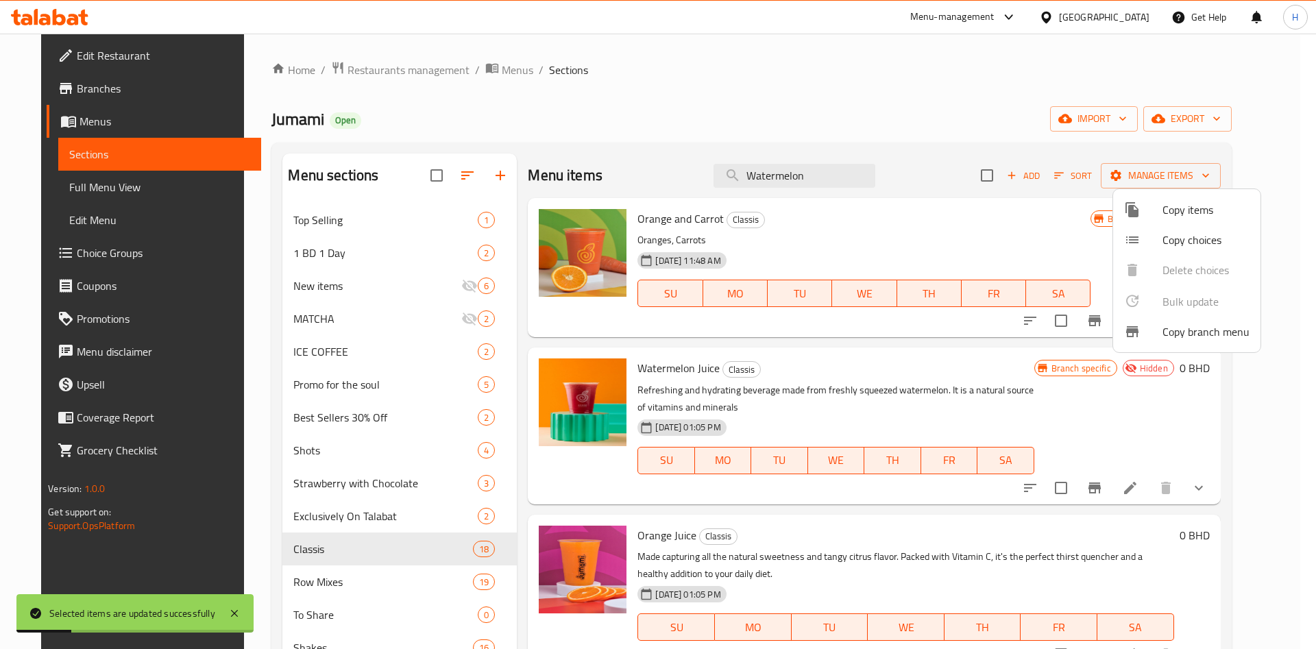
click at [836, 177] on div at bounding box center [658, 324] width 1316 height 649
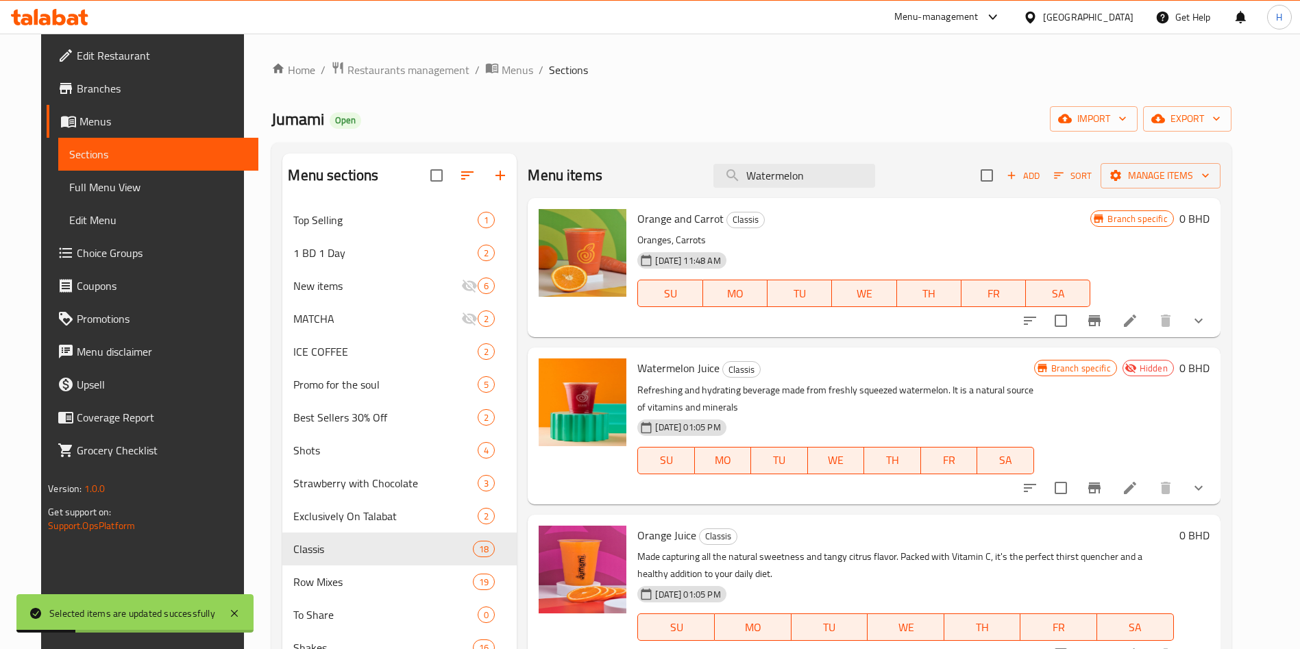
click at [836, 177] on input "Watermelon" at bounding box center [794, 176] width 162 height 24
click at [835, 176] on input "Watermelon" at bounding box center [794, 176] width 162 height 24
paste input "Sahoor"
type input "Sahoor"
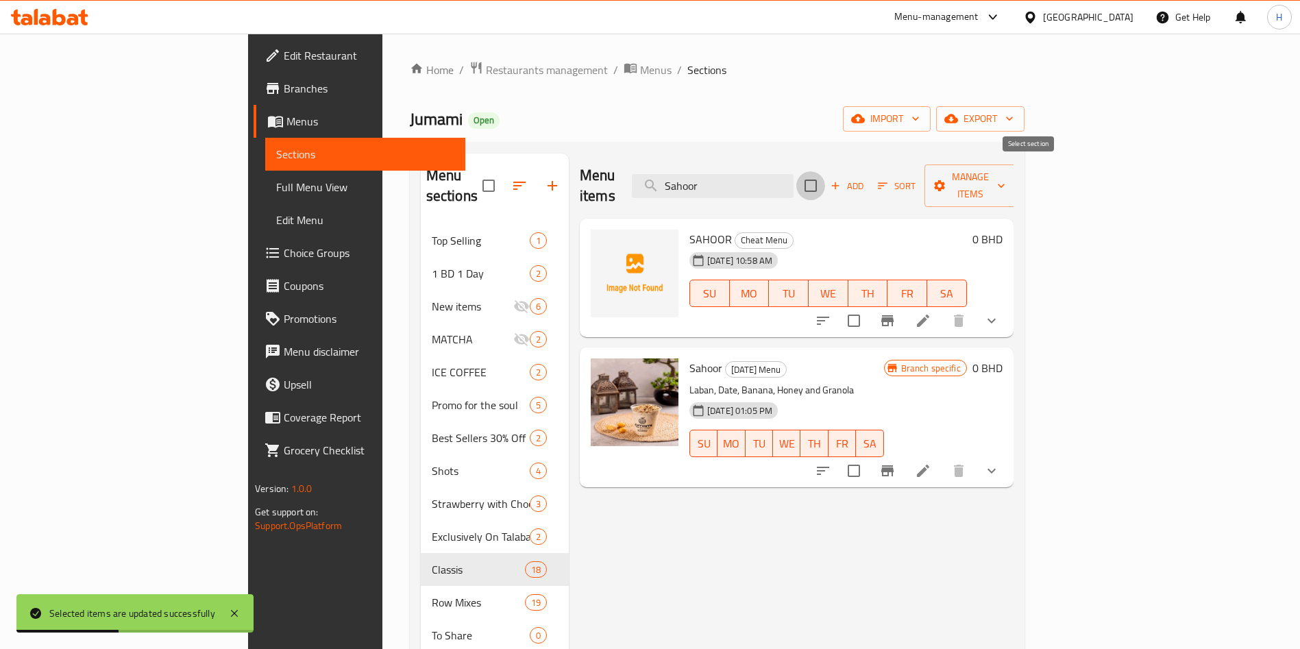
drag, startPoint x: 1022, startPoint y: 167, endPoint x: 1068, endPoint y: 185, distance: 49.2
click at [825, 171] on input "checkbox" at bounding box center [810, 185] width 29 height 29
checkbox input "true"
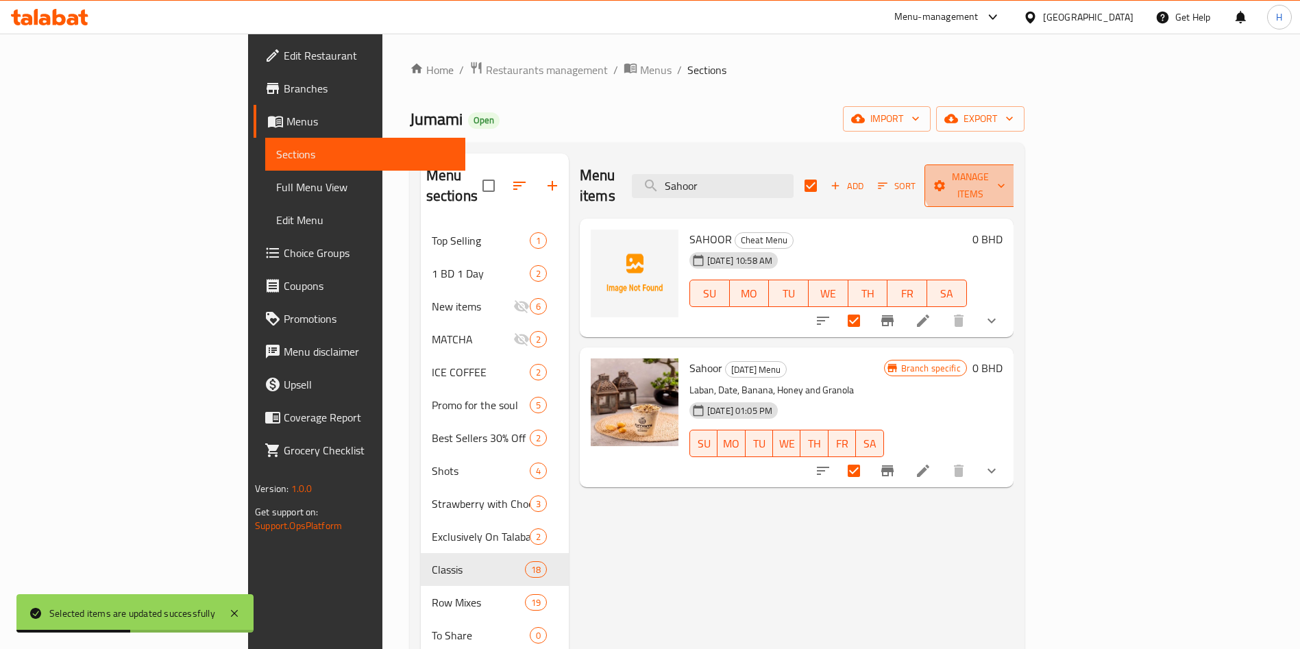
click at [1005, 174] on span "Manage items" at bounding box center [970, 186] width 70 height 34
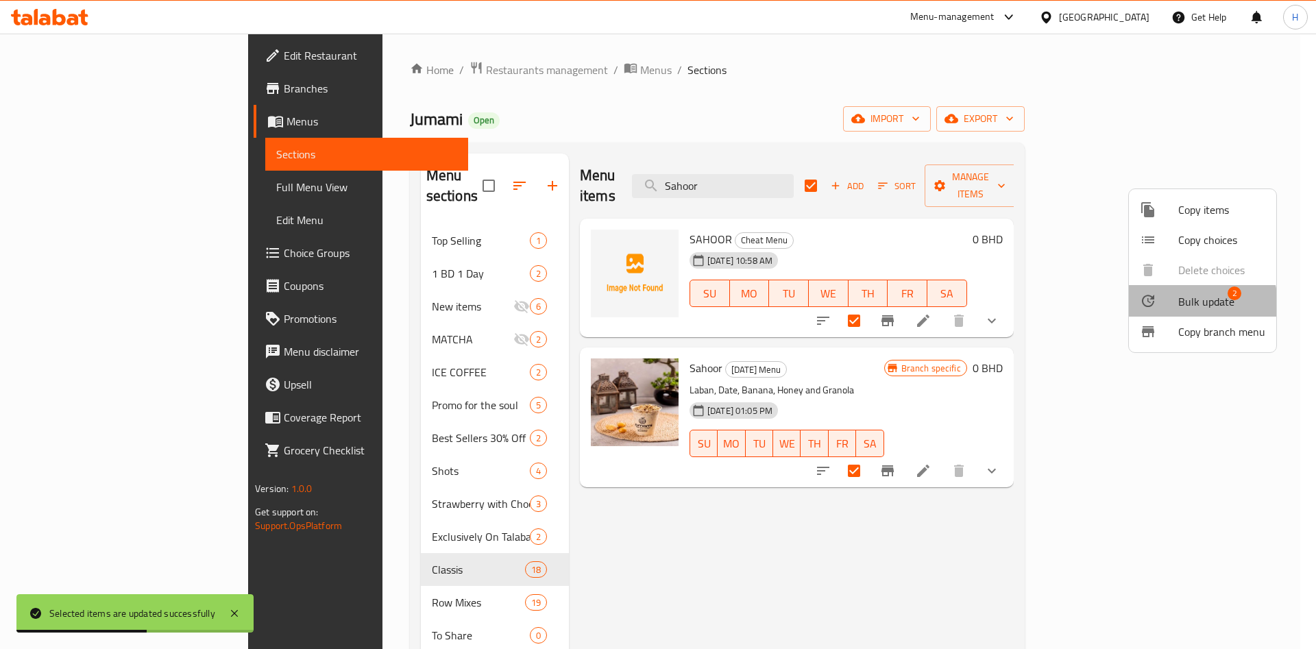
click at [1185, 304] on span "Bulk update" at bounding box center [1206, 301] width 56 height 16
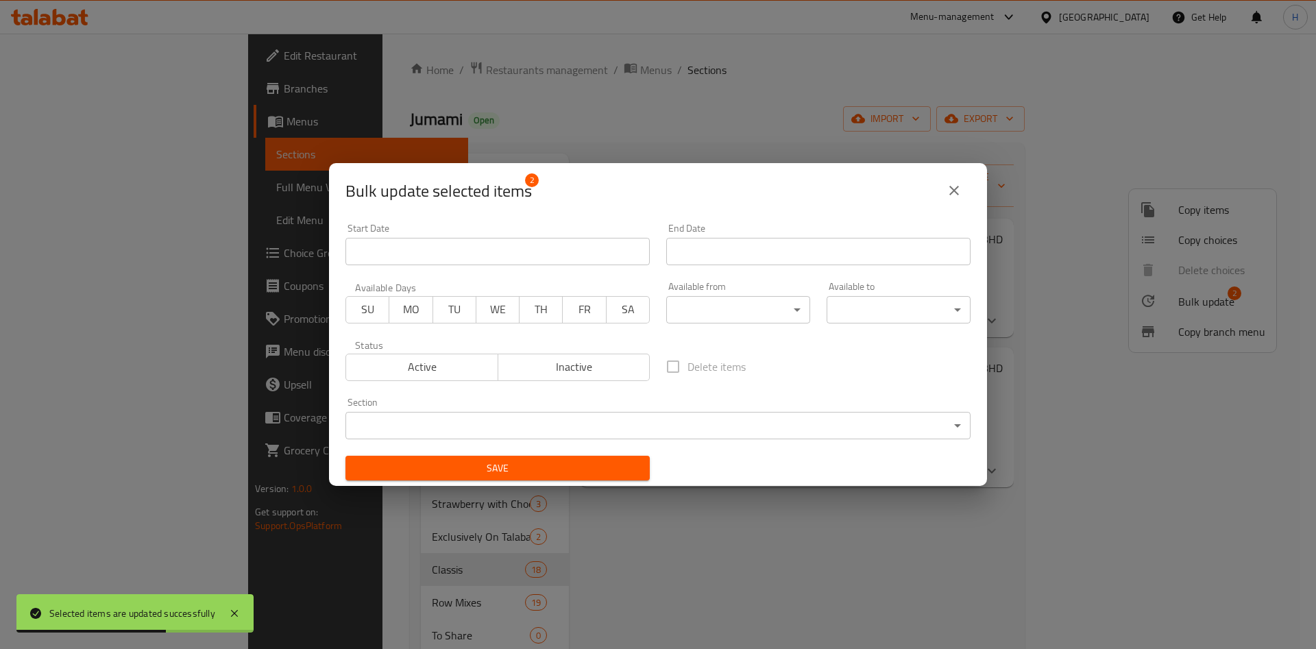
click at [558, 371] on span "Inactive" at bounding box center [574, 367] width 141 height 20
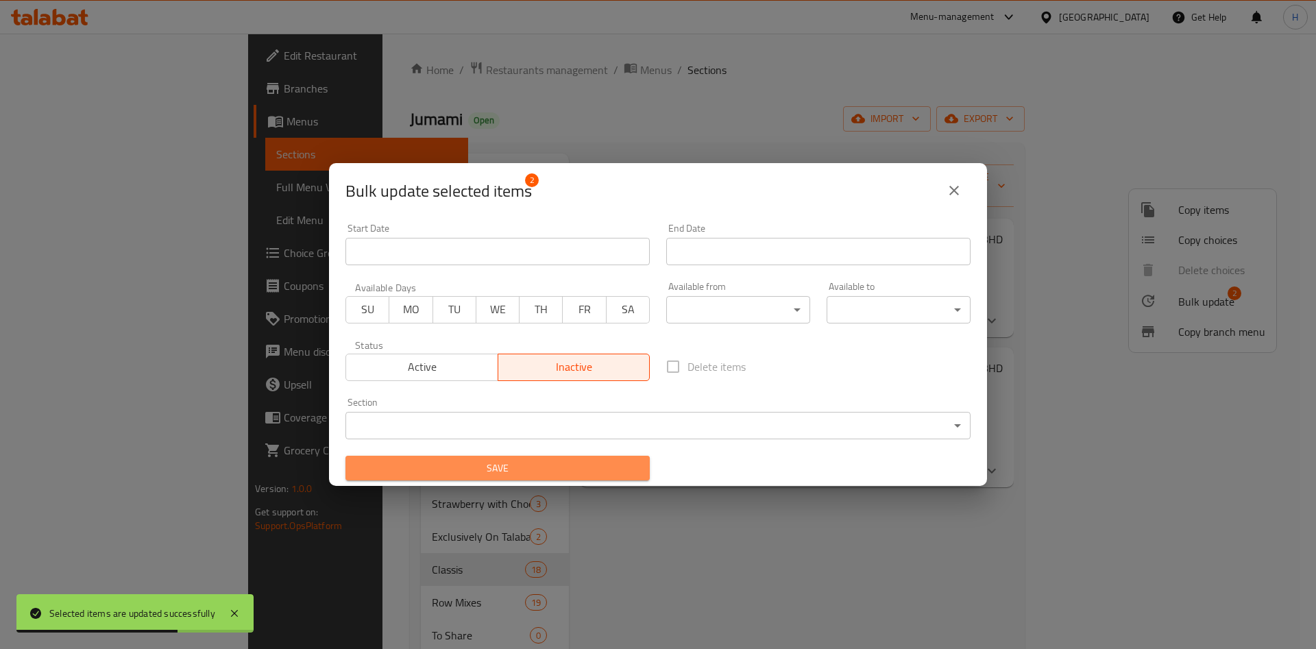
click at [577, 466] on span "Save" at bounding box center [497, 468] width 282 height 17
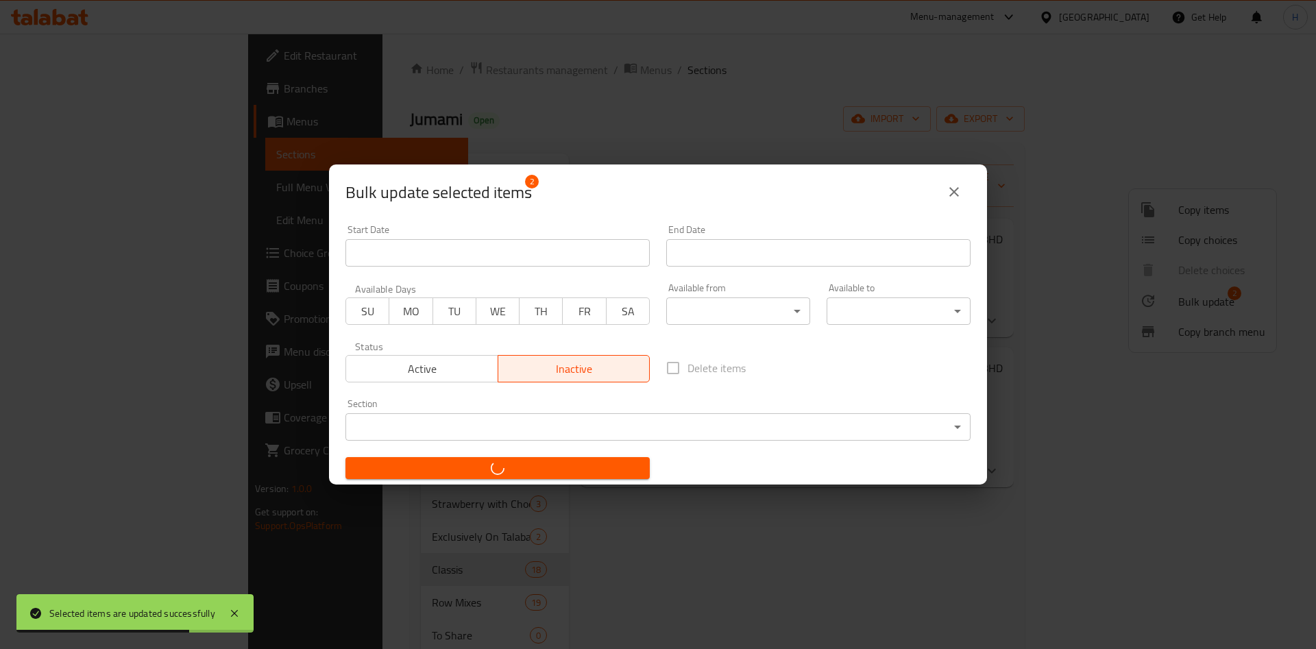
checkbox input "false"
